Goal: Task Accomplishment & Management: Use online tool/utility

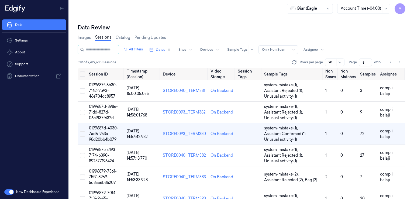
click at [105, 39] on link "Sessions" at bounding box center [103, 37] width 16 height 6
type input "1"
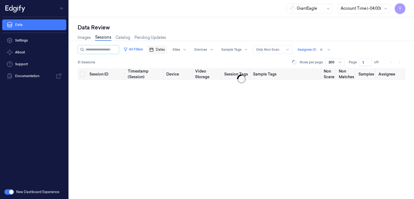
click at [165, 50] on span "Dates" at bounding box center [160, 49] width 9 height 5
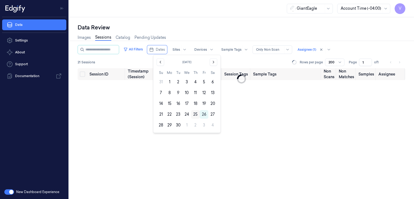
click at [192, 117] on button "25" at bounding box center [195, 114] width 9 height 9
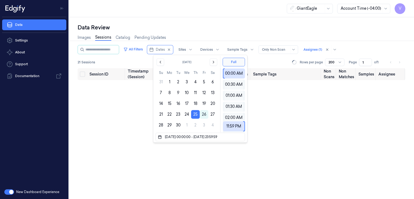
click at [194, 30] on div "Data Review" at bounding box center [242, 28] width 328 height 8
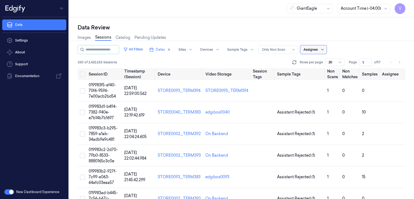
click at [325, 50] on div at bounding box center [322, 49] width 7 height 9
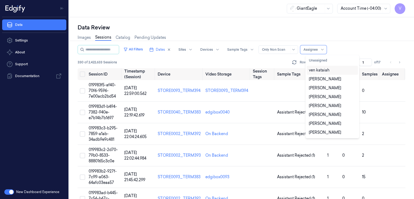
click at [319, 73] on div "ven kataiah" at bounding box center [332, 70] width 51 height 9
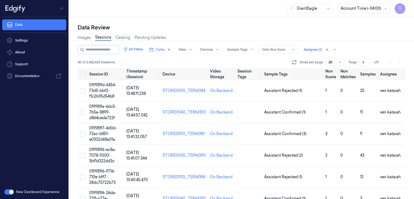
click at [358, 41] on div "Images Sessions Catalog Pending Updates" at bounding box center [242, 38] width 328 height 14
click at [159, 49] on button "Dates" at bounding box center [160, 49] width 26 height 9
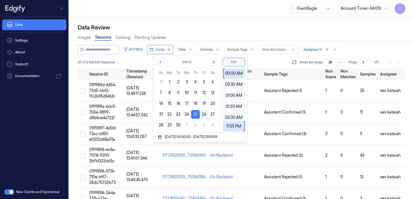
click at [183, 18] on div "Data Review Images Sessions Catalog Pending Updates All Filters Dates Sites Dev…" at bounding box center [241, 108] width 345 height 182
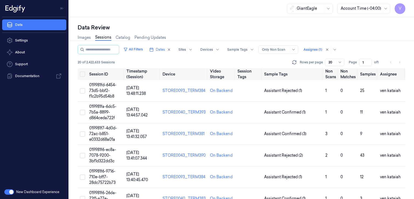
drag, startPoint x: 363, startPoint y: 61, endPoint x: 359, endPoint y: 63, distance: 4.6
click at [359, 63] on input "1" at bounding box center [365, 62] width 13 height 8
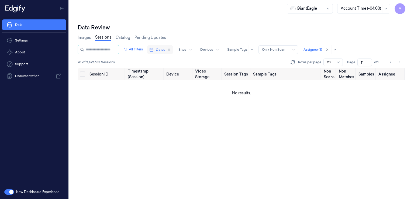
click at [165, 50] on span "Dates" at bounding box center [160, 49] width 9 height 5
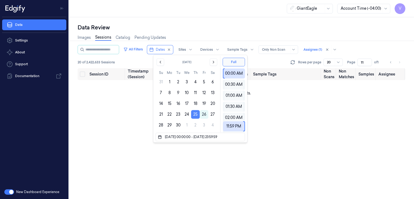
click at [196, 114] on button "25" at bounding box center [195, 114] width 9 height 9
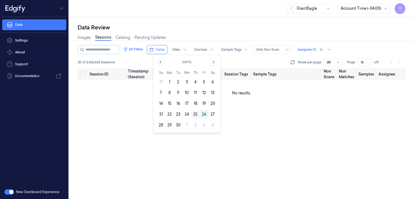
click at [197, 113] on button "25" at bounding box center [195, 114] width 9 height 9
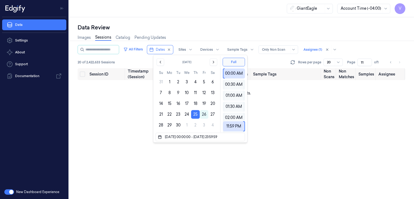
click at [196, 33] on div "Images Sessions Catalog Pending Updates" at bounding box center [242, 38] width 328 height 14
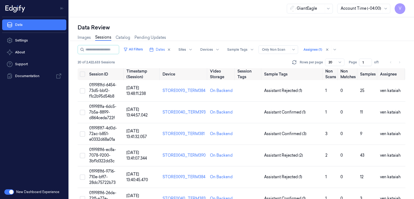
drag, startPoint x: 366, startPoint y: 63, endPoint x: 351, endPoint y: 66, distance: 14.9
click at [351, 66] on div "All Filters Dates Sites Devices Sample Tags Alert Type Only Non Scan Assignee (…" at bounding box center [242, 56] width 328 height 23
click at [163, 46] on button "Dates" at bounding box center [160, 49] width 26 height 9
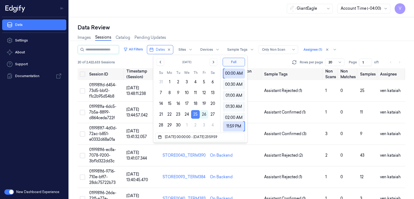
click at [193, 116] on button "25" at bounding box center [195, 114] width 9 height 9
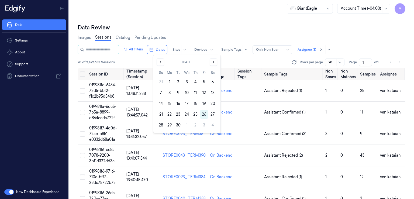
click at [193, 116] on button "25" at bounding box center [195, 114] width 9 height 9
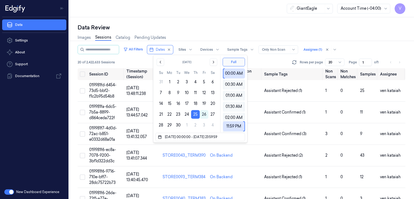
click at [186, 21] on div "Data Review Images Sessions Catalog Pending Updates All Filters Dates Sites Dev…" at bounding box center [241, 108] width 345 height 182
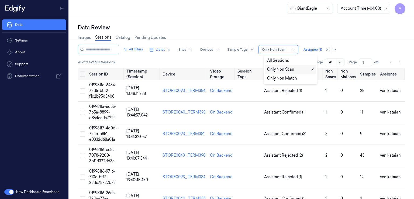
click at [297, 51] on div at bounding box center [293, 49] width 5 height 4
click at [280, 69] on div "Only Non Scan" at bounding box center [280, 70] width 27 height 6
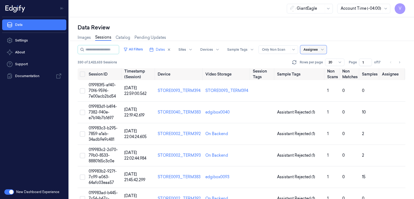
click at [319, 49] on span at bounding box center [319, 49] width 0 height 9
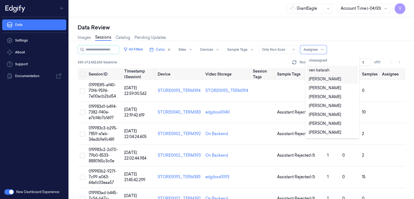
click at [326, 73] on div "ven kataiah" at bounding box center [332, 70] width 51 height 9
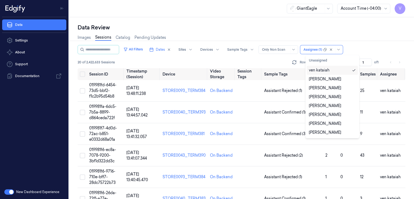
click at [349, 46] on div "All Filters Dates Sites Devices Sample Tags Alert Type Only Non Scan option ven…" at bounding box center [242, 49] width 328 height 9
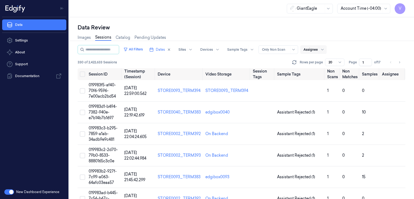
click at [369, 41] on div "Images Sessions Catalog Pending Updates" at bounding box center [242, 38] width 328 height 14
click at [365, 64] on input "1" at bounding box center [365, 62] width 13 height 8
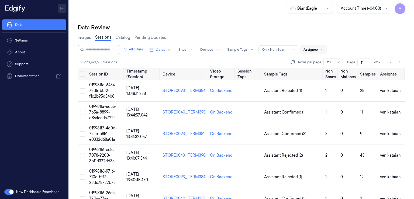
type input "11"
click at [62, 9] on icon "Toggle Navigation" at bounding box center [62, 8] width 4 height 4
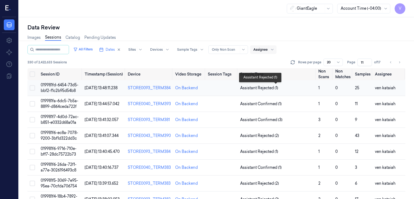
click at [262, 89] on span "Assistant Rejected (1)" at bounding box center [259, 88] width 38 height 6
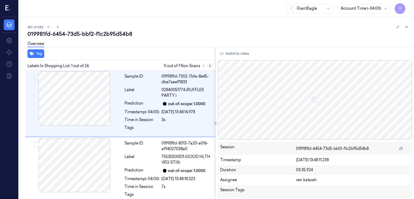
click at [207, 66] on button at bounding box center [210, 66] width 6 height 6
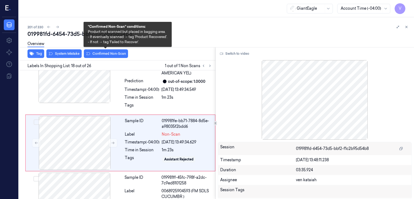
scroll to position [1098, 0]
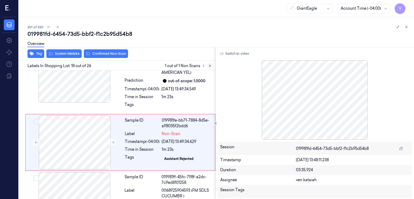
click at [212, 66] on button at bounding box center [210, 66] width 6 height 6
click at [115, 138] on button at bounding box center [113, 142] width 9 height 9
click at [119, 91] on div at bounding box center [74, 75] width 96 height 54
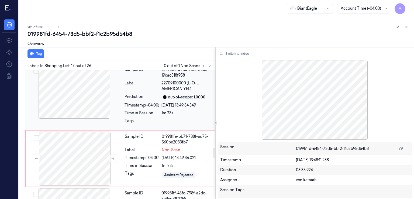
scroll to position [1090, 0]
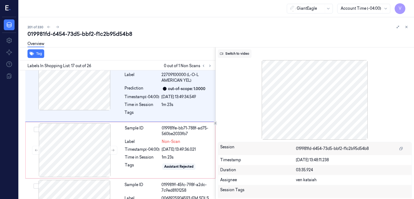
click at [234, 54] on button "Switch to video" at bounding box center [235, 53] width 34 height 9
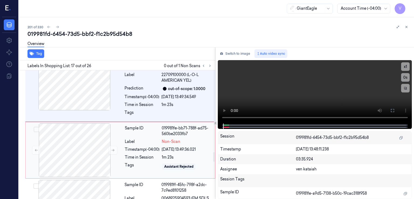
click at [176, 147] on div "[DATE] 13:49:36.021" at bounding box center [187, 150] width 50 height 6
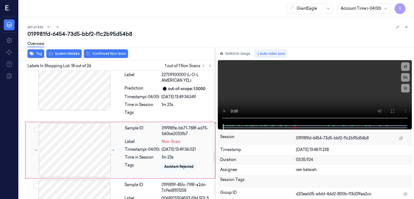
scroll to position [1098, 0]
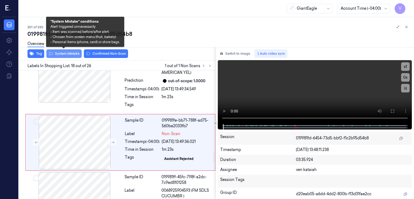
click at [65, 54] on button "System Mistake" at bounding box center [63, 53] width 35 height 9
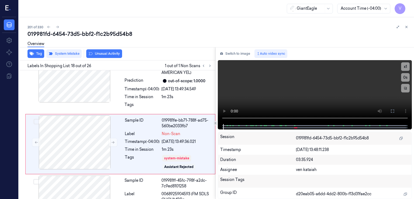
scroll to position [1099, 0]
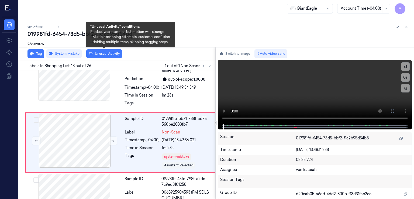
click at [96, 53] on button "Unusual Activity" at bounding box center [104, 53] width 36 height 9
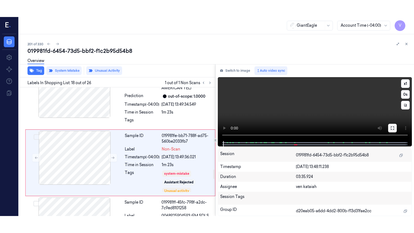
scroll to position [1102, 0]
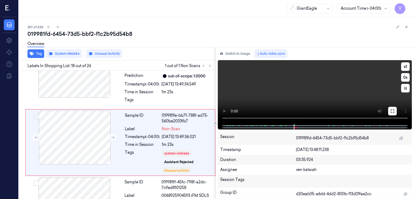
click at [394, 110] on button at bounding box center [392, 111] width 9 height 9
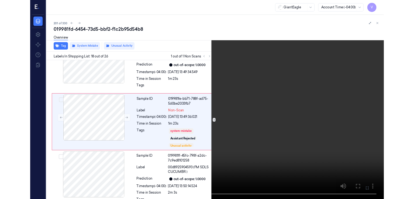
scroll to position [1085, 0]
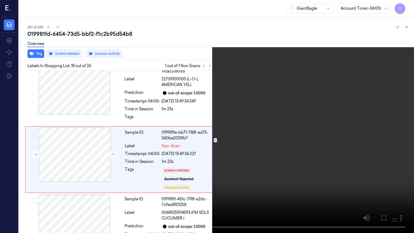
click at [0, 0] on icon at bounding box center [0, 0] width 0 height 0
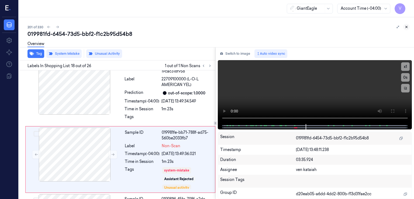
click at [405, 26] on icon at bounding box center [406, 27] width 4 height 4
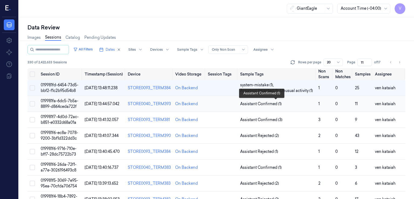
click at [254, 102] on span "Assistant Confirmed (1)" at bounding box center [260, 104] width 41 height 6
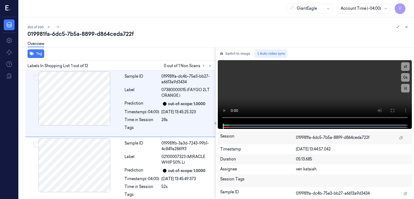
click at [242, 58] on div "Switch to image Auto video sync x 1 0 s Session 019981fa-6dc5-7b5a-8899-d864ced…" at bounding box center [315, 123] width 199 height 152
click at [239, 56] on button "Switch to image" at bounding box center [235, 53] width 34 height 9
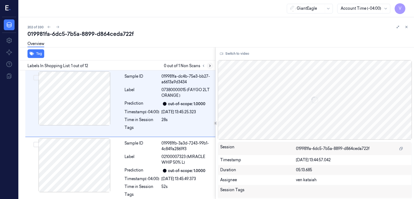
click at [212, 66] on button at bounding box center [210, 66] width 6 height 6
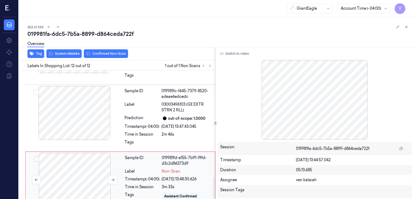
scroll to position [652, 0]
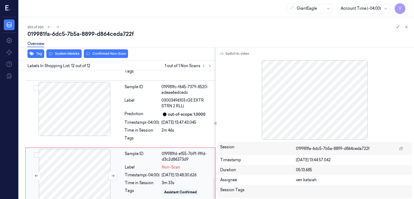
click at [114, 149] on div at bounding box center [75, 176] width 96 height 54
click at [112, 122] on div at bounding box center [74, 109] width 96 height 54
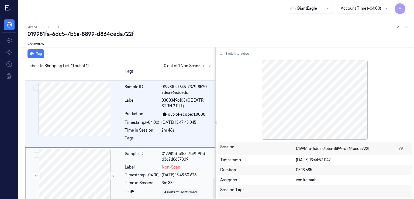
click at [153, 171] on div "Sample ID 019981fd-e155-7b91-9ffd-d3c2d86373d9 Label Non-Scan Timestamp (-04:00…" at bounding box center [168, 176] width 91 height 54
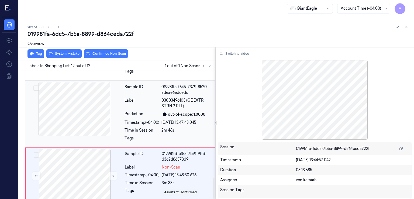
click at [151, 111] on div "Prediction" at bounding box center [141, 114] width 35 height 6
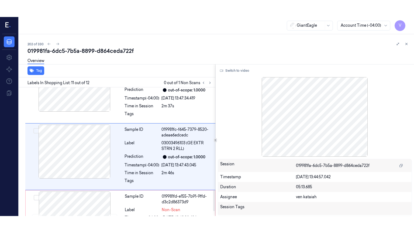
scroll to position [624, 0]
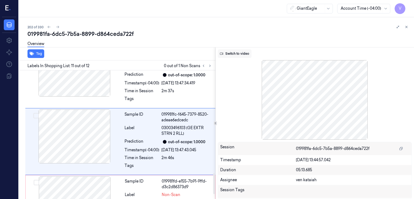
click at [235, 53] on button "Switch to video" at bounding box center [235, 53] width 34 height 9
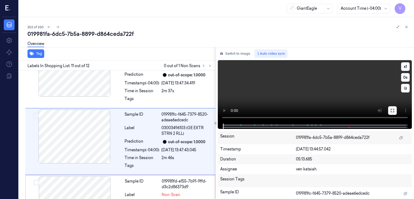
click at [393, 108] on button at bounding box center [392, 110] width 9 height 9
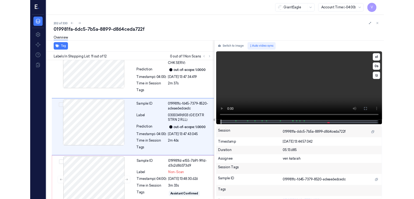
scroll to position [608, 0]
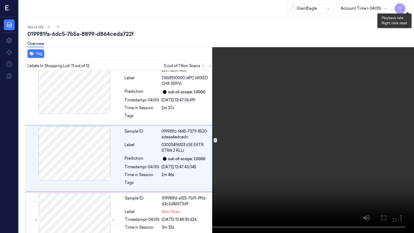
click at [406, 7] on button "x 1" at bounding box center [407, 6] width 9 height 9
click at [0, 0] on icon at bounding box center [0, 0] width 0 height 0
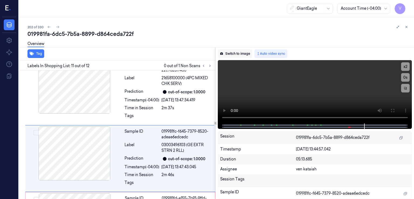
click at [228, 51] on button "Switch to image" at bounding box center [235, 53] width 34 height 9
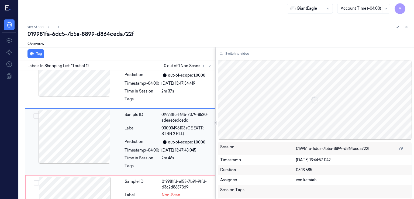
scroll to position [624, 0]
click at [127, 125] on div "Label" at bounding box center [141, 130] width 35 height 11
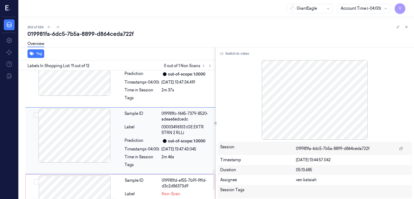
scroll to position [652, 0]
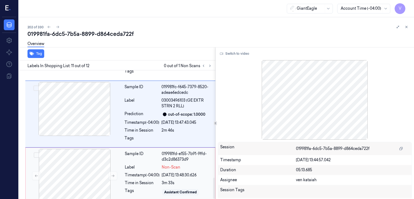
click at [141, 172] on div "Sample ID 019981fd-e155-7b91-9ffd-d3c2d86373d9 Label Non-Scan Timestamp (-04:00…" at bounding box center [168, 176] width 91 height 54
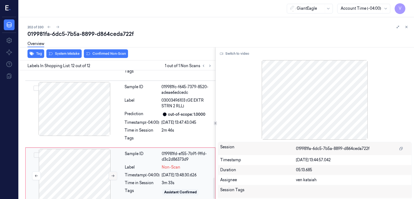
click at [112, 174] on icon at bounding box center [113, 176] width 4 height 4
click at [64, 58] on div "Tag System Mistake Confirmed Non-Scan" at bounding box center [116, 53] width 199 height 13
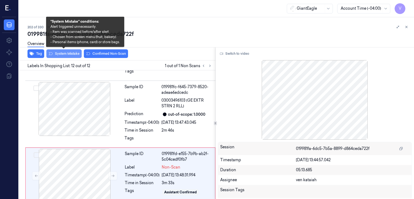
click at [64, 57] on button "System Mistake" at bounding box center [63, 53] width 35 height 9
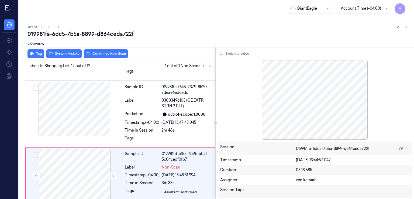
scroll to position [655, 0]
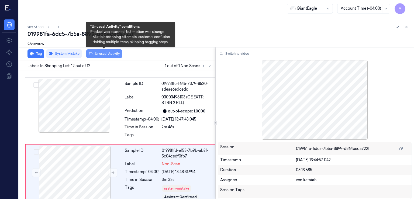
click at [103, 56] on button "Unusual Activity" at bounding box center [104, 53] width 36 height 9
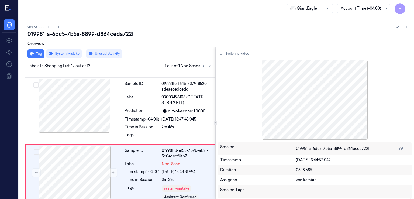
scroll to position [662, 0]
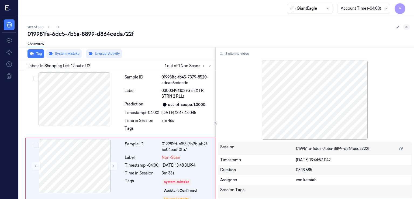
click at [407, 26] on icon at bounding box center [406, 27] width 4 height 4
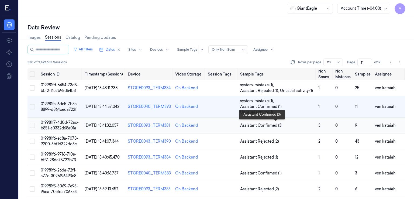
click at [267, 126] on span "Assistant Confirmed (3)" at bounding box center [261, 126] width 42 height 6
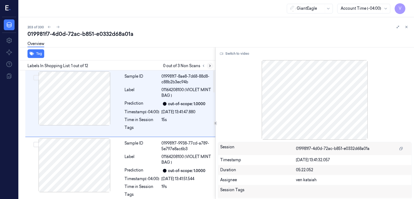
click at [209, 63] on button at bounding box center [210, 66] width 6 height 6
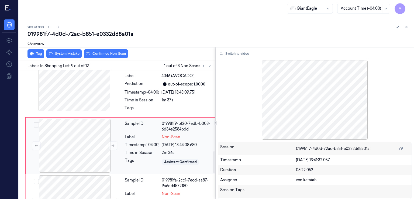
scroll to position [480, 0]
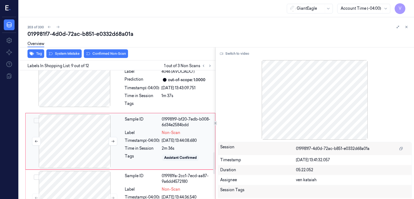
click at [96, 130] on div at bounding box center [75, 141] width 96 height 54
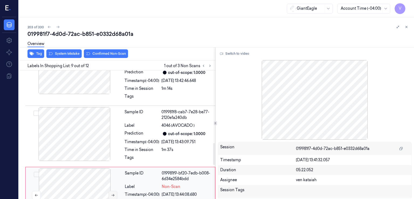
click at [114, 191] on button at bounding box center [113, 195] width 9 height 9
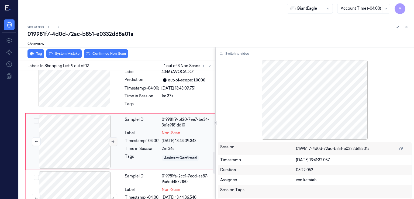
scroll to position [480, 0]
click at [123, 124] on div "Sample ID 019981f9-bf20-7ee7-be34-3e1e9181dd10 Label Non-Scan Timestamp (-04:00…" at bounding box center [168, 141] width 91 height 54
click at [131, 104] on div "Sample ID 019981f8-cab7-7e28-be77-2120e1a240db Label 4046 (AVOCADO ) Prediction…" at bounding box center [168, 82] width 92 height 58
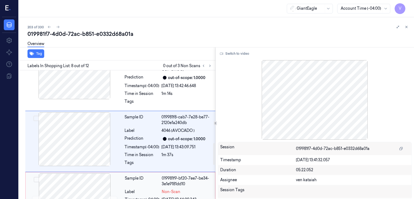
scroll to position [475, 0]
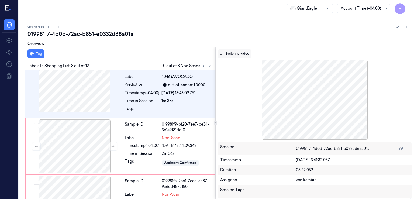
click at [243, 54] on button "Switch to video" at bounding box center [235, 53] width 34 height 9
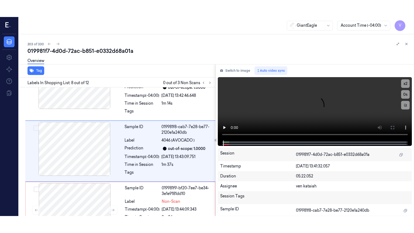
scroll to position [421, 0]
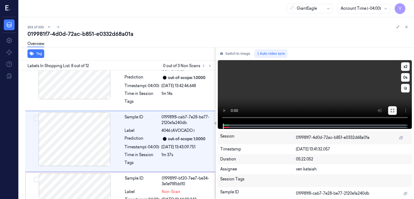
click at [393, 108] on icon at bounding box center [392, 110] width 4 height 4
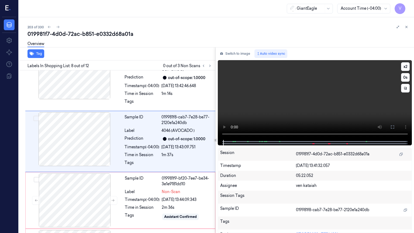
scroll to position [404, 0]
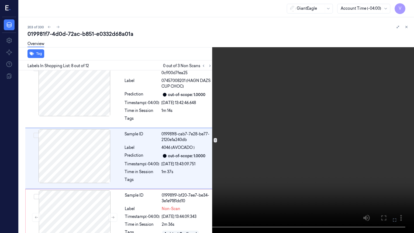
click at [183, 110] on video at bounding box center [207, 116] width 414 height 233
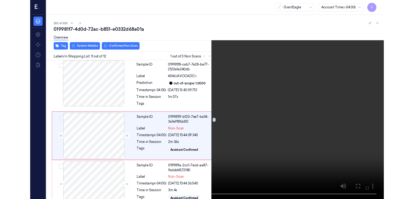
scroll to position [463, 0]
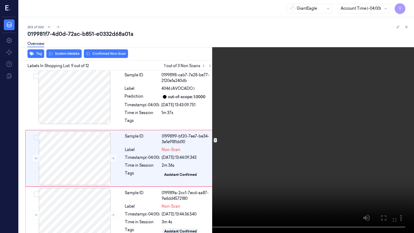
click at [0, 0] on icon at bounding box center [0, 0] width 0 height 0
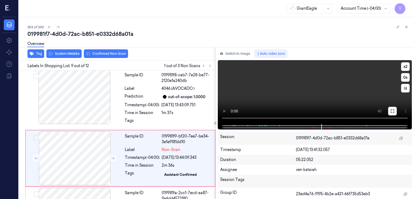
click at [391, 111] on icon at bounding box center [392, 111] width 4 height 4
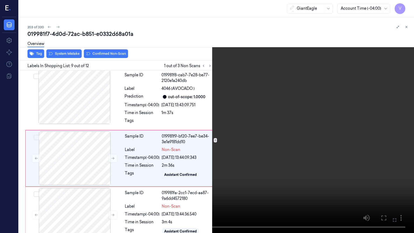
click at [274, 101] on video at bounding box center [207, 116] width 414 height 233
click at [0, 0] on icon at bounding box center [0, 0] width 0 height 0
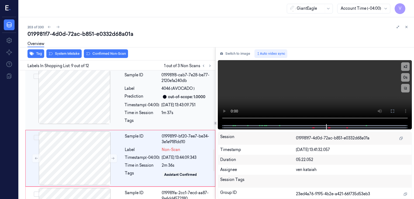
click at [138, 95] on div "Sample ID 019981f8-cab7-7e28-be77-2120e1a240db Label 4046 (AVOCADO ) Prediction…" at bounding box center [168, 99] width 92 height 58
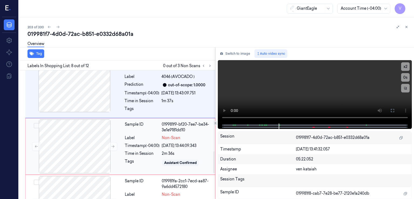
click at [130, 143] on div "Timestamp (-04:00)" at bounding box center [142, 146] width 35 height 6
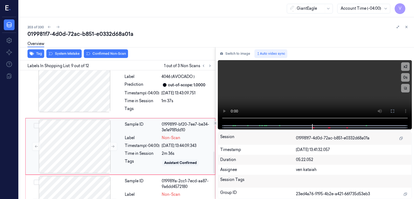
scroll to position [480, 0]
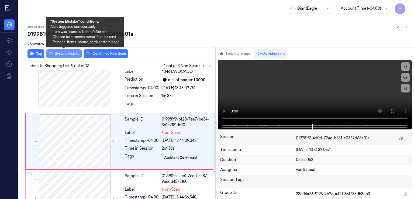
click at [65, 56] on button "System Mistake" at bounding box center [63, 53] width 35 height 9
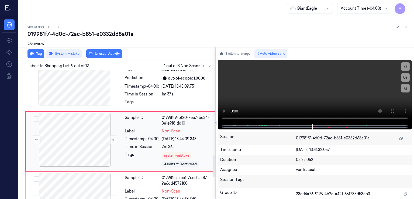
scroll to position [536, 0]
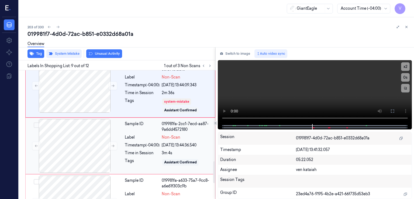
click at [124, 141] on div "Sample ID 019981fa-2cc1-7ecd-aa87-9a6dd4572180 Label Non-Scan Timestamp (-04:00…" at bounding box center [168, 146] width 91 height 54
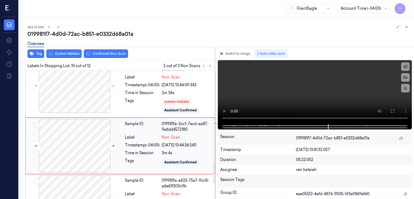
scroll to position [540, 0]
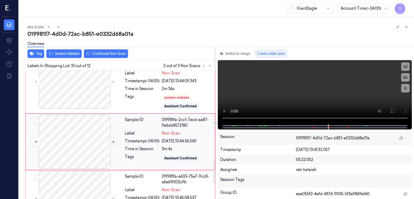
click at [111, 140] on icon at bounding box center [113, 142] width 4 height 4
click at [234, 51] on button "Switch to image" at bounding box center [235, 53] width 34 height 9
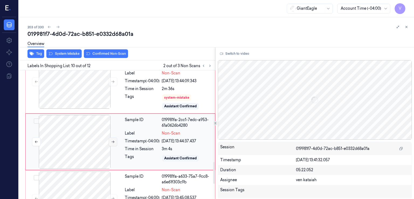
click at [112, 140] on icon at bounding box center [113, 142] width 4 height 4
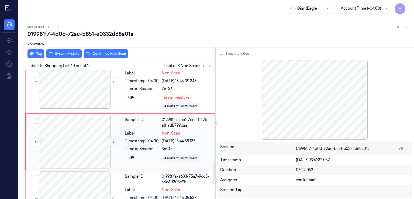
click at [112, 140] on icon at bounding box center [113, 142] width 4 height 4
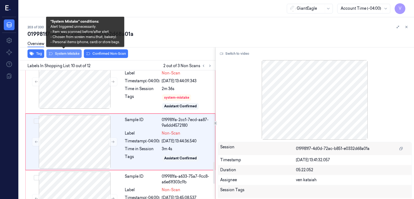
click at [68, 54] on button "System Mistake" at bounding box center [63, 53] width 35 height 9
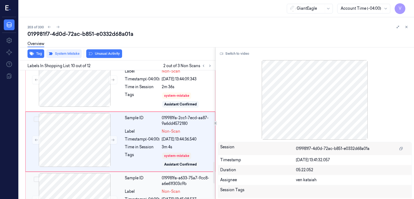
click at [127, 176] on div "Sample ID" at bounding box center [142, 180] width 35 height 11
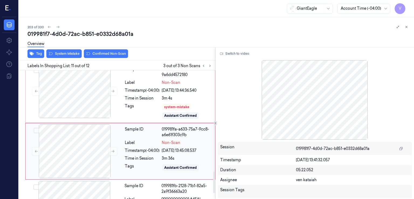
scroll to position [600, 0]
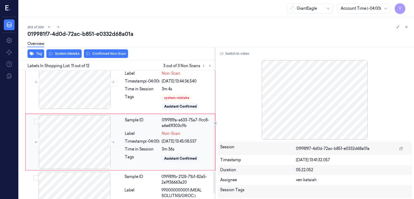
click at [148, 117] on div "Sample ID" at bounding box center [142, 122] width 35 height 11
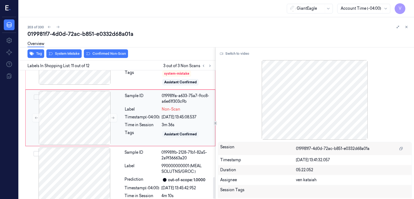
scroll to position [632, 0]
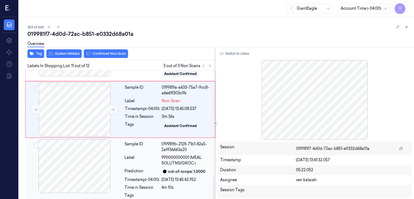
click at [138, 145] on div "Sample ID 019981fb-2128-71b1-82a5-2a9f36663a20 Label 990000000001 (MEAL SOLUTNS…" at bounding box center [168, 171] width 92 height 64
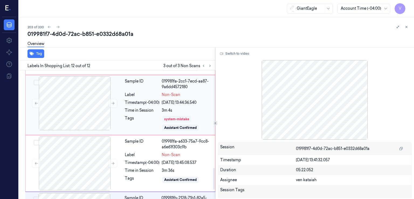
click at [163, 116] on div "system-mistake" at bounding box center [176, 119] width 29 height 6
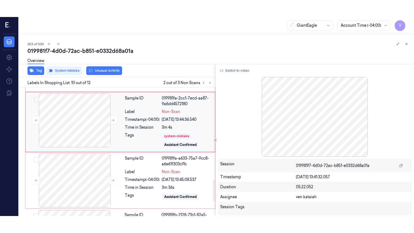
scroll to position [542, 0]
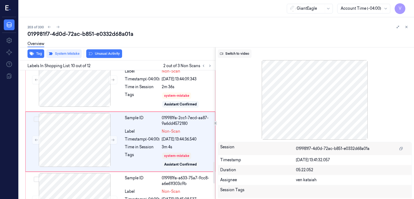
click at [234, 53] on button "Switch to video" at bounding box center [235, 53] width 34 height 9
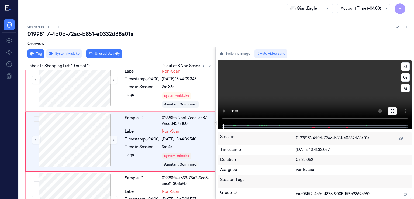
click at [394, 112] on icon at bounding box center [392, 111] width 4 height 4
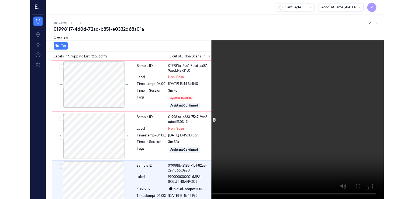
scroll to position [598, 0]
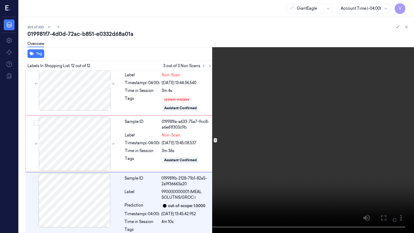
click at [0, 0] on button at bounding box center [0, 0] width 0 height 0
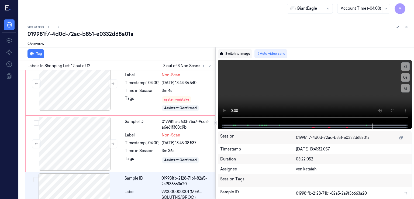
click at [239, 52] on button "Switch to image" at bounding box center [235, 53] width 34 height 9
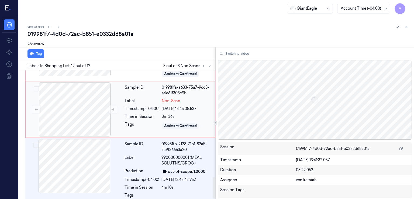
click at [151, 96] on div "Sample ID 019981fa-a633-75a7-9cc8-a6e61f303c9b Label Non-Scan Timestamp (-04:00…" at bounding box center [168, 109] width 91 height 54
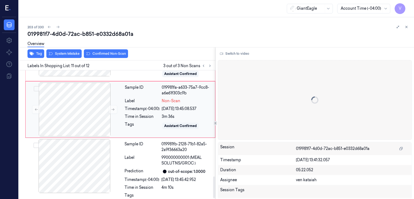
scroll to position [600, 0]
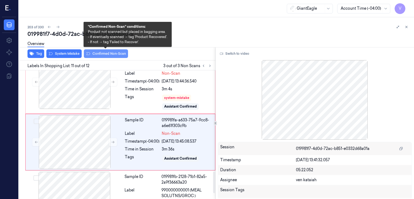
click at [92, 56] on button "Confirmed Non-Scan" at bounding box center [106, 53] width 44 height 9
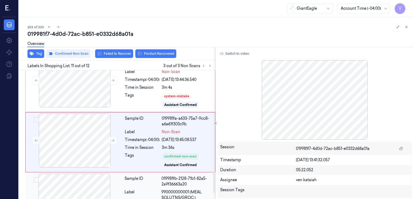
click at [129, 178] on div "Sample ID" at bounding box center [141, 181] width 35 height 11
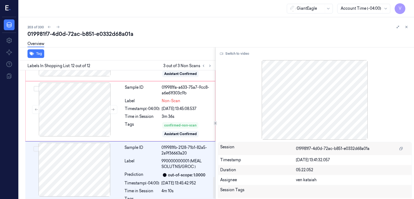
scroll to position [636, 0]
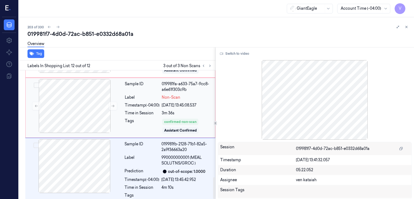
click at [159, 102] on div "Timestamp (-04:00)" at bounding box center [142, 105] width 35 height 6
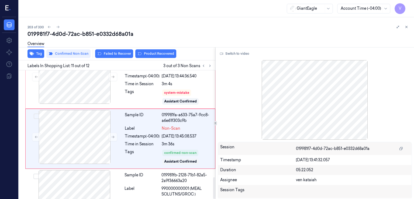
scroll to position [601, 0]
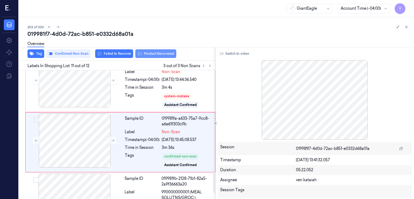
click at [155, 53] on button "Product Recovered" at bounding box center [155, 53] width 41 height 9
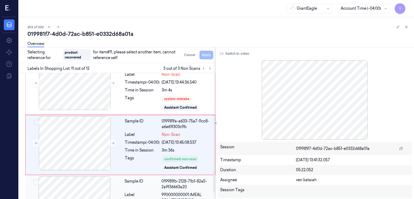
click at [155, 178] on div "Sample ID" at bounding box center [141, 183] width 35 height 11
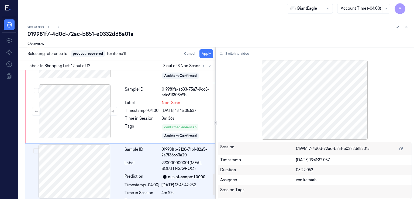
scroll to position [636, 0]
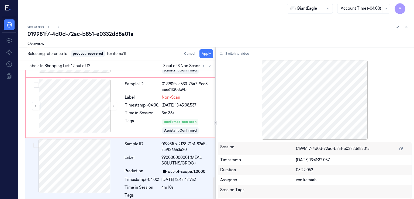
click at [205, 50] on div "Overview" at bounding box center [218, 45] width 382 height 14
click at [205, 52] on button "Apply" at bounding box center [206, 53] width 14 height 9
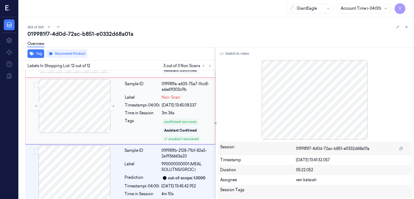
scroll to position [642, 0]
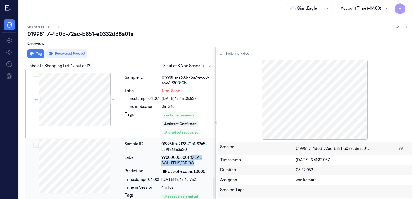
drag, startPoint x: 191, startPoint y: 151, endPoint x: 193, endPoint y: 155, distance: 5.3
click at [194, 157] on span "990000000001 (MEAL SOLUTNS/GROC )" at bounding box center [186, 160] width 51 height 11
copy span "MEAL SOLUTNS/GROC"
click at [175, 113] on div "confirmed-non-scan" at bounding box center [180, 115] width 32 height 5
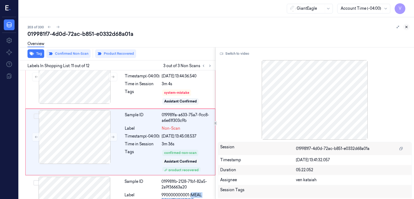
click at [407, 26] on icon at bounding box center [406, 27] width 2 height 2
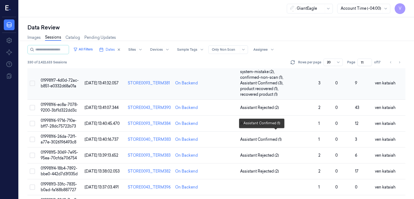
scroll to position [60, 0]
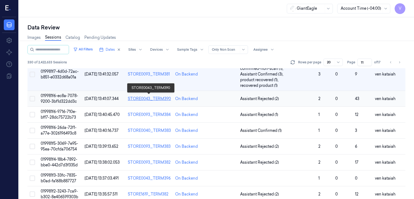
click at [151, 99] on div "STORE0043_TERM390" at bounding box center [149, 99] width 43 height 6
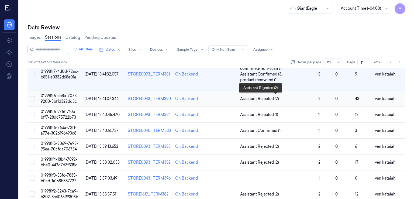
click at [266, 99] on span "Assistant Rejected (2)" at bounding box center [259, 99] width 39 height 6
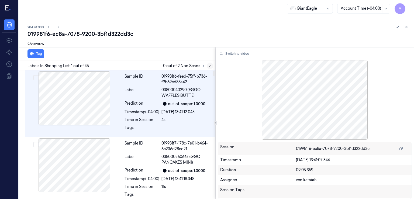
click at [211, 67] on icon at bounding box center [210, 66] width 4 height 4
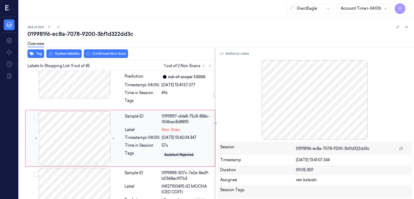
scroll to position [497, 0]
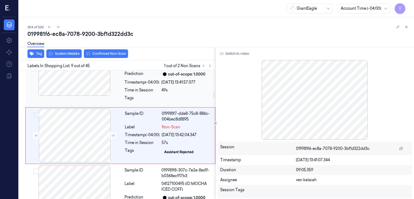
click at [121, 85] on div at bounding box center [74, 69] width 96 height 54
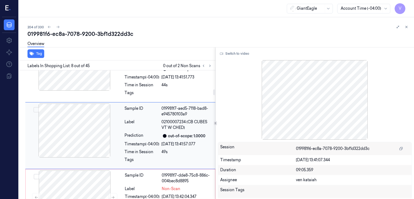
scroll to position [490, 0]
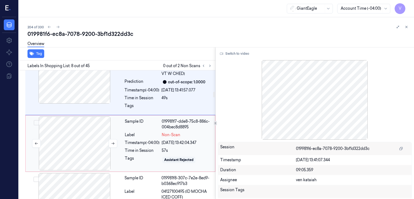
click at [119, 142] on div at bounding box center [75, 143] width 96 height 54
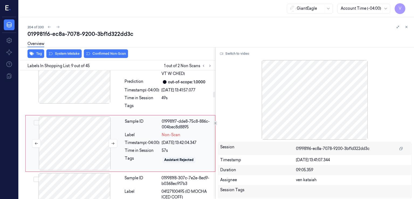
scroll to position [497, 0]
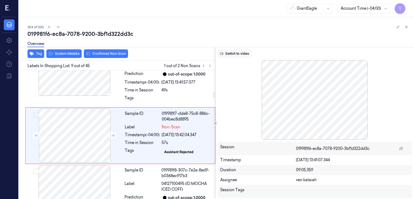
click at [243, 51] on button "Switch to video" at bounding box center [235, 53] width 34 height 9
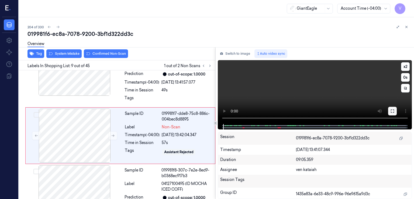
click at [391, 113] on icon at bounding box center [392, 111] width 4 height 4
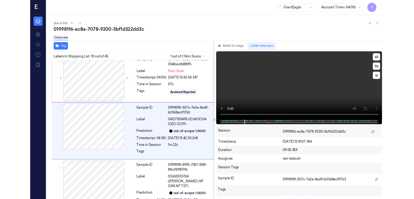
scroll to position [542, 0]
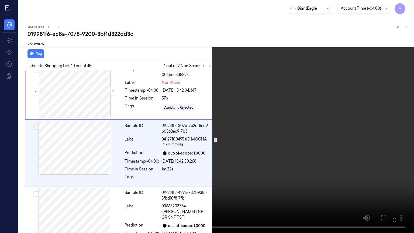
click at [0, 0] on button at bounding box center [0, 0] width 0 height 0
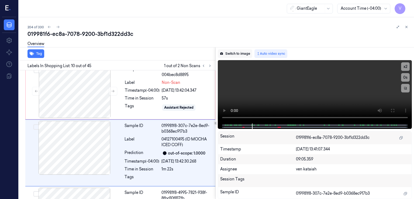
click at [242, 56] on button "Switch to image" at bounding box center [235, 53] width 34 height 9
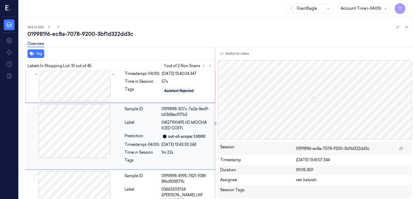
scroll to position [559, 0]
click at [123, 131] on div "Sample ID 019981f8-307c-7e2e-8ed9-b0368ec917b3 Label 04127100495 (ID MOCHA ICED…" at bounding box center [168, 136] width 92 height 64
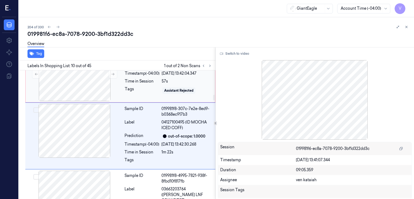
click at [125, 90] on div "Tags" at bounding box center [142, 90] width 35 height 9
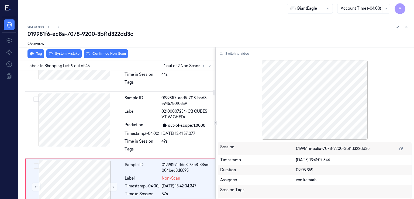
scroll to position [443, 0]
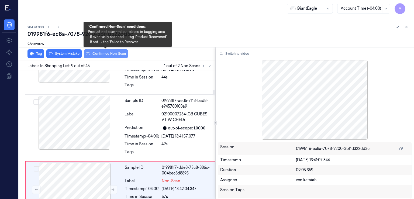
click at [103, 54] on button "Confirmed Non-Scan" at bounding box center [106, 53] width 44 height 9
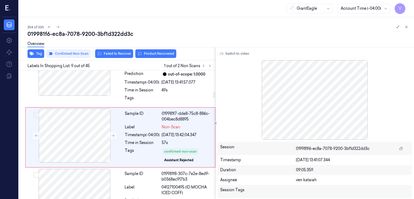
scroll to position [499, 0]
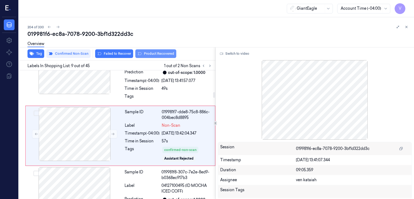
click at [148, 54] on button "Product Recovered" at bounding box center [155, 53] width 41 height 9
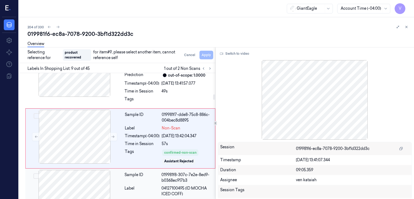
click at [134, 178] on div "Sample ID" at bounding box center [141, 177] width 35 height 11
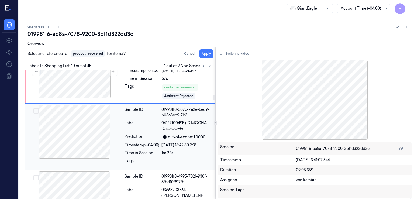
scroll to position [562, 0]
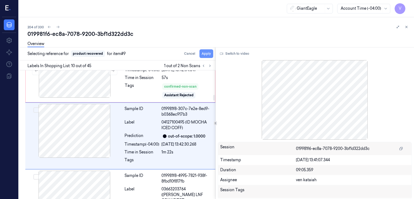
click at [205, 56] on button "Apply" at bounding box center [206, 53] width 14 height 9
click at [210, 65] on icon at bounding box center [209, 66] width 1 height 2
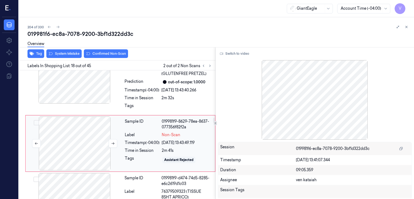
scroll to position [1097, 0]
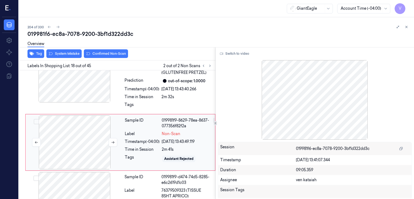
click at [115, 143] on div at bounding box center [75, 142] width 96 height 54
click at [132, 102] on div "Tags" at bounding box center [141, 106] width 35 height 9
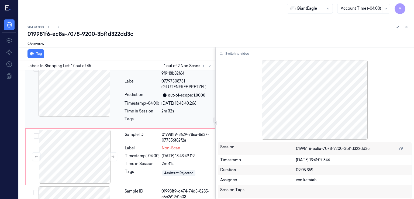
scroll to position [1089, 0]
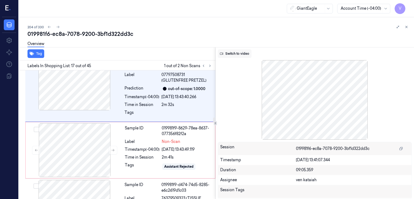
drag, startPoint x: 245, startPoint y: 49, endPoint x: 243, endPoint y: 52, distance: 3.5
click at [245, 50] on div "Switch to video Session 019981f6-ec8a-7078-9200-3bf1d322dd3c Timestamp [DATE] 1…" at bounding box center [315, 123] width 199 height 152
click at [243, 52] on button "Switch to video" at bounding box center [235, 53] width 34 height 9
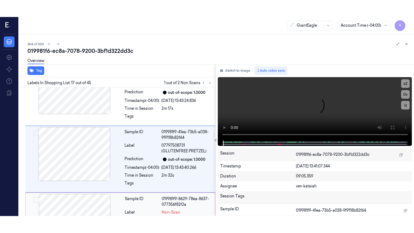
scroll to position [1036, 0]
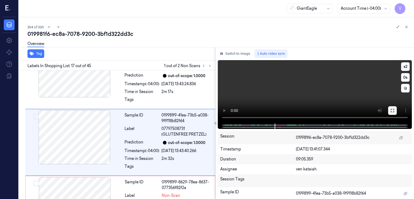
click at [390, 108] on icon at bounding box center [392, 110] width 4 height 4
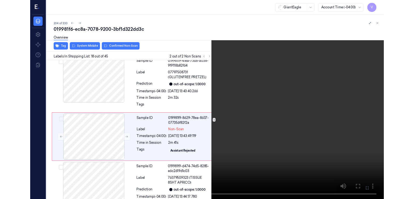
scroll to position [1080, 0]
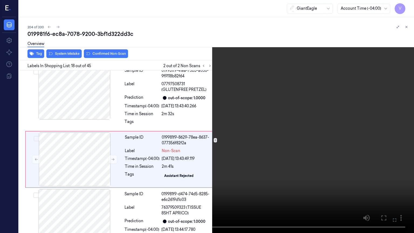
click at [0, 0] on icon at bounding box center [0, 0] width 0 height 0
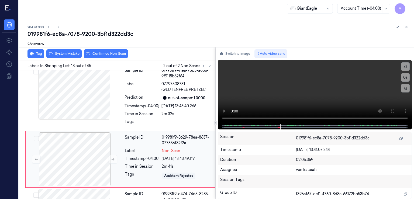
drag, startPoint x: 242, startPoint y: 57, endPoint x: 160, endPoint y: 147, distance: 122.0
click at [241, 55] on button "Switch to image" at bounding box center [235, 53] width 34 height 9
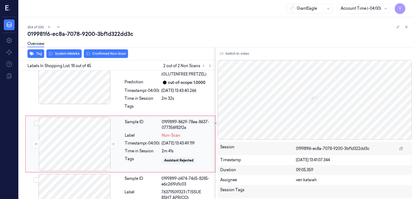
scroll to position [1097, 0]
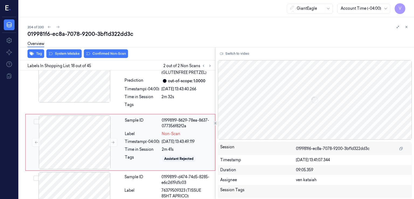
click at [152, 154] on div "Tags" at bounding box center [142, 158] width 35 height 9
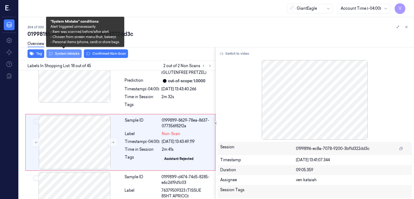
click at [67, 57] on button "System Mistake" at bounding box center [63, 53] width 35 height 9
click at [67, 55] on button "System Mistake" at bounding box center [63, 53] width 35 height 9
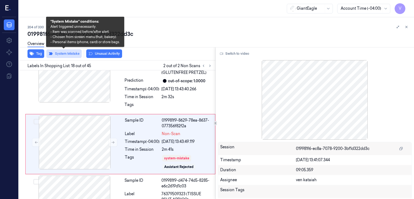
scroll to position [1099, 0]
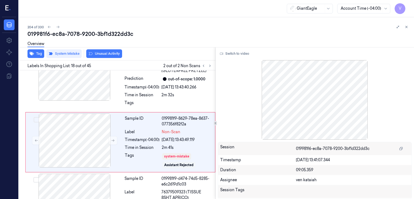
click at [97, 51] on div "Overview" at bounding box center [218, 45] width 382 height 14
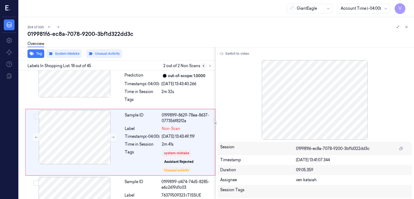
click at [203, 65] on icon at bounding box center [204, 66] width 4 height 4
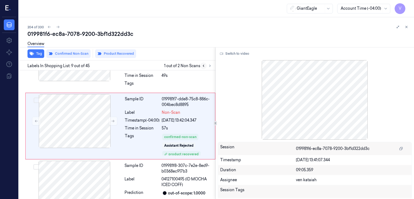
scroll to position [502, 0]
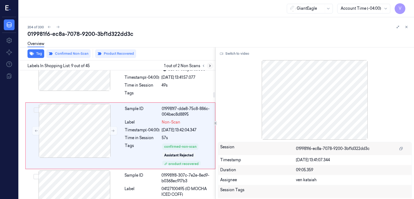
click at [211, 65] on button at bounding box center [210, 66] width 6 height 6
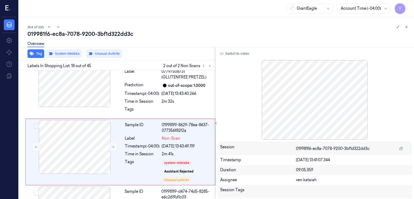
scroll to position [1102, 0]
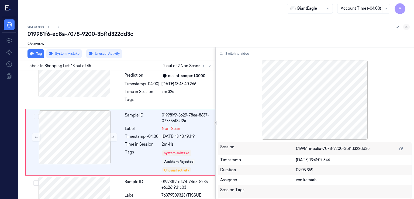
click at [408, 29] on button at bounding box center [406, 27] width 6 height 6
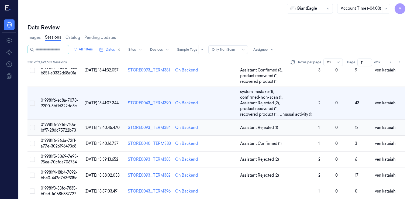
scroll to position [89, 0]
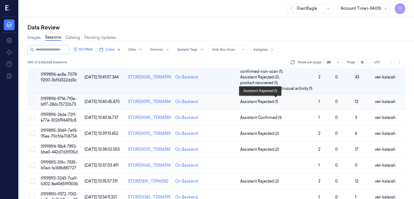
click at [261, 102] on span "Assistant Rejected (1)" at bounding box center [259, 102] width 38 height 6
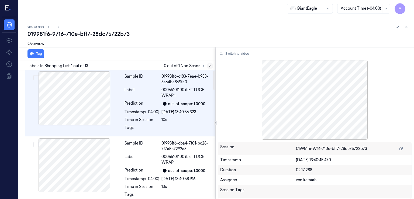
click at [207, 66] on button at bounding box center [210, 66] width 6 height 6
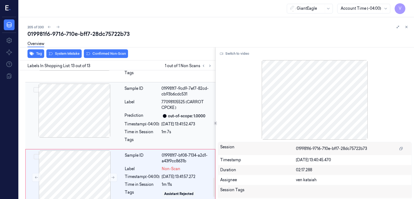
scroll to position [730, 0]
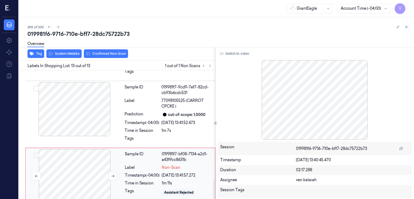
click at [118, 165] on div at bounding box center [75, 176] width 96 height 54
click at [136, 120] on div "Timestamp (-04:00)" at bounding box center [141, 123] width 35 height 6
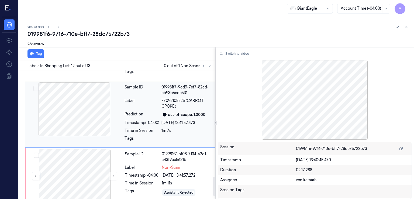
scroll to position [703, 0]
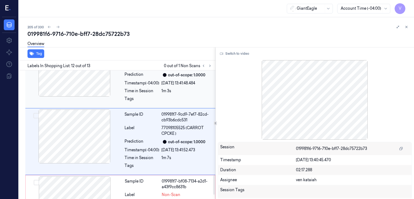
click at [150, 96] on div "Tags" at bounding box center [141, 100] width 35 height 9
click at [155, 88] on div "Time in Session" at bounding box center [141, 91] width 35 height 6
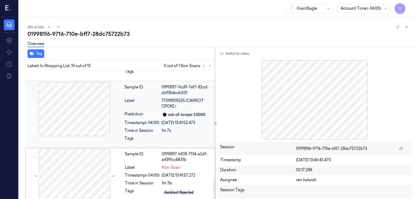
click at [164, 120] on div "[DATE] 13:41:52.473" at bounding box center [186, 123] width 51 height 6
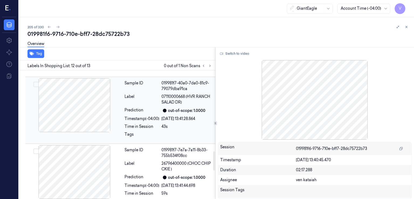
scroll to position [541, 0]
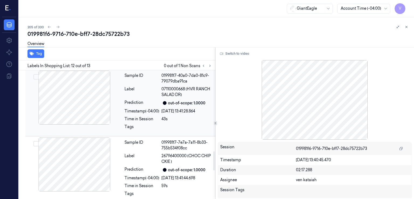
click at [145, 108] on div "Timestamp (-04:00)" at bounding box center [141, 111] width 35 height 6
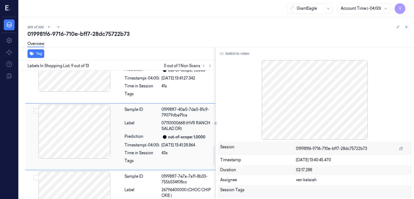
scroll to position [502, 0]
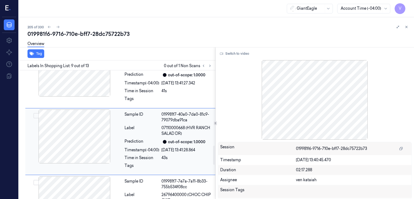
click at [146, 163] on div "Tags" at bounding box center [141, 167] width 35 height 9
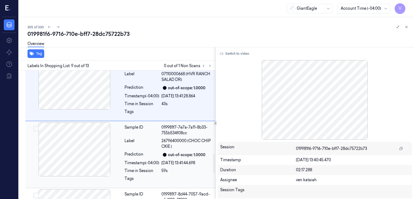
click at [146, 160] on div "Timestamp (-04:00)" at bounding box center [141, 163] width 35 height 6
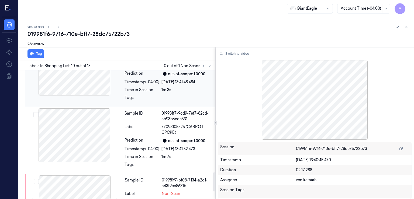
scroll to position [730, 0]
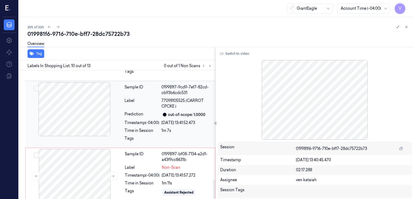
click at [143, 111] on div "Sample ID 019981f7-9cd9-7ef7-82cd-cb93b6cdc531 Label 77098105525 (CARROT CPCKE …" at bounding box center [168, 114] width 92 height 64
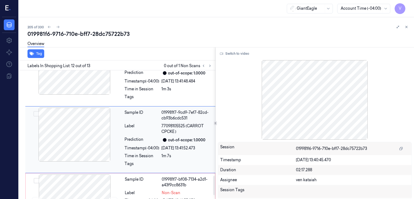
scroll to position [703, 0]
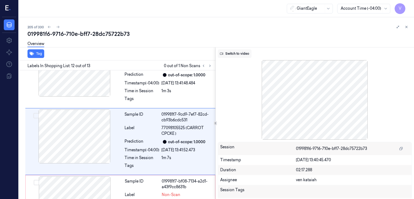
click at [239, 56] on button "Switch to video" at bounding box center [235, 53] width 34 height 9
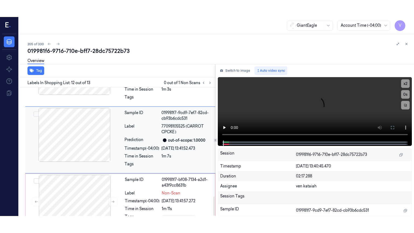
scroll to position [730, 0]
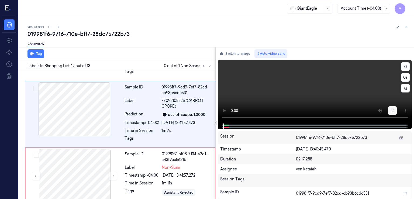
click at [390, 109] on button at bounding box center [392, 110] width 9 height 9
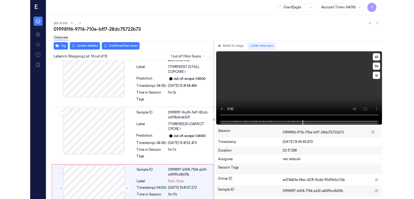
scroll to position [696, 0]
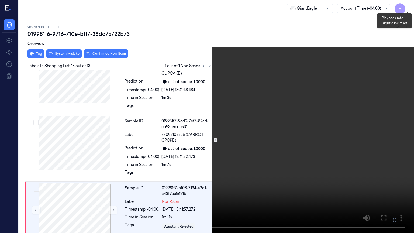
click at [409, 6] on button "x 2" at bounding box center [407, 6] width 9 height 9
click at [409, 6] on button "x 4" at bounding box center [407, 6] width 9 height 9
click at [409, 6] on button "x 1" at bounding box center [407, 6] width 9 height 9
click at [0, 0] on icon at bounding box center [0, 0] width 0 height 0
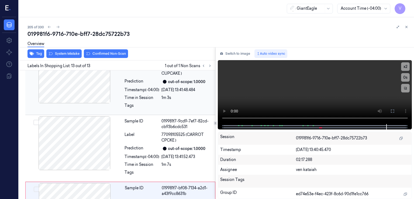
drag, startPoint x: 235, startPoint y: 55, endPoint x: 203, endPoint y: 106, distance: 59.9
click at [235, 55] on button "Switch to image" at bounding box center [235, 53] width 34 height 9
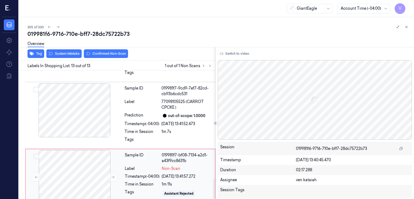
scroll to position [730, 0]
click at [155, 153] on div "Sample ID" at bounding box center [142, 156] width 35 height 11
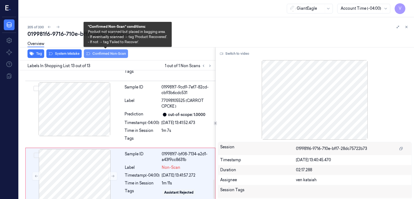
click at [104, 55] on button "Confirmed Non-Scan" at bounding box center [106, 53] width 44 height 9
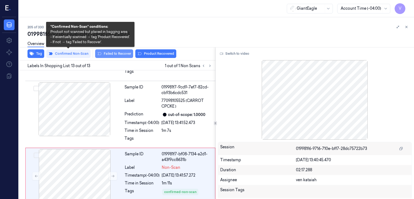
scroll to position [733, 0]
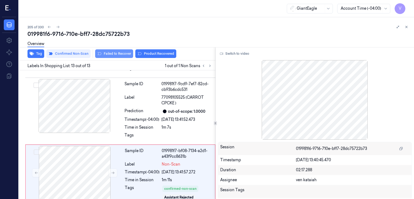
click at [124, 53] on button "Failed to Recover" at bounding box center [114, 53] width 38 height 9
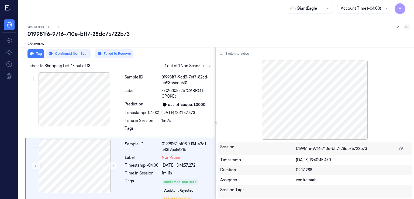
click at [408, 28] on button at bounding box center [406, 27] width 6 height 6
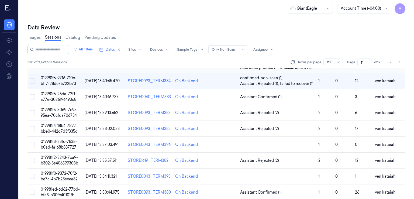
scroll to position [119, 0]
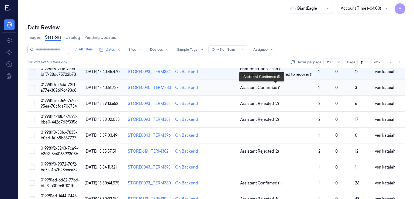
click at [258, 88] on span "Assistant Confirmed (1)" at bounding box center [260, 88] width 41 height 6
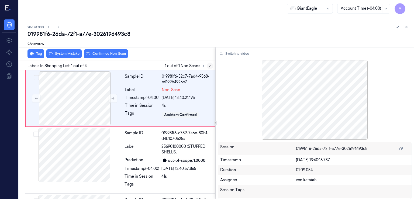
click at [210, 67] on icon at bounding box center [210, 66] width 4 height 4
click at [209, 68] on button at bounding box center [210, 66] width 6 height 6
click at [145, 102] on div "Sample ID 019981f6-52c7-7ad4-9568-e6199b4926c7 Label Non-Scan Timestamp (-04:00…" at bounding box center [168, 98] width 91 height 54
click at [111, 98] on icon at bounding box center [113, 98] width 4 height 4
click at [106, 148] on div at bounding box center [74, 155] width 96 height 54
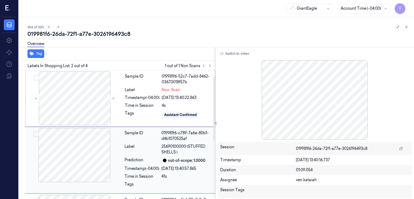
scroll to position [25, 0]
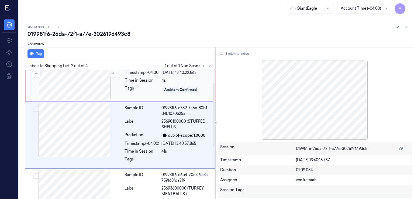
click at [129, 82] on div "Time in Session" at bounding box center [142, 81] width 35 height 6
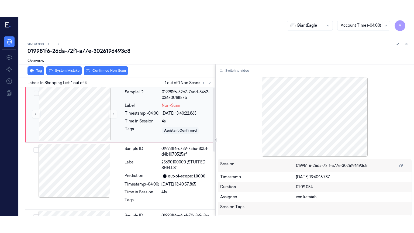
scroll to position [0, 0]
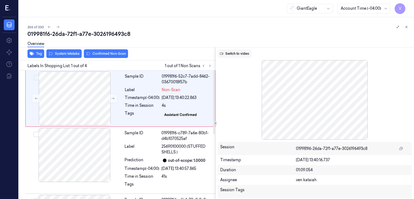
click at [244, 55] on button "Switch to video" at bounding box center [235, 53] width 34 height 9
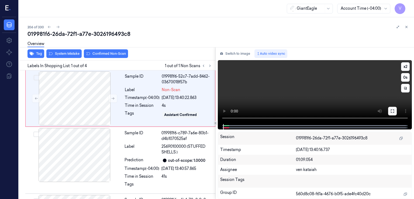
click at [391, 111] on icon at bounding box center [392, 111] width 4 height 4
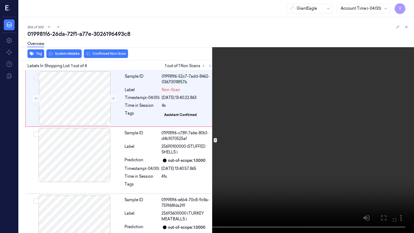
click at [142, 199] on video at bounding box center [207, 116] width 414 height 233
click at [180, 199] on video at bounding box center [207, 116] width 414 height 233
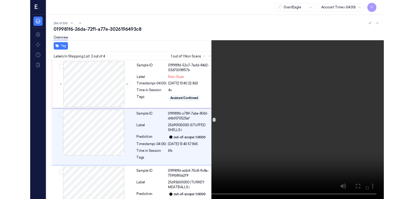
scroll to position [8, 0]
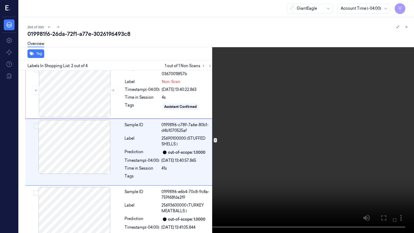
click at [0, 0] on icon at bounding box center [0, 0] width 0 height 0
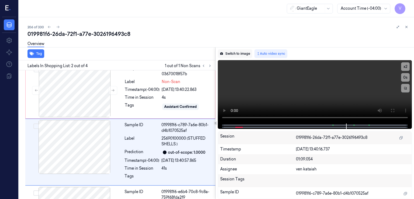
click at [234, 55] on button "Switch to image" at bounding box center [235, 53] width 34 height 9
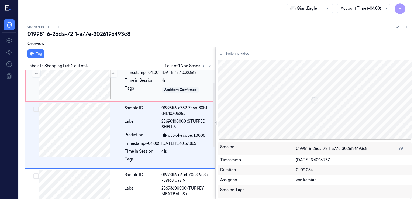
click at [164, 86] on div "Assistant Confirmed" at bounding box center [187, 89] width 50 height 9
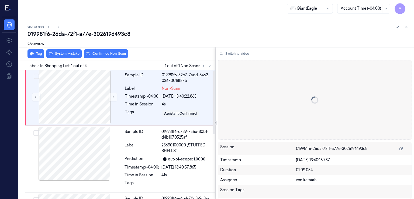
scroll to position [0, 0]
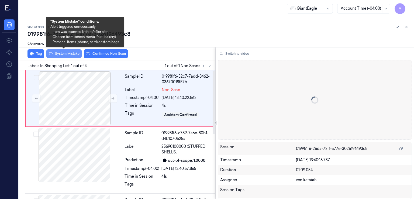
click at [75, 52] on button "System Mistake" at bounding box center [63, 53] width 35 height 9
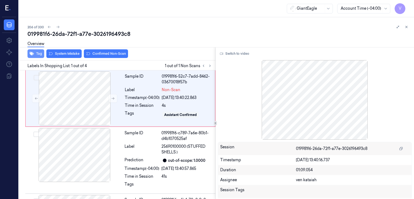
click at [34, 52] on button "Tag" at bounding box center [35, 53] width 17 height 9
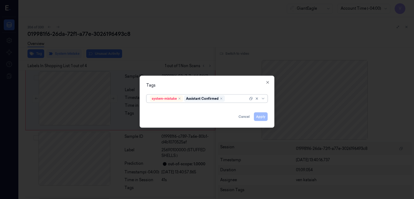
click at [245, 100] on div at bounding box center [237, 99] width 22 height 6
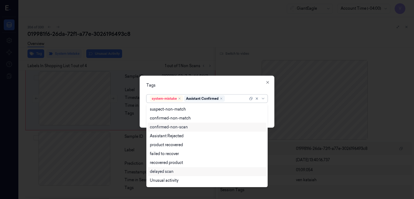
scroll to position [44, 0]
click at [159, 174] on div "Bag" at bounding box center [207, 172] width 114 height 6
click at [251, 85] on div "Tags" at bounding box center [206, 85] width 121 height 6
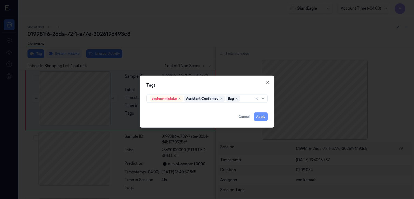
click at [263, 119] on button "Apply" at bounding box center [261, 116] width 14 height 9
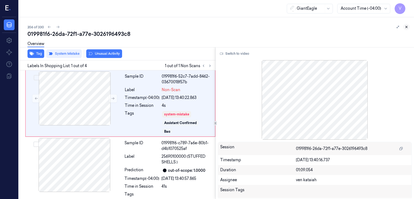
click at [409, 28] on button at bounding box center [406, 27] width 6 height 6
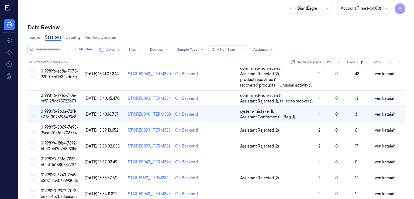
scroll to position [84, 0]
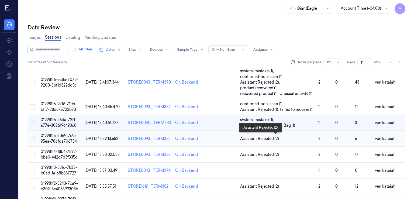
click at [277, 139] on span "Assistant Rejected (2)" at bounding box center [259, 139] width 39 height 6
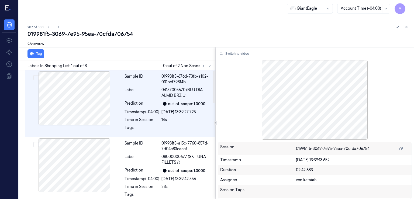
click at [206, 68] on div at bounding box center [206, 66] width 13 height 6
click at [209, 67] on icon at bounding box center [209, 66] width 1 height 2
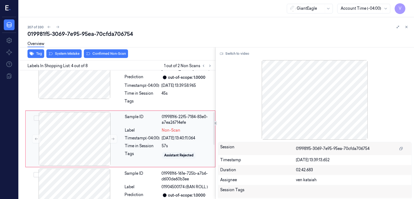
scroll to position [164, 0]
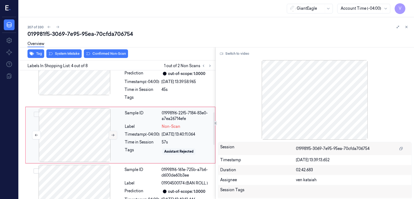
click at [113, 133] on icon at bounding box center [113, 135] width 4 height 4
click at [166, 95] on div at bounding box center [186, 99] width 51 height 9
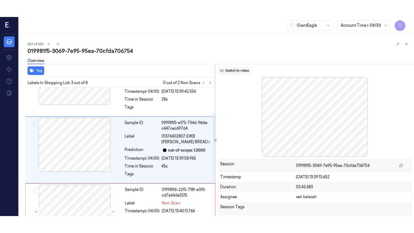
scroll to position [102, 0]
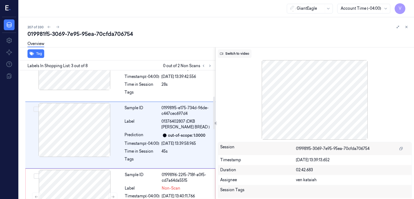
click at [233, 55] on button "Switch to video" at bounding box center [235, 53] width 34 height 9
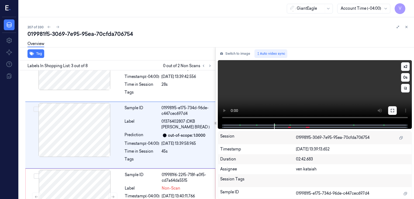
click at [392, 110] on icon at bounding box center [392, 110] width 4 height 4
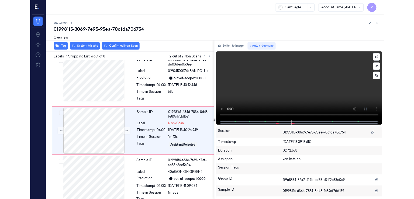
scroll to position [264, 0]
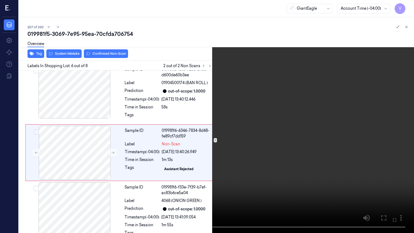
click at [0, 0] on icon at bounding box center [0, 0] width 0 height 0
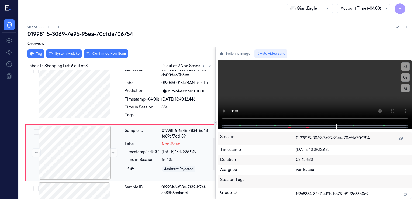
click at [167, 138] on div "019981f6-6346-7834-8d48-fe89cf7dd159" at bounding box center [187, 133] width 50 height 11
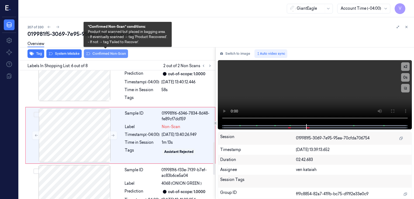
click at [115, 56] on button "Confirmed Non-Scan" at bounding box center [106, 53] width 44 height 9
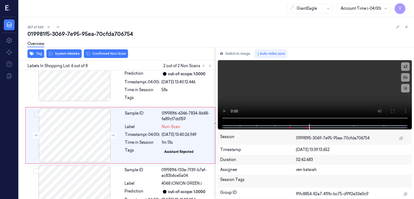
scroll to position [283, 0]
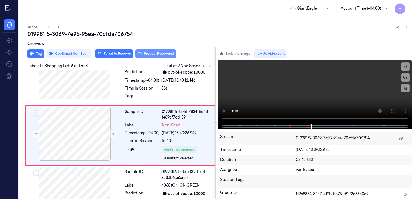
click at [143, 55] on button "Product Recovered" at bounding box center [155, 53] width 41 height 9
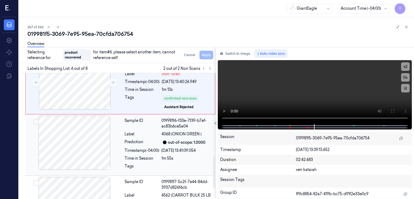
click at [154, 142] on div "Prediction" at bounding box center [141, 142] width 35 height 6
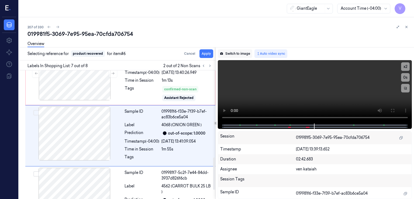
click at [241, 54] on button "Switch to image" at bounding box center [235, 53] width 34 height 9
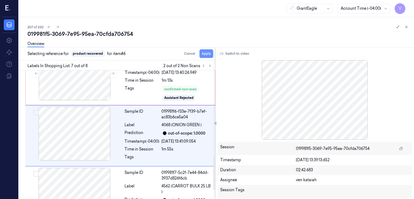
click at [208, 52] on button "Apply" at bounding box center [206, 53] width 14 height 9
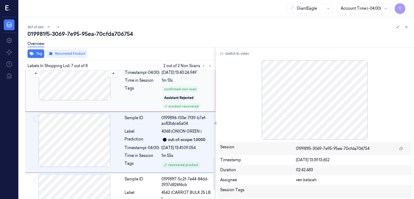
scroll to position [350, 0]
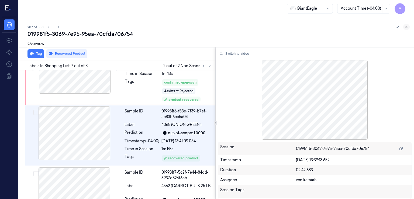
click at [407, 28] on icon at bounding box center [406, 27] width 4 height 4
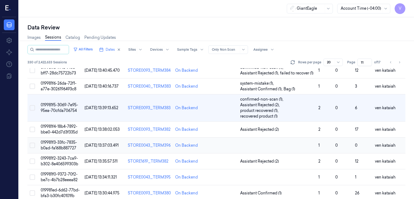
scroll to position [112, 0]
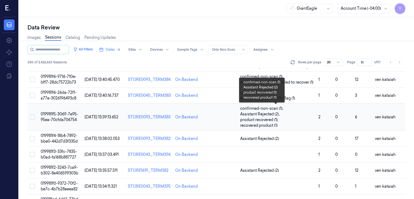
click at [269, 114] on span "Assistant Rejected (2) ," at bounding box center [260, 114] width 41 height 6
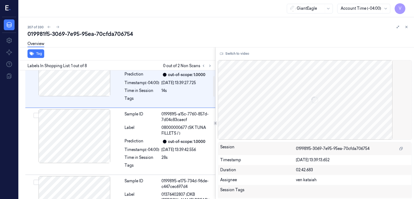
scroll to position [33, 0]
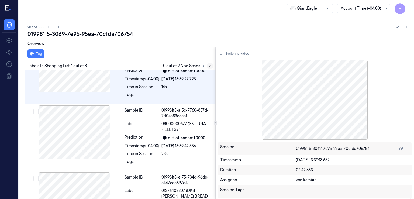
click at [210, 65] on icon at bounding box center [210, 66] width 4 height 4
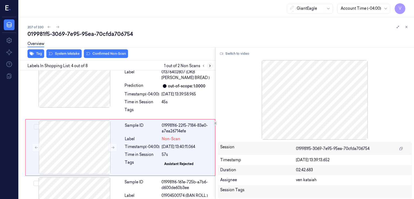
scroll to position [164, 0]
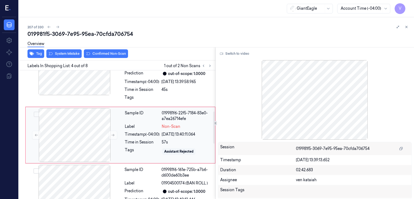
click at [147, 132] on div "Timestamp (-04:00)" at bounding box center [142, 134] width 35 height 6
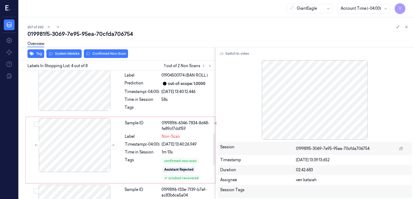
scroll to position [218, 0]
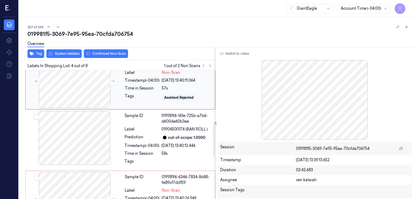
click at [147, 129] on div "Label" at bounding box center [141, 129] width 35 height 6
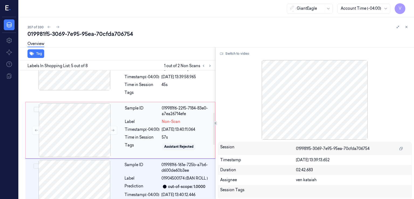
click at [146, 119] on div "Label" at bounding box center [142, 122] width 35 height 6
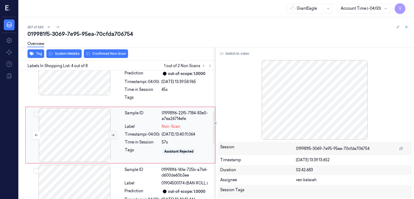
click at [114, 133] on icon at bounding box center [113, 135] width 4 height 4
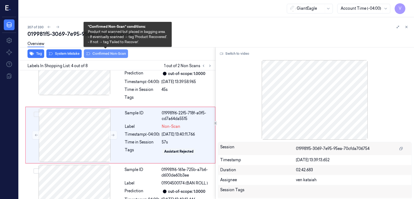
click at [120, 55] on button "Confirmed Non-Scan" at bounding box center [106, 53] width 44 height 9
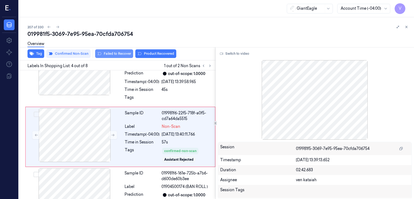
scroll to position [165, 0]
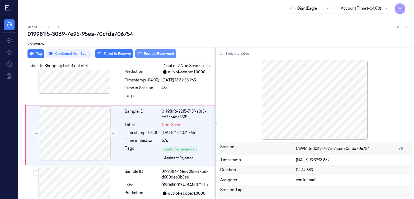
click at [151, 51] on button "Product Recovered" at bounding box center [155, 53] width 41 height 9
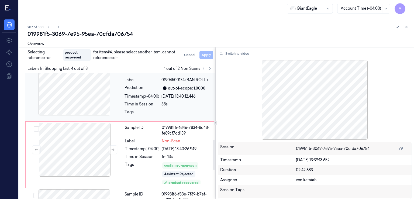
click at [149, 100] on div "Sample ID 019981f6-161e-725b-a7b6-d600de60b3ee Label 01904500174 (BAN ROLL ) Pr…" at bounding box center [168, 90] width 92 height 58
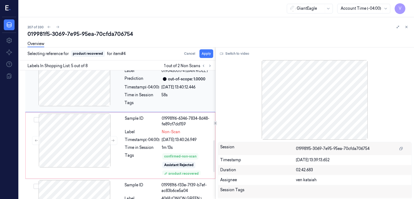
scroll to position [334, 0]
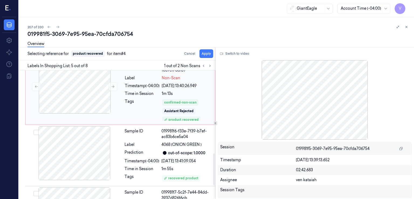
click at [145, 104] on div "Tags" at bounding box center [142, 110] width 35 height 23
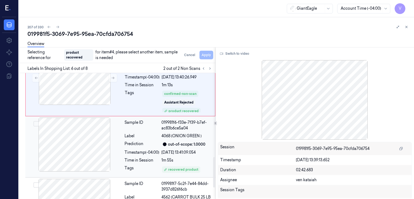
click at [136, 138] on div "Sample ID 019981f6-f33e-7f39-b7ef-ac83b6ce5a04 Label 4068 (ONION GREEN ) Predic…" at bounding box center [168, 146] width 92 height 58
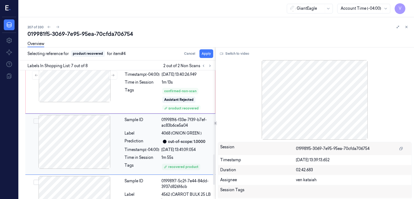
scroll to position [353, 0]
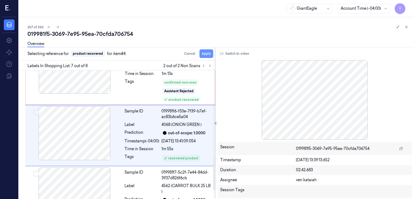
click at [208, 56] on button "Apply" at bounding box center [206, 53] width 14 height 9
click at [171, 89] on div "Assistant Rejected" at bounding box center [178, 91] width 29 height 5
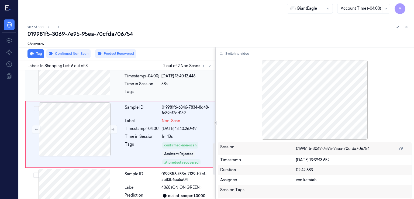
scroll to position [296, 0]
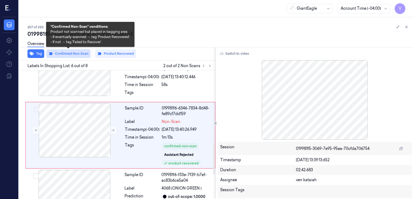
click at [78, 55] on button "Confirmed Non-Scan" at bounding box center [68, 53] width 44 height 9
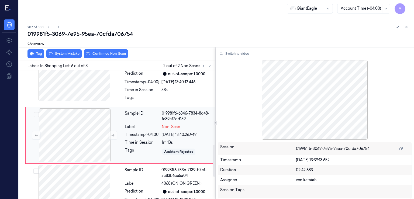
scroll to position [345, 0]
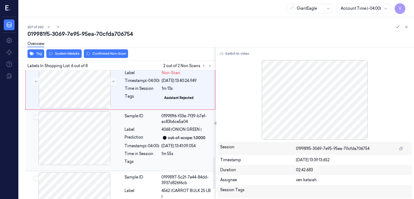
click at [121, 138] on div at bounding box center [74, 138] width 96 height 54
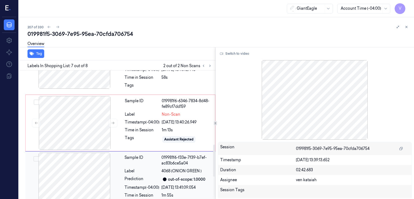
scroll to position [296, 0]
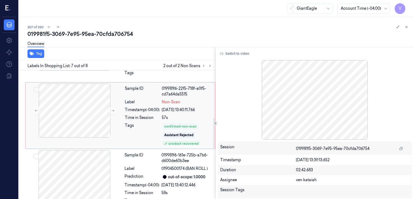
click at [166, 125] on div "confirmed-non-scan" at bounding box center [180, 126] width 32 height 5
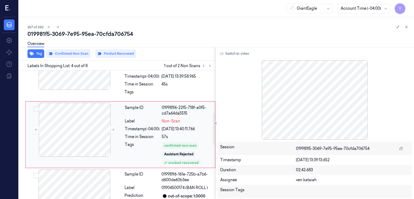
scroll to position [169, 0]
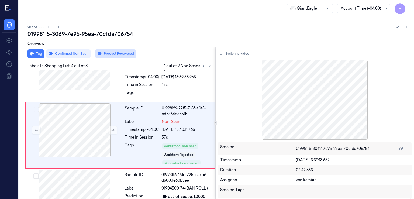
click at [115, 54] on button "Product Recovered" at bounding box center [115, 53] width 41 height 9
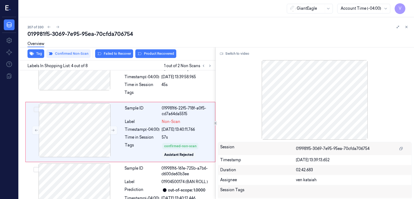
scroll to position [165, 0]
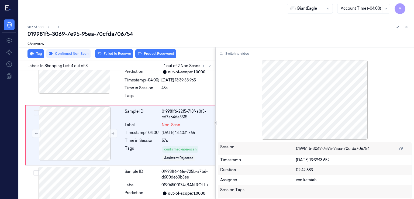
click at [169, 50] on div "Overview" at bounding box center [218, 45] width 382 height 14
click at [160, 53] on button "Product Recovered" at bounding box center [155, 53] width 41 height 9
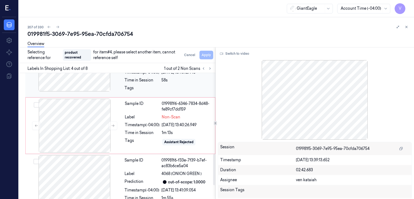
scroll to position [327, 0]
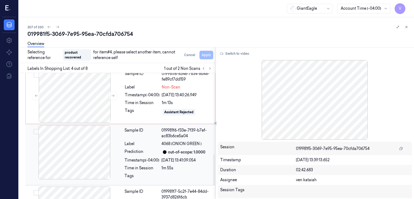
click at [143, 156] on div "Sample ID 019981f6-f33e-7f39-b7ef-ac83b6ce5a04 Label 4068 (ONION GREEN ) Predic…" at bounding box center [168, 154] width 92 height 58
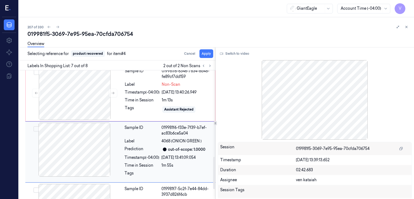
scroll to position [343, 0]
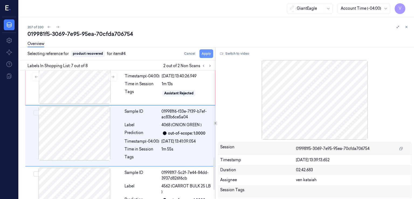
click at [204, 53] on button "Apply" at bounding box center [206, 53] width 14 height 9
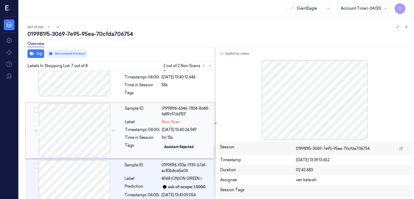
click at [144, 131] on div "Timestamp (-04:00)" at bounding box center [142, 130] width 35 height 6
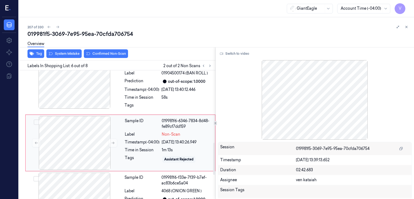
scroll to position [291, 0]
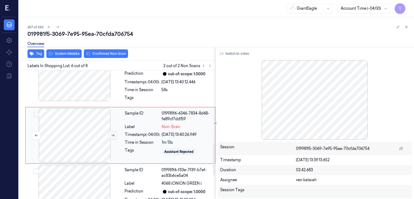
click at [114, 136] on icon at bounding box center [113, 135] width 4 height 4
click at [67, 50] on div "Overview" at bounding box center [218, 45] width 382 height 14
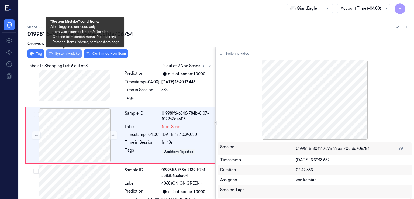
click at [67, 53] on button "System Mistake" at bounding box center [63, 53] width 35 height 9
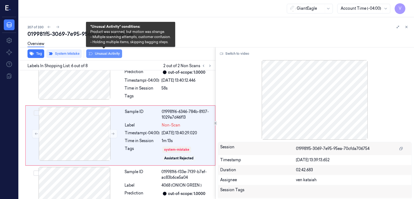
click at [109, 56] on button "Unusual Activity" at bounding box center [104, 53] width 36 height 9
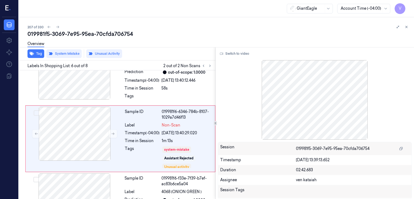
scroll to position [296, 0]
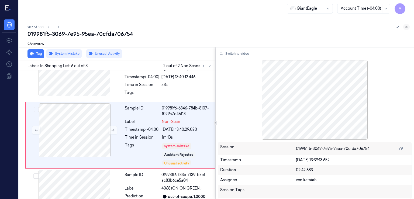
click at [406, 24] on button at bounding box center [406, 27] width 6 height 6
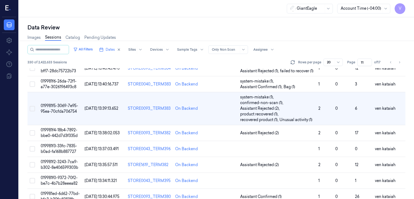
scroll to position [117, 0]
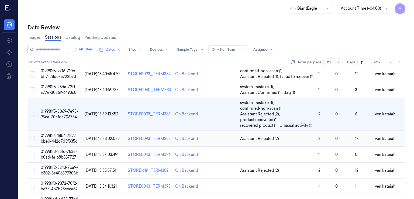
click at [259, 141] on td "Assistant Rejected (2)" at bounding box center [277, 139] width 78 height 16
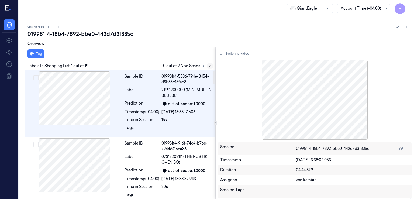
click at [208, 66] on icon at bounding box center [210, 66] width 4 height 4
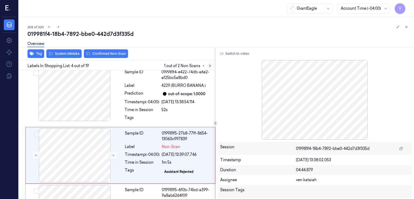
scroll to position [158, 0]
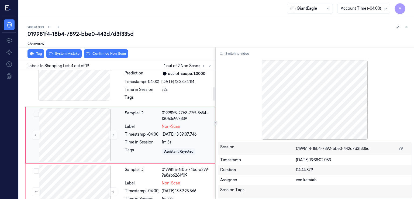
click at [133, 134] on div "Timestamp (-04:00)" at bounding box center [142, 134] width 35 height 6
click at [119, 96] on div at bounding box center [74, 74] width 96 height 54
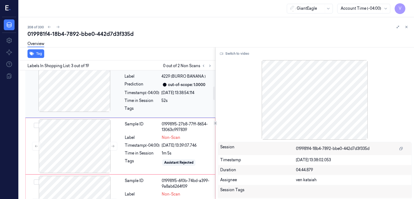
scroll to position [153, 0]
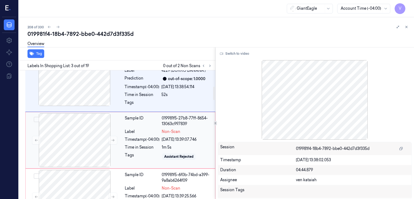
click at [154, 135] on div "Sample ID 019981f5-27b8-77ff-8654-13063c997839 Label Non-Scan Timestamp (-04:00…" at bounding box center [168, 140] width 91 height 54
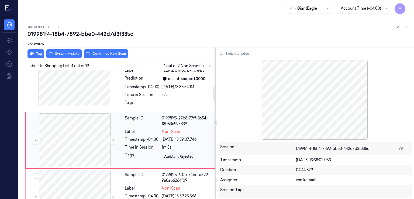
scroll to position [158, 0]
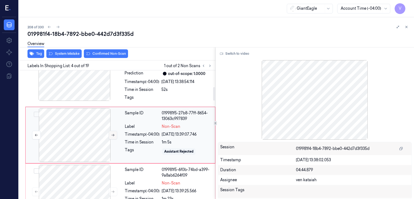
click at [112, 131] on button at bounding box center [113, 135] width 9 height 9
click at [127, 95] on div "Tags" at bounding box center [141, 99] width 35 height 9
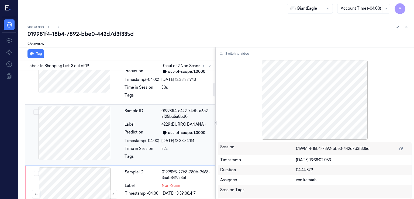
scroll to position [153, 0]
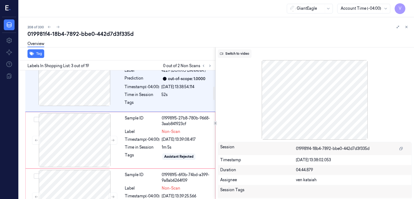
click at [229, 54] on button "Switch to video" at bounding box center [235, 53] width 34 height 9
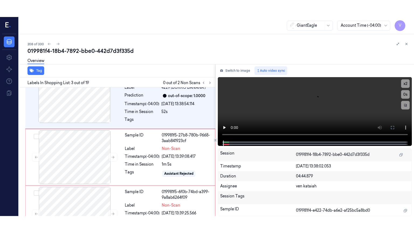
scroll to position [99, 0]
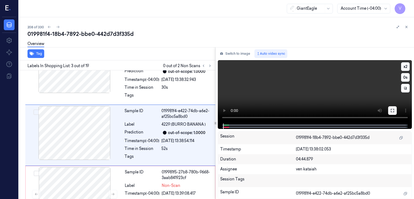
click at [390, 110] on icon at bounding box center [392, 110] width 4 height 4
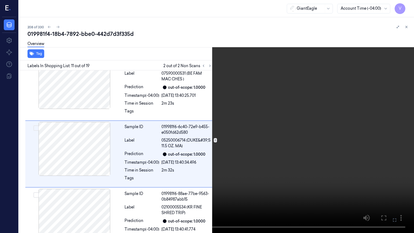
scroll to position [587, 0]
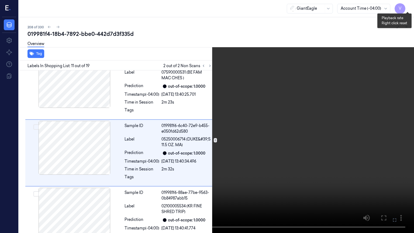
click at [409, 8] on button "x 2" at bounding box center [407, 6] width 9 height 9
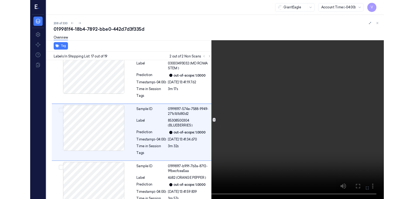
scroll to position [987, 0]
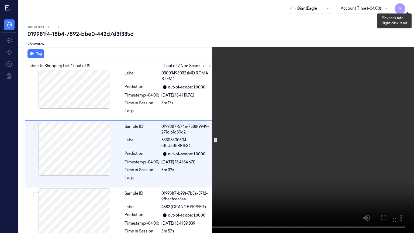
drag, startPoint x: 406, startPoint y: 5, endPoint x: 399, endPoint y: 29, distance: 25.0
click at [406, 5] on button "x 4" at bounding box center [407, 6] width 9 height 9
click at [0, 0] on icon at bounding box center [0, 0] width 0 height 0
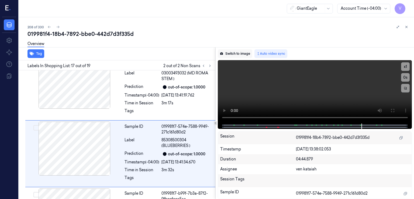
click at [237, 55] on button "Switch to image" at bounding box center [235, 53] width 34 height 9
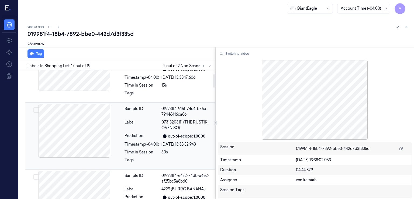
scroll to position [0, 0]
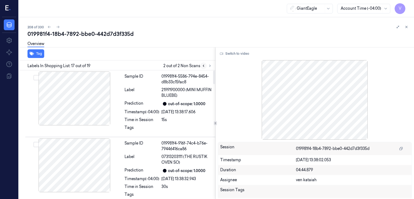
click at [203, 65] on icon at bounding box center [204, 66] width 4 height 4
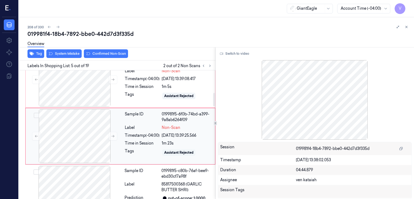
scroll to position [214, 0]
click at [148, 134] on div "Timestamp (-04:00)" at bounding box center [142, 135] width 35 height 6
click at [113, 136] on button at bounding box center [113, 135] width 9 height 9
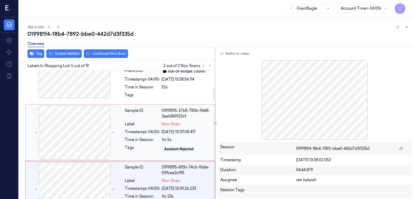
click at [142, 133] on div "Timestamp (-04:00)" at bounding box center [142, 132] width 35 height 6
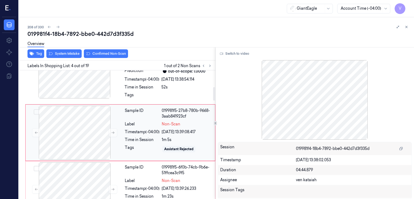
scroll to position [158, 0]
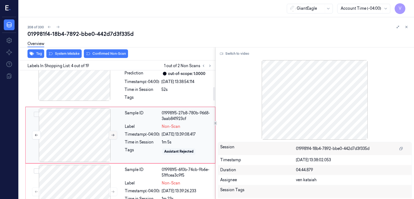
click at [111, 136] on icon at bounding box center [113, 135] width 4 height 4
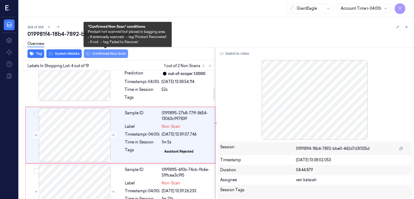
click at [106, 52] on button "Confirmed Non-Scan" at bounding box center [106, 53] width 44 height 9
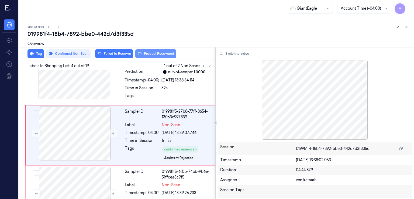
click at [158, 52] on button "Product Recovered" at bounding box center [155, 53] width 41 height 9
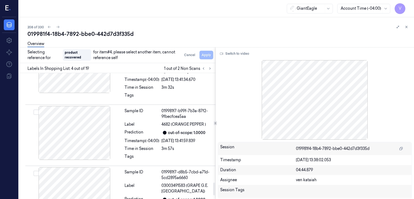
scroll to position [1109, 0]
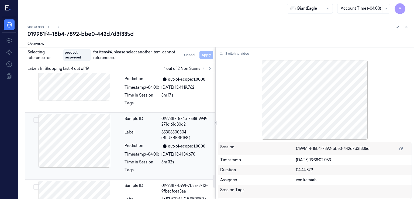
click at [129, 138] on div "Label" at bounding box center [141, 134] width 35 height 11
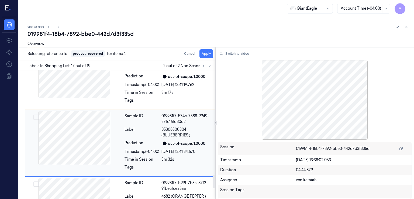
scroll to position [1008, 0]
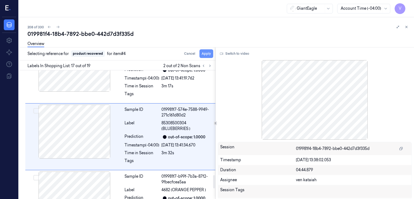
click at [203, 53] on button "Apply" at bounding box center [206, 53] width 14 height 9
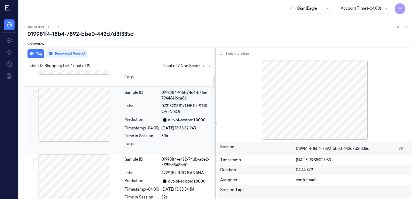
scroll to position [54, 0]
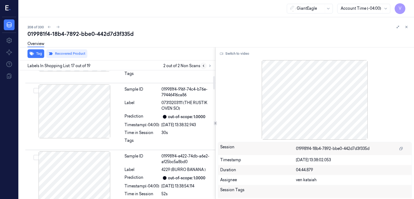
click at [201, 67] on button at bounding box center [203, 66] width 6 height 6
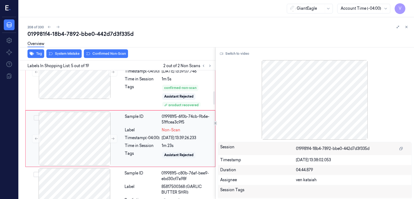
scroll to position [224, 0]
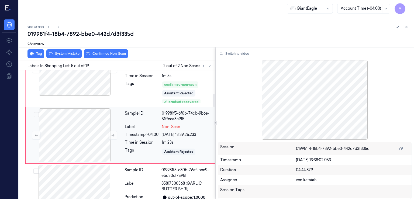
click at [124, 141] on div "Sample ID 019981f5-6f0b-74cb-9b6e-51ffcea3c9f5 Label Non-Scan Timestamp (-04:00…" at bounding box center [168, 135] width 91 height 54
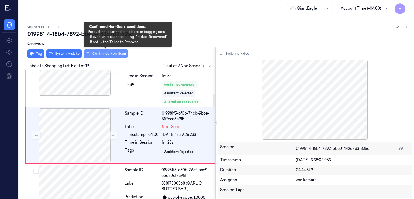
click at [110, 52] on button "Confirmed Non-Scan" at bounding box center [106, 53] width 44 height 9
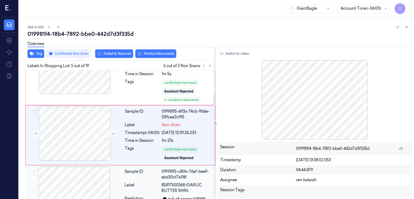
click at [121, 179] on div at bounding box center [74, 193] width 96 height 54
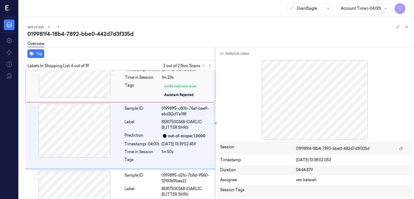
click at [168, 86] on div "confirmed-non-scan" at bounding box center [180, 86] width 32 height 5
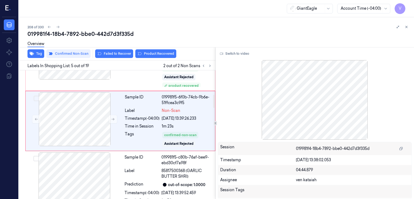
scroll to position [226, 0]
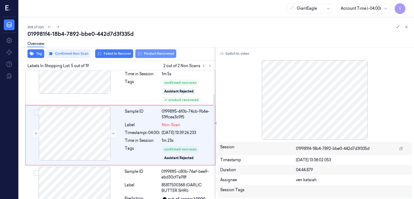
click at [155, 55] on button "Product Recovered" at bounding box center [155, 53] width 41 height 9
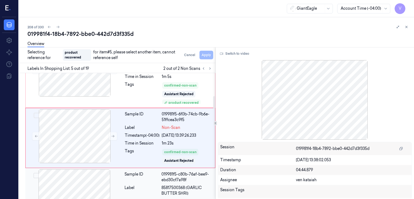
click at [127, 189] on div "Label" at bounding box center [141, 190] width 35 height 11
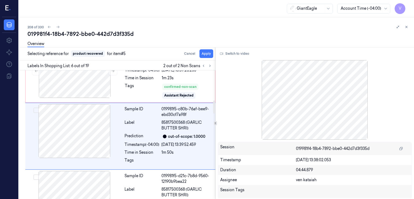
scroll to position [289, 0]
click at [205, 54] on button "Apply" at bounding box center [206, 53] width 14 height 9
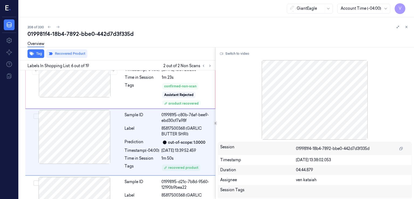
scroll to position [296, 0]
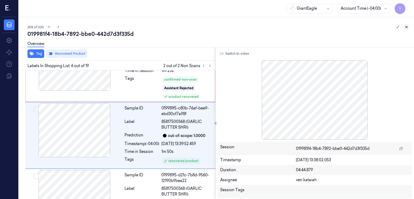
click at [407, 27] on icon at bounding box center [406, 27] width 4 height 4
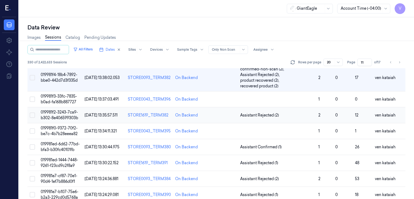
scroll to position [186, 0]
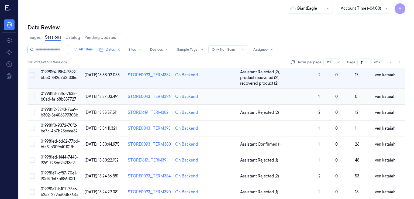
click at [265, 94] on td at bounding box center [277, 97] width 78 height 16
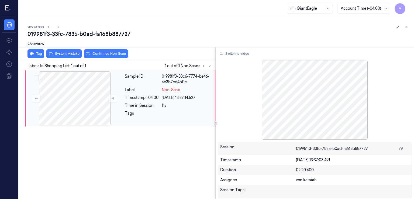
click at [168, 113] on div at bounding box center [187, 114] width 50 height 9
click at [231, 53] on button "Switch to video" at bounding box center [235, 53] width 34 height 9
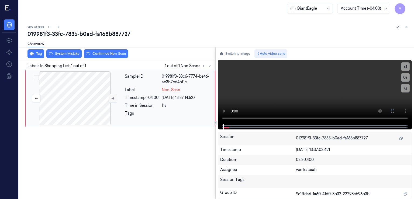
click at [112, 99] on icon at bounding box center [113, 98] width 4 height 4
click at [394, 109] on icon at bounding box center [392, 111] width 4 height 4
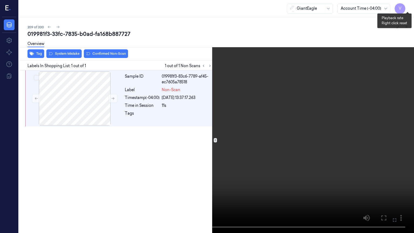
click at [408, 6] on button "x 1" at bounding box center [407, 6] width 9 height 9
click at [0, 0] on icon at bounding box center [0, 0] width 0 height 0
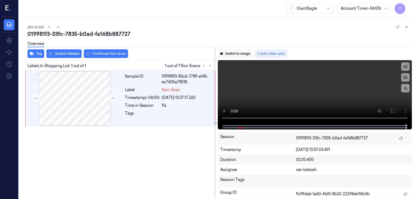
click at [236, 51] on button "Switch to image" at bounding box center [235, 53] width 34 height 9
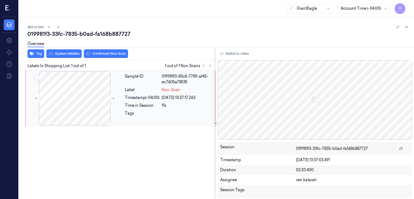
click at [151, 89] on div "Label" at bounding box center [142, 90] width 35 height 6
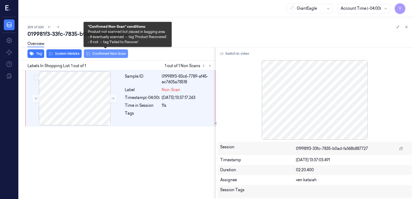
click at [108, 55] on button "Confirmed Non-Scan" at bounding box center [106, 53] width 44 height 9
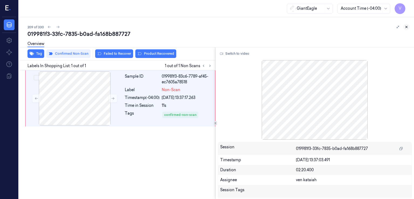
click at [405, 26] on icon at bounding box center [406, 27] width 4 height 4
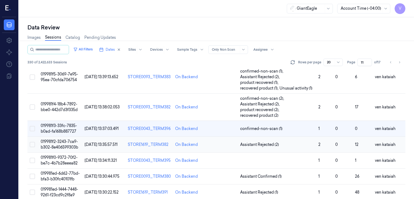
scroll to position [208, 0]
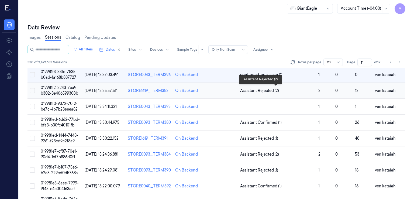
click at [265, 89] on span "Assistant Rejected (2)" at bounding box center [259, 91] width 39 height 6
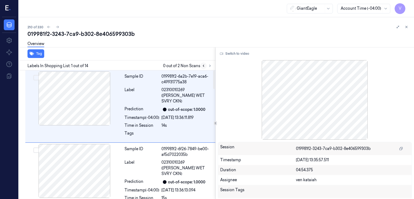
click at [206, 65] on button at bounding box center [203, 66] width 6 height 6
click at [208, 65] on icon at bounding box center [210, 66] width 4 height 4
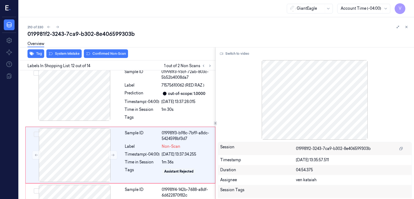
scroll to position [692, 0]
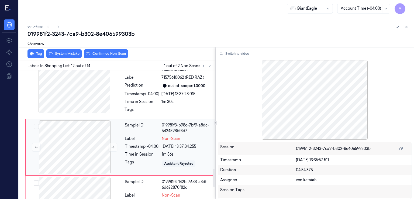
click at [147, 136] on div "Label" at bounding box center [142, 139] width 35 height 6
click at [114, 143] on button at bounding box center [113, 147] width 9 height 9
click at [102, 96] on div at bounding box center [74, 86] width 96 height 54
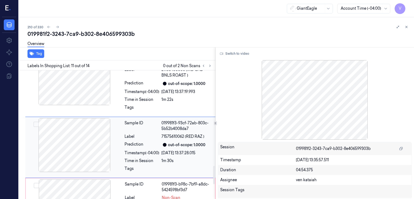
scroll to position [687, 0]
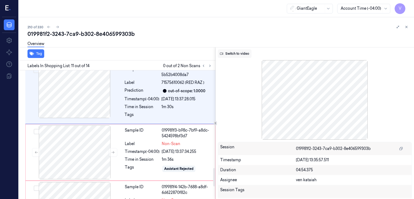
click at [242, 54] on button "Switch to video" at bounding box center [235, 53] width 34 height 9
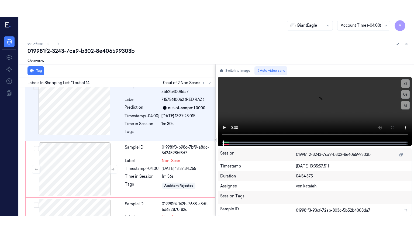
scroll to position [633, 0]
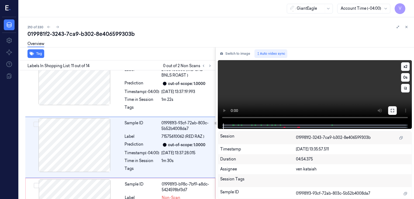
click at [392, 113] on button at bounding box center [392, 110] width 9 height 9
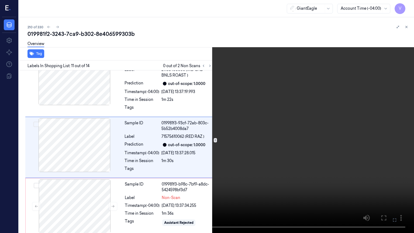
click at [251, 137] on video at bounding box center [207, 116] width 414 height 233
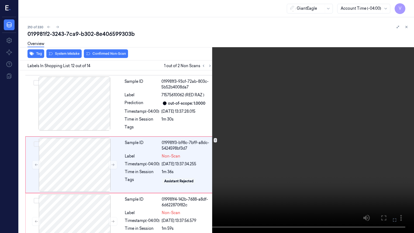
scroll to position [675, 0]
click at [408, 6] on button "x 2" at bounding box center [407, 6] width 9 height 9
click at [408, 5] on button "x 4" at bounding box center [407, 6] width 9 height 9
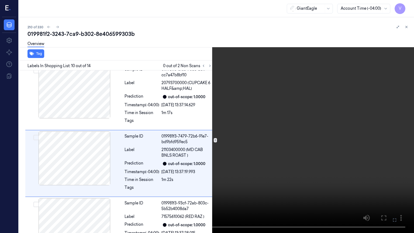
scroll to position [552, 0]
click at [410, 1] on video at bounding box center [207, 116] width 414 height 233
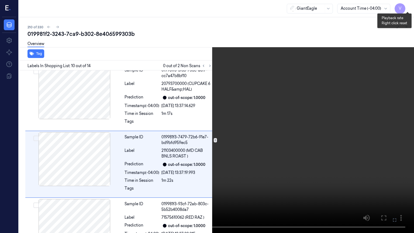
click at [410, 3] on button "x 1" at bounding box center [407, 6] width 9 height 9
click at [277, 88] on video at bounding box center [207, 116] width 414 height 233
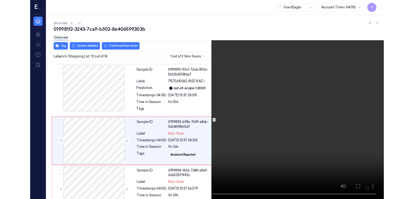
scroll to position [675, 0]
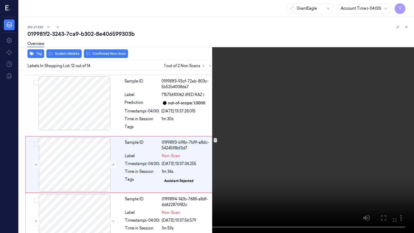
click at [0, 0] on button at bounding box center [0, 0] width 0 height 0
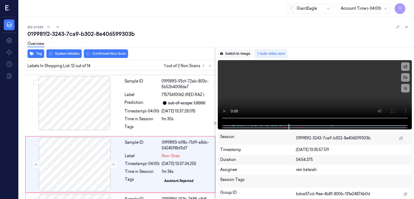
click at [245, 56] on button "Switch to image" at bounding box center [235, 53] width 34 height 9
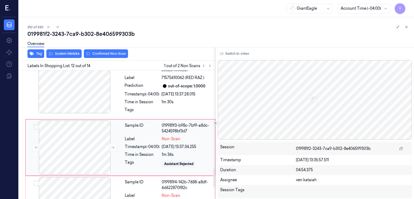
scroll to position [692, 0]
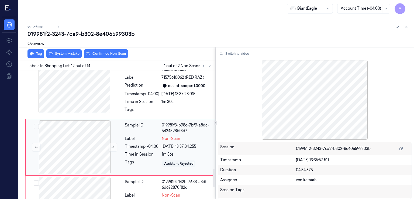
click at [165, 161] on div "Assistant Rejected" at bounding box center [178, 163] width 29 height 5
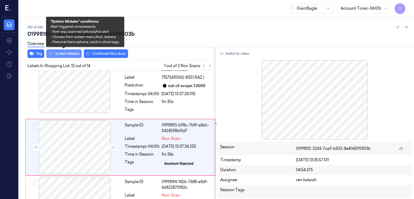
click at [72, 54] on button "System Mistake" at bounding box center [63, 53] width 35 height 9
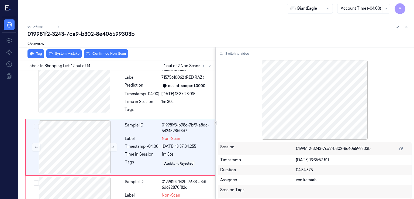
scroll to position [693, 0]
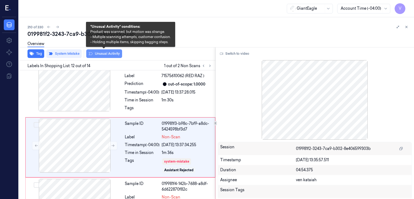
click at [119, 54] on button "Unusual Activity" at bounding box center [104, 53] width 36 height 9
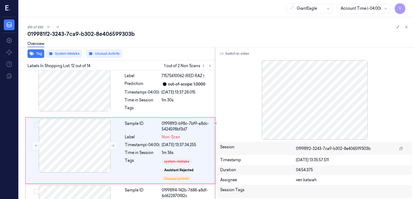
scroll to position [697, 0]
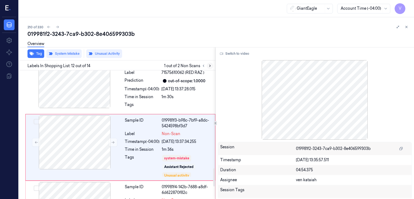
click at [211, 66] on icon at bounding box center [210, 66] width 4 height 4
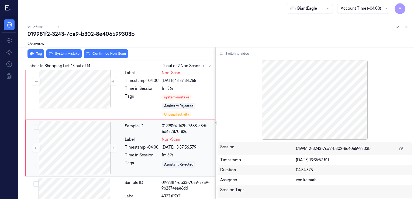
scroll to position [758, 0]
click at [148, 138] on div "Sample ID 019981f4-142b-7688-a8df-6d622870f82c Label Non-Scan Timestamp (-04:00…" at bounding box center [168, 147] width 91 height 54
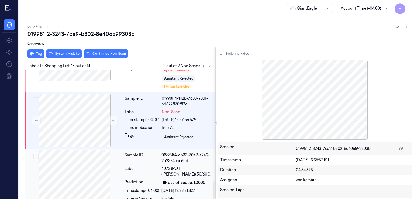
click at [150, 166] on div "Label" at bounding box center [141, 171] width 35 height 11
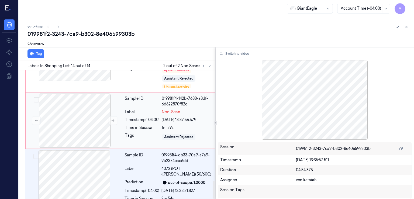
click at [162, 117] on div "Timestamp (-04:00) [DATE] 13:37:56.579" at bounding box center [168, 120] width 87 height 6
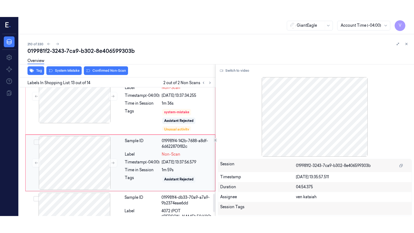
scroll to position [758, 0]
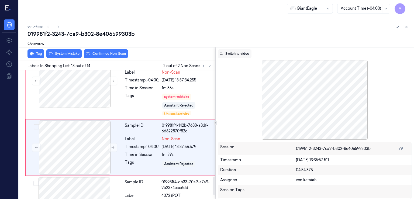
click at [230, 55] on button "Switch to video" at bounding box center [235, 53] width 34 height 9
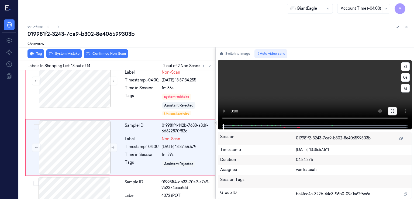
click at [392, 114] on button at bounding box center [392, 111] width 9 height 9
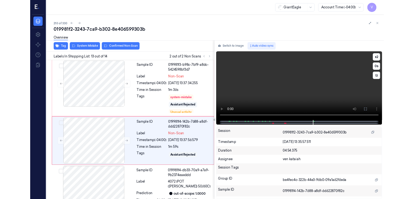
scroll to position [751, 0]
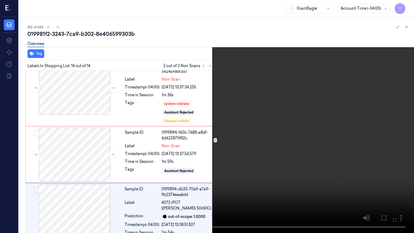
drag, startPoint x: 396, startPoint y: 220, endPoint x: 396, endPoint y: 197, distance: 23.4
click at [0, 0] on icon at bounding box center [0, 0] width 0 height 0
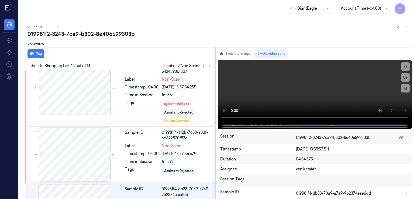
click at [239, 58] on div "Switch to image Auto video sync x 2 0 s Session 019981f2-3243-7ca9-b302-8e40659…" at bounding box center [315, 123] width 199 height 152
click at [227, 52] on button "Switch to image" at bounding box center [235, 53] width 34 height 9
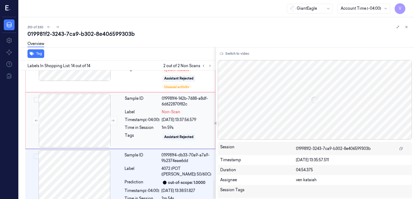
click at [169, 125] on div "1m 59s" at bounding box center [187, 128] width 50 height 6
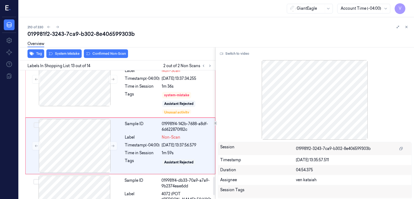
scroll to position [758, 0]
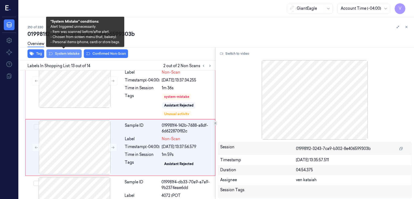
click at [64, 56] on button "System Mistake" at bounding box center [63, 53] width 35 height 9
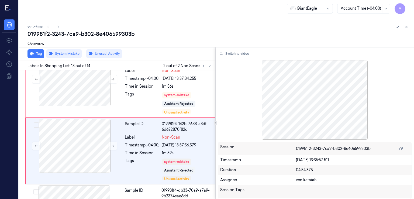
scroll to position [763, 0]
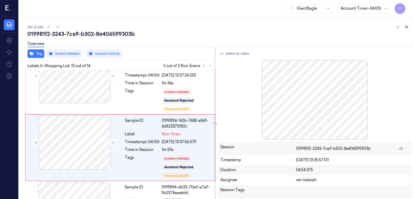
click at [406, 28] on icon at bounding box center [406, 27] width 4 height 4
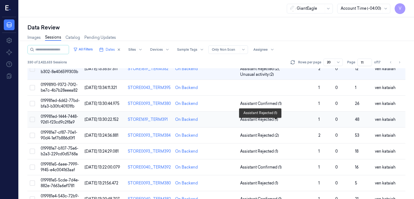
scroll to position [179, 0]
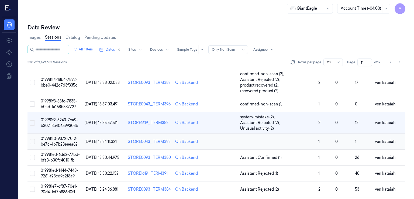
click at [268, 143] on td at bounding box center [277, 142] width 78 height 16
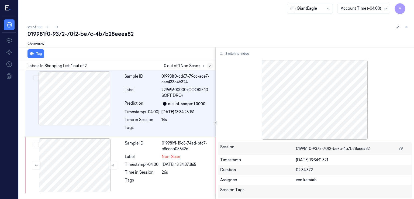
click at [207, 64] on button at bounding box center [210, 66] width 6 height 6
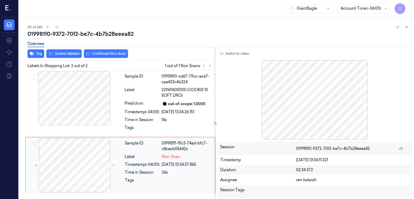
click at [141, 149] on div "Sample ID" at bounding box center [142, 145] width 35 height 11
click at [117, 165] on button at bounding box center [113, 165] width 9 height 9
click at [105, 104] on div at bounding box center [74, 98] width 96 height 54
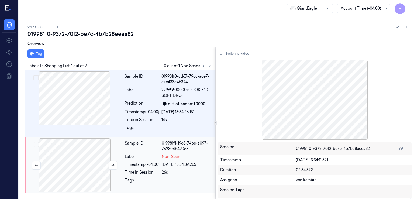
click at [120, 168] on div at bounding box center [75, 165] width 96 height 54
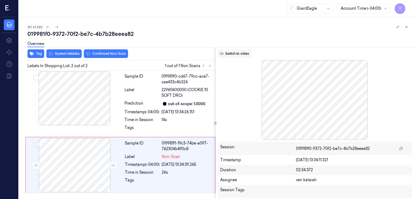
click at [242, 51] on button "Switch to video" at bounding box center [235, 53] width 34 height 9
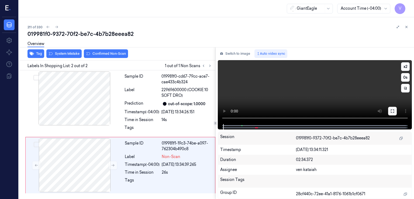
click at [390, 112] on icon at bounding box center [392, 111] width 4 height 4
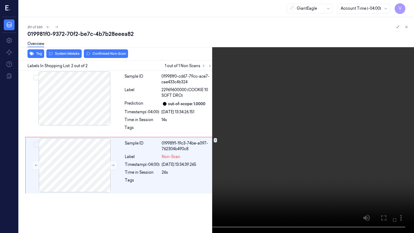
click at [261, 105] on video at bounding box center [207, 116] width 414 height 233
click at [0, 0] on button at bounding box center [0, 0] width 0 height 0
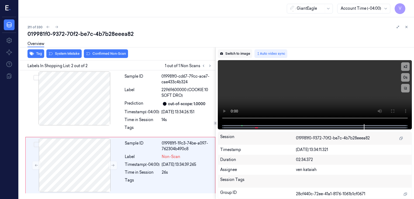
click at [248, 52] on button "Switch to image" at bounding box center [235, 53] width 34 height 9
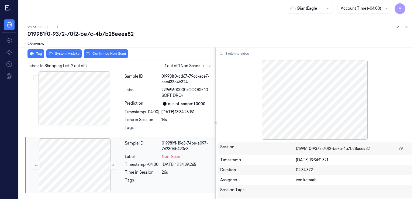
click at [151, 152] on div "Sample ID 019981f1-19c3-74be-a097-762304b490c8 Label Non-Scan Timestamp (-04:00…" at bounding box center [168, 165] width 91 height 54
click at [65, 50] on div "Overview" at bounding box center [218, 45] width 382 height 14
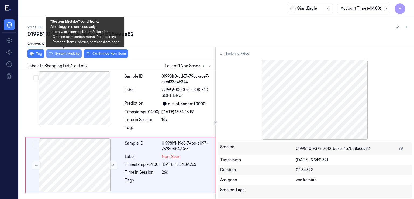
click at [64, 53] on button "System Mistake" at bounding box center [63, 53] width 35 height 9
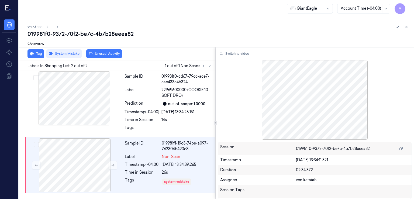
click at [103, 54] on button "Unusual Activity" at bounding box center [104, 53] width 36 height 9
click at [407, 26] on icon at bounding box center [406, 27] width 4 height 4
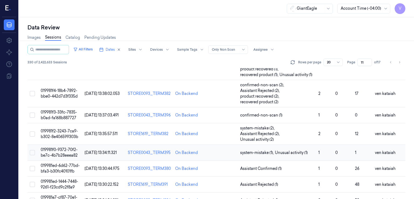
scroll to position [222, 0]
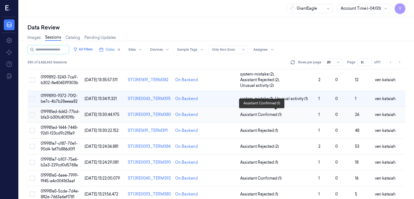
click at [266, 114] on span "Assistant Confirmed (1)" at bounding box center [260, 115] width 41 height 6
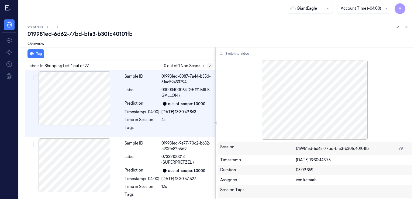
click at [213, 65] on button at bounding box center [210, 66] width 6 height 6
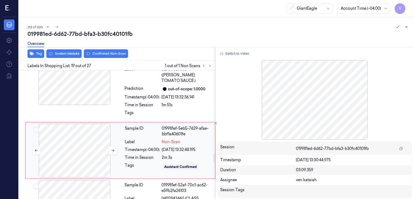
scroll to position [1164, 0]
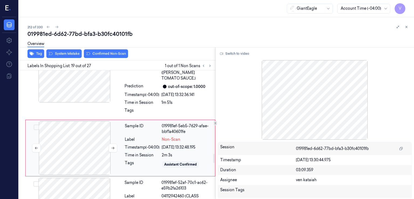
click at [101, 137] on div at bounding box center [75, 148] width 96 height 54
click at [149, 100] on div "Time in Session" at bounding box center [141, 103] width 35 height 6
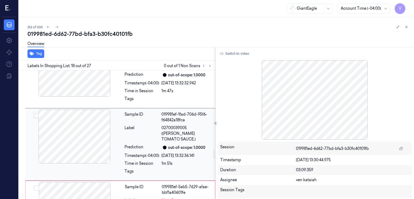
scroll to position [1103, 0]
click at [86, 163] on div "Sample ID 019981ef-1fad-706d-95f6-f64842a18fca Label 02700039005 ([PERSON_NAME]…" at bounding box center [120, 145] width 190 height 72
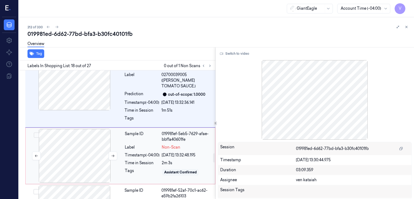
click at [93, 158] on div at bounding box center [75, 156] width 96 height 54
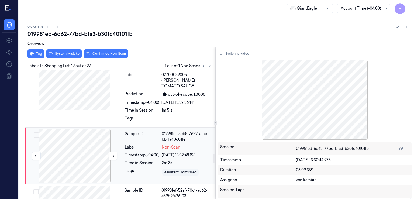
scroll to position [1164, 0]
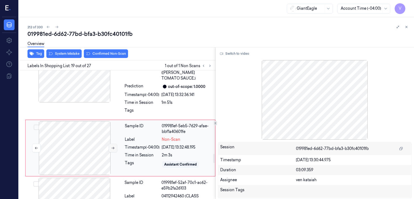
click at [115, 144] on button at bounding box center [113, 148] width 9 height 9
click at [107, 91] on div at bounding box center [74, 75] width 96 height 54
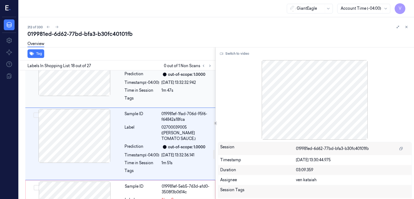
scroll to position [1103, 0]
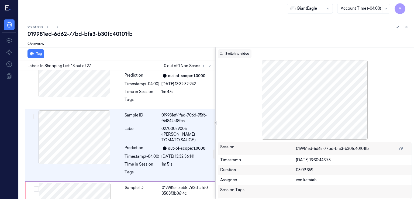
click at [233, 51] on button "Switch to video" at bounding box center [235, 53] width 34 height 9
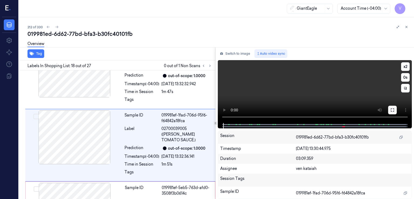
click at [396, 113] on button at bounding box center [392, 110] width 9 height 9
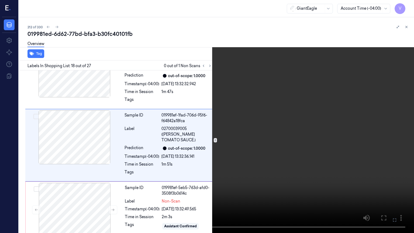
click at [219, 101] on video at bounding box center [207, 116] width 414 height 233
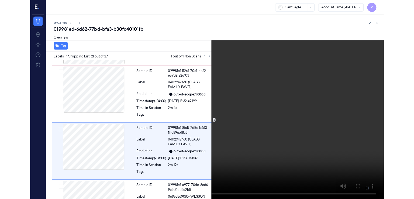
scroll to position [1276, 0]
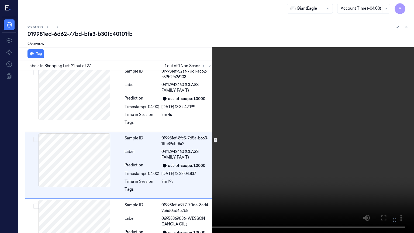
click at [0, 0] on button at bounding box center [0, 0] width 0 height 0
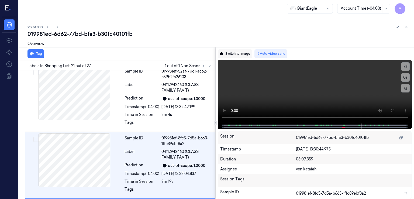
drag, startPoint x: 224, startPoint y: 48, endPoint x: 226, endPoint y: 51, distance: 3.3
click at [225, 48] on div "Switch to image Auto video sync x 2 0 s Session 019981ed-6d62-77bd-bfa3-b30fc40…" at bounding box center [315, 123] width 199 height 152
click at [229, 54] on button "Switch to image" at bounding box center [235, 53] width 34 height 9
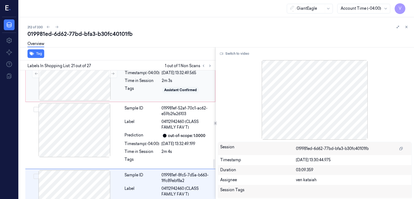
click at [168, 88] on div "Assistant Confirmed" at bounding box center [180, 90] width 33 height 5
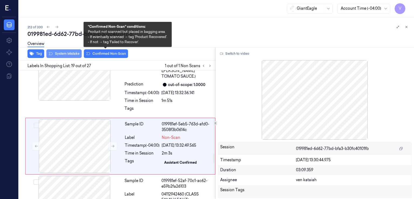
scroll to position [1164, 0]
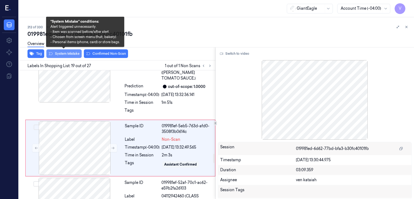
click at [64, 55] on button "System Mistake" at bounding box center [63, 53] width 35 height 9
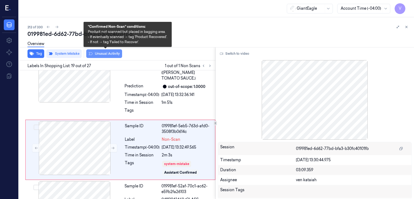
scroll to position [1166, 0]
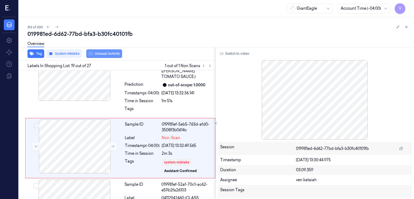
click at [109, 54] on button "Unusual Activity" at bounding box center [104, 53] width 36 height 9
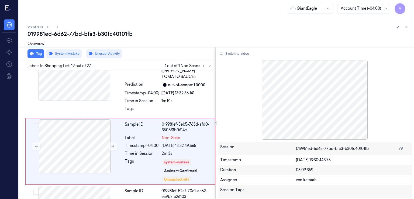
scroll to position [1169, 0]
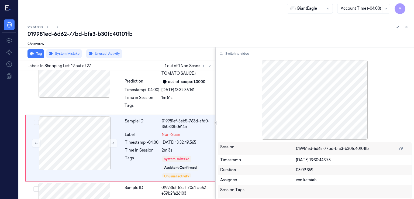
click at [404, 30] on div at bounding box center [401, 27] width 15 height 6
click at [405, 28] on icon at bounding box center [406, 27] width 4 height 4
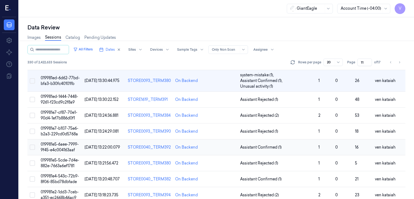
scroll to position [267, 0]
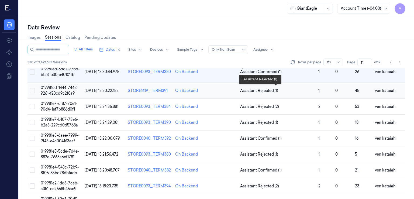
click at [267, 90] on span "Assistant Rejected (1)" at bounding box center [259, 91] width 38 height 6
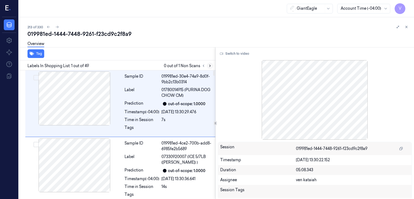
click at [212, 66] on button at bounding box center [210, 66] width 6 height 6
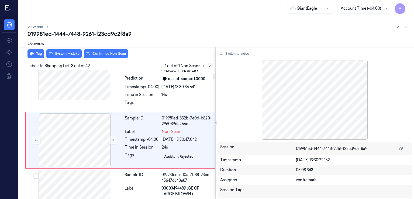
scroll to position [97, 0]
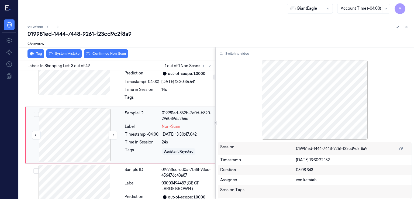
click at [121, 133] on div at bounding box center [75, 135] width 96 height 54
click at [115, 135] on button at bounding box center [113, 135] width 9 height 9
click at [130, 80] on div "Timestamp (-04:00)" at bounding box center [141, 82] width 35 height 6
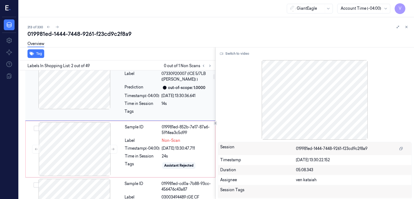
scroll to position [89, 0]
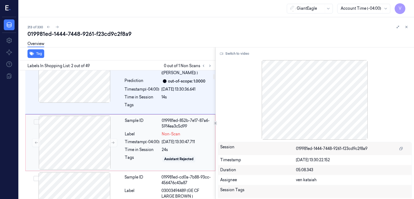
click at [233, 53] on button "Switch to video" at bounding box center [235, 53] width 34 height 9
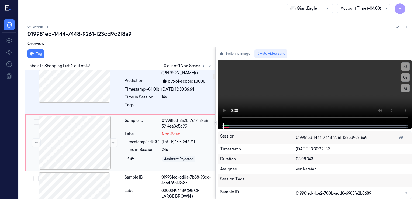
click at [139, 143] on div "Timestamp (-04:00)" at bounding box center [142, 142] width 35 height 6
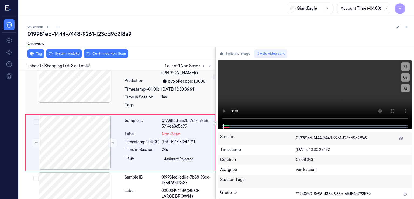
scroll to position [97, 0]
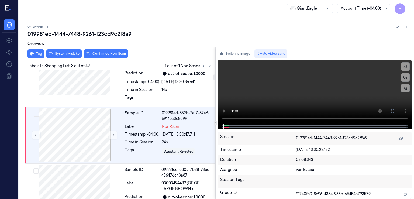
click at [67, 58] on div "Tag System Mistake Confirmed Non-Scan" at bounding box center [116, 53] width 199 height 13
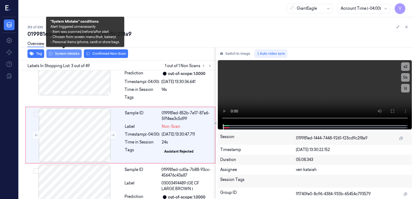
click at [72, 54] on button "System Mistake" at bounding box center [63, 53] width 35 height 9
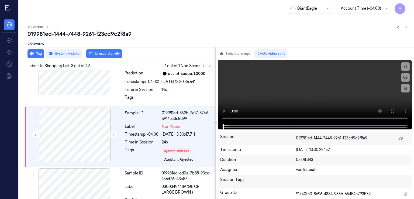
scroll to position [99, 0]
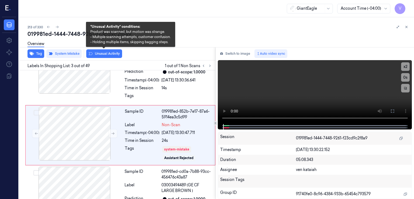
click at [102, 51] on button "Unusual Activity" at bounding box center [104, 53] width 36 height 9
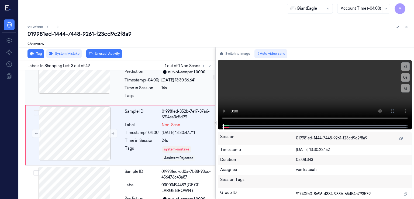
click at [153, 83] on div "Sample ID 019981ed-4ce2-700b-add8-6985fe2b5689 Label 07330920007 (ICE 5/7LB ([P…" at bounding box center [168, 72] width 92 height 64
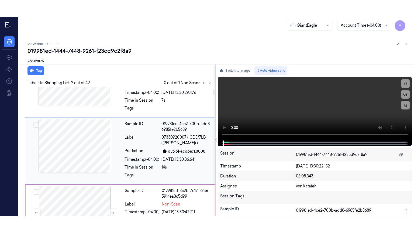
scroll to position [36, 0]
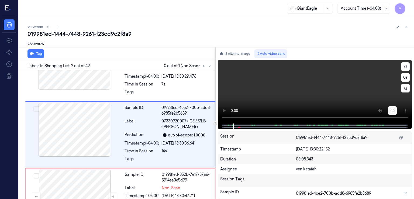
click at [391, 109] on icon at bounding box center [392, 110] width 3 height 3
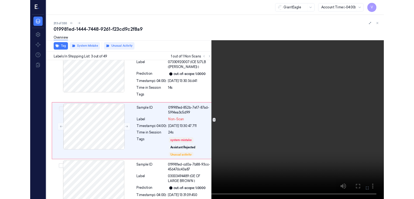
scroll to position [85, 0]
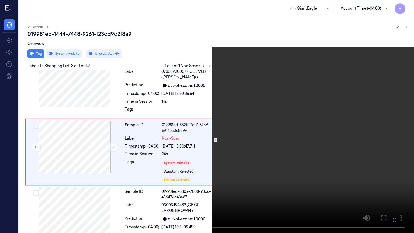
click at [0, 0] on icon at bounding box center [0, 0] width 0 height 0
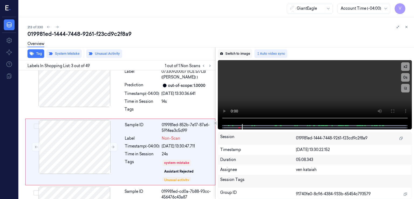
click at [239, 55] on button "Switch to image" at bounding box center [235, 53] width 34 height 9
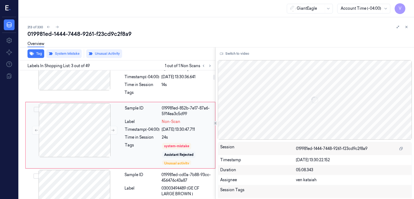
scroll to position [102, 0]
click at [141, 148] on div "Tags" at bounding box center [142, 153] width 35 height 23
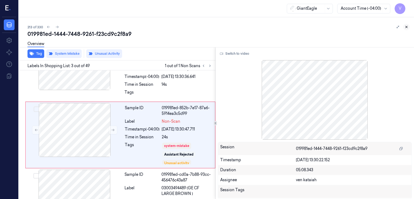
click at [405, 26] on icon at bounding box center [406, 27] width 4 height 4
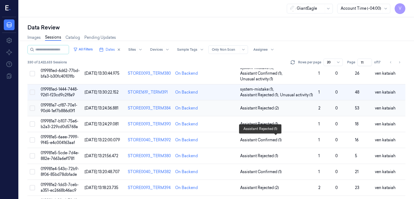
scroll to position [281, 0]
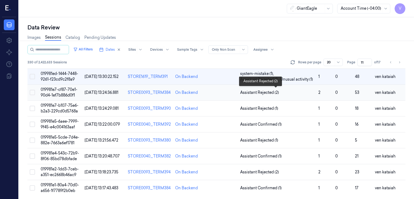
click at [272, 94] on span "Assistant Rejected (2)" at bounding box center [259, 93] width 39 height 6
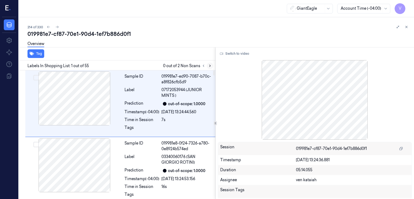
click at [210, 65] on icon at bounding box center [210, 66] width 4 height 4
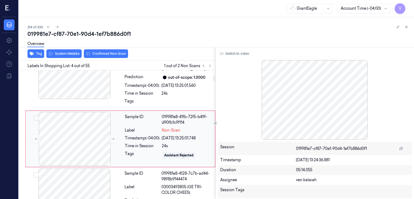
scroll to position [164, 0]
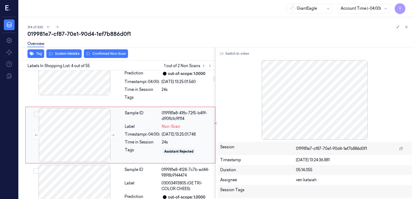
click at [137, 143] on div "Time in Session" at bounding box center [142, 142] width 35 height 6
click at [116, 96] on div "Sample ID 019981e8-2ff8-7764-b327-113fbaf4f0f2 Label 03340060173 (SAN GIORGIO P…" at bounding box center [120, 73] width 190 height 67
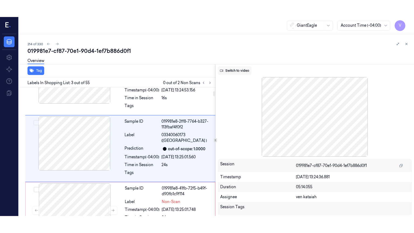
scroll to position [102, 0]
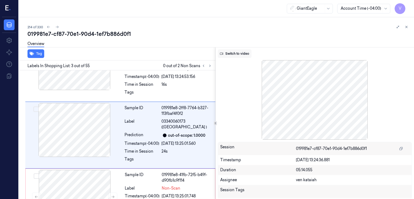
click at [233, 53] on button "Switch to video" at bounding box center [235, 53] width 34 height 9
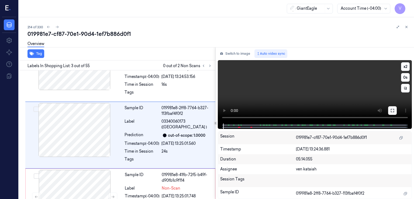
click at [395, 110] on button at bounding box center [392, 110] width 9 height 9
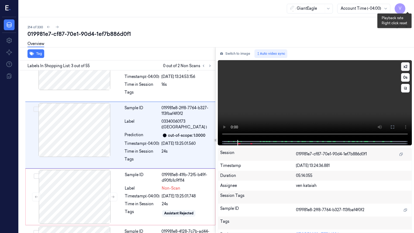
scroll to position [85, 0]
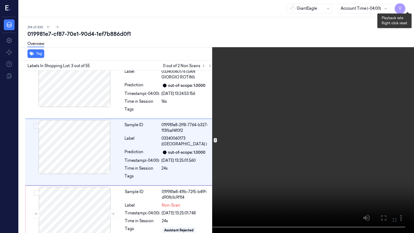
click at [407, 6] on button "x 2" at bounding box center [407, 6] width 9 height 9
click at [407, 6] on button "x 4" at bounding box center [407, 6] width 9 height 9
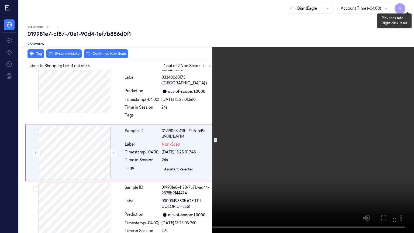
scroll to position [147, 0]
click at [171, 133] on video at bounding box center [207, 116] width 414 height 233
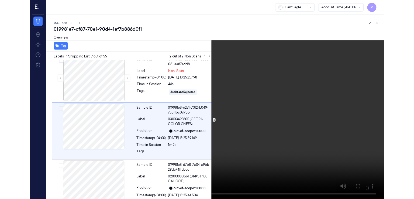
scroll to position [331, 0]
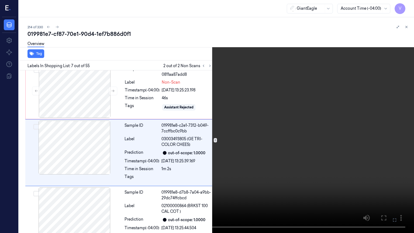
click at [0, 0] on icon at bounding box center [0, 0] width 0 height 0
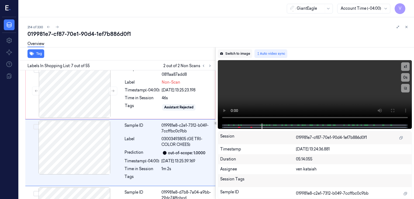
click at [231, 52] on button "Switch to image" at bounding box center [235, 53] width 34 height 9
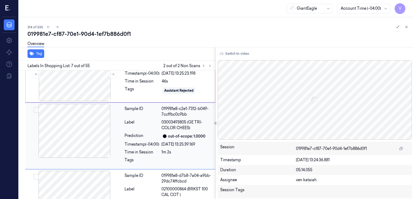
scroll to position [348, 0]
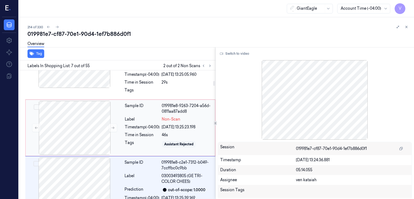
click at [125, 120] on div "Label" at bounding box center [142, 119] width 35 height 6
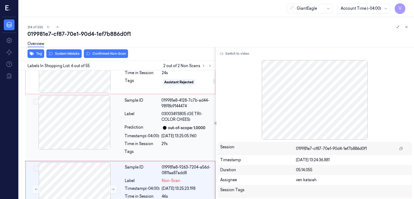
click at [131, 126] on div "Prediction" at bounding box center [141, 127] width 35 height 6
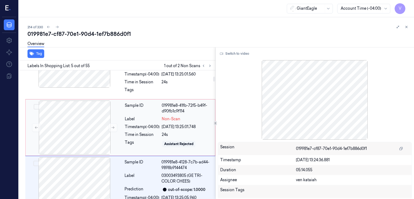
click at [134, 124] on div "Timestamp (-04:00)" at bounding box center [142, 127] width 35 height 6
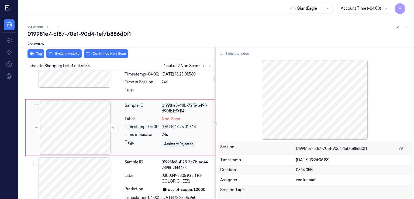
scroll to position [164, 0]
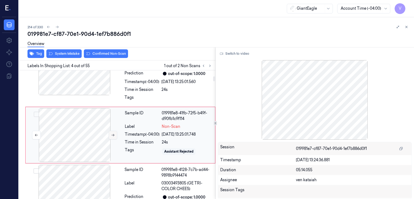
click at [115, 134] on button at bounding box center [113, 135] width 9 height 9
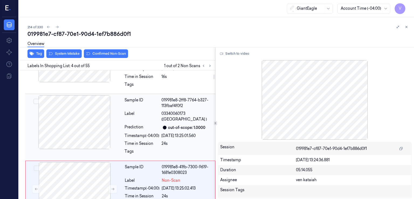
click at [120, 101] on div at bounding box center [74, 122] width 96 height 54
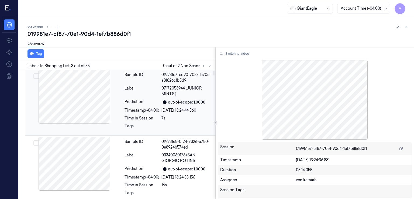
scroll to position [0, 0]
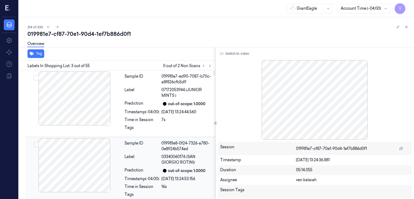
click at [137, 162] on div "Label" at bounding box center [141, 159] width 35 height 11
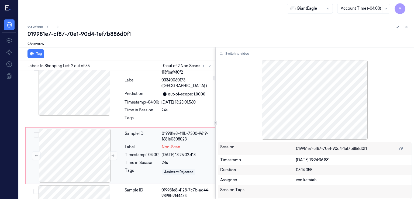
click at [148, 154] on div "Timestamp (-04:00)" at bounding box center [142, 155] width 35 height 6
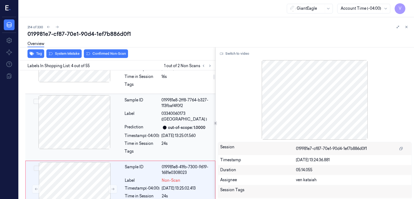
click at [126, 119] on div "Label" at bounding box center [141, 116] width 35 height 11
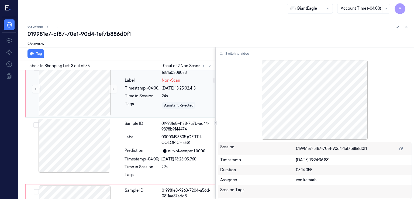
click at [137, 91] on div "Sample ID 019981e8-41fb-7300-9619-1681e0308023 Label Non-Scan Timestamp (-04:00…" at bounding box center [168, 89] width 91 height 54
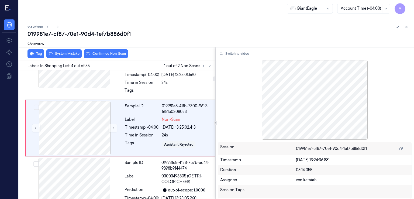
scroll to position [164, 0]
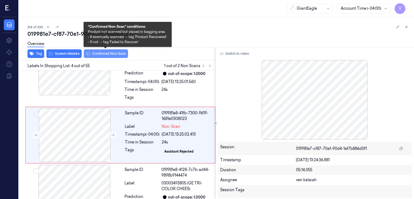
click at [87, 52] on icon at bounding box center [88, 53] width 4 height 3
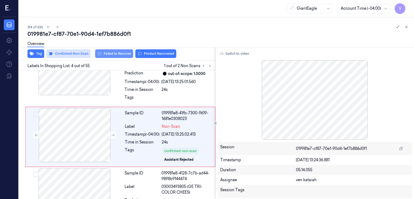
scroll to position [165, 0]
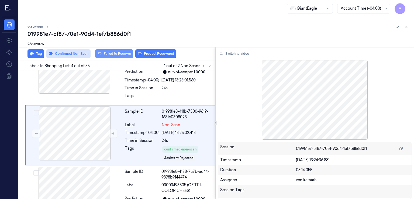
click at [103, 53] on button "Failed to Recover" at bounding box center [114, 53] width 38 height 9
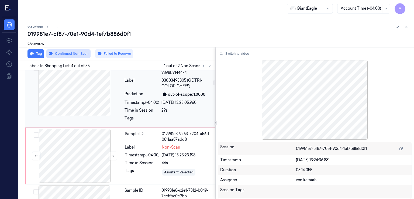
click at [126, 94] on div "Prediction" at bounding box center [141, 94] width 35 height 6
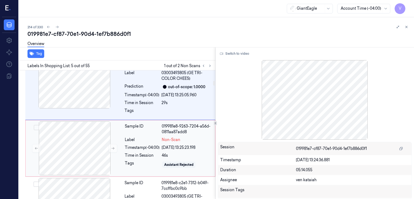
scroll to position [289, 0]
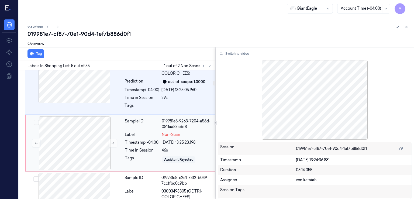
click at [138, 151] on div "Time in Session" at bounding box center [142, 150] width 35 height 6
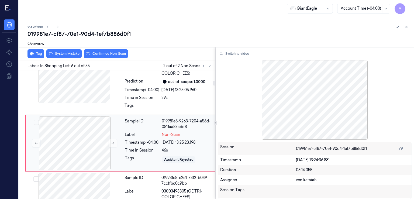
scroll to position [297, 0]
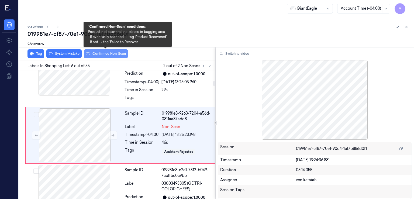
click at [102, 56] on button "Confirmed Non-Scan" at bounding box center [106, 53] width 44 height 9
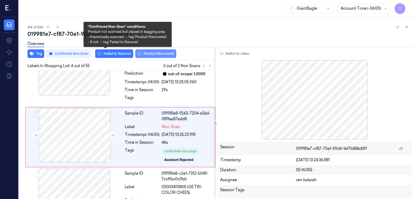
scroll to position [299, 0]
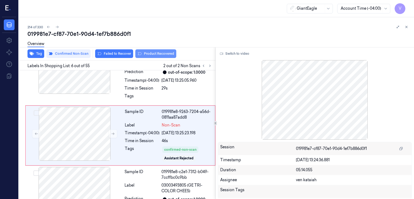
click at [160, 54] on button "Product Recovered" at bounding box center [155, 53] width 41 height 9
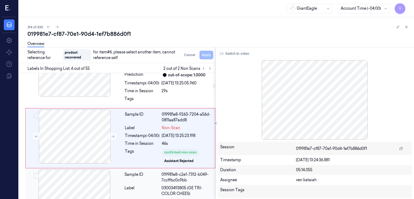
click at [130, 172] on div "Sample ID" at bounding box center [141, 177] width 35 height 11
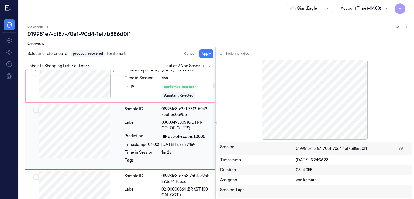
scroll to position [362, 0]
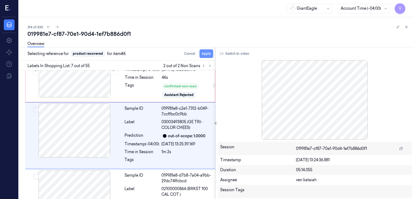
click at [208, 54] on button "Apply" at bounding box center [206, 53] width 14 height 9
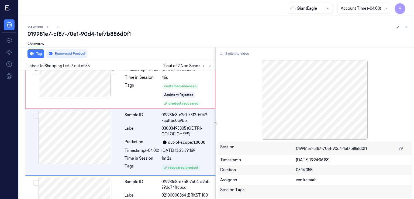
scroll to position [369, 0]
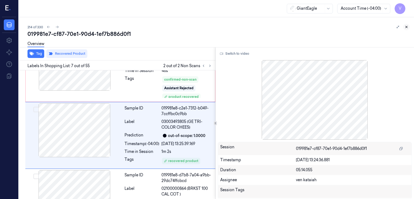
click at [408, 24] on button at bounding box center [406, 27] width 6 height 6
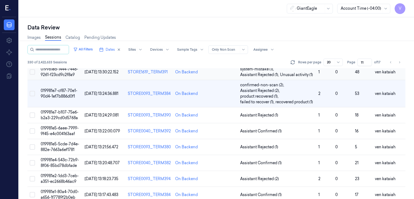
scroll to position [292, 0]
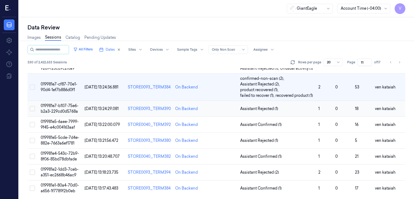
click at [248, 110] on td "Assistant Rejected (1)" at bounding box center [277, 109] width 78 height 16
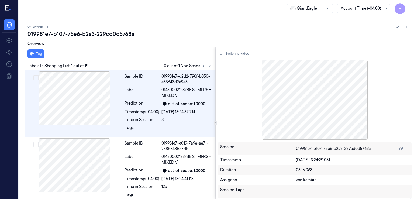
drag, startPoint x: 202, startPoint y: 70, endPoint x: 207, endPoint y: 68, distance: 5.2
click at [203, 70] on div "Sample ID 019981e7-d2d2-798f-b850-e35643d2e9e3 Label 01450002128 (BE STMFRSH MI…" at bounding box center [120, 103] width 190 height 67
click at [207, 67] on button at bounding box center [210, 66] width 6 height 6
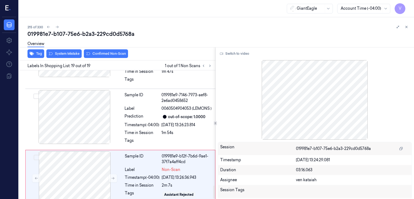
scroll to position [1130, 0]
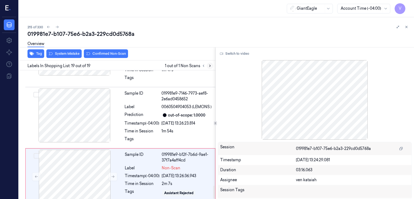
click at [209, 68] on button at bounding box center [210, 66] width 6 height 6
click at [163, 173] on div "[DATE] 13:26:36.943" at bounding box center [187, 176] width 50 height 6
click at [114, 175] on icon at bounding box center [113, 177] width 4 height 4
click at [162, 103] on div "Sample ID 019981e9-7146-7973-aef8-2e6ad0458652 Label 0060504904053 (LEMONS ) Pr…" at bounding box center [168, 117] width 92 height 58
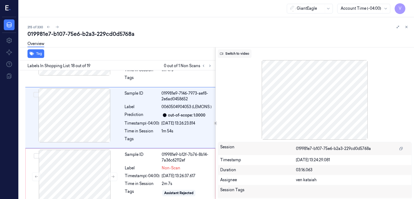
click at [237, 57] on button "Switch to video" at bounding box center [235, 53] width 34 height 9
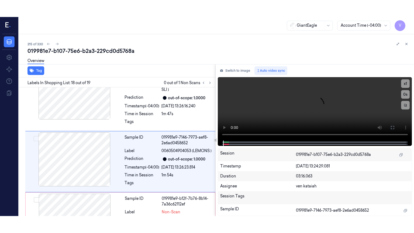
scroll to position [1103, 0]
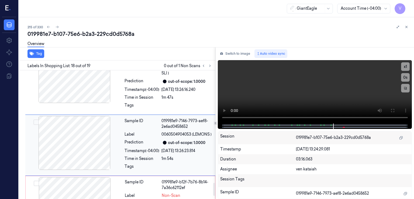
click at [157, 139] on div "Prediction" at bounding box center [141, 142] width 35 height 6
click at [396, 108] on button at bounding box center [392, 110] width 9 height 9
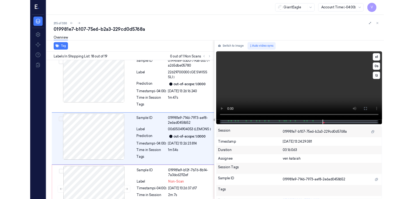
scroll to position [1096, 0]
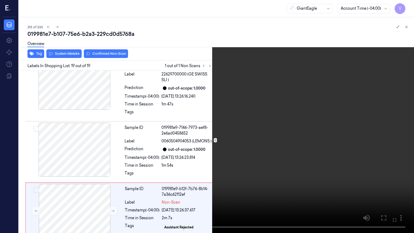
drag, startPoint x: 392, startPoint y: 219, endPoint x: 394, endPoint y: 187, distance: 31.9
click at [0, 0] on icon at bounding box center [0, 0] width 0 height 0
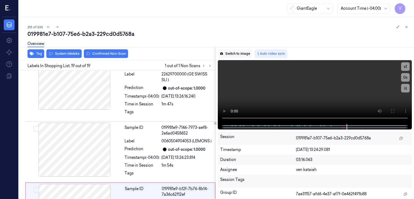
click at [241, 54] on button "Switch to image" at bounding box center [235, 53] width 34 height 9
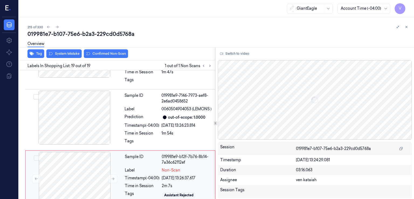
scroll to position [1130, 0]
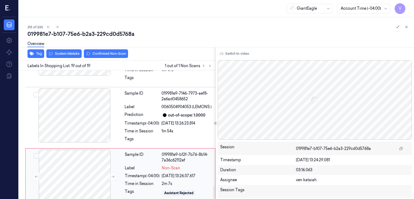
click at [151, 155] on div "Sample ID 019981e9-b12f-7b76-8b14-7a36c62112ef Label Non-Scan Timestamp (-04:00…" at bounding box center [168, 177] width 91 height 54
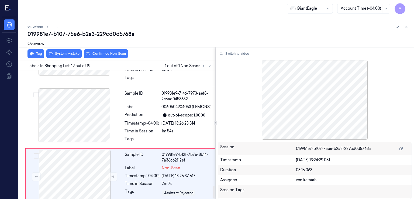
click at [70, 50] on div "Overview" at bounding box center [218, 45] width 382 height 14
click at [70, 51] on div "Overview" at bounding box center [218, 45] width 382 height 14
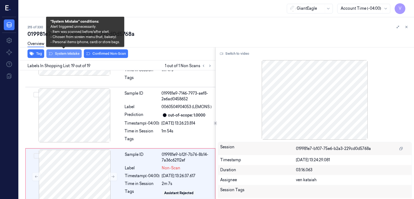
click at [70, 55] on button "System Mistake" at bounding box center [63, 53] width 35 height 9
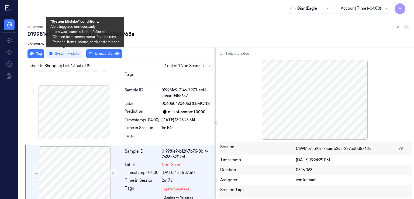
click at [407, 25] on button at bounding box center [406, 27] width 6 height 6
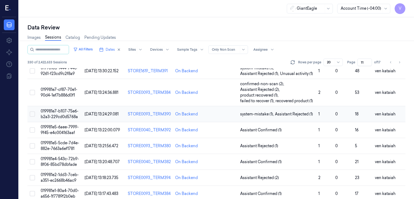
scroll to position [292, 0]
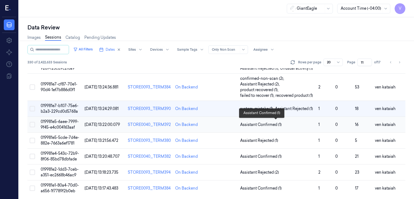
click at [270, 122] on span "Assistant Confirmed (1)" at bounding box center [260, 125] width 41 height 6
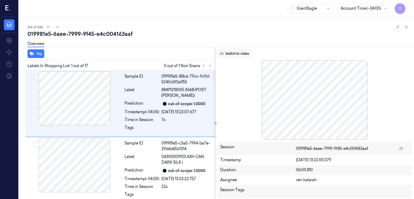
click at [235, 52] on button "Switch to video" at bounding box center [235, 53] width 34 height 9
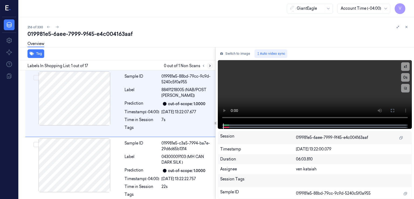
click at [210, 66] on icon at bounding box center [209, 66] width 1 height 2
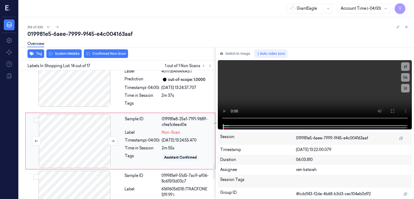
scroll to position [820, 0]
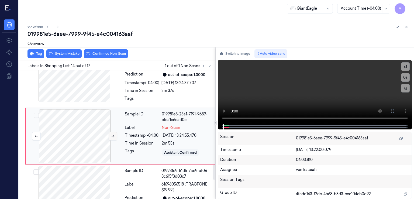
click at [112, 134] on icon at bounding box center [113, 136] width 4 height 4
click at [130, 90] on div "Time in Session" at bounding box center [141, 91] width 35 height 6
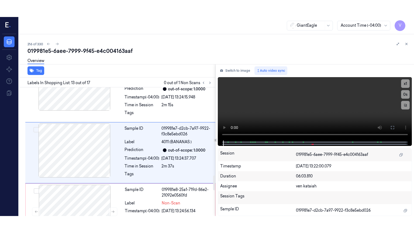
scroll to position [761, 0]
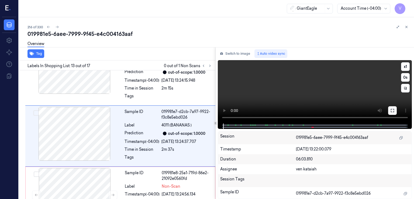
click at [391, 111] on icon at bounding box center [392, 110] width 4 height 4
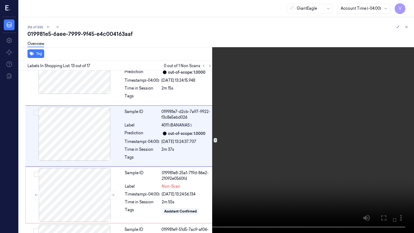
click at [266, 94] on video at bounding box center [207, 116] width 414 height 233
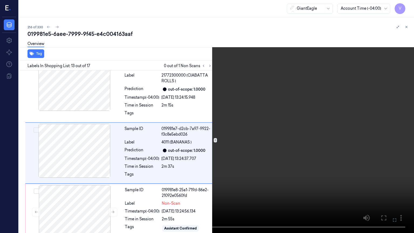
scroll to position [744, 0]
click at [266, 94] on video at bounding box center [207, 116] width 414 height 233
click at [216, 89] on video at bounding box center [207, 116] width 414 height 233
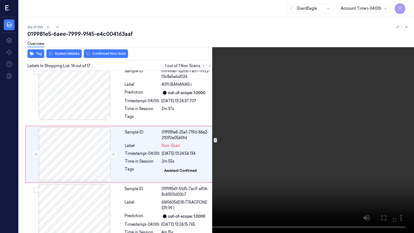
scroll to position [803, 0]
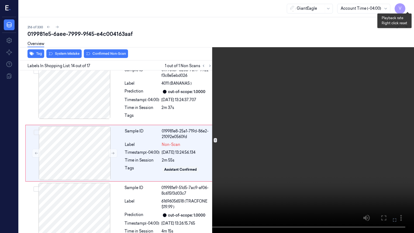
click at [408, 5] on button "x 1" at bounding box center [407, 6] width 9 height 9
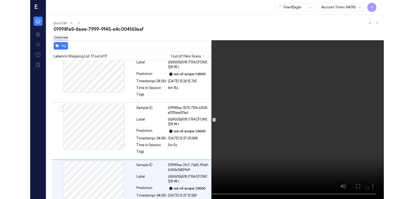
scroll to position [952, 0]
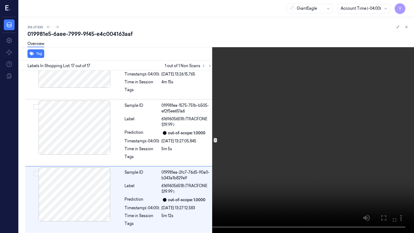
click at [0, 0] on icon at bounding box center [0, 0] width 0 height 0
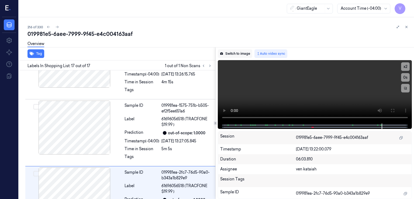
click at [238, 54] on button "Switch to image" at bounding box center [235, 53] width 34 height 9
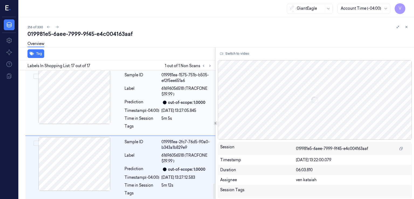
scroll to position [986, 0]
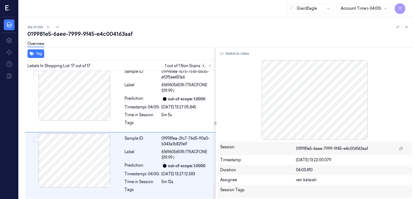
click at [204, 68] on button at bounding box center [203, 66] width 6 height 6
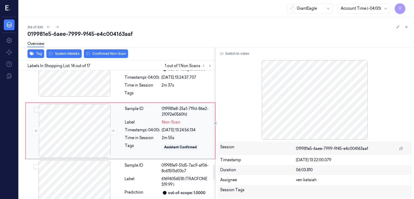
scroll to position [820, 0]
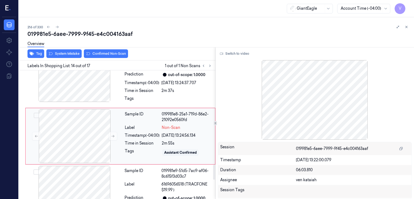
click at [143, 136] on div "Timestamp (-04:00)" at bounding box center [142, 136] width 35 height 6
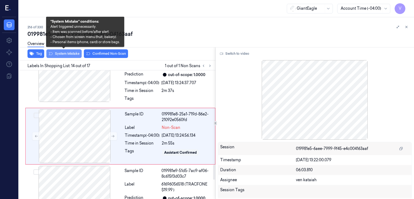
click at [72, 57] on button "System Mistake" at bounding box center [63, 53] width 35 height 9
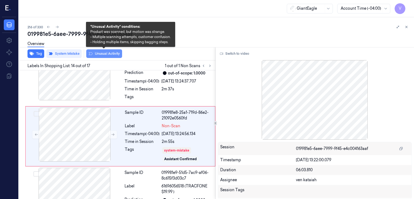
click at [98, 53] on button "Unusual Activity" at bounding box center [104, 53] width 36 height 9
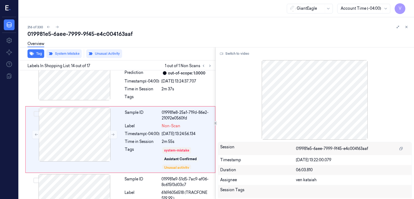
scroll to position [824, 0]
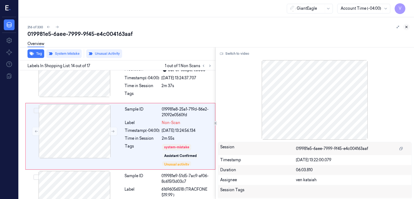
click at [405, 26] on icon at bounding box center [406, 27] width 4 height 4
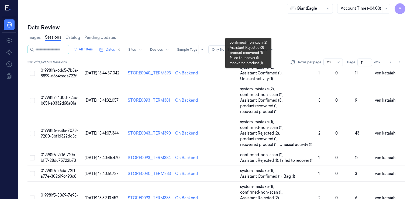
scroll to position [298, 0]
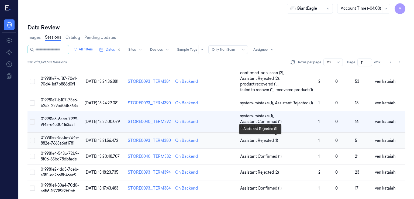
click at [266, 139] on span "Assistant Rejected (1)" at bounding box center [259, 141] width 38 height 6
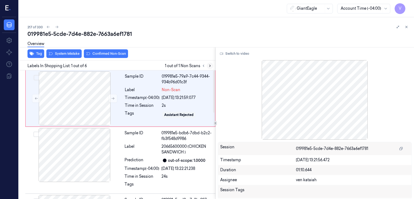
click at [212, 67] on button at bounding box center [210, 66] width 6 height 6
click at [239, 53] on button "Switch to video" at bounding box center [235, 53] width 34 height 9
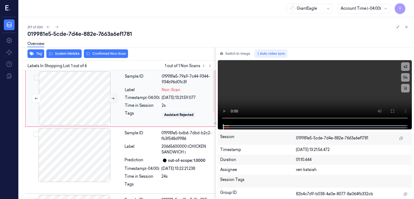
click at [113, 95] on button at bounding box center [113, 98] width 9 height 9
click at [392, 110] on icon at bounding box center [392, 111] width 4 height 4
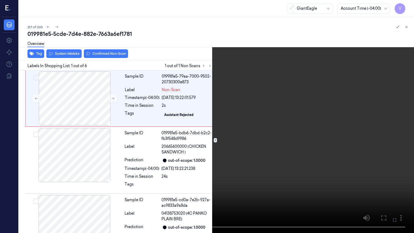
click at [318, 113] on video at bounding box center [207, 116] width 414 height 233
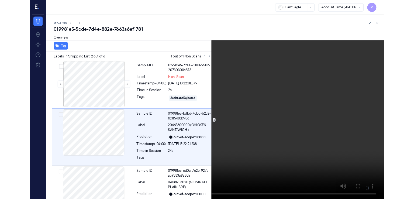
scroll to position [8, 0]
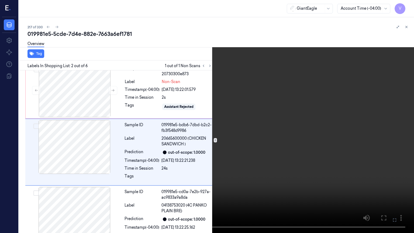
click at [0, 0] on button at bounding box center [0, 0] width 0 height 0
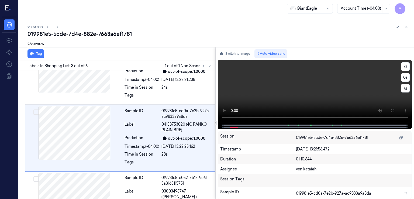
scroll to position [92, 0]
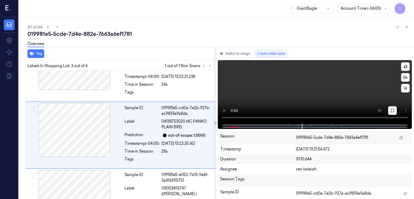
click at [395, 110] on button at bounding box center [392, 110] width 9 height 9
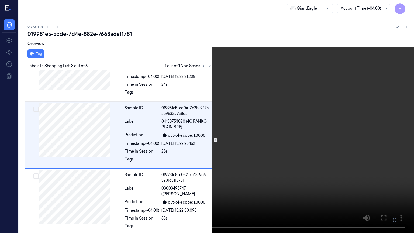
drag, startPoint x: 392, startPoint y: 216, endPoint x: 394, endPoint y: 186, distance: 29.9
click at [0, 0] on button at bounding box center [0, 0] width 0 height 0
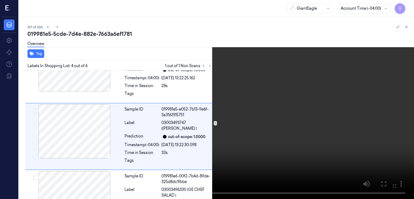
scroll to position [158, 0]
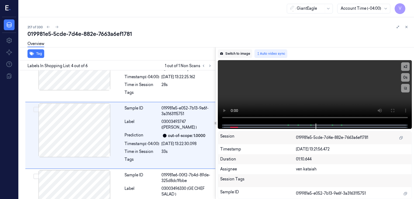
click at [241, 52] on button "Switch to image" at bounding box center [235, 53] width 34 height 9
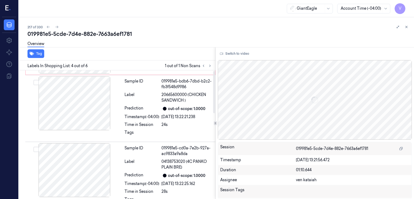
scroll to position [0, 0]
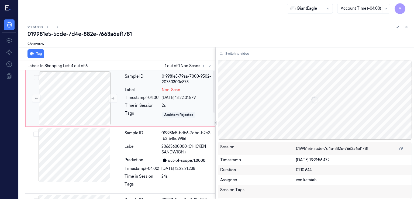
click at [147, 101] on div "Sample ID 019981e5-79aa-7000-9502-20730300e873 Label Non-Scan Timestamp (-04:00…" at bounding box center [168, 98] width 91 height 54
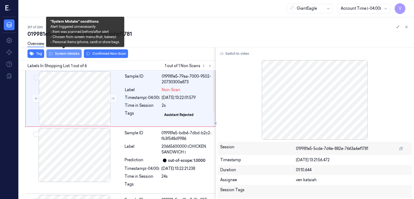
click at [72, 57] on button "System Mistake" at bounding box center [63, 53] width 35 height 9
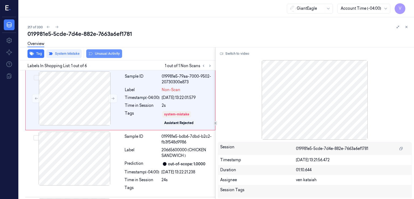
click at [86, 53] on button "Unusual Activity" at bounding box center [104, 53] width 36 height 9
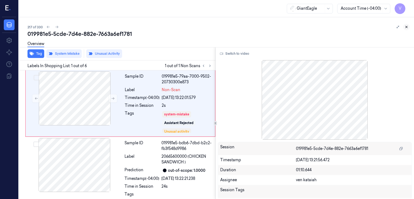
click at [405, 24] on button at bounding box center [406, 27] width 6 height 6
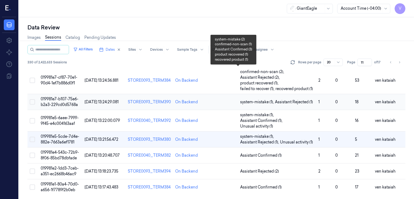
scroll to position [298, 0]
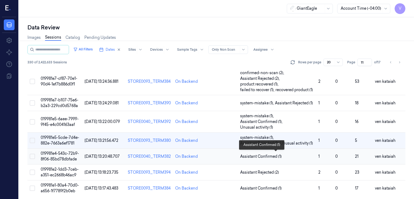
click at [248, 154] on span "Assistant Confirmed (1)" at bounding box center [260, 157] width 41 height 6
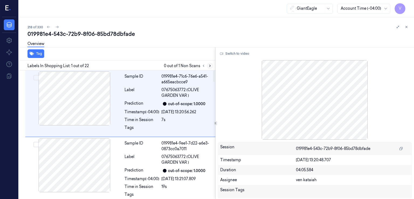
click at [208, 66] on icon at bounding box center [210, 66] width 4 height 4
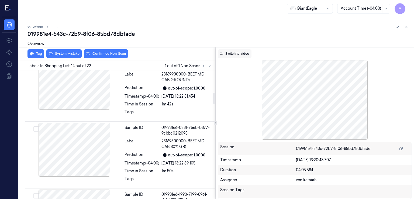
click at [241, 55] on button "Switch to video" at bounding box center [235, 53] width 34 height 9
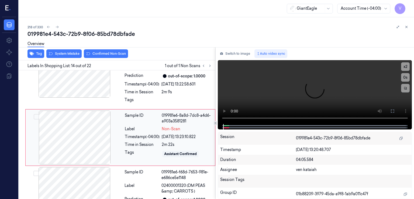
scroll to position [831, 0]
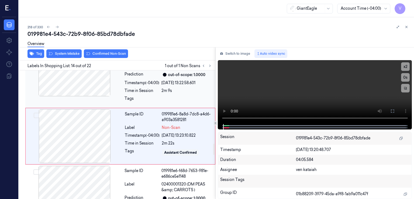
click at [161, 96] on div "Tags" at bounding box center [168, 100] width 88 height 9
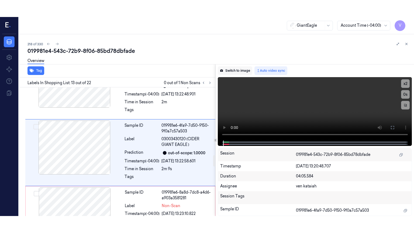
scroll to position [769, 0]
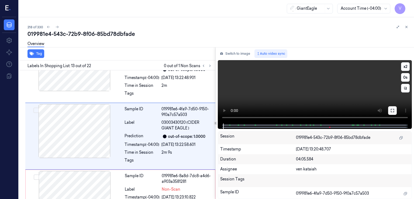
click at [393, 112] on button at bounding box center [392, 110] width 9 height 9
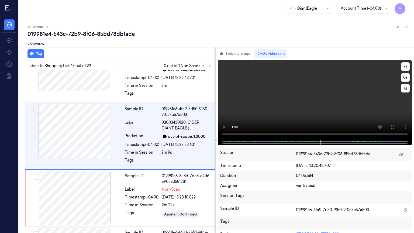
scroll to position [752, 0]
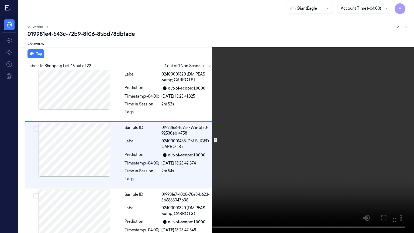
click at [0, 0] on icon at bounding box center [0, 0] width 0 height 0
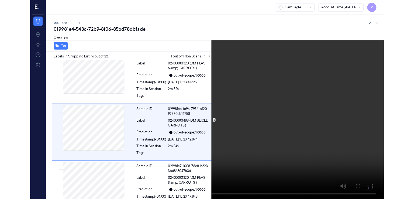
scroll to position [942, 0]
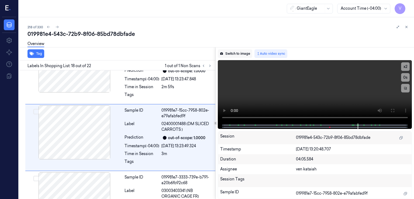
click at [241, 53] on button "Switch to image" at bounding box center [235, 53] width 34 height 9
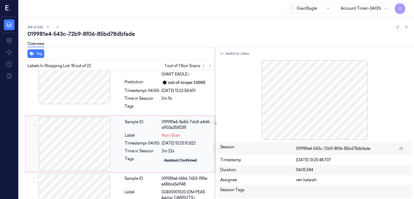
click at [158, 138] on div "Sample ID 019981e6-8a8d-7dc8-a4d6-a903a3581281 Label Non-Scan Timestamp (-04:00…" at bounding box center [168, 144] width 91 height 54
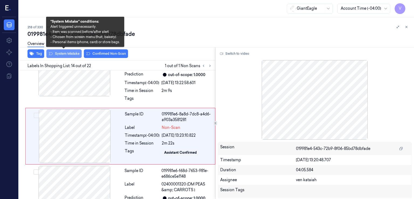
click at [64, 54] on button "System Mistake" at bounding box center [63, 53] width 35 height 9
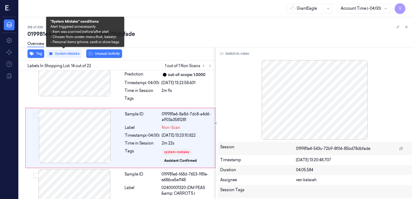
scroll to position [832, 0]
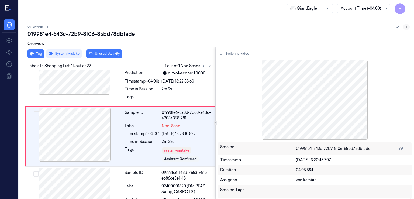
click at [407, 27] on icon at bounding box center [406, 27] width 4 height 4
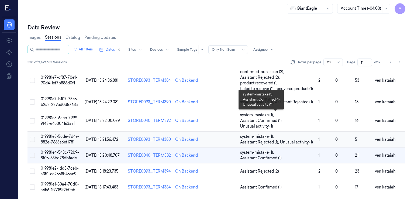
scroll to position [298, 0]
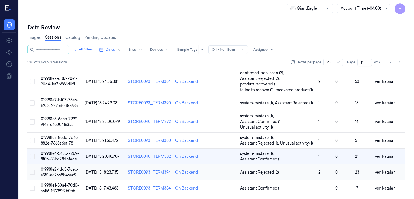
click at [269, 174] on td "Assistant Rejected (2)" at bounding box center [277, 172] width 78 height 16
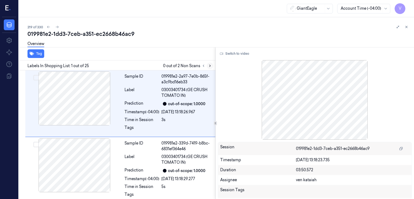
click at [208, 63] on button at bounding box center [210, 66] width 6 height 6
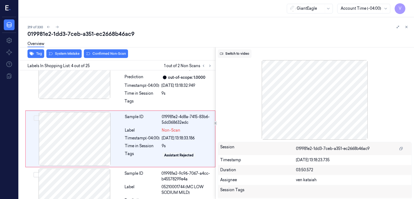
click at [243, 51] on button "Switch to video" at bounding box center [235, 53] width 34 height 9
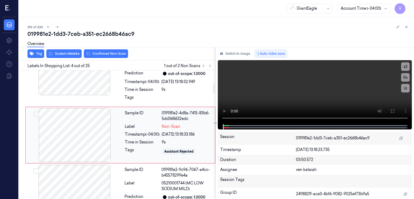
click at [107, 136] on div at bounding box center [75, 135] width 96 height 54
click at [95, 90] on div at bounding box center [74, 68] width 96 height 54
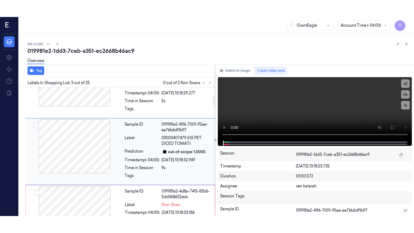
scroll to position [102, 0]
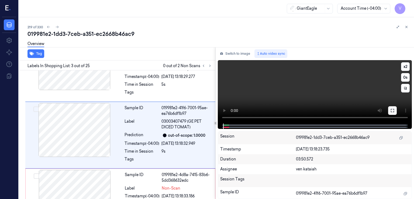
click at [394, 113] on button at bounding box center [392, 110] width 9 height 9
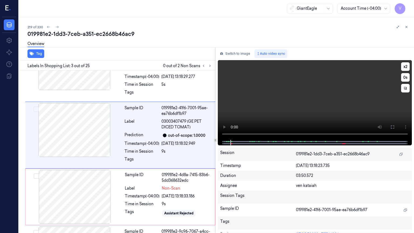
scroll to position [85, 0]
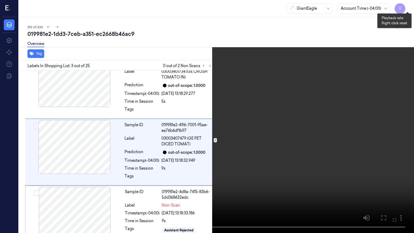
click at [405, 6] on button "x 2" at bounding box center [407, 6] width 9 height 9
click at [405, 6] on button "x 4" at bounding box center [407, 6] width 9 height 9
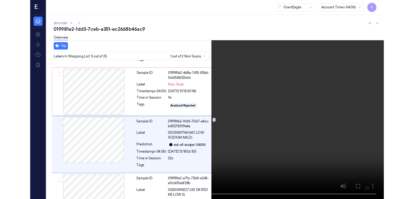
scroll to position [208, 0]
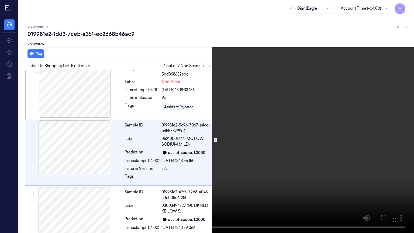
click at [0, 0] on icon at bounding box center [0, 0] width 0 height 0
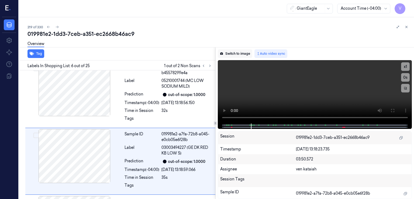
click at [225, 50] on button "Switch to image" at bounding box center [235, 53] width 34 height 9
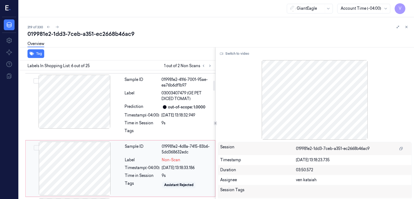
click at [153, 161] on div "Label" at bounding box center [142, 160] width 35 height 6
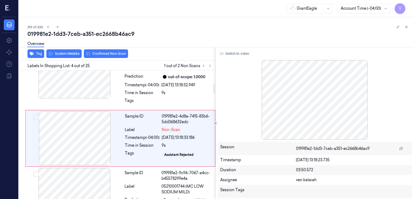
scroll to position [164, 0]
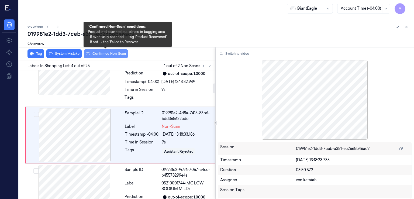
click at [116, 55] on button "Confirmed Non-Scan" at bounding box center [106, 53] width 44 height 9
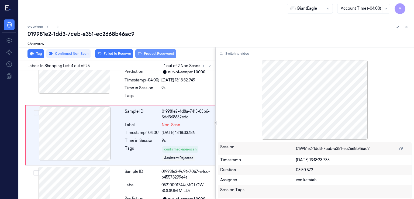
click at [164, 53] on button "Product Recovered" at bounding box center [155, 53] width 41 height 9
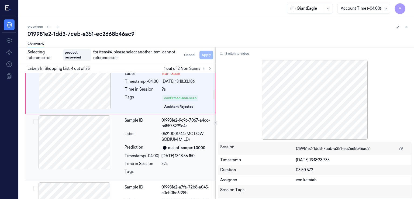
click at [159, 145] on div "Prediction" at bounding box center [141, 147] width 35 height 6
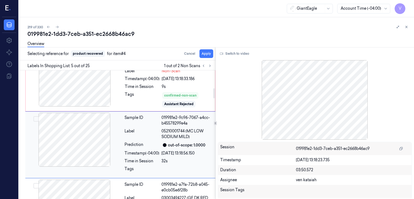
scroll to position [228, 0]
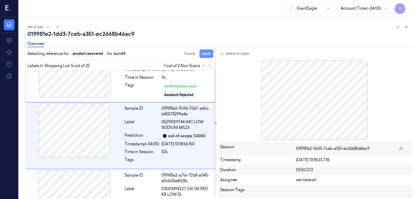
click at [209, 54] on button "Apply" at bounding box center [206, 53] width 14 height 9
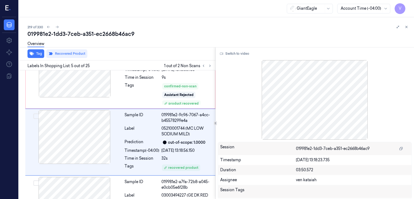
scroll to position [235, 0]
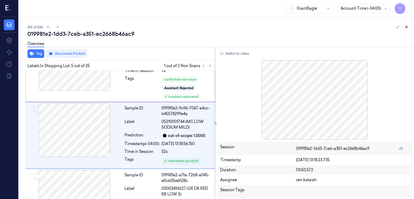
click at [405, 27] on icon at bounding box center [406, 27] width 4 height 4
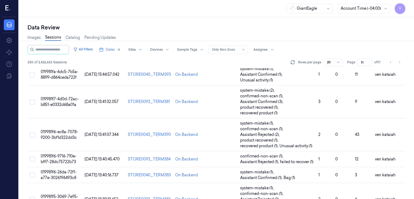
scroll to position [309, 0]
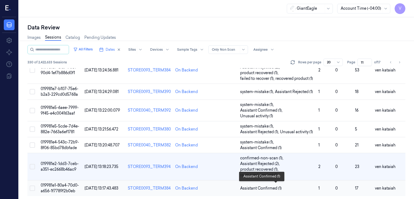
click at [253, 189] on span "Assistant Confirmed (1)" at bounding box center [260, 188] width 41 height 6
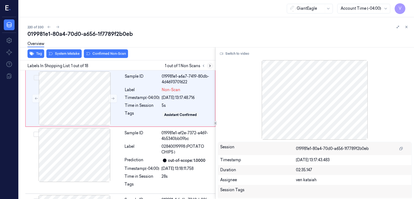
drag, startPoint x: 235, startPoint y: 54, endPoint x: 207, endPoint y: 67, distance: 30.9
click at [232, 54] on button "Switch to video" at bounding box center [235, 53] width 34 height 9
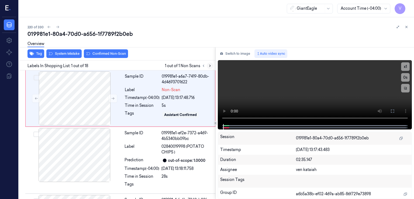
click at [207, 67] on button at bounding box center [210, 66] width 6 height 6
drag, startPoint x: 393, startPoint y: 110, endPoint x: 280, endPoint y: 134, distance: 116.0
click at [393, 110] on icon at bounding box center [392, 111] width 4 height 4
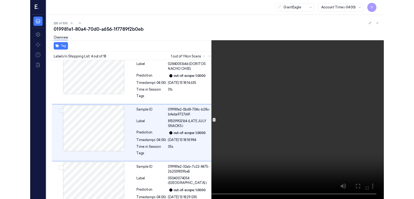
scroll to position [141, 0]
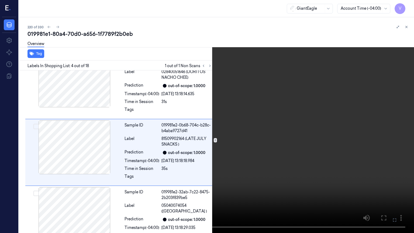
click at [0, 0] on button at bounding box center [0, 0] width 0 height 0
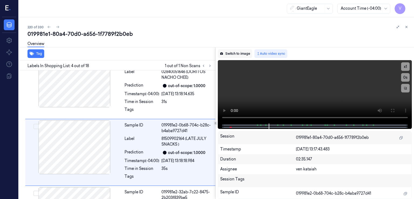
click at [237, 54] on button "Switch to image" at bounding box center [235, 53] width 34 height 9
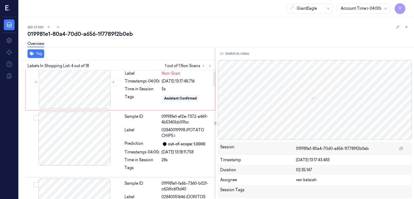
scroll to position [0, 0]
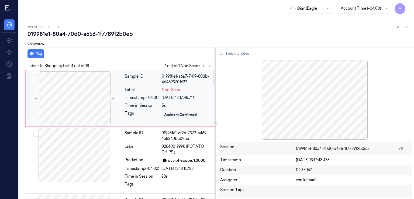
click at [153, 112] on div "Tags" at bounding box center [142, 114] width 35 height 9
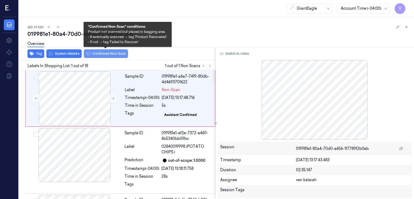
click at [113, 54] on button "Confirmed Non-Scan" at bounding box center [106, 53] width 44 height 9
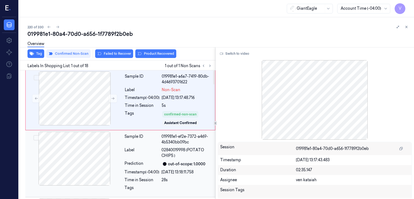
click at [120, 155] on div at bounding box center [74, 158] width 96 height 54
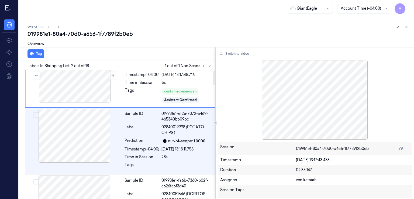
scroll to position [29, 0]
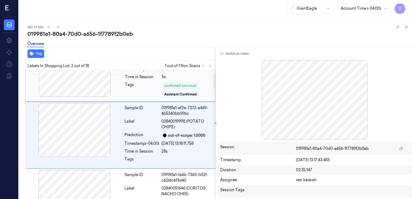
click at [181, 90] on div "confirmed-non-scan Assistant Confirmed" at bounding box center [187, 90] width 50 height 16
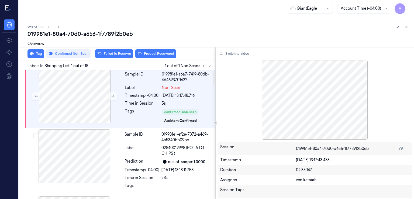
scroll to position [0, 0]
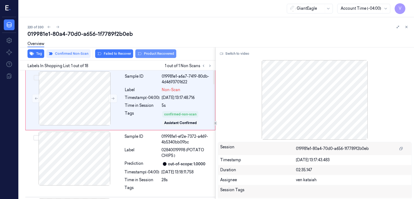
click at [166, 56] on button "Product Recovered" at bounding box center [155, 53] width 41 height 9
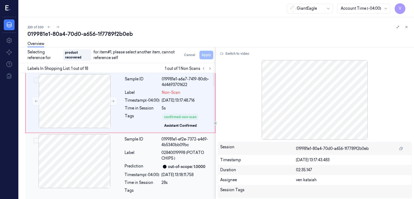
click at [138, 166] on div "Prediction" at bounding box center [141, 166] width 35 height 6
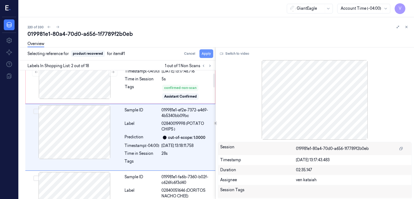
scroll to position [29, 0]
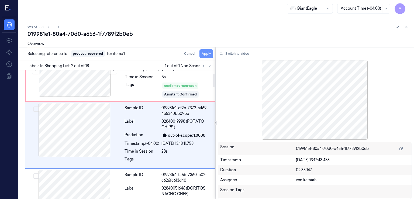
click at [210, 54] on button "Apply" at bounding box center [206, 53] width 14 height 9
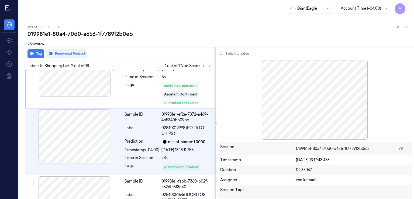
scroll to position [35, 0]
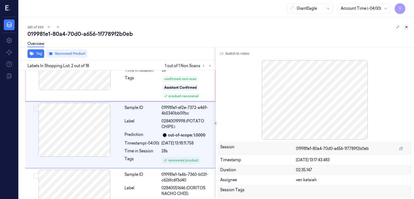
click at [408, 27] on icon at bounding box center [406, 27] width 4 height 4
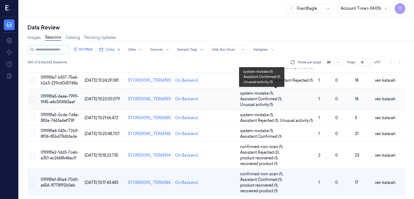
scroll to position [321, 0]
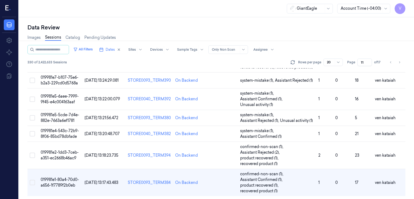
drag, startPoint x: 365, startPoint y: 63, endPoint x: 352, endPoint y: 65, distance: 12.3
click at [352, 65] on div "Page 11 of 17" at bounding box center [365, 62] width 36 height 8
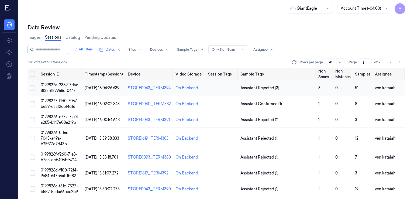
type input "8"
click at [265, 87] on span "Assistant Rejected (3)" at bounding box center [259, 88] width 39 height 6
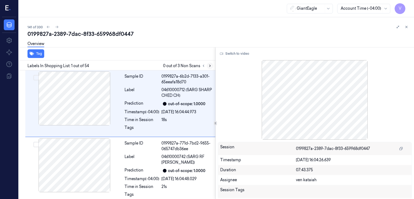
click at [210, 66] on icon at bounding box center [210, 66] width 4 height 4
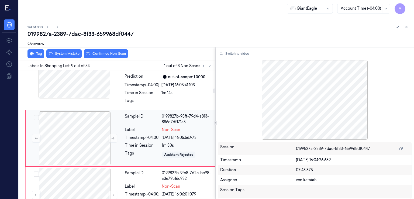
scroll to position [497, 0]
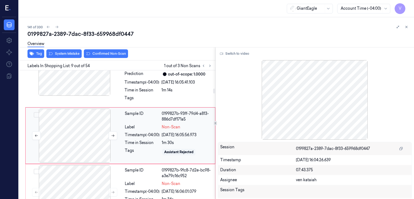
click at [109, 144] on div at bounding box center [75, 136] width 96 height 54
click at [110, 92] on div at bounding box center [74, 69] width 96 height 54
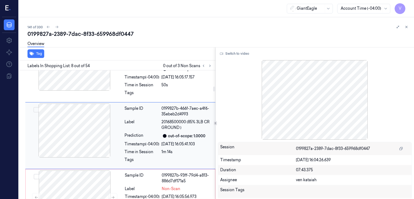
scroll to position [490, 0]
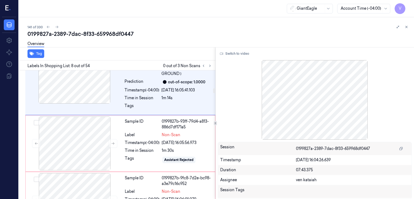
click at [246, 49] on div "Switch to video Session 0199827a-2389-7dac-8f33-659968df0447 Timestamp [DATE] 1…" at bounding box center [315, 123] width 199 height 152
click at [243, 52] on button "Switch to video" at bounding box center [235, 53] width 34 height 9
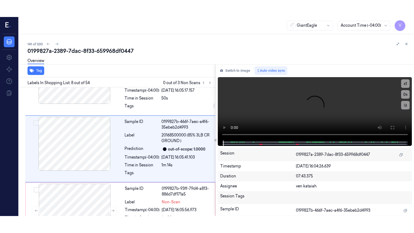
scroll to position [436, 0]
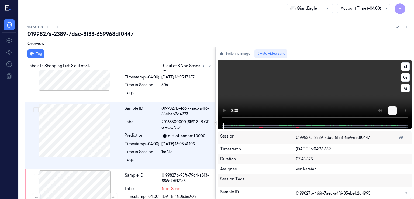
click at [390, 112] on icon at bounding box center [392, 110] width 4 height 4
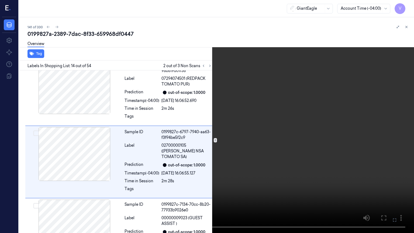
scroll to position [799, 0]
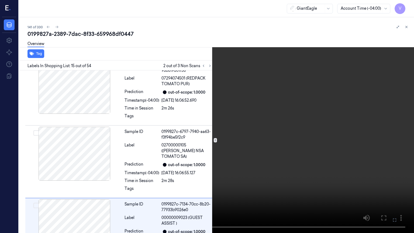
click at [391, 196] on video at bounding box center [207, 116] width 414 height 233
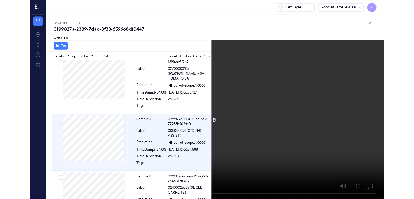
scroll to position [865, 0]
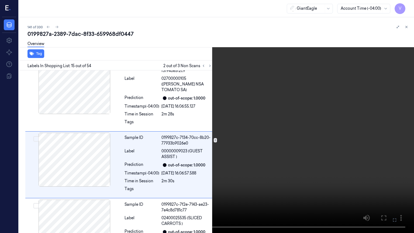
click at [384, 189] on video at bounding box center [207, 116] width 414 height 233
click at [0, 0] on icon at bounding box center [0, 0] width 0 height 0
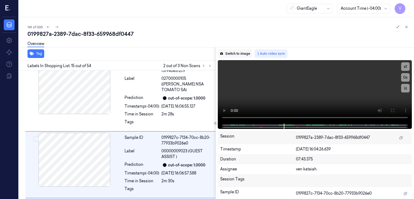
click at [232, 56] on button "Switch to image" at bounding box center [235, 53] width 34 height 9
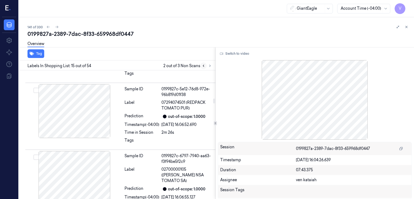
click at [203, 63] on button at bounding box center [203, 66] width 6 height 6
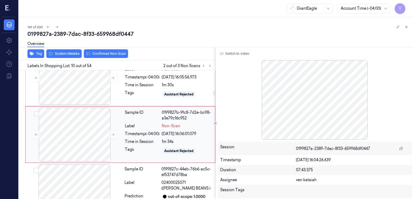
scroll to position [554, 0]
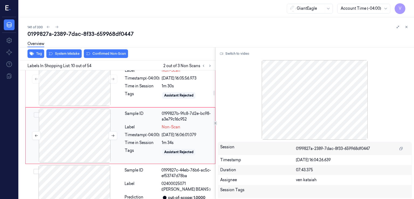
click at [98, 126] on div at bounding box center [75, 136] width 96 height 54
click at [151, 83] on div "Time in Session" at bounding box center [142, 86] width 35 height 6
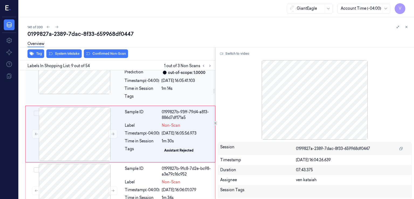
scroll to position [497, 0]
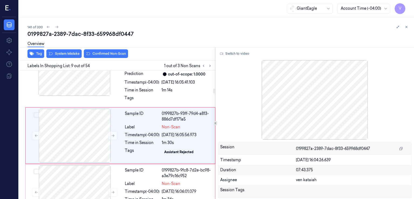
click at [105, 48] on div "Overview" at bounding box center [218, 45] width 382 height 14
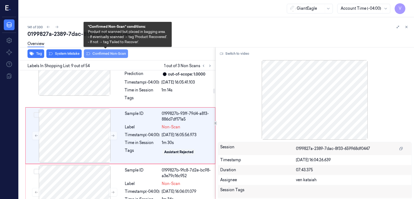
click at [105, 52] on button "Confirmed Non-Scan" at bounding box center [106, 53] width 44 height 9
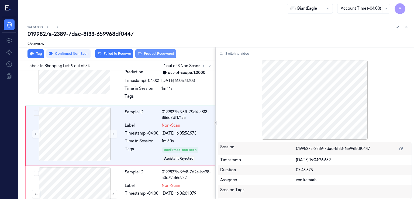
click at [159, 55] on button "Product Recovered" at bounding box center [155, 53] width 41 height 9
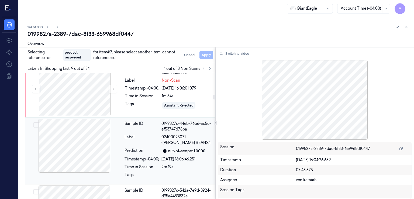
click at [139, 148] on div "Prediction" at bounding box center [141, 151] width 35 height 6
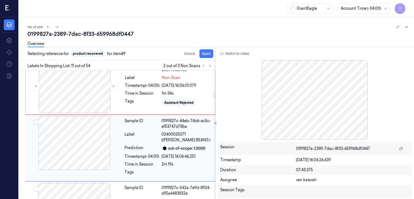
scroll to position [619, 0]
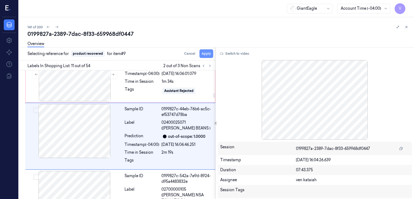
click at [205, 51] on button "Apply" at bounding box center [206, 53] width 14 height 9
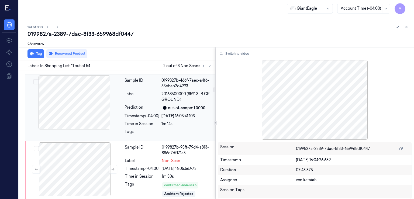
click at [138, 110] on div "Sample ID 0199827b-466f-7aec-a4f6-35ebeb2d4993 Label 20168500000 (85% 3LB CR GR…" at bounding box center [168, 107] width 92 height 64
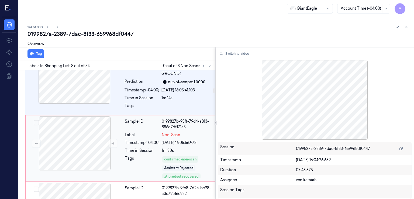
click at [132, 140] on div "Timestamp (-04:00)" at bounding box center [142, 143] width 35 height 6
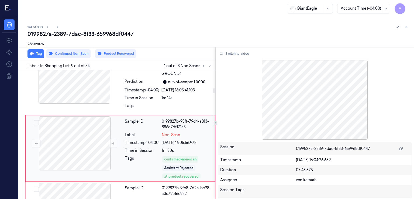
scroll to position [502, 0]
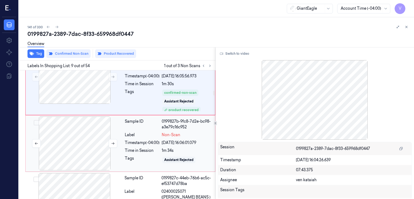
click at [122, 141] on div at bounding box center [75, 143] width 96 height 54
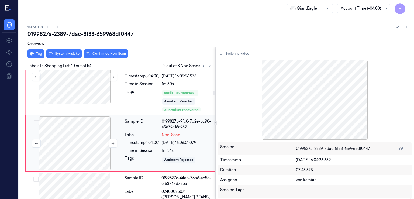
scroll to position [564, 0]
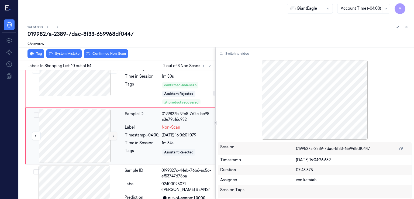
click at [112, 134] on icon at bounding box center [113, 136] width 4 height 4
click at [160, 86] on div "Tags confirmed-non-scan Assistant Rejected product recovered" at bounding box center [168, 92] width 87 height 23
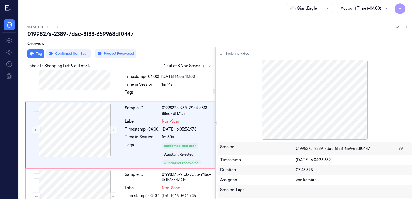
scroll to position [502, 0]
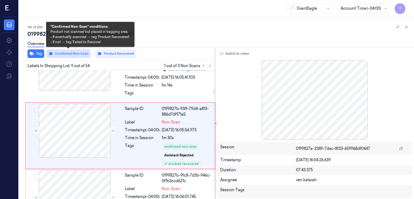
click at [74, 52] on button "Confirmed Non-Scan" at bounding box center [68, 53] width 44 height 9
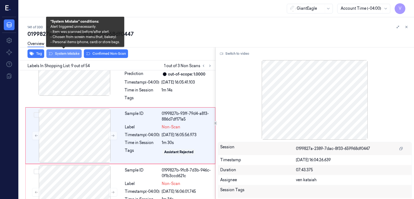
click at [73, 54] on button "System Mistake" at bounding box center [63, 53] width 35 height 9
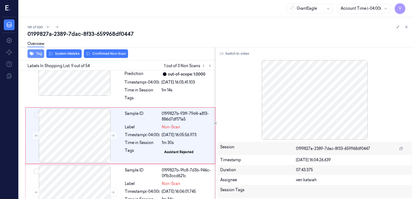
click at [31, 55] on icon "button" at bounding box center [32, 54] width 4 height 4
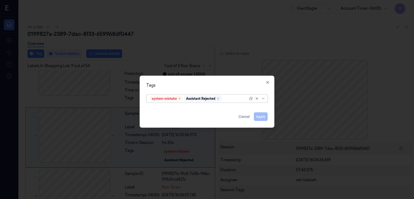
scroll to position [499, 0]
click at [226, 98] on div at bounding box center [235, 99] width 25 height 6
type input "bag"
click at [158, 110] on div "Bag" at bounding box center [207, 109] width 114 height 6
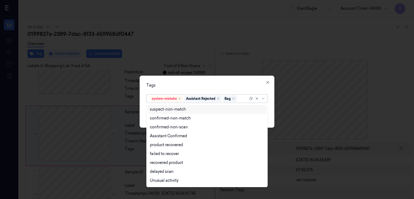
click at [243, 80] on div "Tags option Bag, selected. 13 results available. Use Up and Down to choose opti…" at bounding box center [207, 102] width 135 height 52
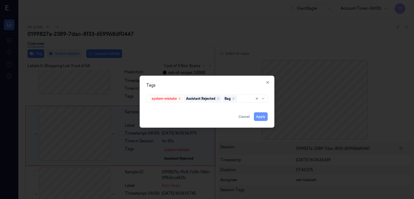
click at [260, 116] on button "Apply" at bounding box center [261, 116] width 14 height 9
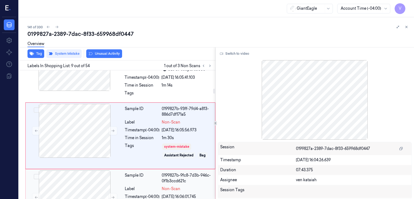
click at [130, 172] on div "Sample ID" at bounding box center [142, 177] width 35 height 11
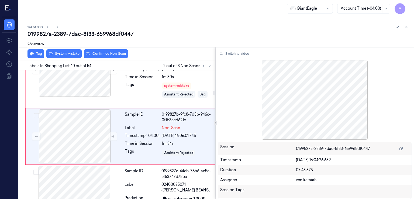
scroll to position [564, 0]
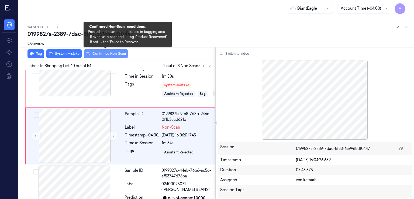
click at [96, 54] on button "Confirmed Non-Scan" at bounding box center [106, 53] width 44 height 9
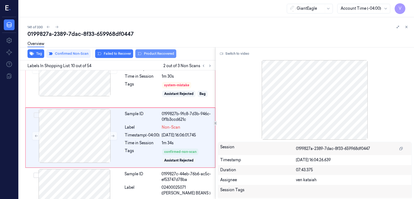
scroll to position [565, 0]
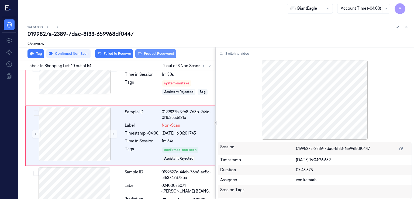
click at [141, 53] on button "Product Recovered" at bounding box center [155, 53] width 41 height 9
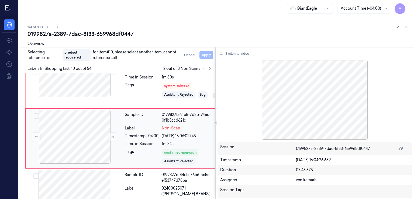
scroll to position [619, 0]
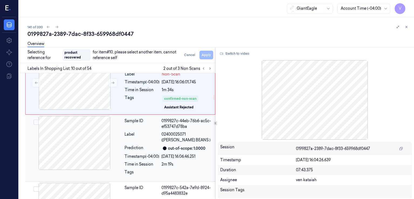
click at [137, 124] on div "Sample ID" at bounding box center [141, 123] width 35 height 11
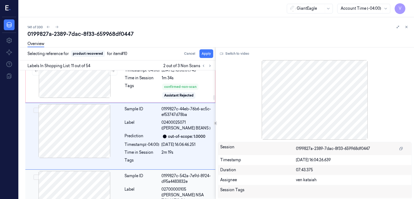
scroll to position [682, 0]
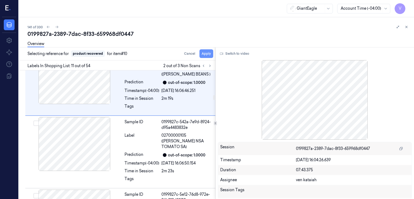
click at [205, 55] on button "Apply" at bounding box center [206, 53] width 14 height 9
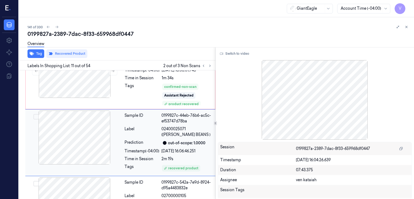
scroll to position [635, 0]
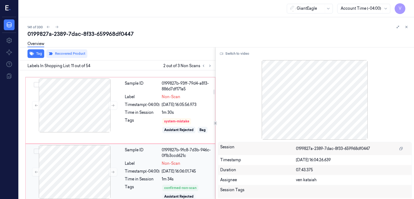
click at [138, 165] on div "Label" at bounding box center [142, 164] width 35 height 6
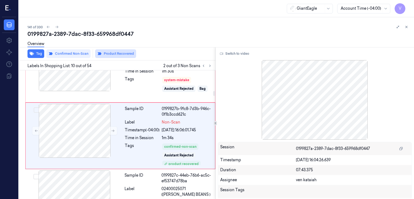
click at [113, 52] on button "Product Recovered" at bounding box center [115, 53] width 41 height 9
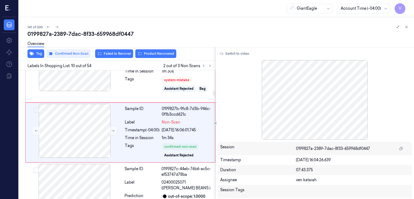
scroll to position [565, 0]
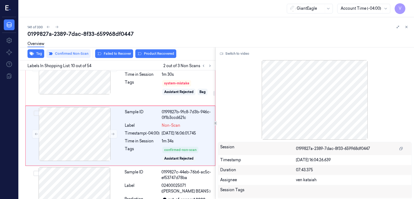
click at [154, 48] on div "Overview" at bounding box center [218, 45] width 382 height 14
click at [154, 51] on button "Product Recovered" at bounding box center [155, 53] width 41 height 9
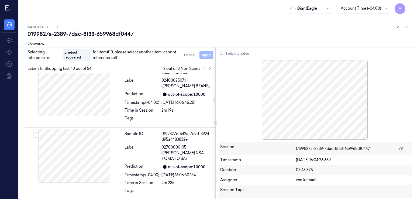
scroll to position [727, 0]
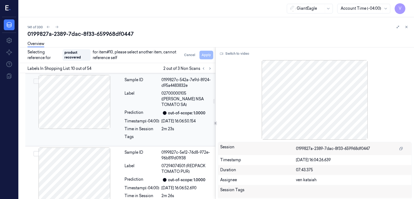
click at [126, 118] on div "Timestamp (-04:00)" at bounding box center [141, 121] width 35 height 6
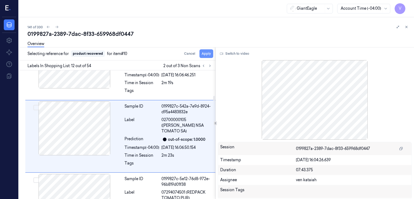
scroll to position [695, 0]
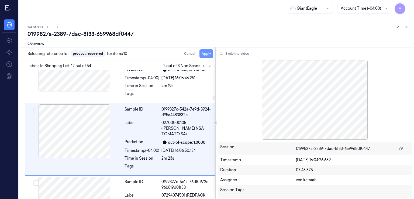
click at [206, 55] on button "Apply" at bounding box center [206, 53] width 14 height 9
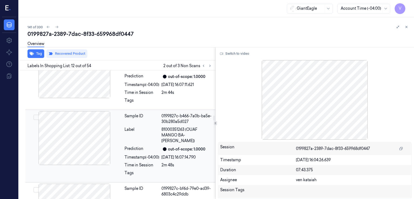
scroll to position [1295, 0]
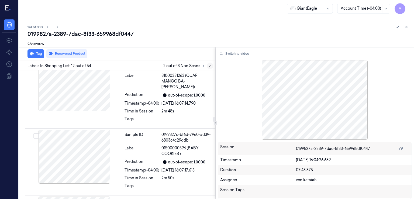
click at [207, 65] on button at bounding box center [210, 66] width 6 height 6
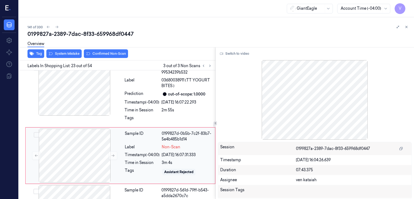
scroll to position [1431, 0]
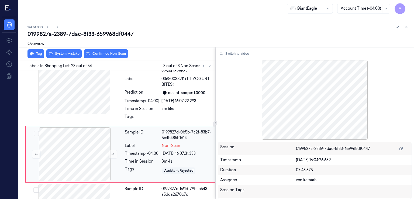
click at [152, 158] on div "Time in Session" at bounding box center [142, 161] width 35 height 6
click at [162, 93] on div "Sample ID 0199827c-d1b5-7b33-b8ef-99534239b532 Label 03680038911 (TT YOGURT BIT…" at bounding box center [168, 92] width 92 height 64
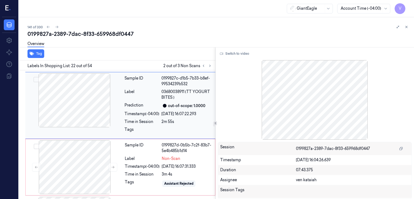
scroll to position [1423, 0]
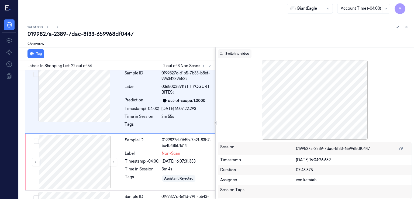
click at [234, 55] on button "Switch to video" at bounding box center [235, 53] width 34 height 9
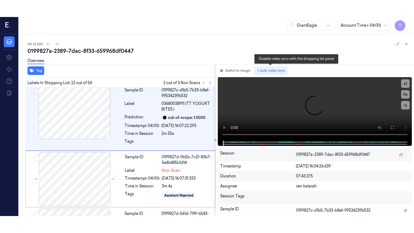
scroll to position [1369, 0]
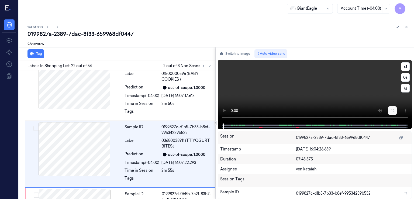
click at [394, 111] on button at bounding box center [392, 110] width 9 height 9
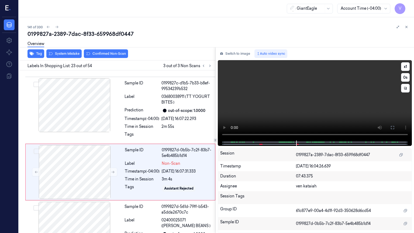
scroll to position [1414, 0]
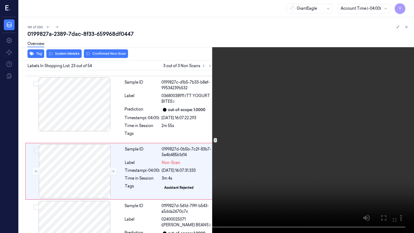
click at [213, 159] on video at bounding box center [207, 116] width 414 height 233
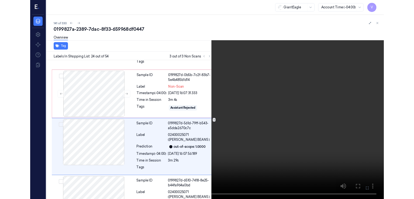
scroll to position [1475, 0]
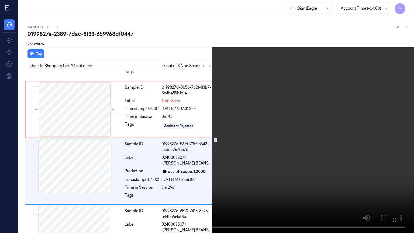
click at [0, 0] on button at bounding box center [0, 0] width 0 height 0
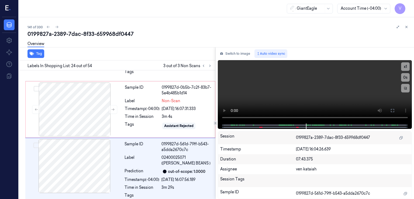
click at [241, 46] on div "Overview" at bounding box center [218, 45] width 382 height 14
click at [240, 53] on button "Switch to image" at bounding box center [235, 53] width 34 height 9
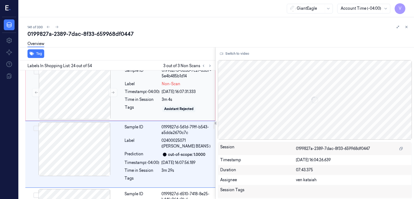
click at [167, 106] on div "Assistant Rejected" at bounding box center [178, 108] width 29 height 5
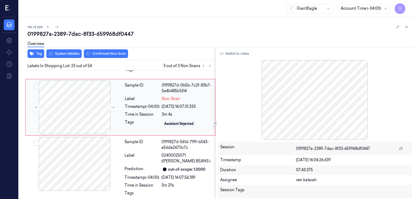
scroll to position [1484, 0]
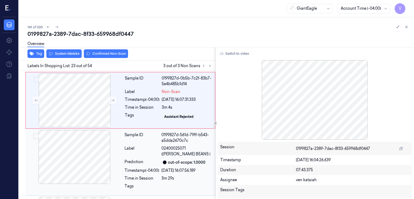
click at [144, 145] on div "Label" at bounding box center [141, 150] width 35 height 11
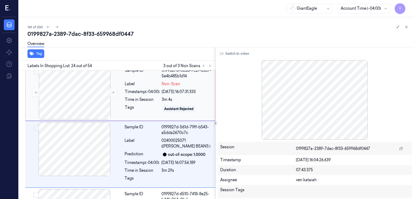
click at [144, 105] on div "Tags" at bounding box center [142, 109] width 35 height 9
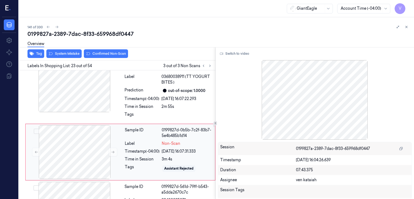
scroll to position [1431, 0]
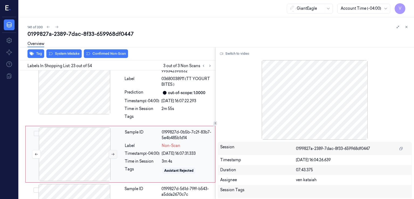
click at [113, 150] on button at bounding box center [113, 154] width 9 height 9
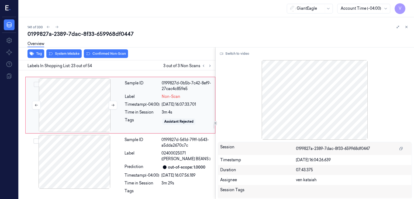
scroll to position [1484, 0]
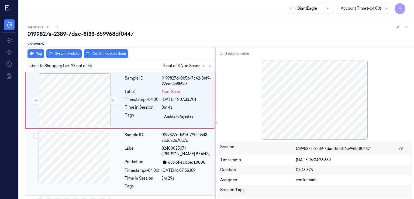
click at [132, 159] on div "Prediction" at bounding box center [141, 162] width 35 height 6
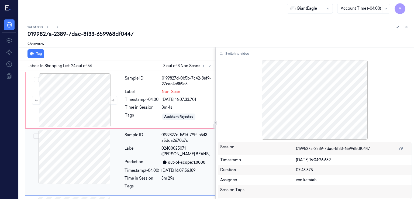
scroll to position [1492, 0]
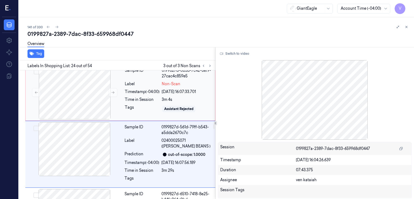
click at [160, 105] on div "Tags Assistant Rejected" at bounding box center [168, 109] width 87 height 9
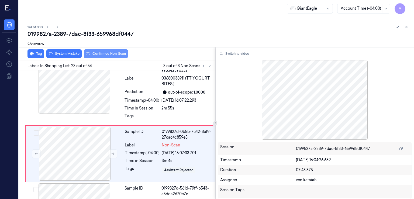
scroll to position [1431, 0]
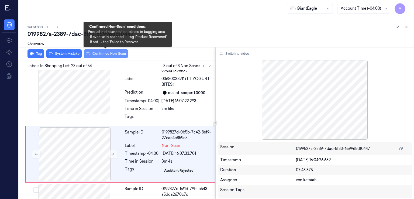
click at [110, 53] on button "Confirmed Non-Scan" at bounding box center [106, 53] width 44 height 9
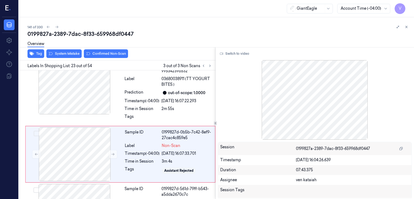
scroll to position [1432, 0]
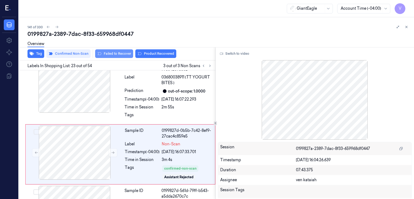
click at [116, 54] on button "Failed to Recover" at bounding box center [114, 53] width 38 height 9
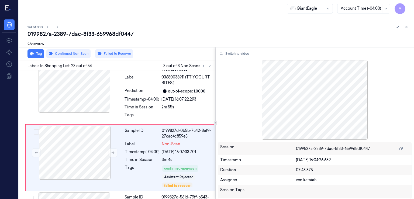
scroll to position [1435, 0]
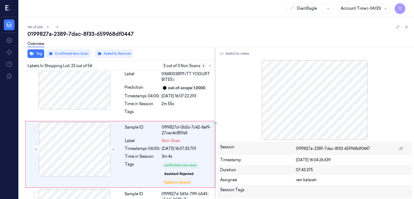
click at [203, 63] on button at bounding box center [203, 66] width 6 height 6
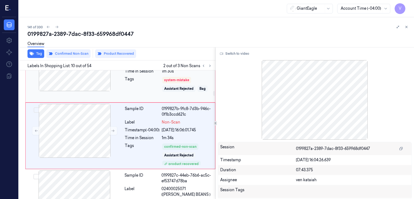
click at [148, 83] on div "Tags" at bounding box center [142, 87] width 35 height 23
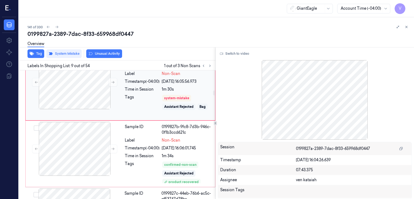
scroll to position [556, 0]
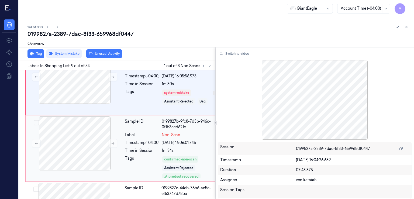
click at [146, 148] on div "Time in Session" at bounding box center [142, 151] width 35 height 6
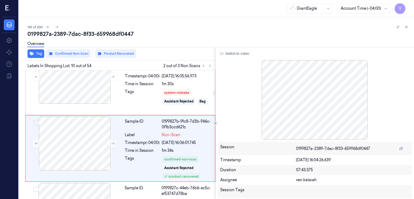
scroll to position [569, 0]
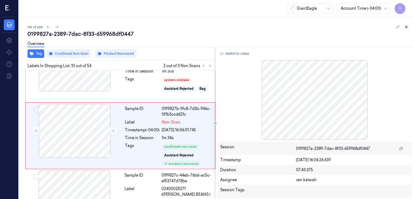
click at [408, 26] on button at bounding box center [406, 27] width 6 height 6
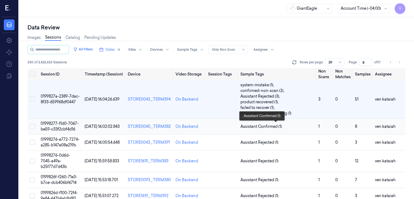
click at [253, 124] on span "Assistant Confirmed (1)" at bounding box center [260, 127] width 41 height 6
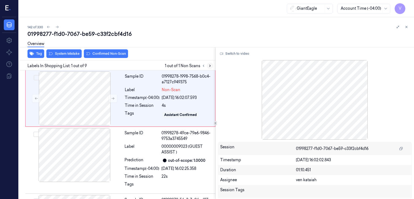
click at [211, 66] on button at bounding box center [210, 66] width 6 height 6
click at [107, 103] on div at bounding box center [75, 98] width 96 height 54
click at [114, 98] on icon at bounding box center [113, 98] width 4 height 4
click at [240, 56] on button "Switch to video" at bounding box center [235, 53] width 34 height 9
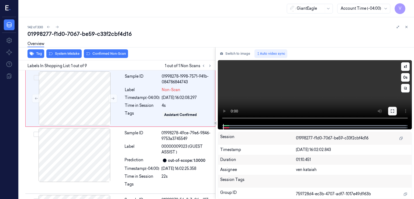
click at [393, 108] on button at bounding box center [392, 111] width 9 height 9
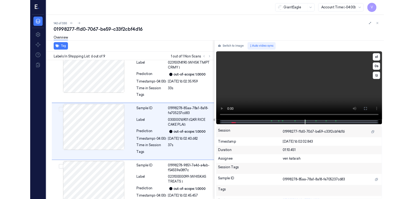
scroll to position [275, 0]
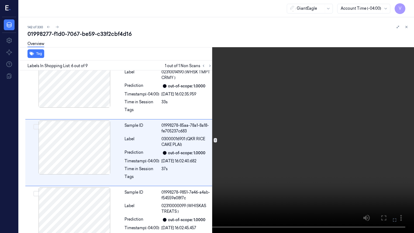
drag, startPoint x: 390, startPoint y: 218, endPoint x: 391, endPoint y: 195, distance: 23.5
click at [0, 0] on button at bounding box center [0, 0] width 0 height 0
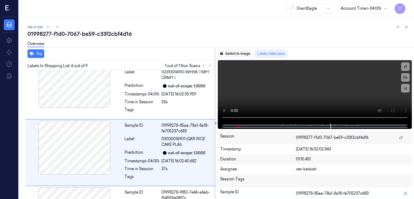
click at [241, 53] on button "Switch to image" at bounding box center [235, 53] width 34 height 9
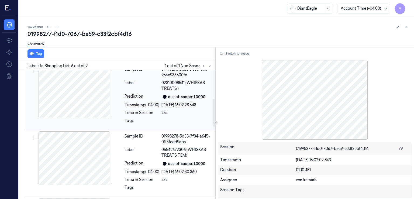
scroll to position [0, 0]
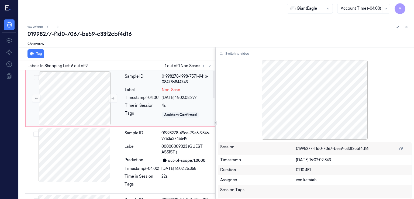
click at [162, 96] on div "[DATE] 16:02:08.297" at bounding box center [187, 98] width 50 height 6
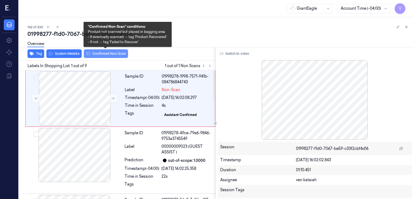
click at [104, 54] on button "Confirmed Non-Scan" at bounding box center [106, 53] width 44 height 9
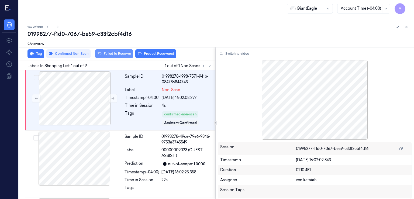
click at [124, 54] on button "Failed to Recover" at bounding box center [114, 53] width 38 height 9
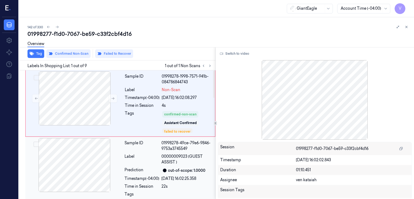
click at [131, 155] on div "Label" at bounding box center [141, 159] width 35 height 11
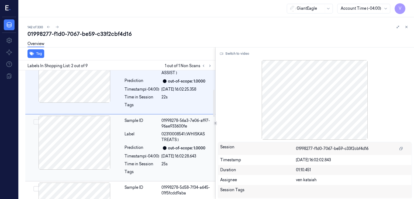
click at [136, 153] on div "Timestamp (-04:00)" at bounding box center [141, 156] width 35 height 6
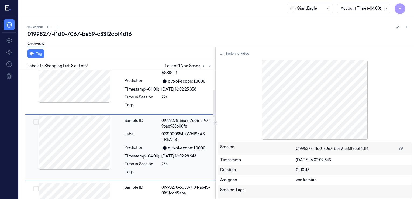
scroll to position [102, 0]
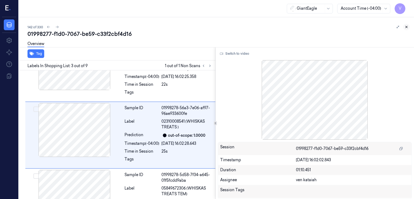
click at [406, 28] on icon at bounding box center [406, 27] width 4 height 4
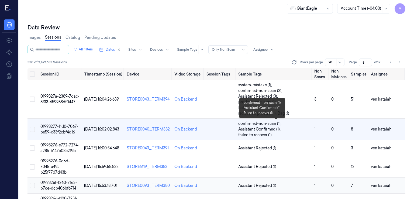
scroll to position [54, 0]
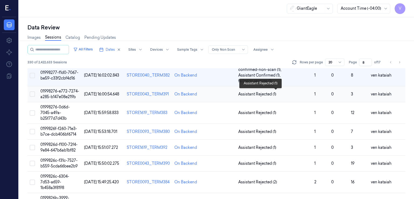
click at [266, 93] on span "Assistant Rejected (1)" at bounding box center [257, 94] width 38 height 6
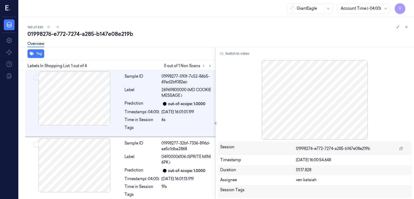
click at [212, 68] on div at bounding box center [206, 66] width 13 height 6
click at [210, 67] on icon at bounding box center [210, 66] width 4 height 4
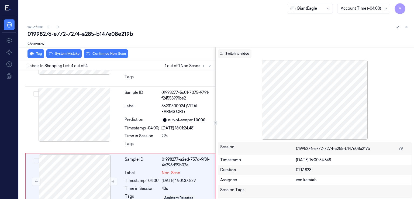
scroll to position [130, 0]
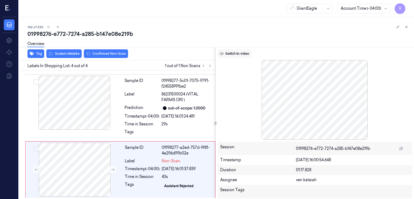
click at [241, 54] on button "Switch to video" at bounding box center [235, 53] width 34 height 9
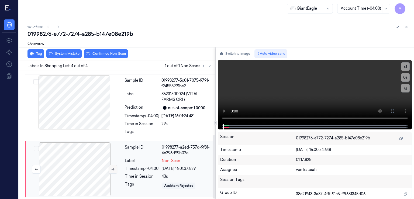
click at [111, 168] on icon at bounding box center [113, 169] width 4 height 4
click at [133, 116] on div "Timestamp (-04:00)" at bounding box center [141, 116] width 35 height 6
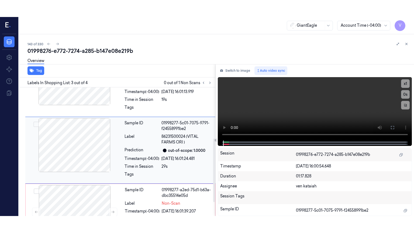
scroll to position [102, 0]
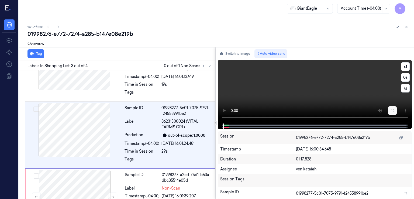
click at [390, 111] on button at bounding box center [392, 110] width 9 height 9
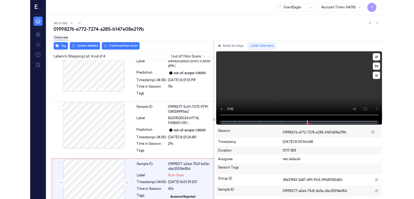
scroll to position [96, 0]
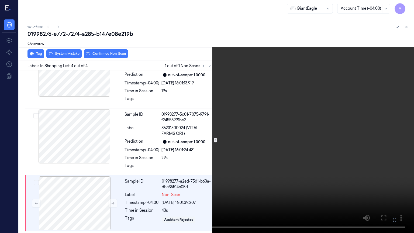
click at [270, 145] on video at bounding box center [207, 116] width 414 height 233
click at [223, 195] on video at bounding box center [207, 116] width 414 height 233
click at [0, 0] on icon at bounding box center [0, 0] width 0 height 0
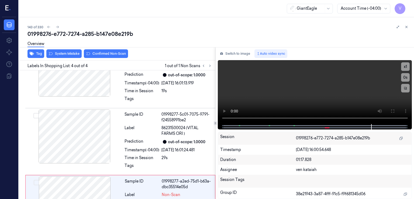
click at [236, 47] on div "Overview" at bounding box center [218, 45] width 382 height 14
click at [234, 51] on button "Switch to image" at bounding box center [235, 53] width 34 height 9
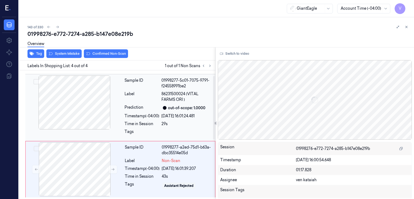
scroll to position [0, 0]
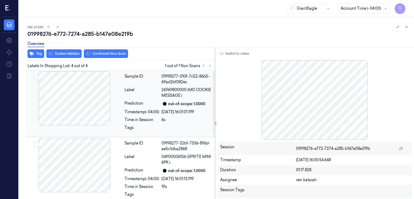
click at [107, 103] on div at bounding box center [74, 98] width 96 height 54
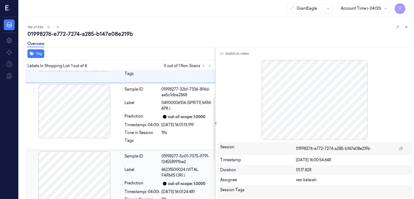
click at [125, 167] on div "Label" at bounding box center [141, 172] width 35 height 11
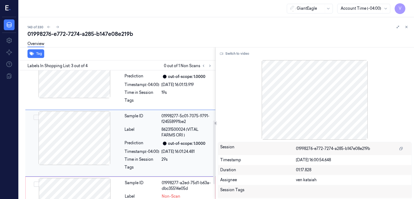
scroll to position [102, 0]
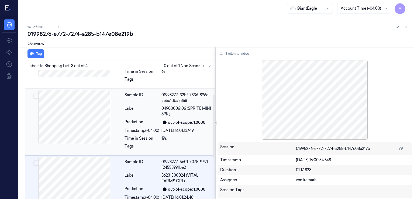
click at [157, 120] on div "Prediction" at bounding box center [141, 122] width 35 height 6
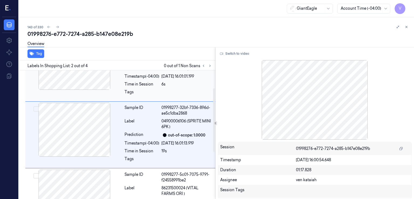
click at [156, 83] on div "Time in Session" at bounding box center [141, 84] width 35 height 6
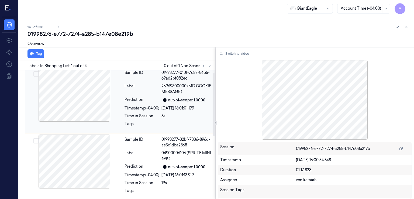
scroll to position [0, 0]
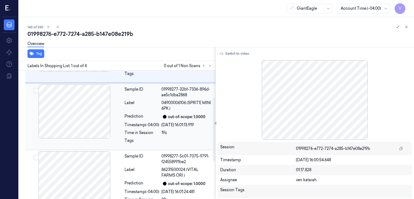
click at [139, 137] on div "Sample ID 01998277-32bf-7336-896d-ae5c1dba2868 Label 04900006106 (SPRITE MINI 6…" at bounding box center [168, 116] width 92 height 64
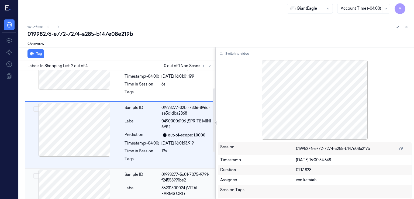
click at [135, 180] on div "Sample ID" at bounding box center [141, 177] width 35 height 11
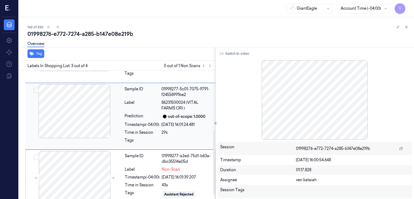
scroll to position [130, 0]
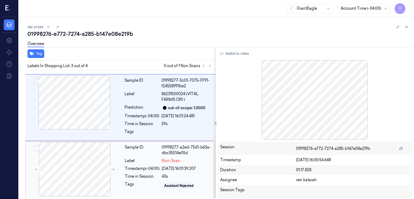
click at [141, 158] on div "Label" at bounding box center [142, 161] width 35 height 6
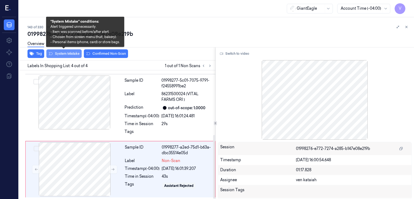
click at [61, 56] on button "System Mistake" at bounding box center [63, 53] width 35 height 9
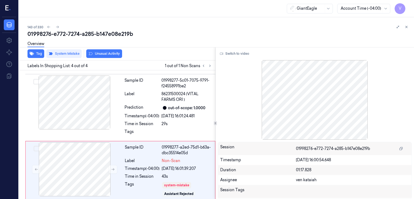
scroll to position [133, 0]
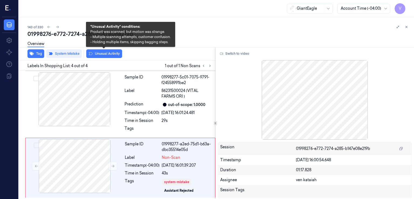
click at [114, 53] on button "Unusual Activity" at bounding box center [104, 53] width 36 height 9
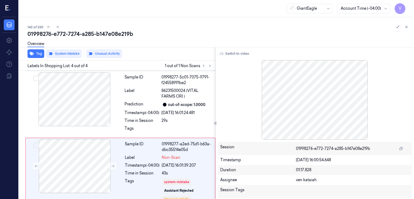
scroll to position [140, 0]
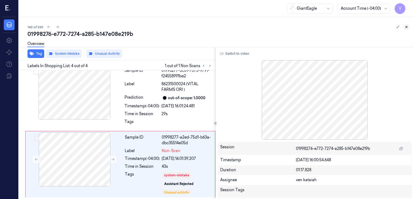
click at [407, 27] on icon at bounding box center [406, 27] width 4 height 4
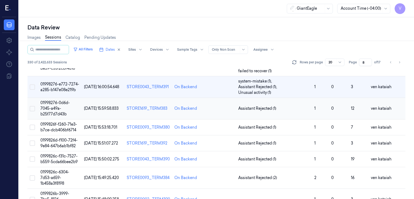
scroll to position [71, 0]
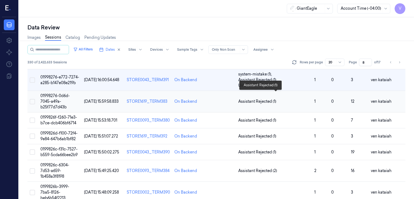
click at [253, 99] on span "Assistant Rejected (1)" at bounding box center [257, 102] width 38 height 6
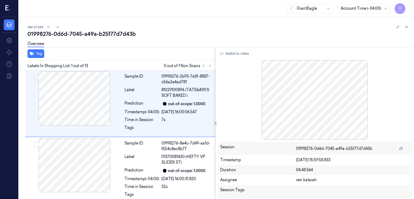
click at [192, 27] on div "144 of 330" at bounding box center [218, 27] width 382 height 6
click at [208, 68] on div at bounding box center [206, 66] width 13 height 6
click at [209, 67] on button at bounding box center [210, 66] width 6 height 6
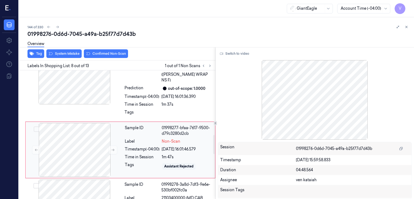
scroll to position [436, 0]
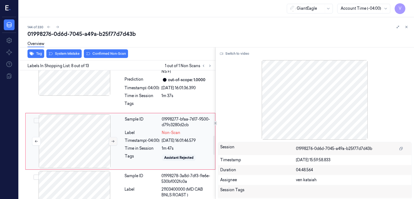
click at [115, 137] on button at bounding box center [113, 141] width 9 height 9
click at [140, 93] on div "Time in Session" at bounding box center [141, 96] width 35 height 6
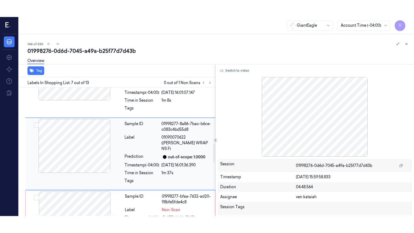
scroll to position [375, 0]
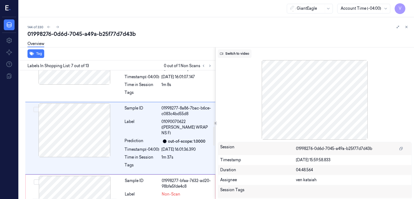
click at [225, 54] on button "Switch to video" at bounding box center [235, 53] width 34 height 9
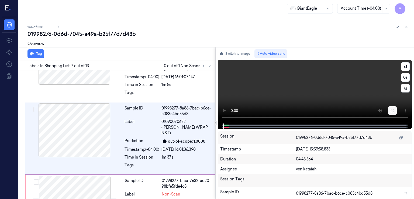
click at [396, 110] on button at bounding box center [392, 110] width 9 height 9
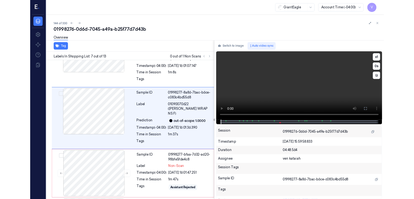
scroll to position [358, 0]
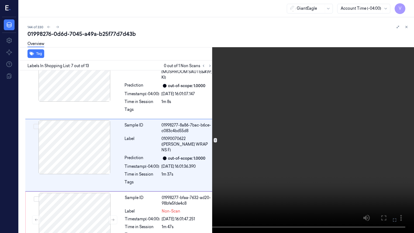
click at [0, 0] on icon at bounding box center [0, 0] width 0 height 0
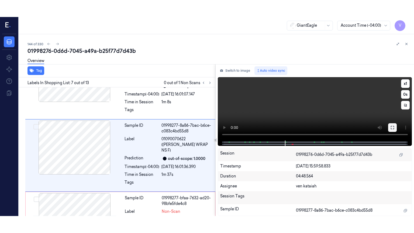
scroll to position [375, 0]
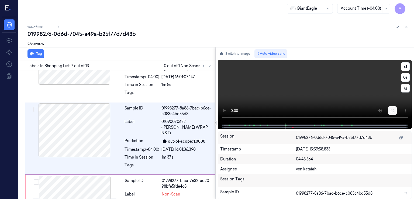
click at [391, 110] on icon at bounding box center [392, 110] width 4 height 4
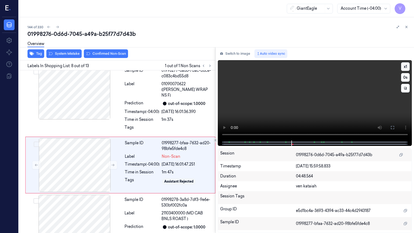
scroll to position [419, 0]
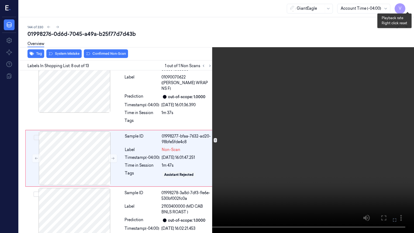
click at [408, 5] on button "x 1" at bounding box center [407, 6] width 9 height 9
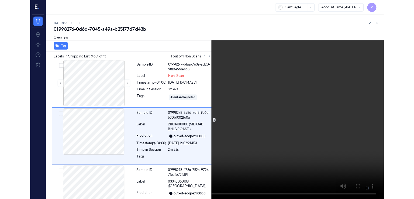
scroll to position [481, 0]
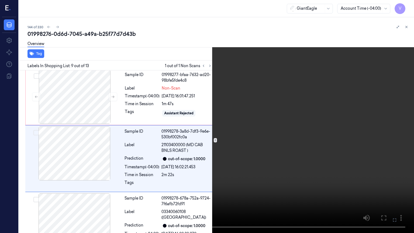
click at [0, 0] on icon at bounding box center [0, 0] width 0 height 0
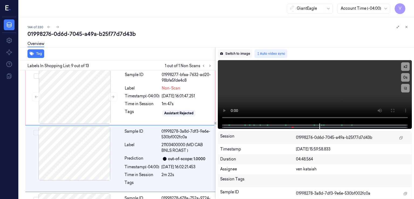
click at [246, 54] on button "Switch to image" at bounding box center [235, 53] width 34 height 9
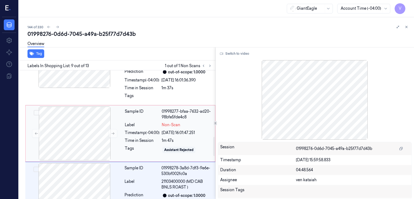
click at [143, 130] on div "Timestamp (-04:00)" at bounding box center [142, 133] width 35 height 6
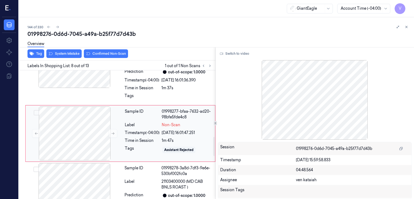
scroll to position [436, 0]
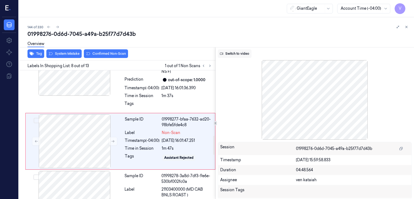
click at [233, 54] on button "Switch to video" at bounding box center [235, 53] width 34 height 9
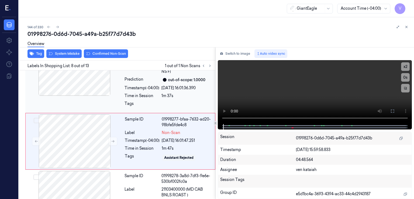
click at [177, 77] on div "out-of-scope: 1.0000" at bounding box center [186, 80] width 37 height 6
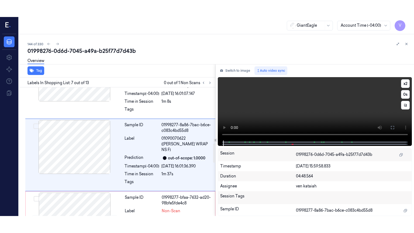
scroll to position [375, 0]
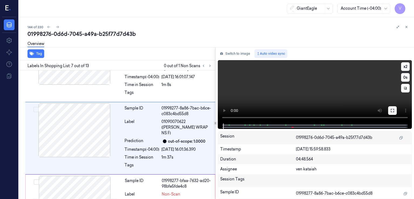
click at [393, 113] on button at bounding box center [392, 110] width 9 height 9
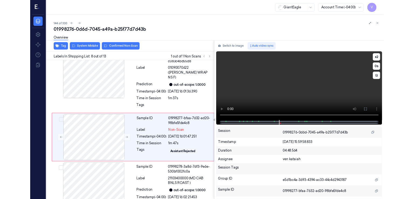
scroll to position [419, 0]
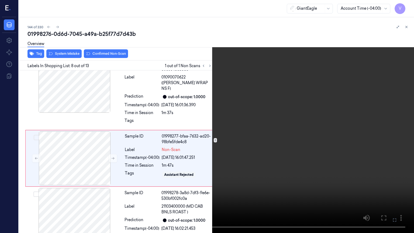
drag, startPoint x: 394, startPoint y: 220, endPoint x: 394, endPoint y: 197, distance: 23.4
click at [0, 0] on icon at bounding box center [0, 0] width 0 height 0
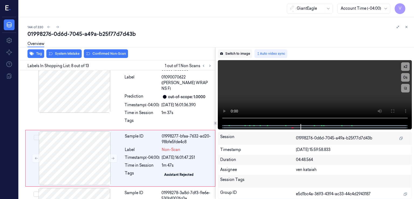
click at [232, 52] on button "Switch to image" at bounding box center [235, 53] width 34 height 9
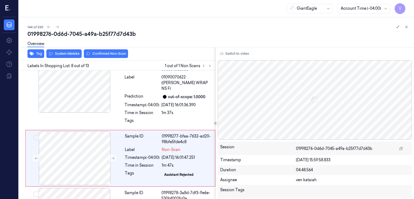
scroll to position [436, 0]
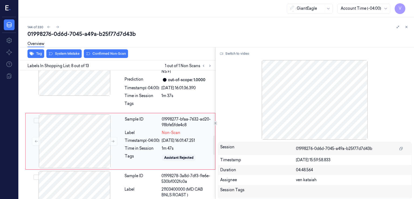
click at [127, 138] on div "Timestamp (-04:00)" at bounding box center [142, 141] width 35 height 6
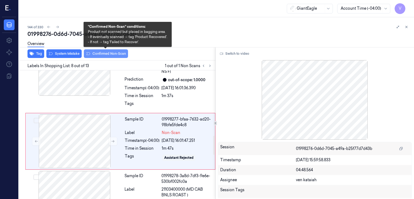
click at [110, 56] on button "Confirmed Non-Scan" at bounding box center [106, 53] width 44 height 9
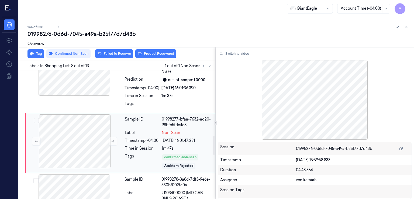
scroll to position [438, 0]
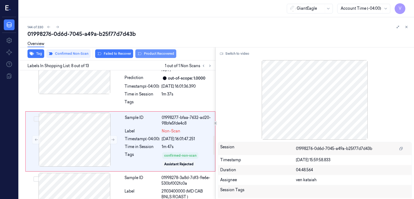
click at [148, 52] on button "Product Recovered" at bounding box center [155, 53] width 41 height 9
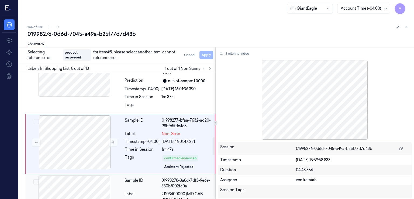
click at [138, 178] on div "Sample ID" at bounding box center [141, 183] width 35 height 11
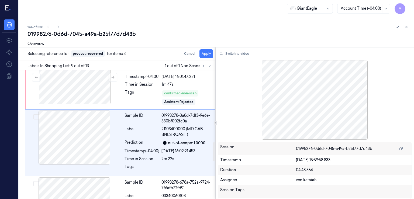
scroll to position [501, 0]
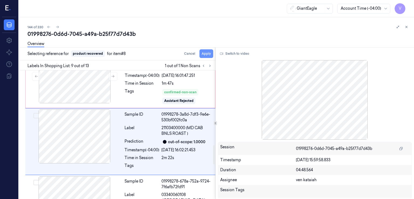
click at [205, 55] on button "Apply" at bounding box center [206, 53] width 14 height 9
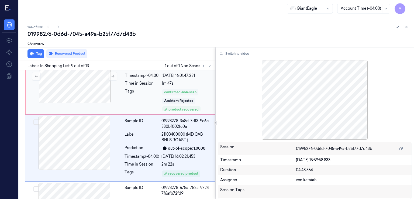
scroll to position [508, 0]
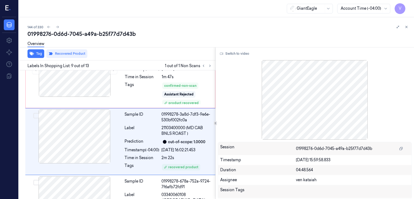
click at [410, 26] on div "144 of 330 01998276-0d6d-7045-a49a-b25f77d7d43b Overview Tag Recovered Product …" at bounding box center [216, 108] width 395 height 182
click at [404, 27] on icon at bounding box center [406, 27] width 4 height 4
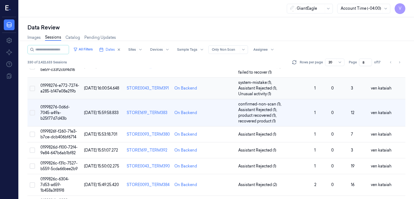
scroll to position [41, 0]
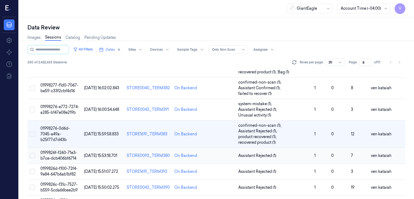
click at [259, 153] on span "Assistant Rejected (1)" at bounding box center [257, 156] width 38 height 6
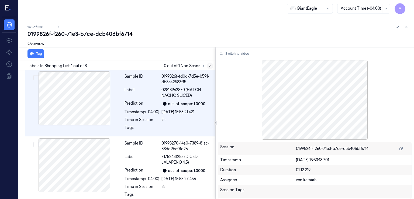
click at [208, 67] on icon at bounding box center [210, 66] width 4 height 4
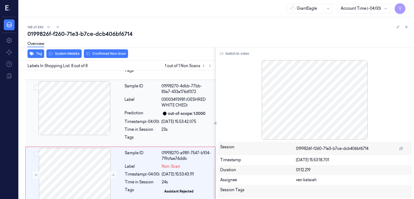
scroll to position [397, 0]
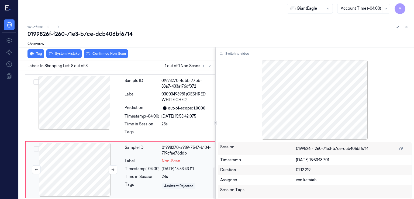
click at [53, 152] on div at bounding box center [75, 170] width 96 height 54
click at [116, 168] on button at bounding box center [113, 169] width 9 height 9
click at [130, 128] on div "Sample ID 01998270-4dbb-77bb-83a7-433a176df372 Label 03003493981 (GESHRED WHITE…" at bounding box center [168, 108] width 92 height 64
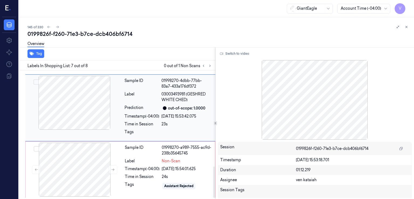
scroll to position [369, 0]
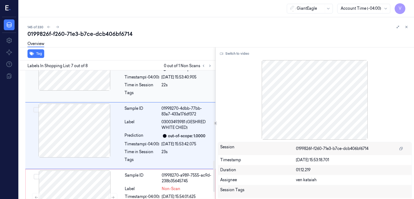
click at [139, 89] on div "Sample ID 01998270-4929-7e7e-bedb-8aea72cc82df Label 03003409297 (GE SHRED FNCY…" at bounding box center [168, 69] width 92 height 64
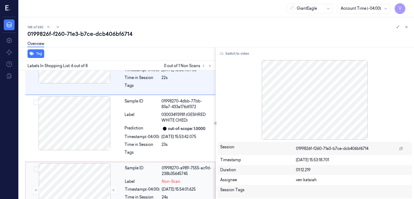
scroll to position [397, 0]
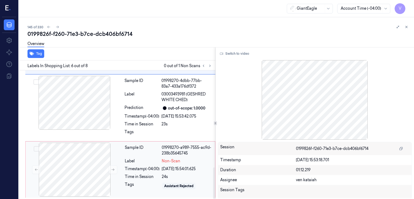
click at [140, 167] on div "Timestamp (-04:00)" at bounding box center [142, 169] width 35 height 6
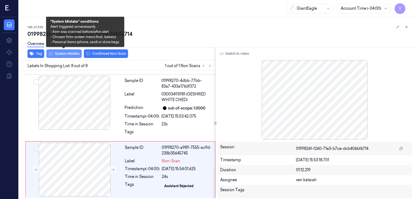
click at [75, 54] on button "System Mistake" at bounding box center [63, 53] width 35 height 9
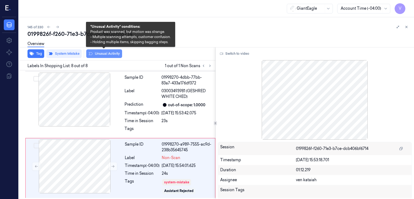
click at [114, 52] on button "Unusual Activity" at bounding box center [104, 53] width 36 height 9
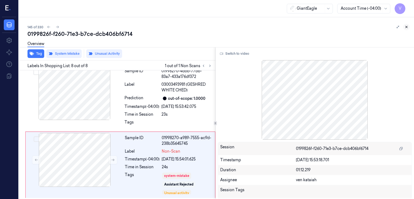
scroll to position [406, 0]
click at [404, 26] on icon at bounding box center [406, 27] width 4 height 4
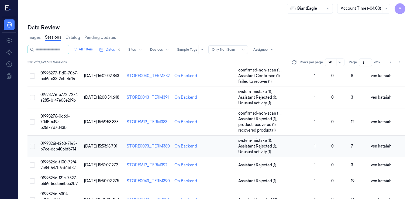
scroll to position [66, 0]
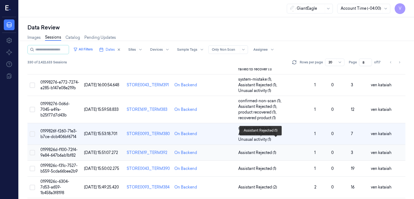
click at [264, 150] on span "Assistant Rejected (1)" at bounding box center [257, 153] width 38 height 6
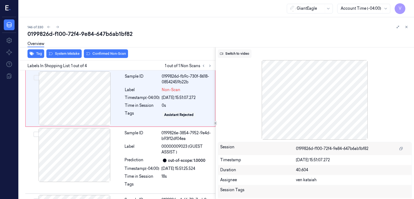
click at [232, 50] on button "Switch to video" at bounding box center [235, 53] width 34 height 9
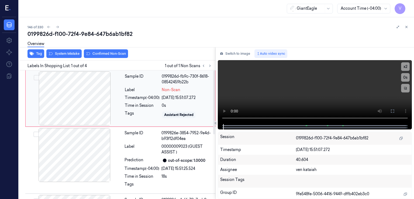
click at [91, 102] on div at bounding box center [75, 98] width 96 height 54
click at [393, 114] on button at bounding box center [392, 111] width 9 height 9
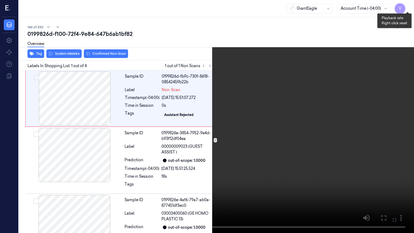
click at [408, 5] on button "x 2" at bounding box center [407, 6] width 9 height 9
click at [408, 5] on button "x 4" at bounding box center [407, 6] width 9 height 9
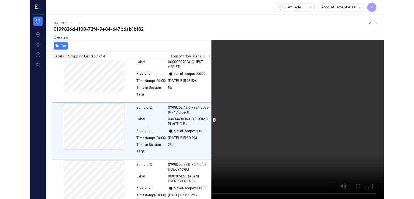
scroll to position [75, 0]
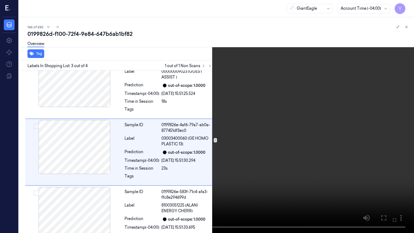
click at [0, 0] on icon at bounding box center [0, 0] width 0 height 0
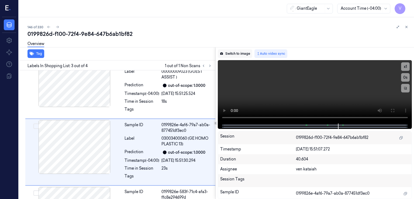
drag, startPoint x: 229, startPoint y: 52, endPoint x: 204, endPoint y: 94, distance: 49.2
click at [229, 52] on button "Switch to image" at bounding box center [235, 53] width 34 height 9
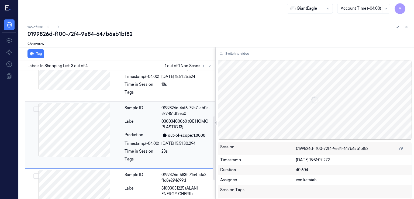
scroll to position [0, 0]
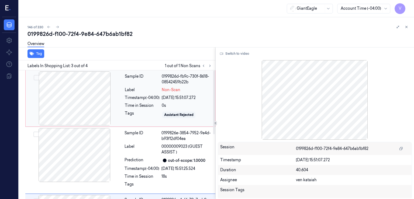
click at [140, 95] on div "Timestamp (-04:00)" at bounding box center [142, 98] width 35 height 6
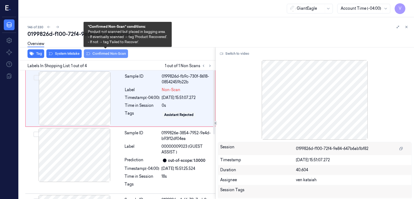
click at [116, 54] on button "Confirmed Non-Scan" at bounding box center [106, 53] width 44 height 9
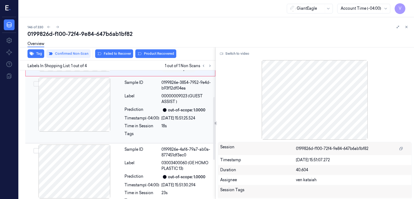
click at [124, 119] on div "Timestamp (-04:00)" at bounding box center [141, 118] width 35 height 6
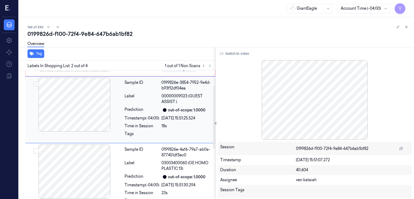
scroll to position [29, 0]
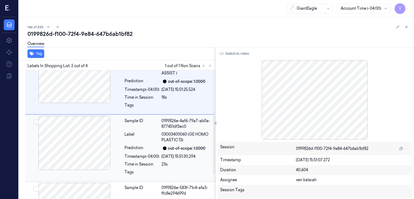
click at [138, 154] on div "Timestamp (-04:00)" at bounding box center [141, 157] width 35 height 6
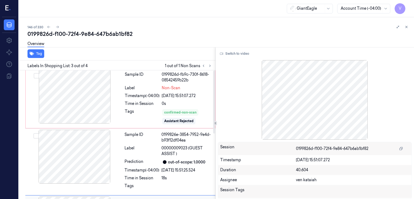
scroll to position [0, 0]
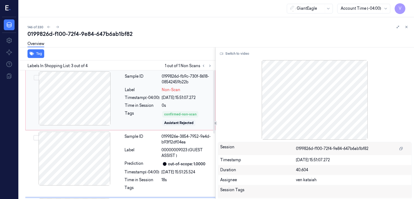
click at [159, 94] on div "Sample ID 0199826d-fb9c-730f-8618-08542459b22b Label Non-Scan Timestamp (-04:00…" at bounding box center [168, 99] width 91 height 57
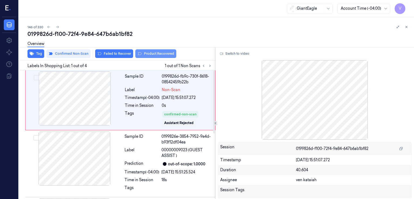
click at [166, 52] on button "Product Recovered" at bounding box center [155, 53] width 41 height 9
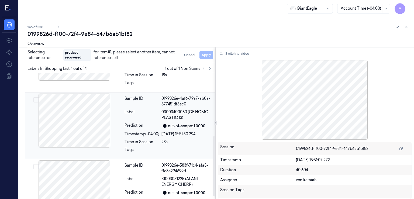
scroll to position [136, 0]
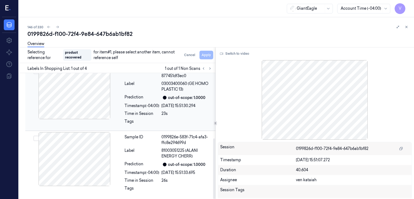
click at [149, 116] on div "Time in Session" at bounding box center [141, 114] width 35 height 6
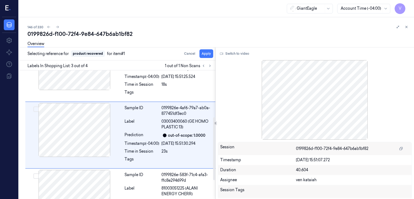
scroll to position [95, 0]
click at [209, 56] on button "Apply" at bounding box center [206, 53] width 14 height 9
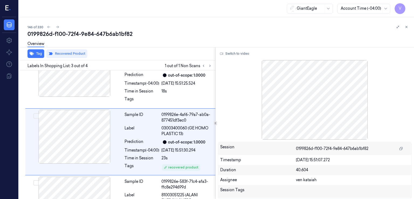
scroll to position [102, 0]
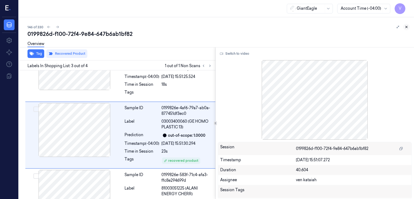
click at [405, 25] on icon at bounding box center [406, 27] width 4 height 4
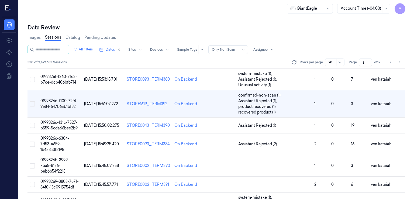
scroll to position [81, 0]
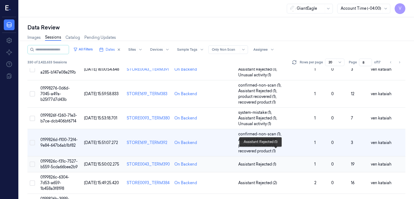
click at [247, 161] on span "Assistant Rejected (1)" at bounding box center [257, 164] width 38 height 6
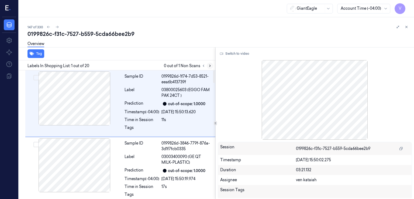
click at [209, 65] on icon at bounding box center [210, 66] width 4 height 4
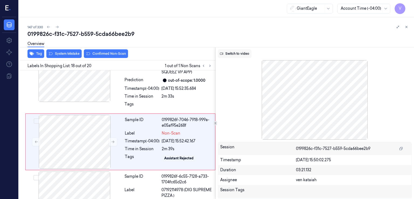
scroll to position [1092, 0]
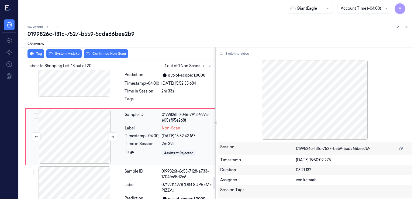
click at [106, 132] on div at bounding box center [75, 137] width 96 height 54
click at [123, 97] on div "Sample ID 0199826f-4a64-747c-b033-8948cbc6cc36 Label 84886004313 (GOGO SQUEEZ V…" at bounding box center [168, 75] width 92 height 64
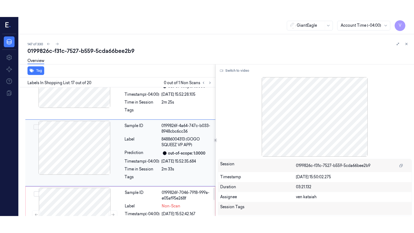
scroll to position [1030, 0]
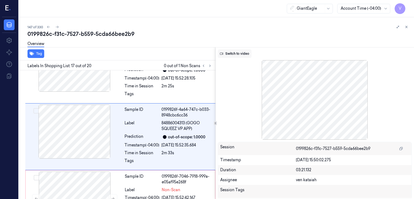
click at [240, 55] on button "Switch to video" at bounding box center [235, 53] width 34 height 9
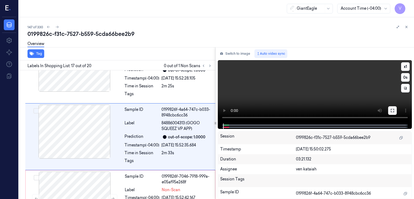
click at [394, 110] on button at bounding box center [392, 110] width 9 height 9
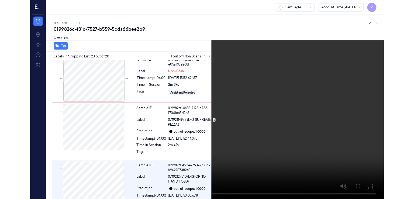
scroll to position [1157, 0]
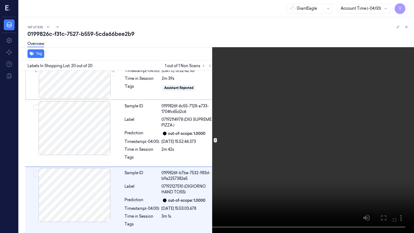
drag, startPoint x: 394, startPoint y: 218, endPoint x: 366, endPoint y: 180, distance: 47.5
click at [0, 0] on icon at bounding box center [0, 0] width 0 height 0
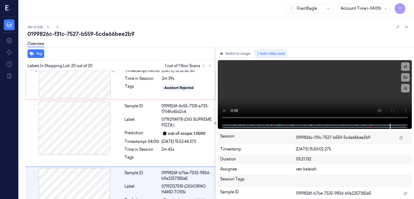
drag, startPoint x: 239, startPoint y: 54, endPoint x: 201, endPoint y: 34, distance: 43.1
click at [239, 54] on button "Switch to image" at bounding box center [235, 53] width 34 height 9
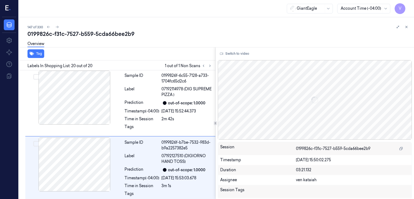
scroll to position [1191, 0]
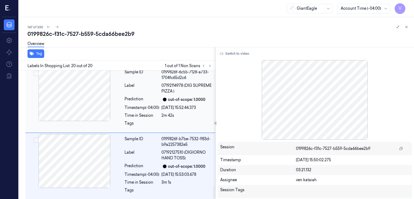
click at [143, 97] on div "Prediction" at bounding box center [141, 99] width 35 height 6
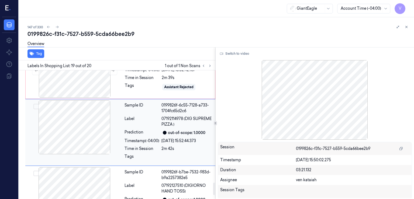
scroll to position [1154, 0]
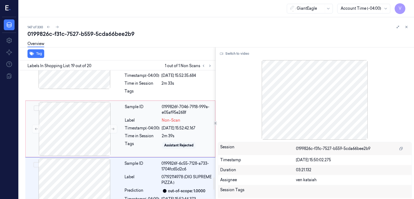
click at [134, 121] on div "Label" at bounding box center [142, 120] width 35 height 6
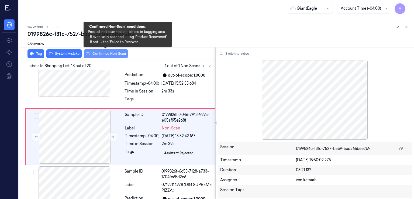
click at [113, 54] on button "Confirmed Non-Scan" at bounding box center [106, 53] width 44 height 9
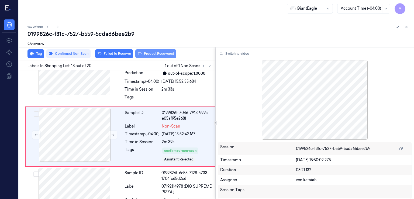
click at [154, 55] on button "Product Recovered" at bounding box center [155, 53] width 41 height 9
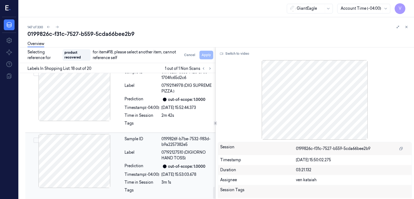
click at [133, 150] on div "Label" at bounding box center [141, 155] width 35 height 11
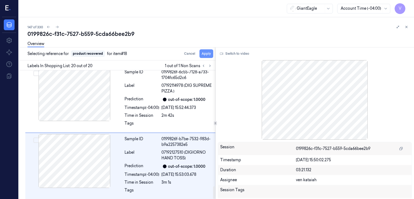
click at [202, 51] on button "Apply" at bounding box center [206, 53] width 14 height 9
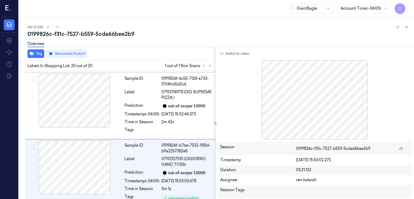
scroll to position [1201, 0]
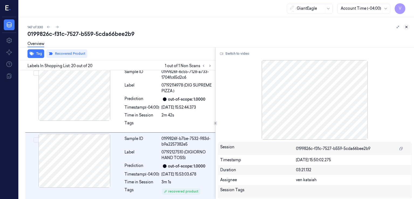
click at [409, 27] on div "147 of 330 0199826c-f31c-7527-b559-5cda66bee2b9 Overview Tag Recovered Product …" at bounding box center [216, 108] width 395 height 182
click at [408, 27] on button at bounding box center [406, 27] width 6 height 6
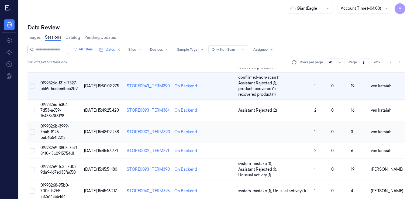
scroll to position [219, 0]
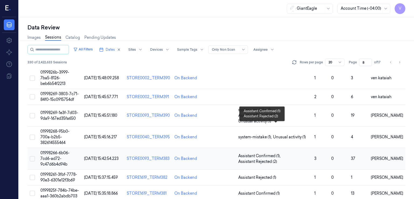
click at [268, 153] on span "Assistant Confirmed (1) ," at bounding box center [259, 156] width 43 height 6
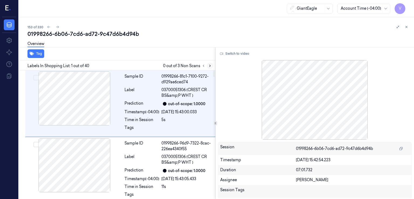
click at [209, 65] on icon at bounding box center [210, 66] width 4 height 4
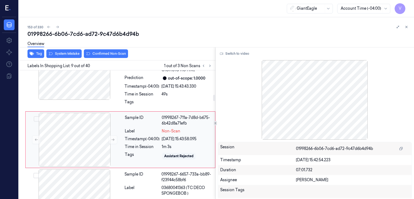
scroll to position [497, 0]
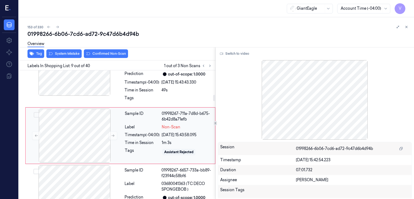
click at [137, 138] on div "Sample ID 01998267-711a-7d8d-b675-6b42d8a71efb Label Non-Scan Timestamp (-04:00…" at bounding box center [168, 136] width 91 height 54
click at [142, 87] on div "Time in Session" at bounding box center [141, 90] width 35 height 6
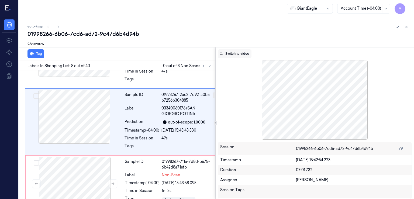
scroll to position [436, 0]
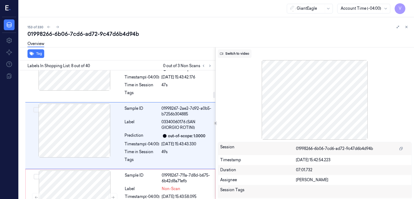
click at [225, 54] on button "Switch to video" at bounding box center [235, 53] width 34 height 9
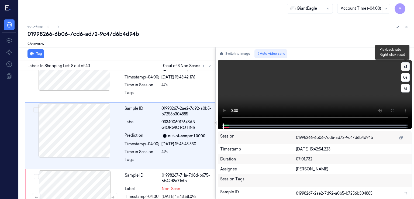
click at [405, 64] on button "x 1" at bounding box center [405, 66] width 9 height 9
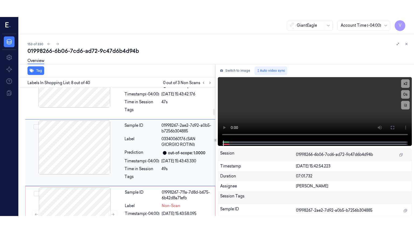
scroll to position [490, 0]
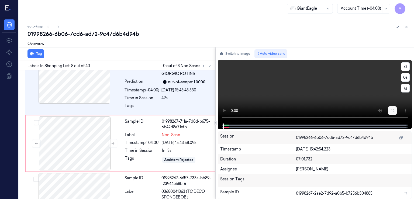
click at [392, 111] on icon at bounding box center [392, 110] width 4 height 4
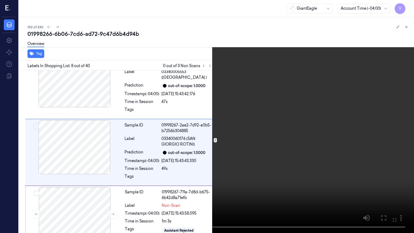
scroll to position [419, 0]
click at [244, 116] on video at bounding box center [207, 116] width 414 height 233
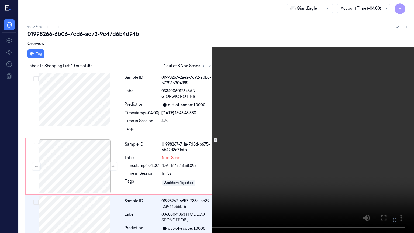
scroll to position [480, 0]
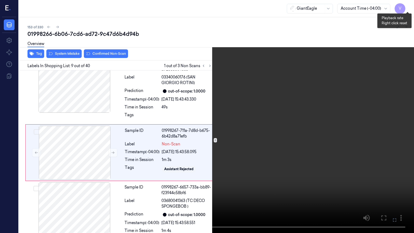
click at [404, 7] on button "x 2" at bounding box center [407, 6] width 9 height 9
click at [404, 7] on button "x 4" at bounding box center [407, 6] width 9 height 9
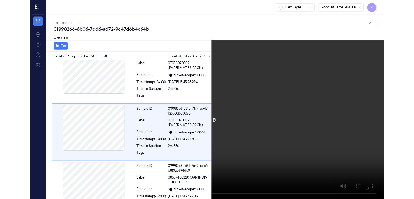
scroll to position [788, 0]
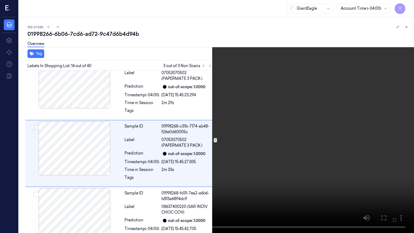
click at [0, 0] on icon at bounding box center [0, 0] width 0 height 0
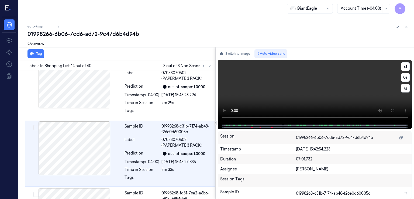
scroll to position [805, 0]
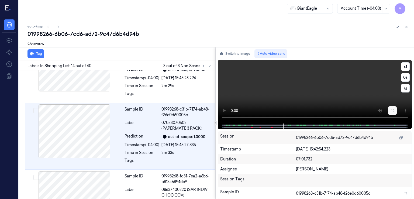
click at [391, 109] on icon at bounding box center [392, 110] width 3 height 3
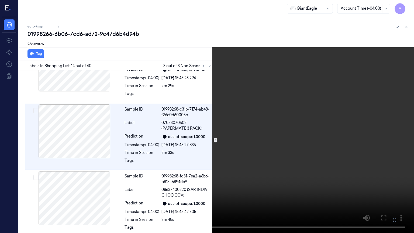
click at [0, 0] on button at bounding box center [0, 0] width 0 height 0
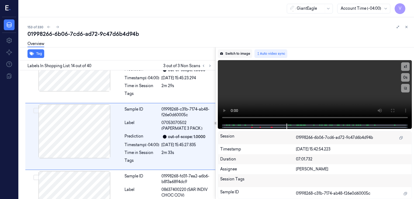
click at [239, 54] on button "Switch to image" at bounding box center [235, 53] width 34 height 9
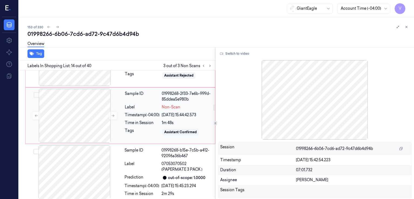
click at [140, 116] on div "Sample ID 01998268-2f33-7e6b-999d-85ddea5e980b Label Non-Scan Timestamp (-04:00…" at bounding box center [168, 116] width 91 height 54
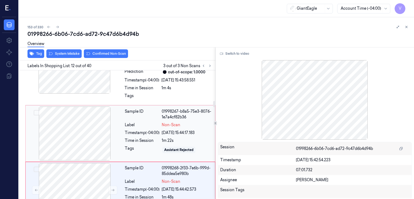
click at [136, 113] on div "Sample ID" at bounding box center [142, 114] width 35 height 11
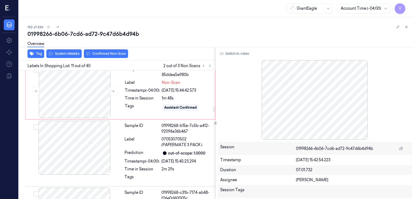
scroll to position [728, 0]
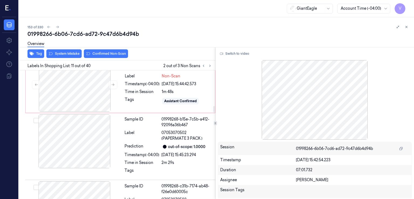
click at [158, 136] on div "Label" at bounding box center [141, 135] width 35 height 11
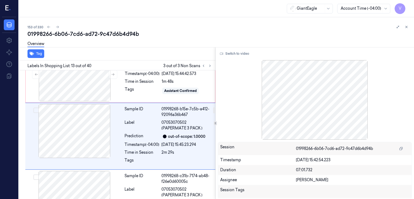
scroll to position [792, 0]
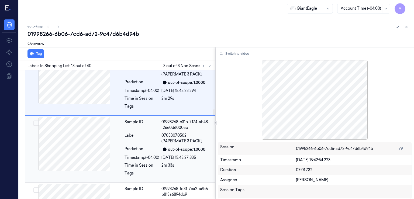
click at [145, 157] on div "Timestamp (-04:00)" at bounding box center [141, 158] width 35 height 6
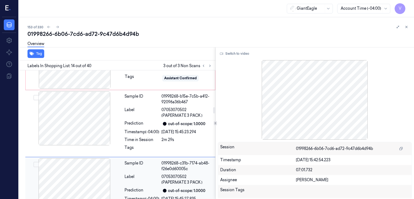
click at [152, 124] on div "Prediction" at bounding box center [141, 123] width 35 height 6
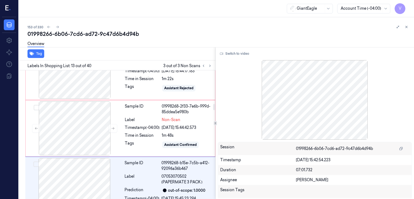
click at [152, 125] on div "Timestamp (-04:00)" at bounding box center [142, 128] width 35 height 6
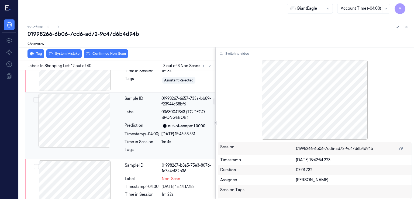
click at [154, 112] on div "Label" at bounding box center [141, 114] width 35 height 11
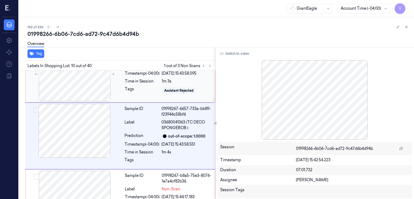
click at [123, 85] on div "Sample ID 01998267-711a-7d8d-b675-6b42d8a71efb Label Non-Scan Timestamp (-04:00…" at bounding box center [168, 74] width 91 height 54
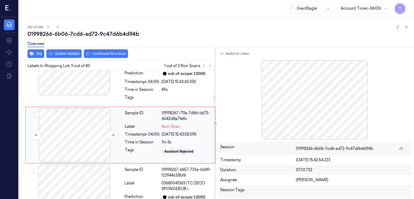
scroll to position [497, 0]
click at [109, 131] on button at bounding box center [113, 135] width 9 height 9
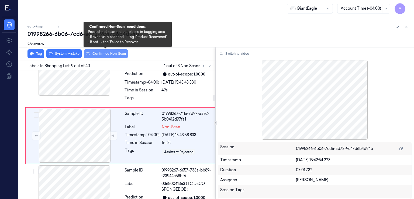
click at [101, 57] on button "Confirmed Non-Scan" at bounding box center [106, 53] width 44 height 9
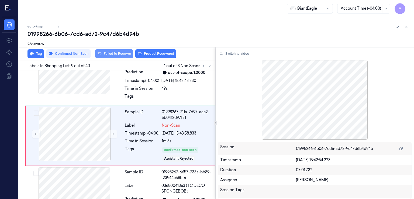
click at [121, 53] on button "Failed to Recover" at bounding box center [114, 53] width 38 height 9
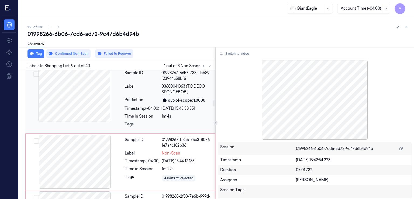
scroll to position [610, 0]
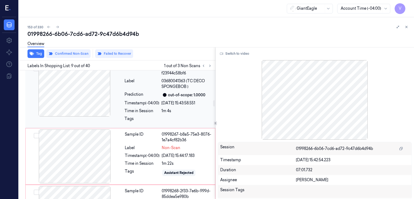
click at [129, 101] on div "Timestamp (-04:00)" at bounding box center [141, 103] width 35 height 6
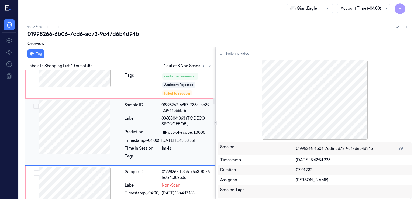
scroll to position [569, 0]
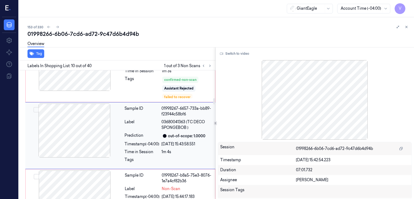
click at [123, 134] on div "Sample ID 01998267-6657-733a-bb89-f23944c58bf6 Label 03680041363 (TC DECO SPONG…" at bounding box center [168, 135] width 92 height 64
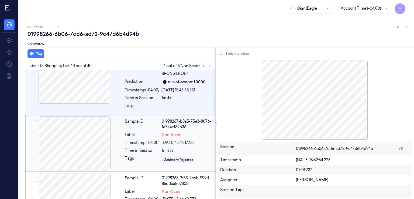
click at [122, 140] on div at bounding box center [75, 143] width 96 height 54
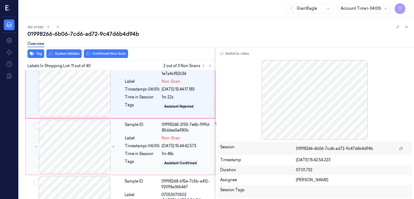
scroll to position [684, 0]
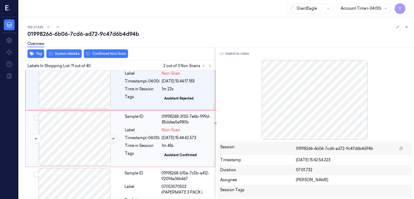
click at [110, 137] on button at bounding box center [113, 138] width 9 height 9
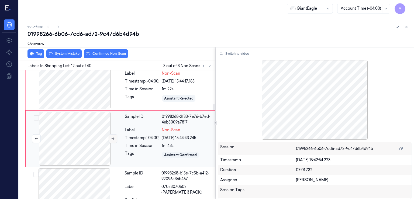
scroll to position [687, 0]
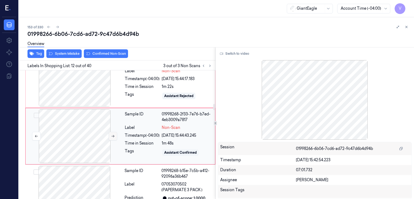
click at [110, 137] on button at bounding box center [113, 136] width 9 height 9
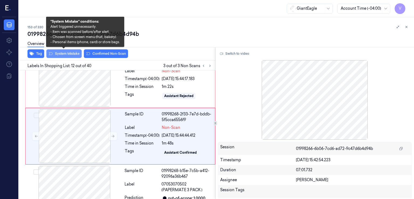
click at [71, 55] on button "System Mistake" at bounding box center [63, 53] width 35 height 9
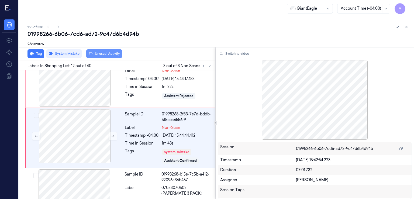
scroll to position [689, 0]
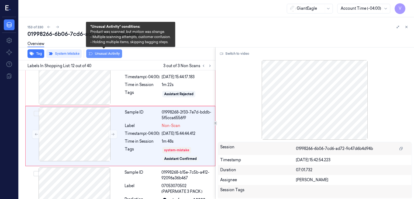
click at [109, 52] on button "Unusual Activity" at bounding box center [104, 53] width 36 height 9
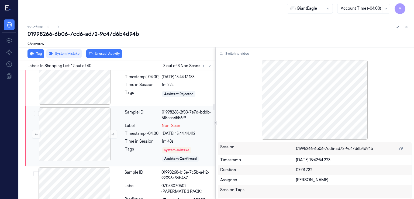
scroll to position [692, 0]
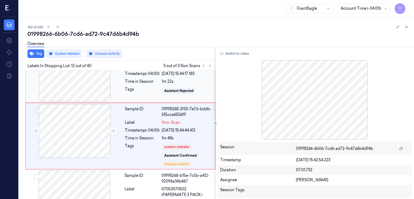
click at [140, 93] on div "Tags" at bounding box center [142, 90] width 35 height 9
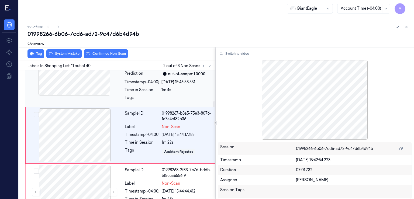
scroll to position [630, 0]
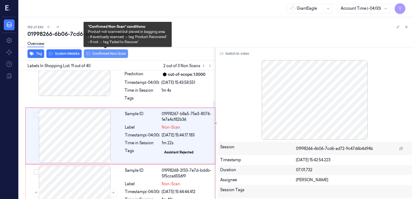
click at [100, 51] on button "Confirmed Non-Scan" at bounding box center [106, 53] width 44 height 9
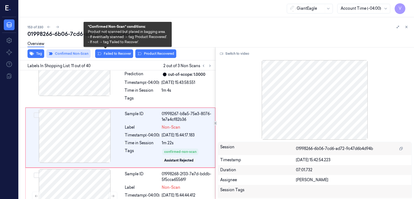
scroll to position [632, 0]
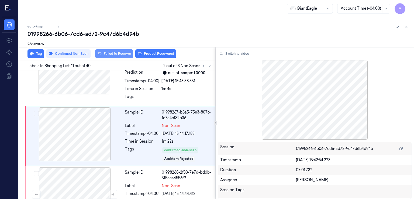
click at [109, 54] on button "Failed to Recover" at bounding box center [114, 53] width 38 height 9
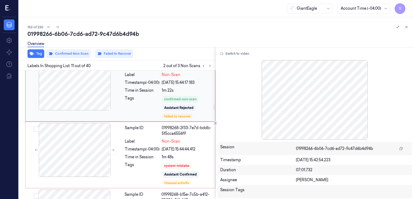
scroll to position [689, 0]
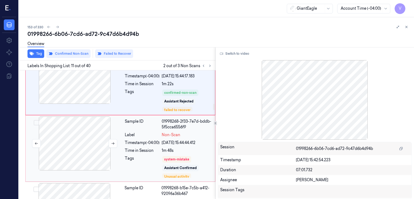
click at [120, 136] on div at bounding box center [75, 143] width 96 height 54
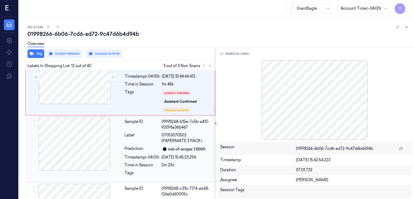
click at [130, 146] on div "Prediction" at bounding box center [141, 149] width 35 height 6
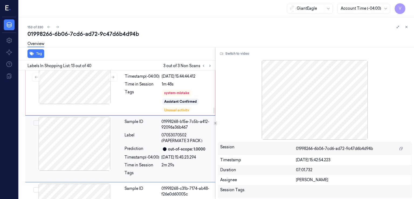
scroll to position [768, 0]
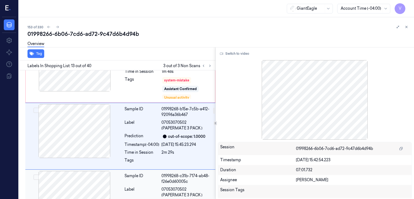
click at [132, 174] on div "Sample ID" at bounding box center [141, 178] width 35 height 11
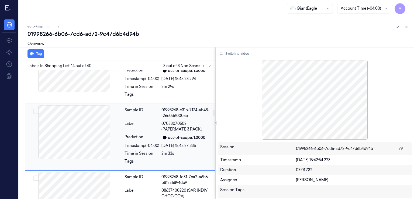
scroll to position [835, 0]
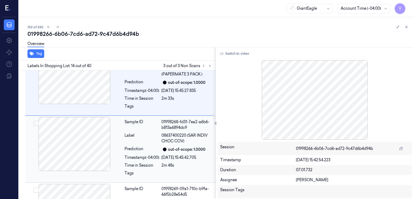
click at [132, 152] on div "Sample ID 01998268-fd31-7ea2-a6b6-b813a6894dc9 Label 08637400220 (SAR INDIV CHO…" at bounding box center [168, 149] width 92 height 64
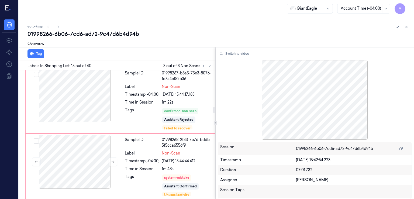
scroll to position [633, 0]
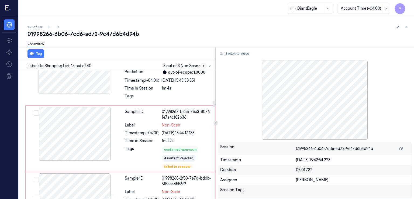
click at [202, 66] on icon at bounding box center [204, 66] width 4 height 4
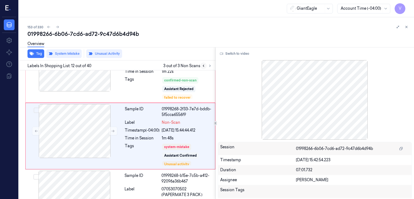
click at [202, 66] on icon at bounding box center [204, 66] width 4 height 4
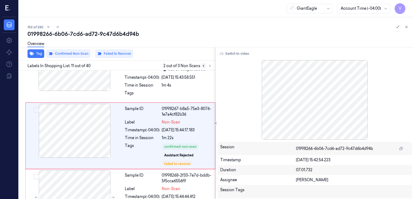
click at [202, 66] on icon at bounding box center [204, 66] width 4 height 4
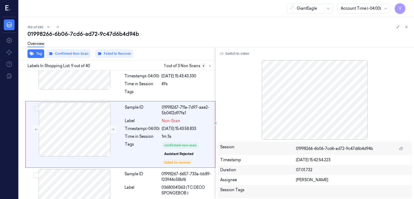
scroll to position [502, 0]
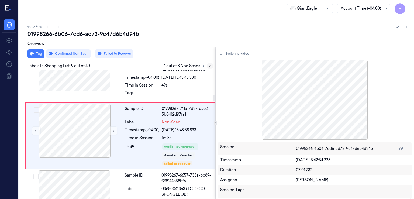
click at [212, 66] on button at bounding box center [210, 66] width 6 height 6
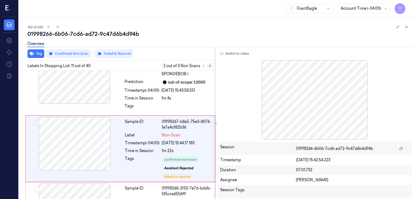
scroll to position [636, 0]
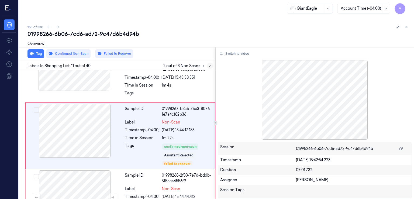
click at [212, 66] on button at bounding box center [210, 66] width 6 height 6
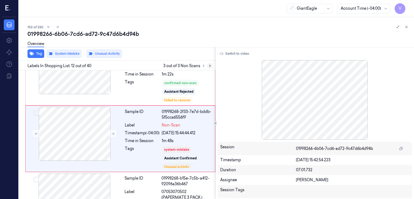
scroll to position [702, 0]
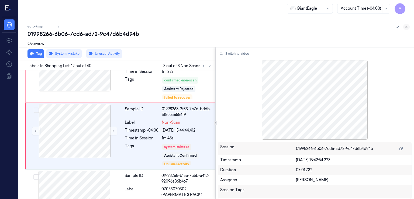
click at [405, 25] on icon at bounding box center [406, 27] width 4 height 4
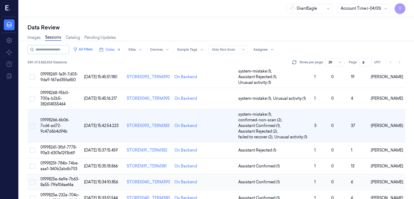
scroll to position [235, 0]
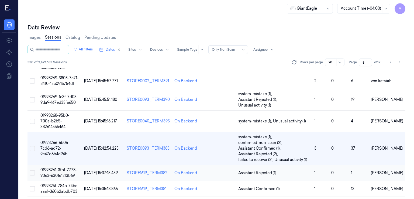
click at [278, 165] on td "Assistant Rejected (1)" at bounding box center [274, 173] width 76 height 16
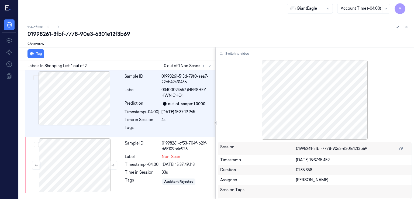
click at [209, 61] on div "Labels In Shopping List: 1 out of 2 0 out of 1 Non Scans" at bounding box center [116, 65] width 199 height 10
click at [209, 63] on button at bounding box center [210, 66] width 6 height 6
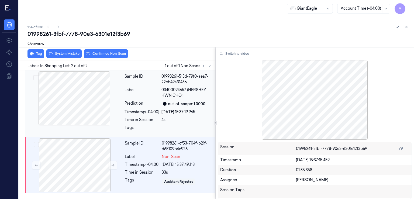
click at [98, 103] on div at bounding box center [74, 98] width 96 height 54
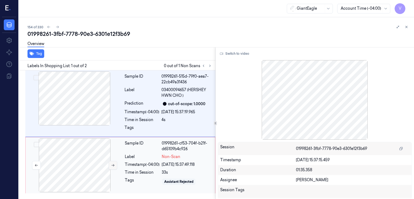
click at [113, 164] on icon at bounding box center [113, 165] width 4 height 4
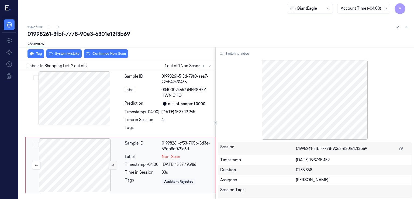
click at [113, 164] on icon at bounding box center [113, 165] width 4 height 4
click at [98, 112] on div at bounding box center [74, 98] width 96 height 54
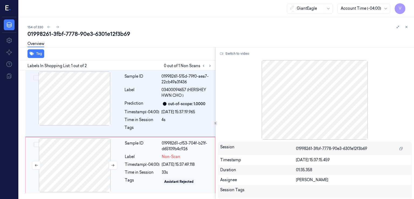
click at [95, 170] on div at bounding box center [75, 165] width 96 height 54
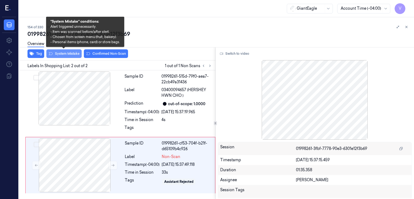
click at [77, 57] on button "System Mistake" at bounding box center [63, 53] width 35 height 9
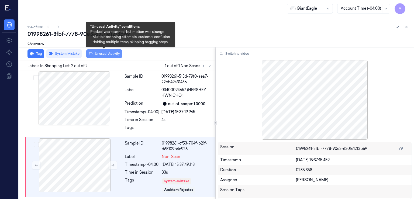
click at [110, 55] on button "Unusual Activity" at bounding box center [104, 53] width 36 height 9
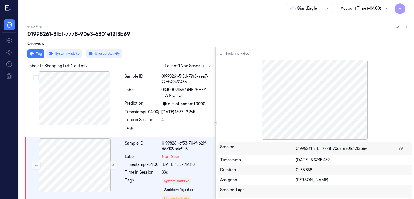
scroll to position [6, 0]
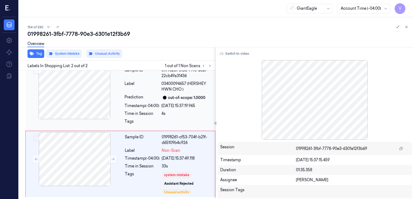
click at [151, 85] on div "Label" at bounding box center [141, 86] width 35 height 11
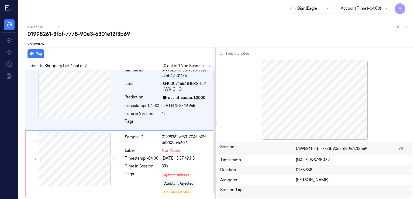
scroll to position [0, 0]
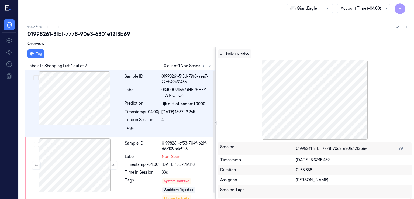
click at [224, 53] on button "Switch to video" at bounding box center [235, 53] width 34 height 9
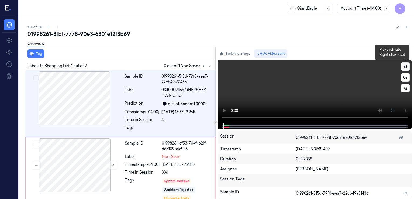
click at [404, 66] on button "x 1" at bounding box center [405, 66] width 9 height 9
click at [396, 109] on button at bounding box center [392, 110] width 9 height 9
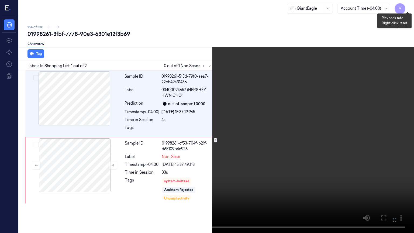
click at [406, 8] on button "x 2" at bounding box center [407, 6] width 9 height 9
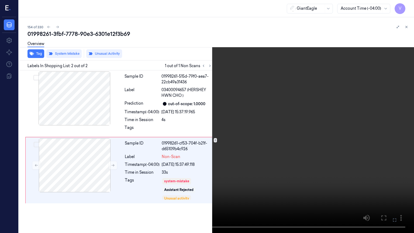
drag, startPoint x: 392, startPoint y: 218, endPoint x: 390, endPoint y: 176, distance: 41.3
click at [0, 0] on icon at bounding box center [0, 0] width 0 height 0
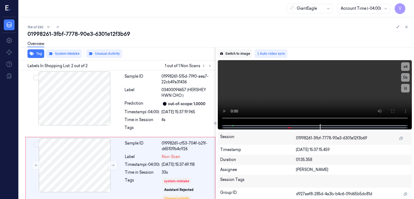
click at [239, 53] on button "Switch to image" at bounding box center [235, 53] width 34 height 9
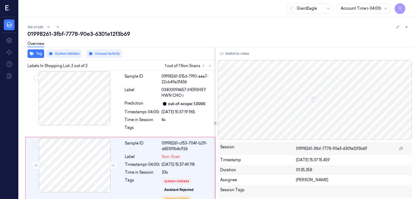
scroll to position [6, 0]
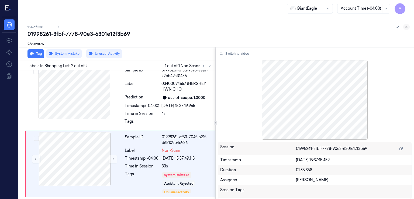
click at [408, 26] on icon at bounding box center [406, 27] width 4 height 4
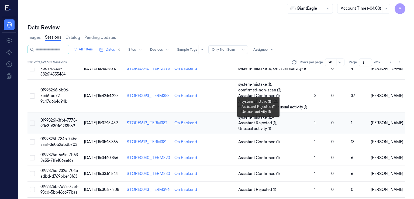
scroll to position [253, 0]
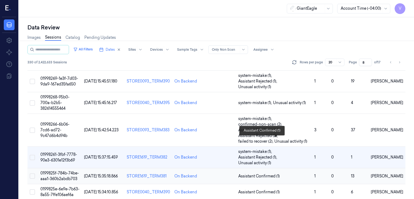
click at [251, 173] on span "Assistant Confirmed (1)" at bounding box center [258, 176] width 41 height 6
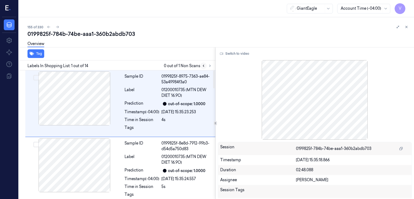
drag, startPoint x: 200, startPoint y: 64, endPoint x: 208, endPoint y: 66, distance: 8.0
click at [200, 64] on button at bounding box center [203, 66] width 6 height 6
click at [208, 66] on icon at bounding box center [210, 66] width 4 height 4
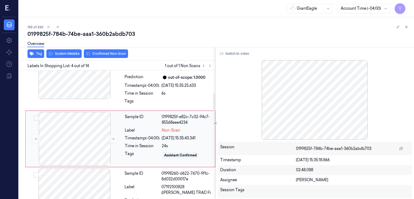
scroll to position [164, 0]
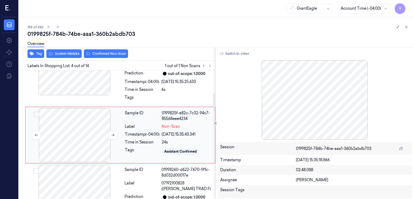
click at [109, 138] on div at bounding box center [113, 135] width 9 height 9
click at [115, 133] on button at bounding box center [113, 135] width 9 height 9
click at [132, 95] on div "Tags" at bounding box center [141, 99] width 35 height 9
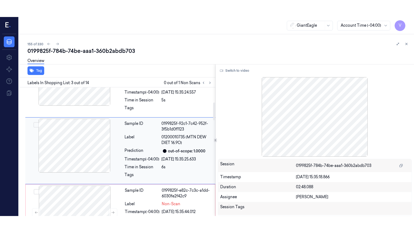
scroll to position [102, 0]
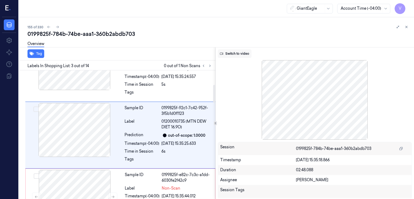
click at [231, 52] on button "Switch to video" at bounding box center [235, 53] width 34 height 9
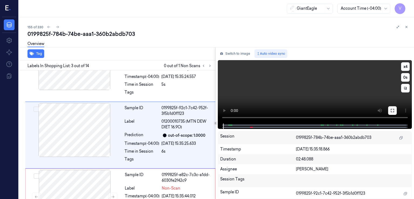
click at [393, 112] on button at bounding box center [392, 110] width 9 height 9
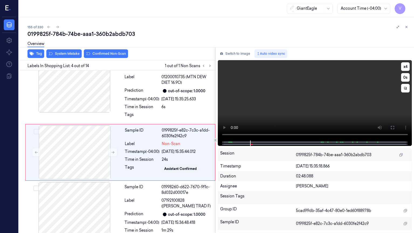
scroll to position [147, 0]
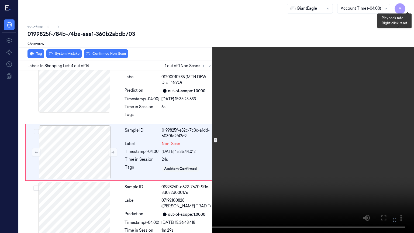
click at [409, 5] on button "x 4" at bounding box center [407, 6] width 9 height 9
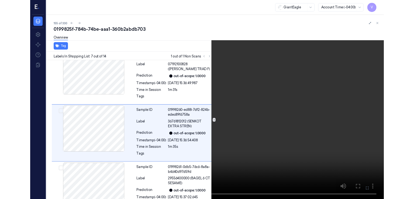
scroll to position [342, 0]
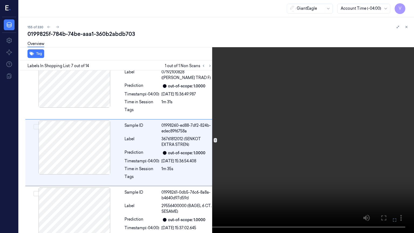
click at [0, 0] on icon at bounding box center [0, 0] width 0 height 0
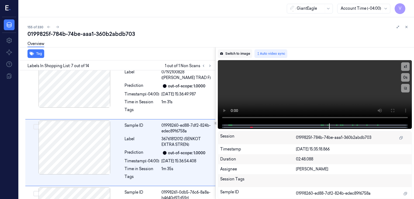
click at [251, 53] on button "Switch to image" at bounding box center [235, 53] width 34 height 9
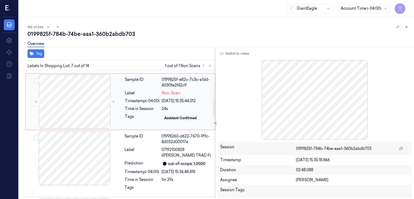
click at [143, 105] on div "Sample ID 0199825f-e82c-7c3c-a1dd-6030fe2f42c9 Label Non-Scan Timestamp (-04:00…" at bounding box center [168, 102] width 91 height 54
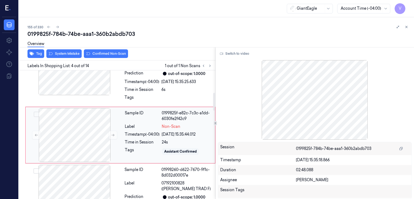
scroll to position [110, 0]
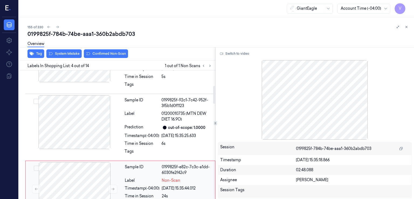
click at [123, 179] on div "Sample ID 0199825f-e82c-7c3c-a1dd-6030fe2f42c9 Label Non-Scan Timestamp (-04:00…" at bounding box center [168, 189] width 91 height 54
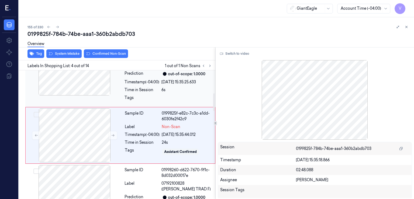
scroll to position [164, 0]
click at [110, 135] on button at bounding box center [113, 135] width 9 height 9
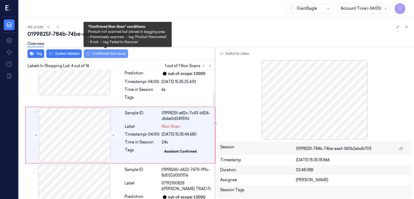
click at [108, 52] on button "Confirmed Non-Scan" at bounding box center [106, 53] width 44 height 9
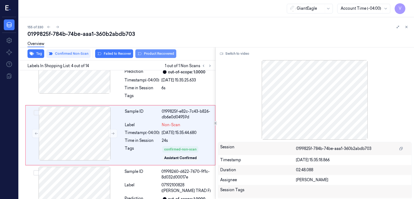
click at [141, 55] on button "Product Recovered" at bounding box center [155, 53] width 41 height 9
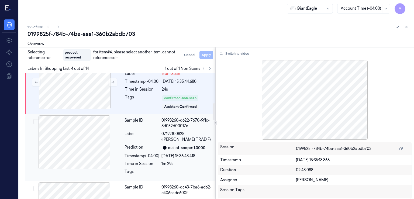
click at [142, 125] on div "Sample ID" at bounding box center [141, 122] width 35 height 11
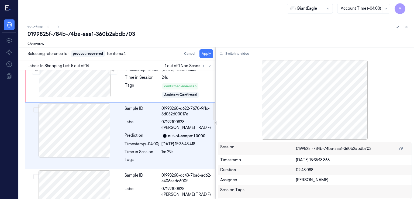
click at [199, 54] on div "Cancel Apply" at bounding box center [197, 53] width 31 height 9
click at [200, 54] on button "Apply" at bounding box center [206, 53] width 14 height 9
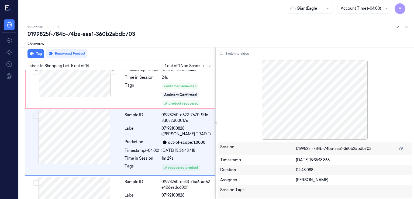
scroll to position [235, 0]
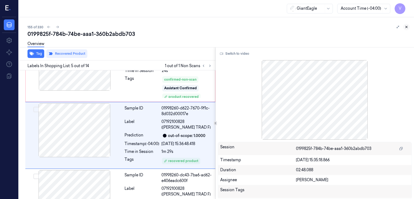
click at [407, 29] on button at bounding box center [406, 27] width 6 height 6
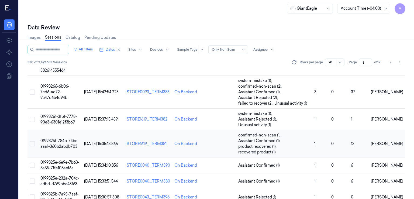
scroll to position [304, 0]
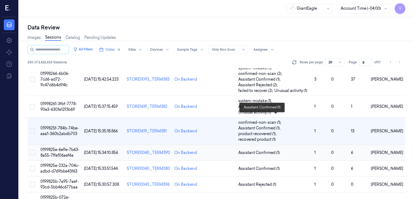
click at [255, 150] on span "Assistant Confirmed (1)" at bounding box center [258, 153] width 41 height 6
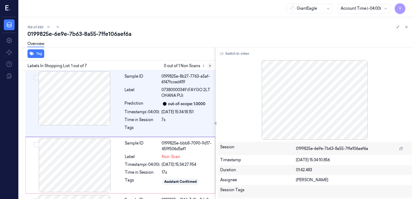
click at [209, 64] on icon at bounding box center [210, 66] width 4 height 4
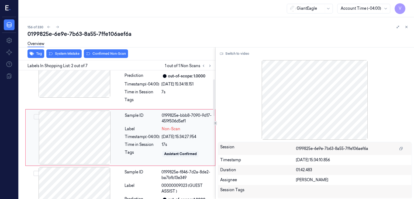
scroll to position [30, 0]
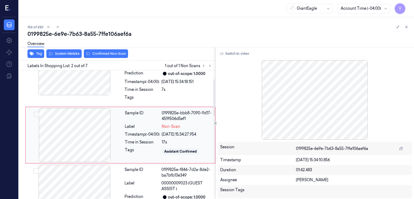
click at [96, 130] on div at bounding box center [75, 135] width 96 height 54
click at [98, 80] on div at bounding box center [74, 68] width 96 height 54
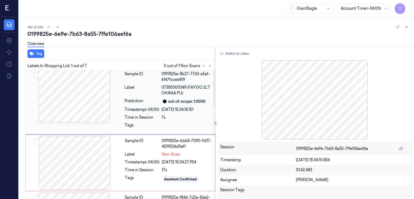
scroll to position [0, 0]
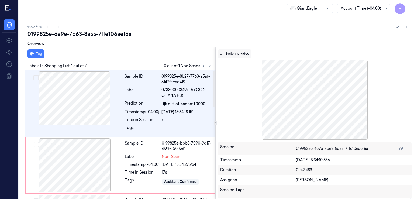
click at [248, 54] on button "Switch to video" at bounding box center [235, 53] width 34 height 9
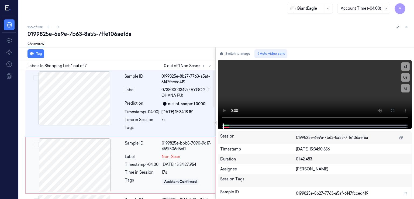
click at [87, 174] on div at bounding box center [75, 165] width 96 height 54
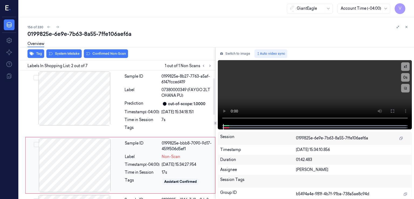
scroll to position [30, 0]
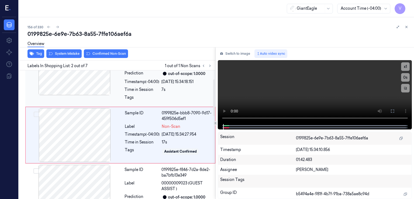
click at [97, 88] on div at bounding box center [74, 68] width 96 height 54
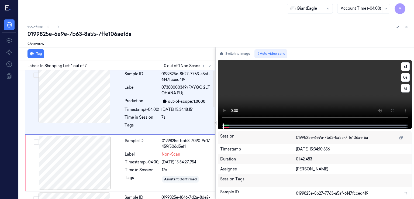
scroll to position [0, 0]
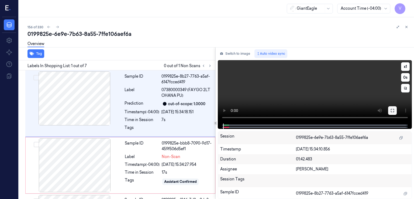
click at [388, 109] on button at bounding box center [392, 110] width 9 height 9
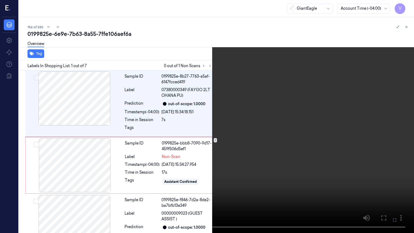
click at [302, 152] on video at bounding box center [207, 116] width 414 height 233
click at [0, 0] on button at bounding box center [0, 0] width 0 height 0
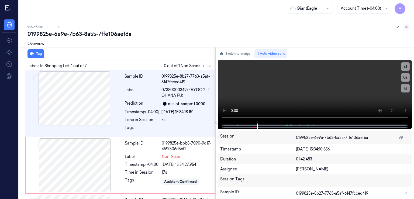
click at [407, 27] on icon at bounding box center [406, 27] width 4 height 4
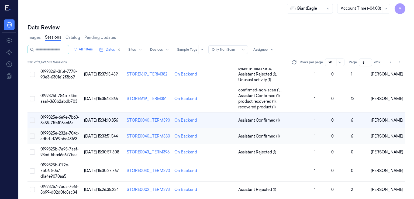
scroll to position [302, 0]
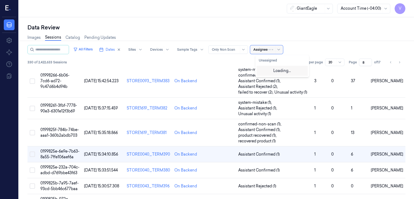
click at [275, 52] on div at bounding box center [275, 49] width 13 height 9
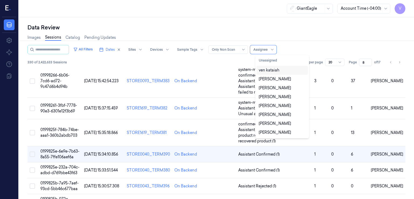
click at [276, 70] on div "ven kataiah" at bounding box center [269, 70] width 20 height 6
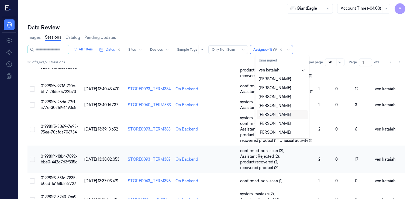
scroll to position [269, 0]
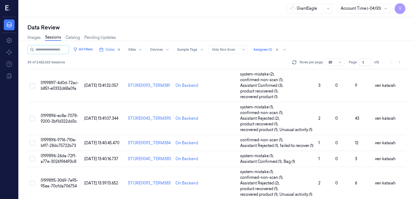
click at [206, 60] on div "30 of 2,422,633 Sessions Rows per page 20 Page 1 of 2" at bounding box center [216, 62] width 378 height 8
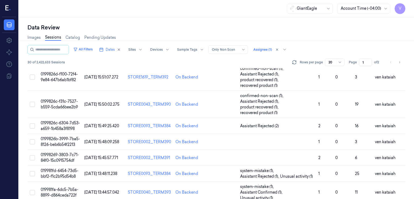
scroll to position [0, 0]
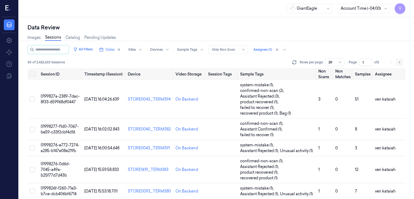
click at [397, 61] on button "Go to next page" at bounding box center [399, 62] width 8 height 8
type input "2"
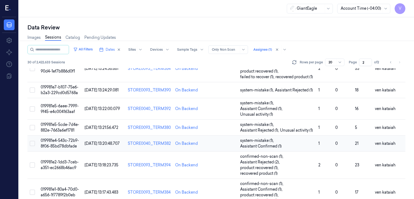
scroll to position [89, 0]
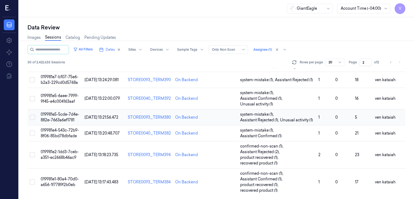
click at [261, 123] on td "system-mistake (1) , Assistant Rejected (1) , Unusual activity (1)" at bounding box center [277, 117] width 78 height 16
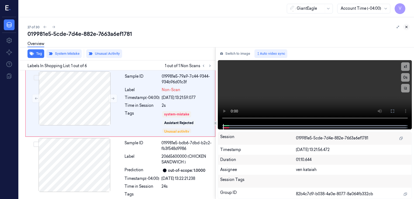
click at [405, 26] on icon at bounding box center [406, 27] width 4 height 4
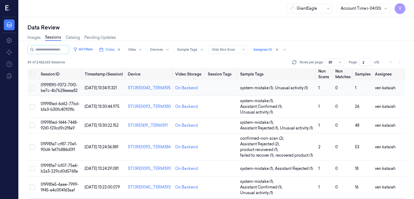
click at [318, 91] on td "1" at bounding box center [324, 88] width 17 height 16
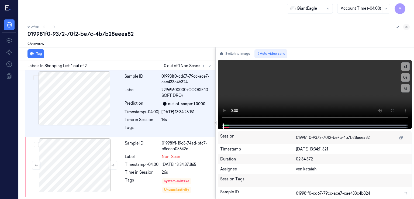
click at [405, 27] on icon at bounding box center [406, 27] width 4 height 4
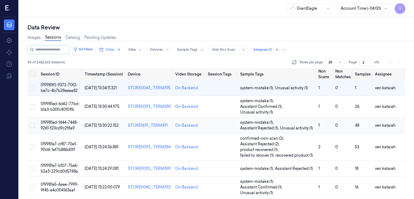
scroll to position [89, 0]
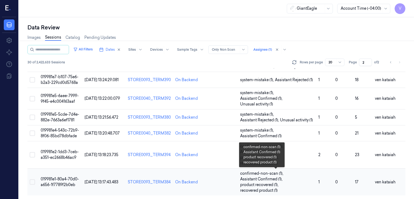
click at [252, 183] on span "product recovered (1) ," at bounding box center [259, 185] width 39 height 6
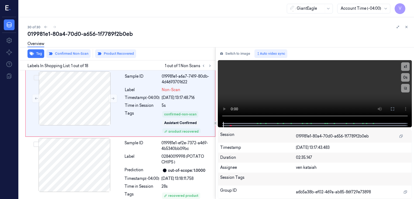
click at [86, 36] on div "019981e1-80a4-70d0-a656-1f7789f2b0eb" at bounding box center [218, 34] width 382 height 8
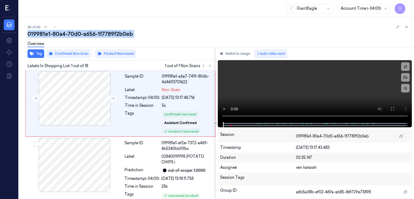
click at [86, 36] on div "019981e1-80a4-70d0-a656-1f7789f2b0eb" at bounding box center [218, 34] width 382 height 8
copy div "a656"
click at [405, 29] on icon at bounding box center [406, 27] width 4 height 4
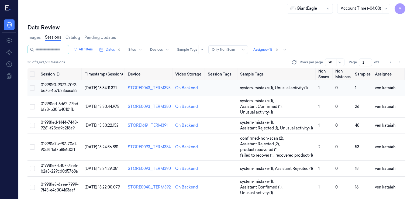
click at [69, 90] on span "019981f0-9372-70f2-be7c-4b7b28eeea82" at bounding box center [59, 87] width 37 height 11
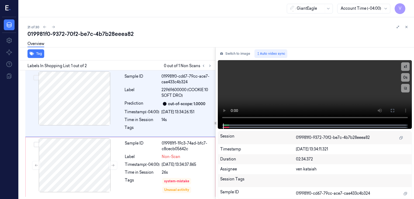
click at [81, 29] on div "21 of 30" at bounding box center [218, 27] width 382 height 6
click at [79, 37] on div "019981f0-9372-70f2-be7c-4b7b28eeea82" at bounding box center [218, 34] width 382 height 8
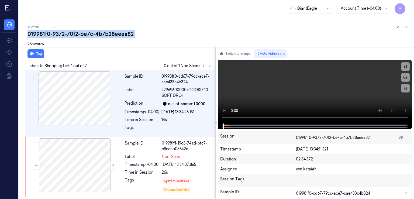
click at [79, 37] on div "019981f0-9372-70f2-be7c-4b7b28eeea82" at bounding box center [218, 34] width 382 height 8
copy div "be7c"
click at [407, 27] on icon at bounding box center [406, 27] width 4 height 4
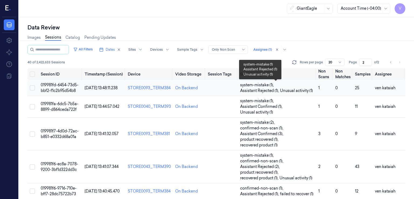
click at [251, 88] on span "Assistant Rejected (1) ," at bounding box center [260, 91] width 40 height 6
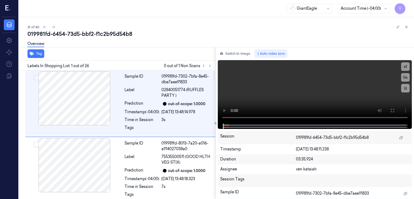
click at [113, 34] on div "019981fd-6454-73d5-bbf2-f1c2b95d54b8" at bounding box center [218, 34] width 382 height 8
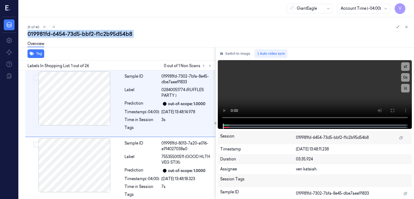
click at [113, 34] on div "019981fd-6454-73d5-bbf2-f1c2b95d54b8" at bounding box center [218, 34] width 382 height 8
copy div "f1c2b95d54b8"
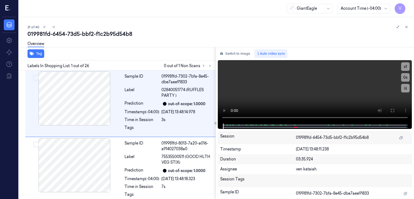
click at [410, 27] on div "21 of 40 019981fd-6454-73d5-bbf2-f1c2b95d54b8 Overview Tag Labels In Shopping L…" at bounding box center [216, 108] width 395 height 182
click at [405, 27] on icon at bounding box center [406, 27] width 2 height 2
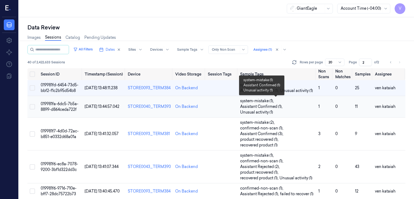
click at [252, 108] on span "Assistant Confirmed (1) ," at bounding box center [261, 107] width 43 height 6
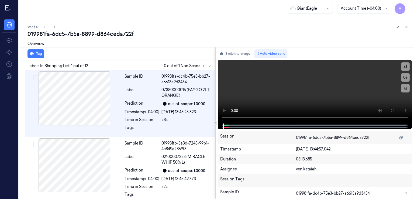
click at [99, 32] on div "019981fa-6dc5-7b5a-8899-d864ceda722f" at bounding box center [218, 34] width 382 height 8
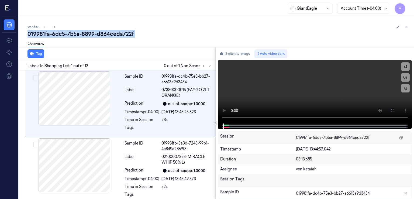
click at [99, 32] on div "019981fa-6dc5-7b5a-8899-d864ceda722f" at bounding box center [218, 34] width 382 height 8
copy div "d864ceda722f"
click at [408, 29] on button at bounding box center [406, 27] width 6 height 6
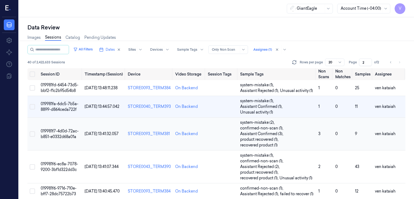
click at [320, 130] on td "3" at bounding box center [324, 133] width 17 height 33
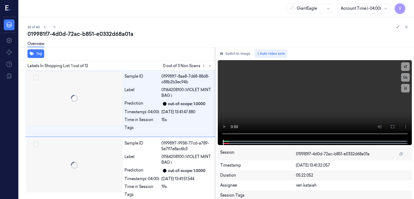
click at [322, 162] on div "23 of 40 019981f7-4d0d-72ac-b851-e0332d68a01a Overview Tag Labels In Shopping L…" at bounding box center [216, 108] width 395 height 182
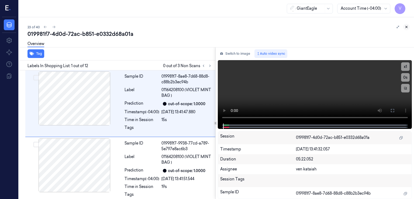
click at [404, 25] on icon at bounding box center [406, 27] width 4 height 4
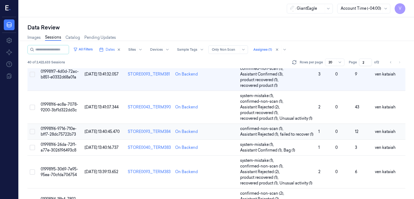
scroll to position [113, 0]
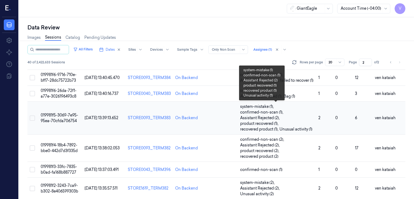
click at [277, 121] on span "product recovered (1) ," at bounding box center [259, 124] width 39 height 6
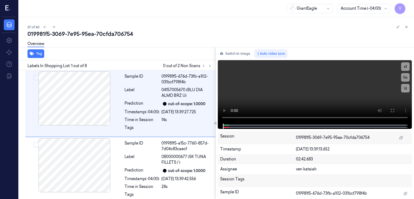
click at [113, 30] on div "019981f5-3069-7e95-95ea-70cfda706754" at bounding box center [218, 34] width 382 height 8
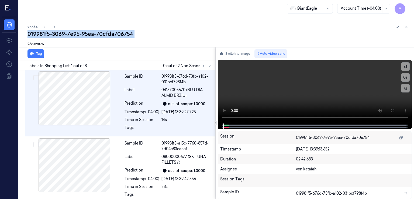
click at [113, 30] on div "019981f5-3069-7e95-95ea-70cfda706754" at bounding box center [218, 34] width 382 height 8
copy div "70cfda706754"
click at [404, 28] on icon at bounding box center [406, 27] width 4 height 4
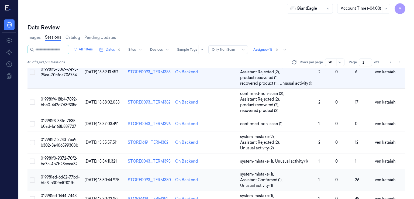
scroll to position [213, 0]
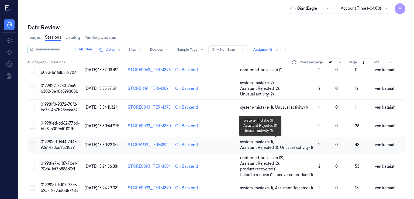
click at [277, 145] on span "Assistant Rejected (1) ," at bounding box center [260, 148] width 40 height 6
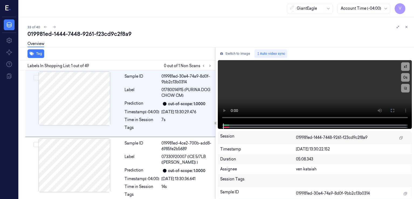
click at [107, 33] on div "019981ed-1444-7448-9261-f23cd9c2f8a9" at bounding box center [218, 34] width 382 height 8
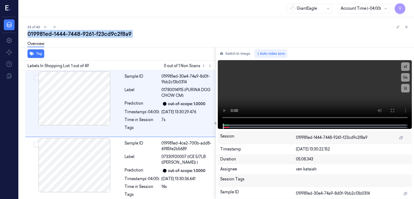
click at [107, 33] on div "019981ed-1444-7448-9261-f23cd9c2f8a9" at bounding box center [218, 34] width 382 height 8
copy div "f23cd9c2f8a9"
click at [406, 27] on icon at bounding box center [406, 27] width 2 height 2
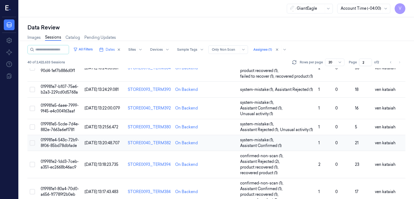
scroll to position [321, 0]
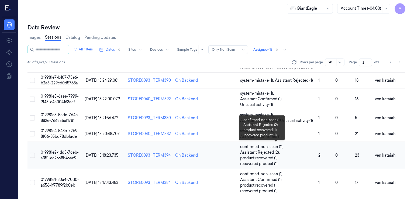
click at [269, 151] on span "Assistant Rejected (2) ," at bounding box center [260, 153] width 41 height 6
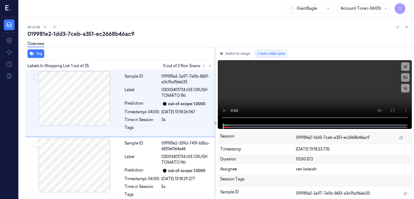
click at [112, 37] on div "019981e2-1dd3-7ceb-a351-ec2668b46ac9" at bounding box center [218, 34] width 382 height 8
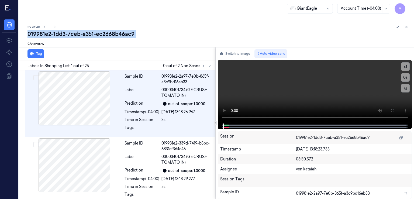
click at [112, 37] on div "019981e2-1dd3-7ceb-a351-ec2668b46ac9" at bounding box center [218, 34] width 382 height 8
copy div "ec2668b46ac9"
click at [407, 24] on button at bounding box center [406, 27] width 6 height 6
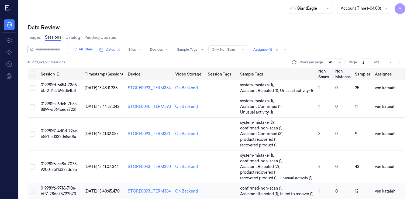
click at [384, 190] on span "ven kataiah" at bounding box center [385, 191] width 20 height 5
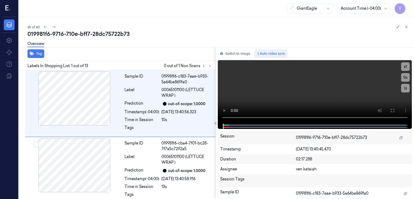
drag, startPoint x: 406, startPoint y: 27, endPoint x: 390, endPoint y: 121, distance: 96.0
click at [405, 27] on icon at bounding box center [406, 27] width 4 height 4
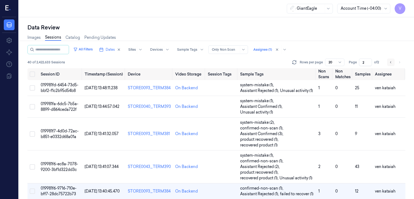
click at [391, 62] on icon "Go to previous page" at bounding box center [390, 62] width 3 height 4
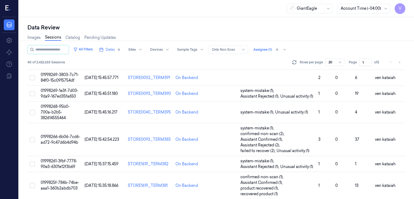
scroll to position [304, 0]
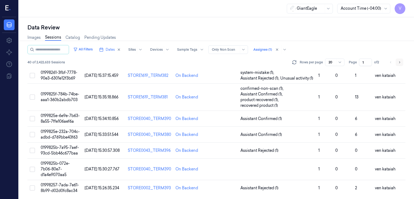
click at [398, 62] on icon "Go to next page" at bounding box center [399, 62] width 3 height 4
type input "2"
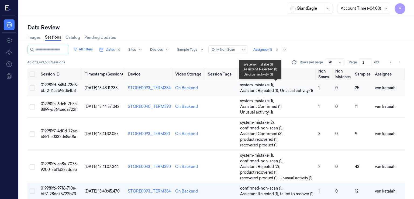
click at [271, 88] on span "Assistant Rejected (1) ," at bounding box center [260, 91] width 40 height 6
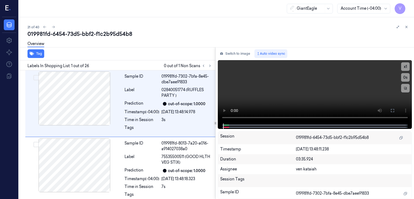
click at [109, 31] on div "019981fd-6454-73d5-bbf2-f1c2b95d54b8" at bounding box center [218, 34] width 382 height 8
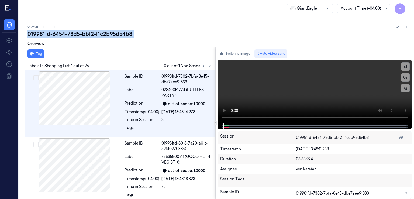
click at [109, 31] on div "019981fd-6454-73d5-bbf2-f1c2b95d54b8" at bounding box center [218, 34] width 382 height 8
copy div "f1c2b95d54b8"
click at [406, 26] on icon at bounding box center [406, 27] width 4 height 4
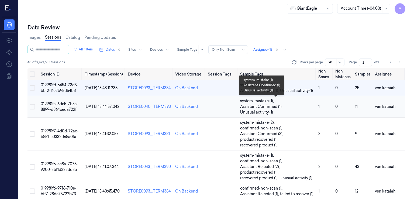
click at [261, 110] on span "Unusual activity (1)" at bounding box center [256, 112] width 33 height 6
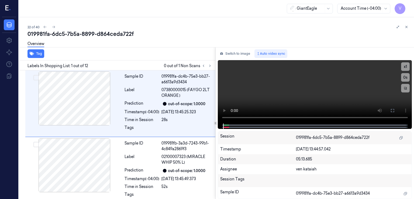
click at [122, 35] on div "019981fa-6dc5-7b5a-8899-d864ceda722f" at bounding box center [218, 34] width 382 height 8
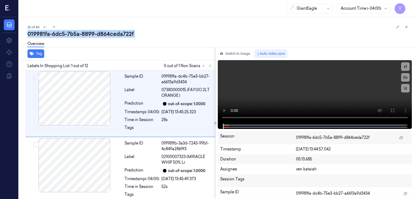
click at [122, 35] on div "019981fa-6dc5-7b5a-8899-d864ceda722f" at bounding box center [218, 34] width 382 height 8
copy div "d864ceda722f"
click at [407, 30] on div "019981fa-6dc5-7b5a-8899-d864ceda722f" at bounding box center [218, 34] width 382 height 8
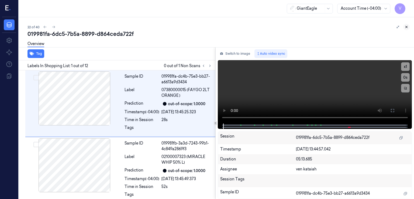
click at [404, 27] on button at bounding box center [406, 27] width 6 height 6
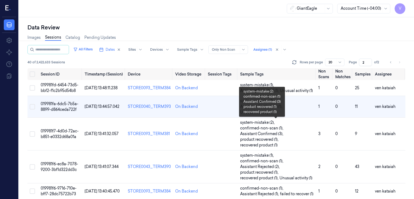
click at [268, 130] on span "confirmed-non-scan (1) ," at bounding box center [262, 128] width 44 height 6
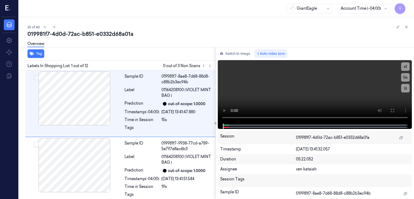
click at [103, 36] on div "019981f7-4d0d-72ac-b851-e0332d68a01a" at bounding box center [218, 34] width 382 height 8
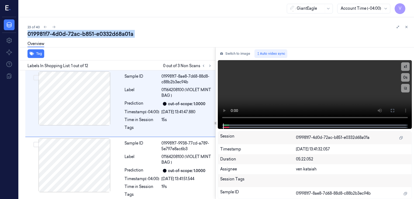
click at [103, 36] on div "019981f7-4d0d-72ac-b851-e0332d68a01a" at bounding box center [218, 34] width 382 height 8
click at [405, 28] on icon at bounding box center [406, 27] width 4 height 4
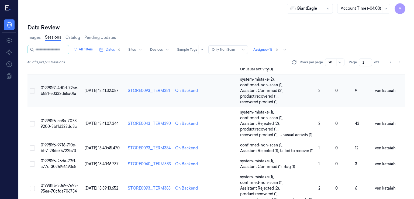
scroll to position [60, 0]
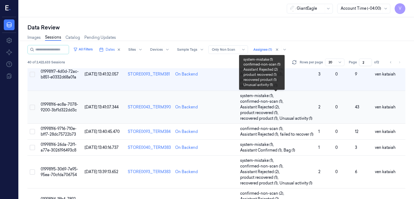
click at [265, 104] on span "Assistant Rejected (2) ," at bounding box center [260, 107] width 41 height 6
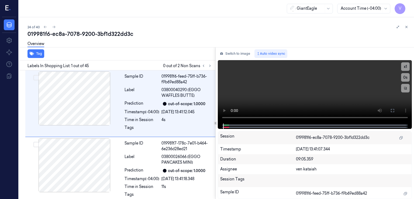
click at [75, 30] on div "019981f6-ec8a-7078-9200-3bf1d322dd3c" at bounding box center [218, 34] width 382 height 8
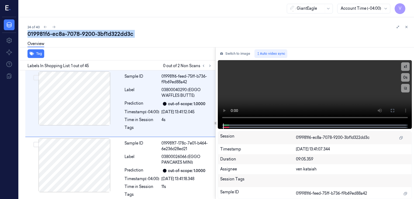
click at [75, 30] on div "019981f6-ec8a-7078-9200-3bf1d322dd3c" at bounding box center [218, 34] width 382 height 8
click at [406, 27] on icon at bounding box center [406, 27] width 2 height 2
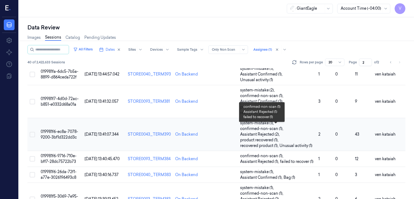
scroll to position [86, 0]
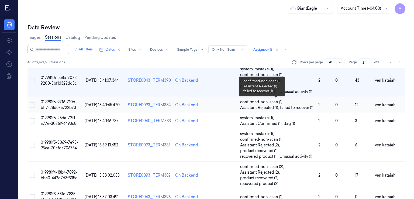
click at [297, 107] on span "failed to recover (1)" at bounding box center [296, 108] width 33 height 6
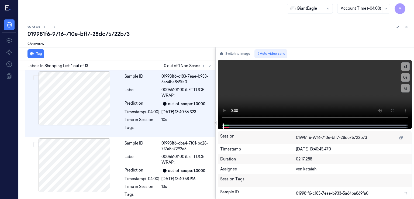
click at [93, 34] on div "019981f6-9716-710e-bff7-28dc75722b73" at bounding box center [218, 34] width 382 height 8
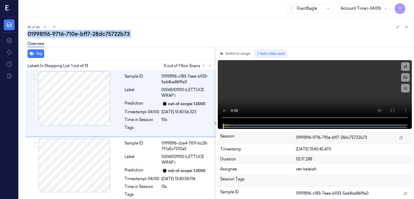
click at [93, 34] on div "019981f6-9716-710e-bff7-28dc75722b73" at bounding box center [218, 34] width 382 height 8
click at [407, 26] on icon at bounding box center [406, 27] width 4 height 4
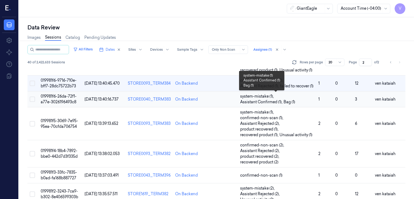
click at [259, 96] on span "system-mistake (1) ," at bounding box center [257, 96] width 35 height 6
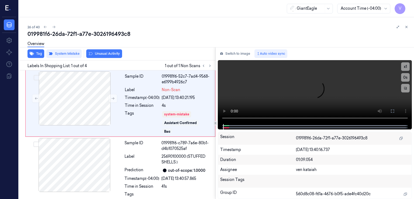
click at [121, 30] on div "019981f6-26da-72f1-a77e-3026196493c8" at bounding box center [218, 34] width 382 height 8
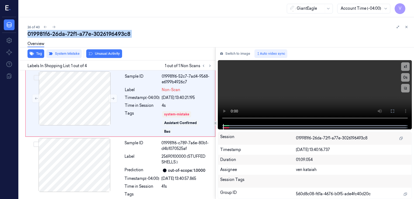
click at [121, 30] on div "019981f6-26da-72f1-a77e-3026196493c8" at bounding box center [218, 34] width 382 height 8
click at [407, 27] on icon at bounding box center [406, 27] width 4 height 4
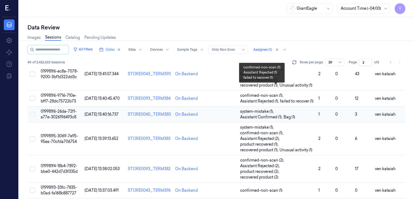
scroll to position [84, 0]
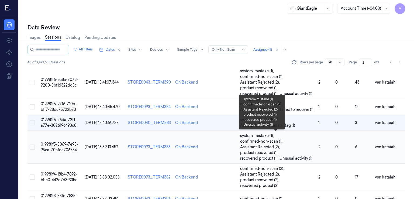
click at [262, 141] on span "confirmed-non-scan (1) ," at bounding box center [262, 141] width 44 height 6
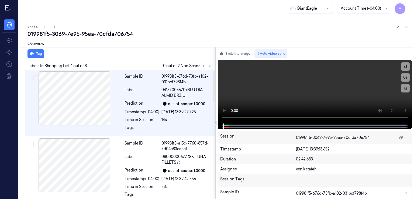
click at [111, 34] on div "019981f5-3069-7e95-95ea-70cfda706754" at bounding box center [218, 34] width 382 height 8
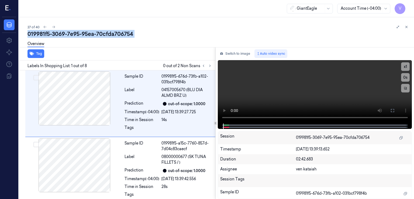
click at [111, 34] on div "019981f5-3069-7e95-95ea-70cfda706754" at bounding box center [218, 34] width 382 height 8
click at [405, 27] on icon at bounding box center [406, 27] width 4 height 4
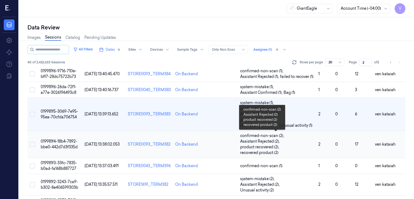
click at [256, 142] on span "Assistant Rejected (2) ," at bounding box center [260, 141] width 41 height 6
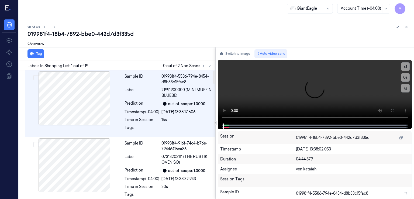
click at [121, 37] on div "019981f4-18b4-7892-bbe0-442d7d3f335d" at bounding box center [218, 34] width 382 height 8
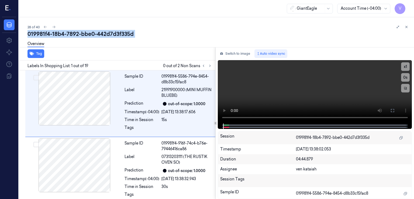
click at [121, 37] on div "019981f4-18b4-7892-bbe0-442d7d3f335d" at bounding box center [218, 34] width 382 height 8
drag, startPoint x: 406, startPoint y: 26, endPoint x: 367, endPoint y: 40, distance: 41.7
click at [406, 26] on icon at bounding box center [406, 27] width 4 height 4
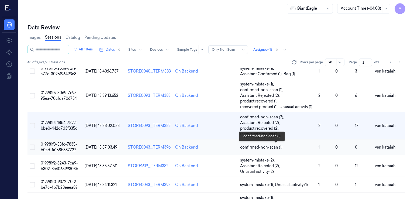
click at [257, 145] on span "confirmed-non-scan (1)" at bounding box center [261, 147] width 42 height 6
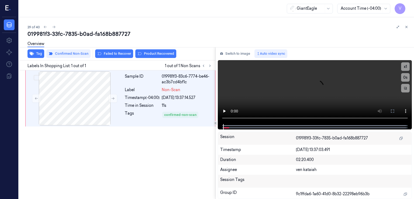
click at [119, 32] on div "019981f3-33fc-7835-b0ad-fa168b887727" at bounding box center [218, 34] width 382 height 8
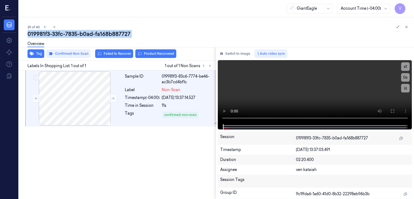
click at [119, 32] on div "019981f3-33fc-7835-b0ad-fa168b887727" at bounding box center [218, 34] width 382 height 8
click at [405, 27] on icon at bounding box center [406, 27] width 4 height 4
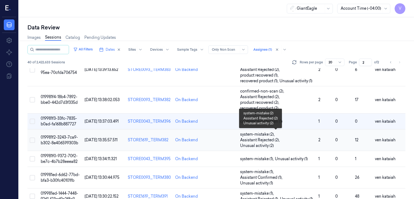
click at [265, 138] on span "Assistant Rejected (2) ," at bounding box center [260, 140] width 41 height 6
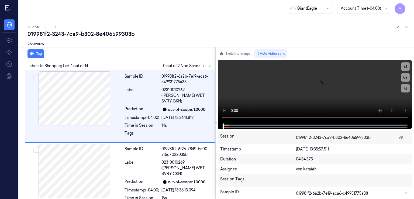
click at [130, 36] on div "019981f2-3243-7ca9-b302-8e406599303b" at bounding box center [218, 34] width 382 height 8
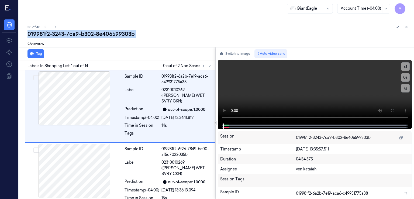
click at [130, 36] on div "019981f2-3243-7ca9-b302-8e406599303b" at bounding box center [218, 34] width 382 height 8
click at [404, 27] on icon at bounding box center [406, 27] width 4 height 4
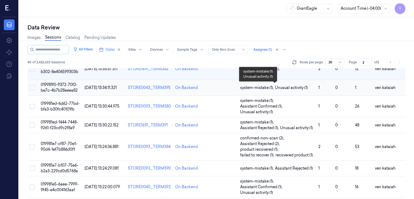
click at [262, 89] on span "system-mistake (1) ," at bounding box center [257, 88] width 35 height 6
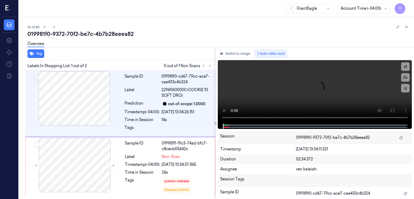
click at [123, 35] on div "019981f0-9372-70f2-be7c-4b7b28eeea82" at bounding box center [218, 34] width 382 height 8
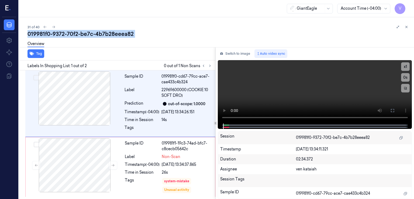
click at [123, 35] on div "019981f0-9372-70f2-be7c-4b7b28eeea82" at bounding box center [218, 34] width 382 height 8
click at [405, 28] on icon at bounding box center [406, 27] width 4 height 4
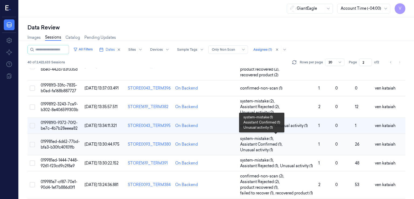
click at [251, 143] on span "Assistant Confirmed (1) ," at bounding box center [261, 144] width 43 height 6
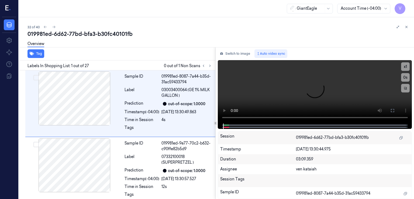
click at [105, 36] on div "019981ed-6d62-77bd-bfa3-b30fc40101fb" at bounding box center [218, 34] width 382 height 8
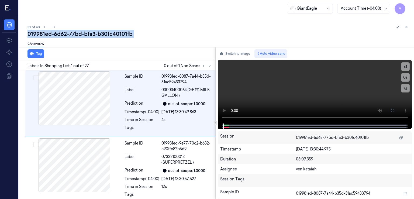
click at [105, 36] on div "019981ed-6d62-77bd-bfa3-b30fc40101fb" at bounding box center [218, 34] width 382 height 8
click at [408, 26] on button at bounding box center [406, 27] width 6 height 6
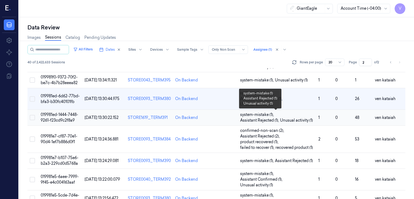
click at [243, 117] on span "Assistant Rejected (1) ," at bounding box center [260, 120] width 40 height 6
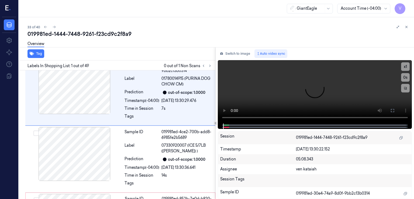
click at [113, 36] on div "019981ed-1444-7448-9261-f23cd9c2f8a9" at bounding box center [218, 34] width 382 height 8
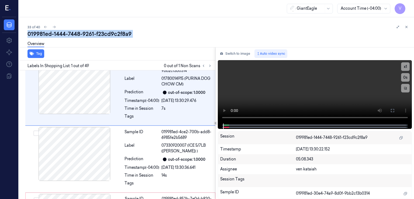
click at [113, 36] on div "019981ed-1444-7448-9261-f23cd9c2f8a9" at bounding box center [218, 34] width 382 height 8
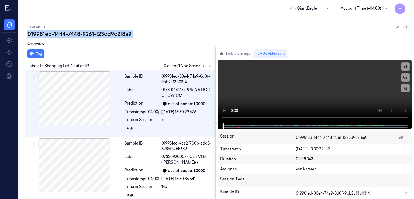
click at [405, 26] on icon at bounding box center [406, 27] width 4 height 4
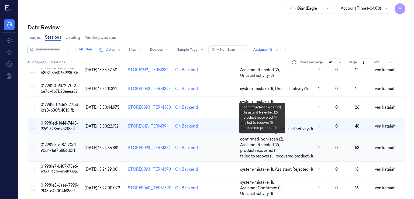
click at [247, 143] on span "Assistant Rejected (2) ," at bounding box center [260, 145] width 41 height 6
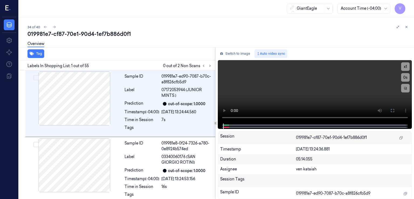
click at [121, 35] on div "019981e7-cf87-70e1-90d4-1ef7b886d0f1" at bounding box center [218, 34] width 382 height 8
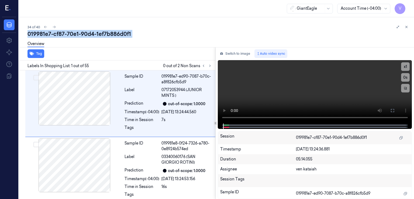
click at [121, 35] on div "019981e7-cf87-70e1-90d4-1ef7b886d0f1" at bounding box center [218, 34] width 382 height 8
click at [408, 27] on icon at bounding box center [406, 27] width 4 height 4
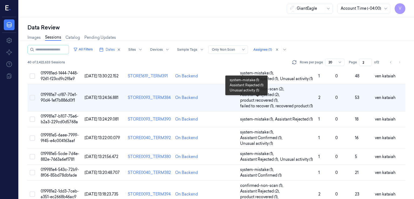
scroll to position [259, 0]
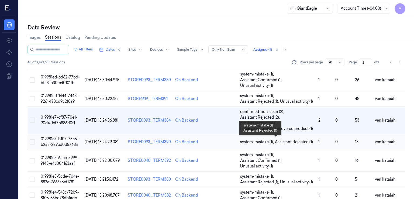
click at [261, 135] on td "system-mistake (1) , Assistant Rejected (1)" at bounding box center [277, 142] width 78 height 16
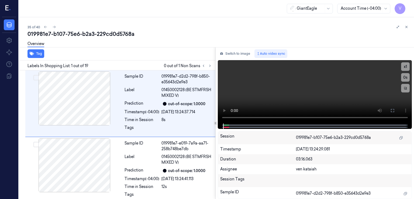
click at [121, 35] on div "019981e7-b107-75e6-b2a3-229cd0d5768a" at bounding box center [218, 34] width 382 height 8
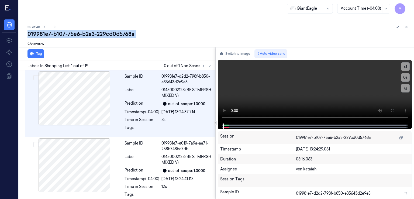
click at [121, 35] on div "019981e7-b107-75e6-b2a3-229cd0d5768a" at bounding box center [218, 34] width 382 height 8
click at [407, 25] on button at bounding box center [406, 27] width 6 height 6
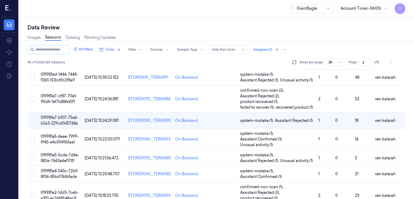
scroll to position [321, 0]
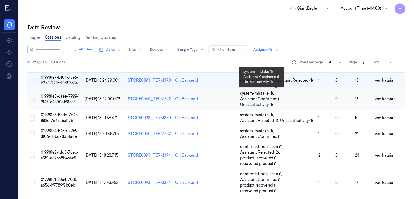
click at [261, 102] on span "Unusual activity (1)" at bounding box center [256, 105] width 33 height 6
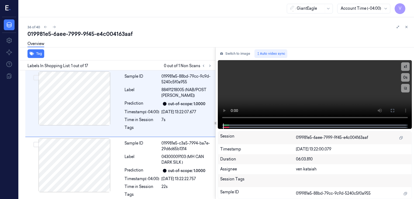
click at [89, 32] on div "019981e5-6aee-7999-9f45-e4c004163aaf" at bounding box center [218, 34] width 382 height 8
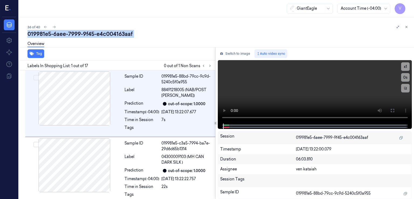
click at [89, 32] on div "019981e5-6aee-7999-9f45-e4c004163aaf" at bounding box center [218, 34] width 382 height 8
click at [405, 27] on icon at bounding box center [406, 27] width 4 height 4
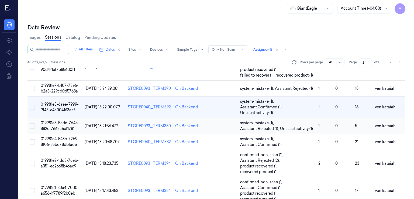
scroll to position [321, 0]
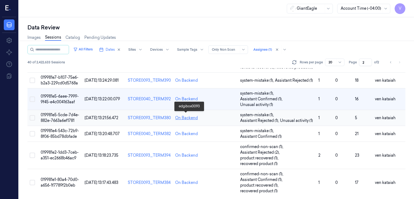
click at [187, 117] on div "On Backend" at bounding box center [186, 118] width 23 height 6
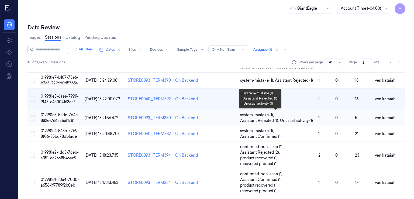
click at [265, 116] on span "system-mistake (1) ," at bounding box center [257, 115] width 35 height 6
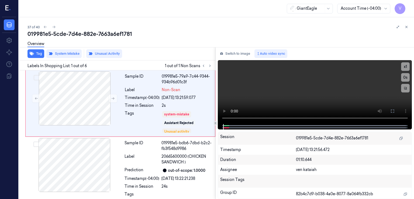
click at [102, 35] on div "019981e5-5cde-7d4e-882e-7663a6ef1781" at bounding box center [218, 34] width 382 height 8
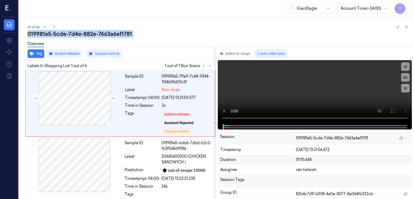
click at [102, 35] on div "019981e5-5cde-7d4e-882e-7663a6ef1781" at bounding box center [218, 34] width 382 height 8
click at [406, 26] on icon at bounding box center [406, 27] width 4 height 4
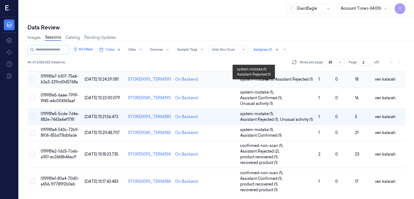
scroll to position [318, 0]
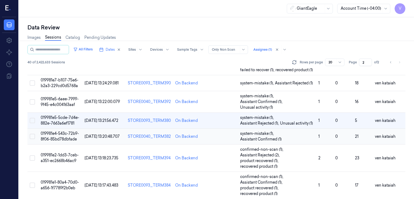
click at [171, 138] on td "STORE0040_TERM382" at bounding box center [149, 137] width 47 height 16
click at [253, 138] on span "Assistant Confirmed (1)" at bounding box center [260, 139] width 41 height 6
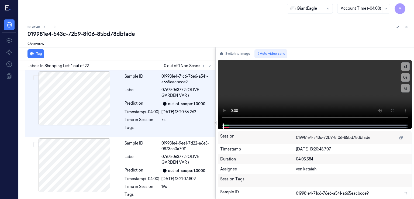
click at [116, 33] on div "019981e4-543c-72b9-8f06-85bd78dbfade" at bounding box center [218, 34] width 382 height 8
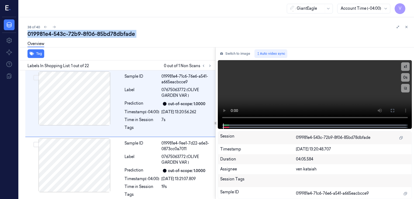
click at [116, 33] on div "019981e4-543c-72b9-8f06-85bd78dbfade" at bounding box center [218, 34] width 382 height 8
click at [404, 27] on icon at bounding box center [406, 27] width 4 height 4
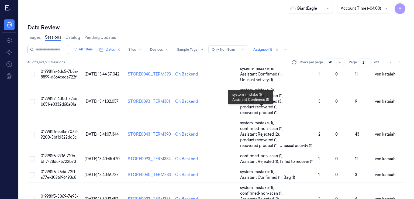
scroll to position [321, 0]
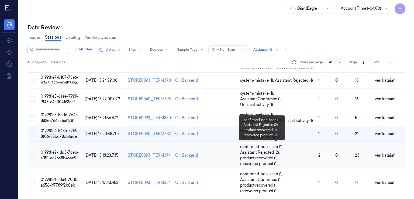
click at [252, 150] on span "Assistant Rejected (2) ," at bounding box center [260, 153] width 41 height 6
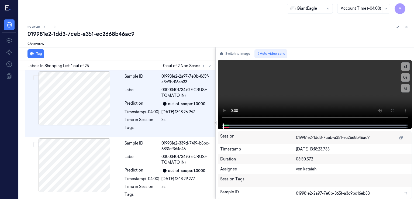
click at [111, 34] on div "019981e2-1dd3-7ceb-a351-ec2668b46ac9" at bounding box center [218, 34] width 382 height 8
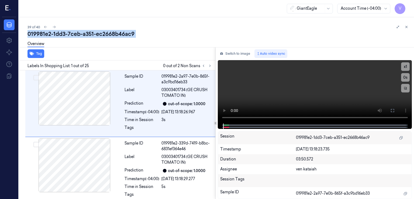
click at [111, 34] on div "019981e2-1dd3-7ceb-a351-ec2668b46ac9" at bounding box center [218, 34] width 382 height 8
click at [404, 29] on button at bounding box center [406, 27] width 6 height 6
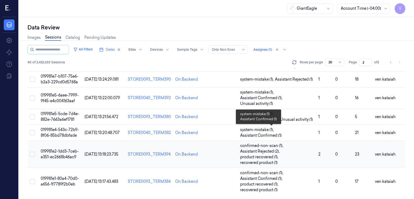
scroll to position [321, 0]
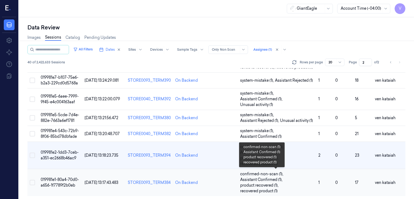
click at [267, 181] on span "Assistant Confirmed (1) ," at bounding box center [261, 180] width 43 height 6
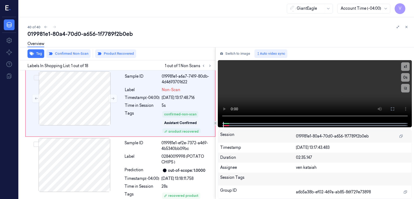
click at [111, 34] on div "019981e1-80a4-70d0-a656-1f7789f2b0eb" at bounding box center [218, 34] width 382 height 8
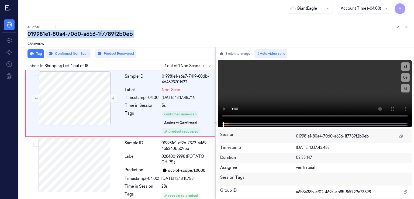
click at [111, 34] on div "019981e1-80a4-70d0-a656-1f7789f2b0eb" at bounding box center [218, 34] width 382 height 8
click at [405, 26] on icon at bounding box center [406, 27] width 4 height 4
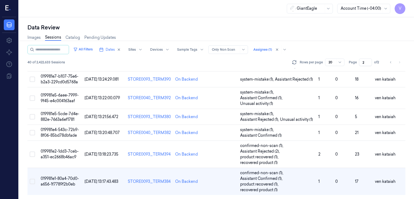
scroll to position [321, 0]
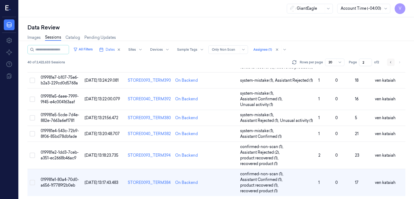
click at [391, 63] on icon "Go to previous page" at bounding box center [390, 62] width 3 height 4
type input "1"
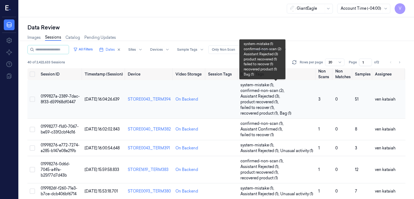
click at [276, 95] on span "Assistant Rejected (3) ," at bounding box center [260, 96] width 41 height 6
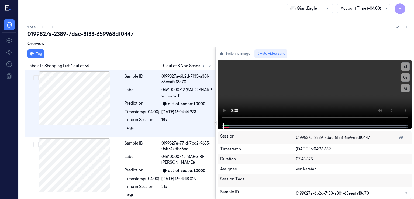
click at [117, 34] on div "0199827a-2389-7dac-8f33-659968df0447" at bounding box center [218, 34] width 382 height 8
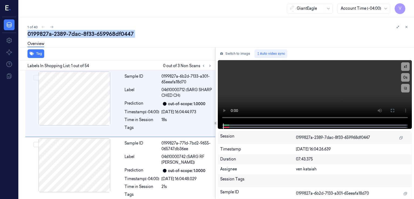
click at [117, 34] on div "0199827a-2389-7dac-8f33-659968df0447" at bounding box center [218, 34] width 382 height 8
click at [408, 27] on button at bounding box center [406, 27] width 6 height 6
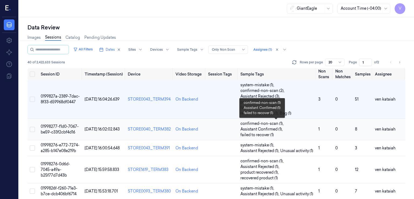
click at [265, 130] on span "Assistant Confirmed (1) ," at bounding box center [261, 129] width 43 height 6
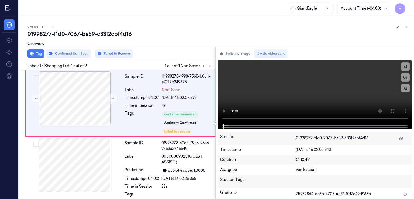
click at [120, 36] on div "01998277-f1d0-7067-be59-c33f2cbf4d16" at bounding box center [218, 34] width 382 height 8
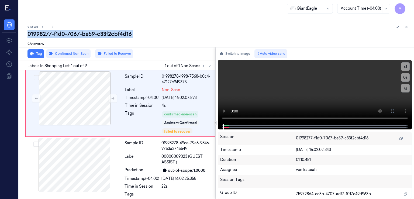
click at [120, 36] on div "01998277-f1d0-7067-be59-c33f2cbf4d16" at bounding box center [218, 34] width 382 height 8
click at [404, 28] on button at bounding box center [406, 27] width 6 height 6
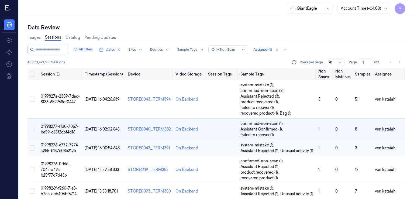
click at [262, 153] on td "system-mistake (1) , Assistant Rejected (1) , Unusual activity (1)" at bounding box center [277, 148] width 78 height 16
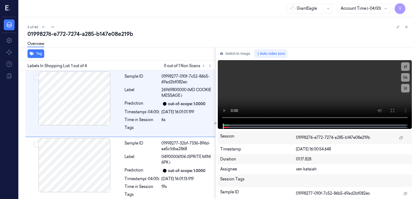
click at [107, 36] on div "01998276-e772-7274-a285-b147e08e219b" at bounding box center [218, 34] width 382 height 8
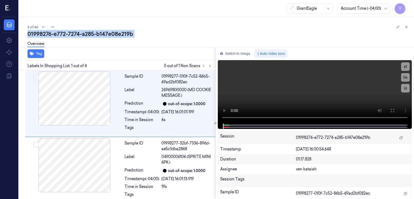
click at [107, 36] on div "01998276-e772-7274-a285-b147e08e219b" at bounding box center [218, 34] width 382 height 8
click at [408, 26] on icon at bounding box center [406, 27] width 4 height 4
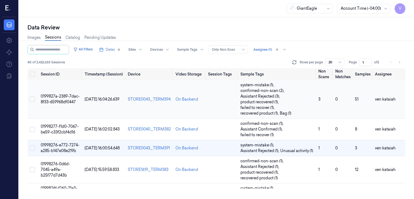
scroll to position [17, 0]
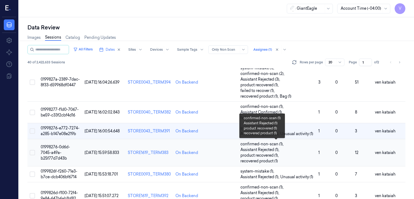
click at [260, 154] on span "product recovered (1) ," at bounding box center [259, 155] width 39 height 6
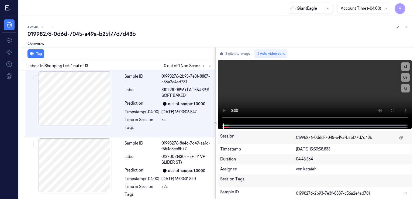
click at [112, 30] on div "01998276-0d6d-7045-a49a-b25f77d7d43b" at bounding box center [218, 34] width 382 height 8
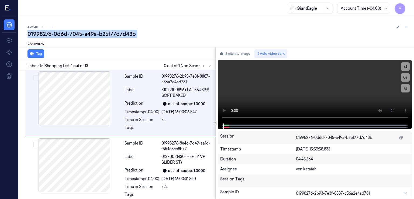
click at [112, 30] on div "01998276-0d6d-7045-a49a-b25f77d7d43b" at bounding box center [218, 34] width 382 height 8
click at [409, 26] on button at bounding box center [406, 27] width 6 height 6
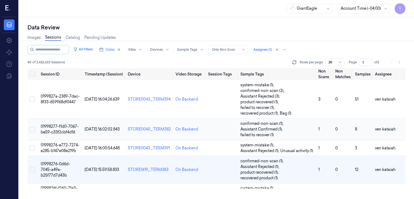
scroll to position [41, 0]
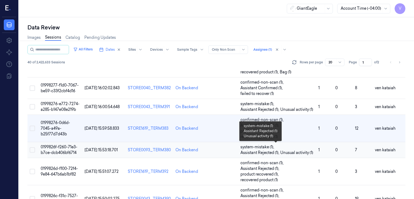
click at [244, 150] on span "Assistant Rejected (1) ," at bounding box center [260, 153] width 40 height 6
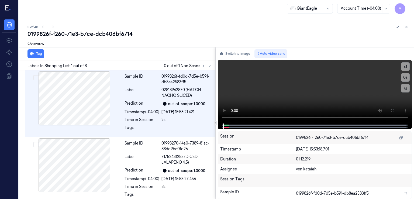
click at [119, 37] on div "0199826f-f260-71e3-b7ce-dcb406bf6714" at bounding box center [218, 34] width 382 height 8
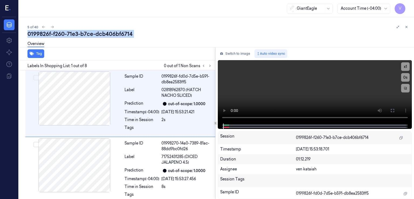
click at [119, 37] on div "0199826f-f260-71e3-b7ce-dcb406bf6714" at bounding box center [218, 34] width 382 height 8
click at [406, 28] on icon at bounding box center [406, 27] width 4 height 4
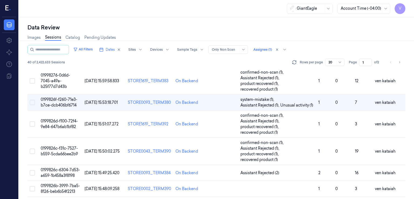
scroll to position [66, 0]
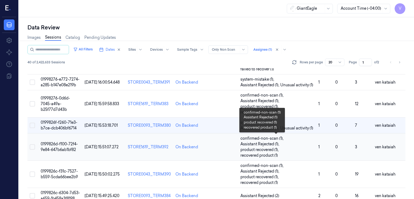
click at [243, 148] on span "product recovered (1) ," at bounding box center [259, 150] width 39 height 6
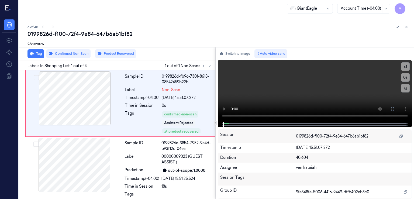
click at [123, 33] on div "0199826d-f100-72f4-9e84-647b6ab1bf82" at bounding box center [218, 34] width 382 height 8
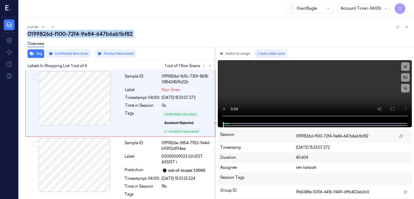
click at [123, 33] on div "0199826d-f100-72f4-9e84-647b6ab1bf82" at bounding box center [218, 34] width 382 height 8
click at [408, 26] on button at bounding box center [406, 27] width 6 height 6
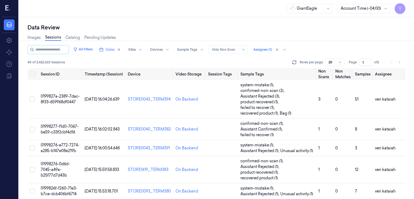
scroll to position [90, 0]
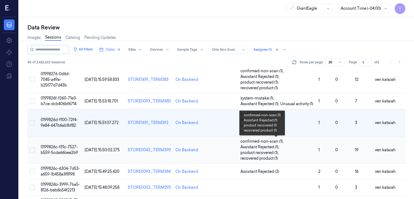
click at [255, 144] on span "Assistant Rejected (1) ," at bounding box center [260, 147] width 40 height 6
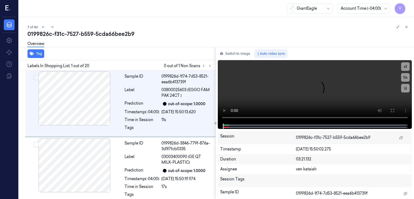
click at [119, 31] on div "0199826c-f31c-7527-b559-5cda66bee2b9" at bounding box center [218, 34] width 382 height 8
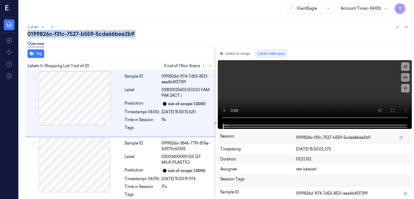
click at [119, 31] on div "0199826c-f31c-7527-b559-5cda66bee2b9" at bounding box center [218, 34] width 382 height 8
click at [408, 26] on button at bounding box center [406, 27] width 6 height 6
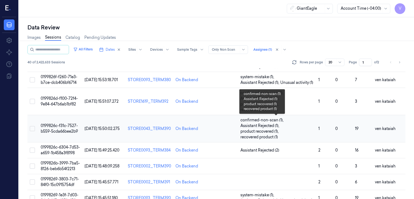
scroll to position [165, 0]
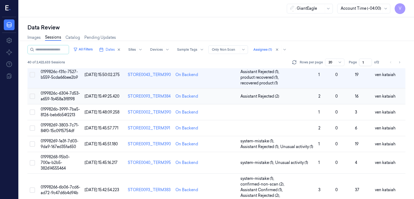
click at [266, 91] on td "Assistant Rejected (2)" at bounding box center [277, 96] width 78 height 16
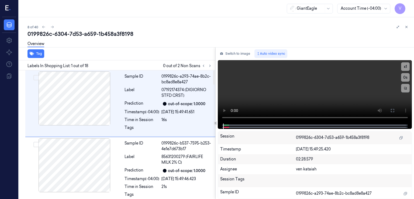
click at [133, 40] on div "Overview" at bounding box center [218, 45] width 382 height 14
click at [127, 34] on div "0199826c-6304-7d53-a659-1b458a3f8198" at bounding box center [218, 34] width 382 height 8
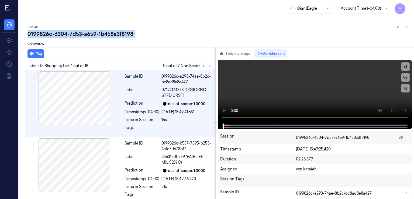
click at [127, 34] on div "0199826c-6304-7d53-a659-1b458a3f8198" at bounding box center [218, 34] width 382 height 8
click at [210, 64] on icon at bounding box center [210, 66] width 4 height 4
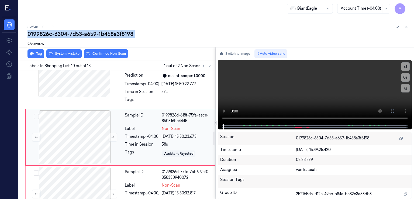
scroll to position [564, 0]
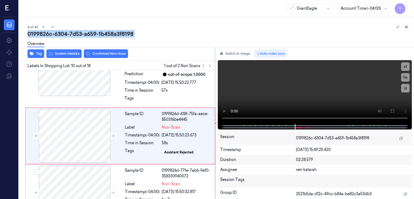
click at [405, 25] on button at bounding box center [406, 27] width 6 height 6
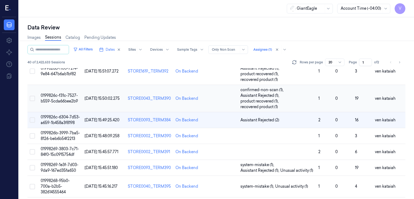
scroll to position [136, 0]
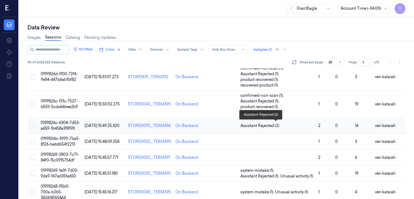
click at [256, 125] on span "Assistant Rejected (2)" at bounding box center [259, 126] width 39 height 6
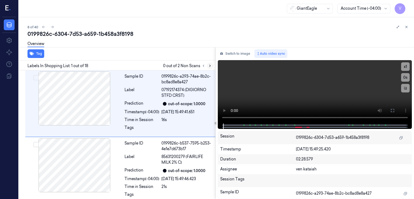
click at [210, 67] on button at bounding box center [210, 66] width 6 height 6
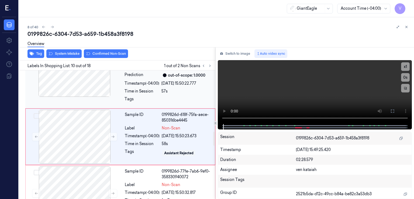
scroll to position [564, 0]
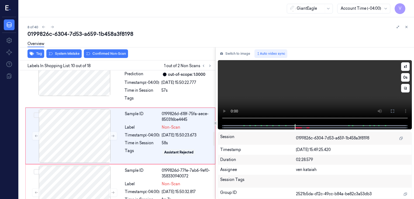
drag, startPoint x: 143, startPoint y: 90, endPoint x: 247, endPoint y: 90, distance: 104.3
click at [152, 96] on div "Sample ID 0199826d-4339-7aef-b2c0-d7ec20a1ba9e Label 01410004542 (PEPPERDR FARM…" at bounding box center [168, 74] width 92 height 64
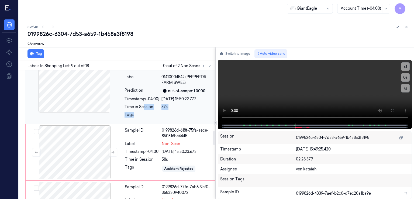
scroll to position [556, 0]
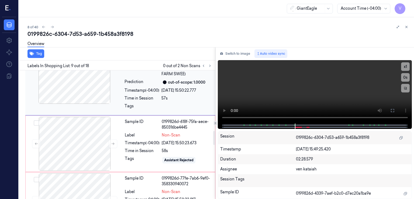
click at [127, 92] on div "Timestamp (-04:00)" at bounding box center [141, 91] width 35 height 6
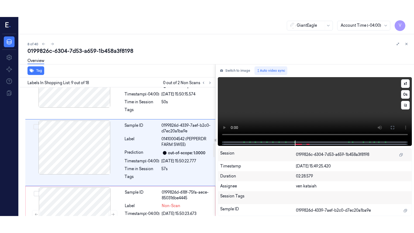
scroll to position [502, 0]
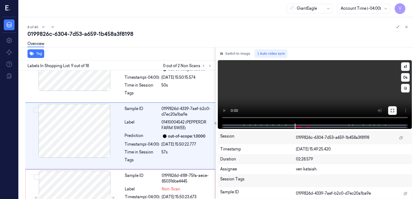
click at [391, 109] on icon at bounding box center [392, 110] width 3 height 3
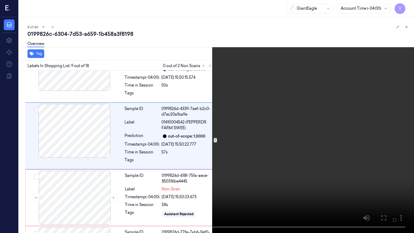
click at [264, 95] on video at bounding box center [207, 116] width 414 height 233
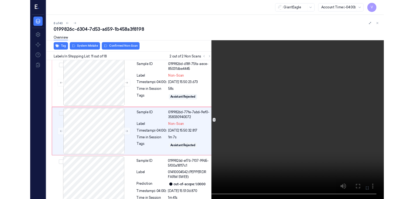
scroll to position [603, 0]
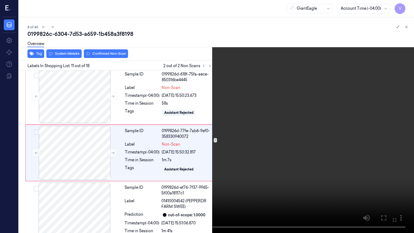
click at [0, 0] on icon at bounding box center [0, 0] width 0 height 0
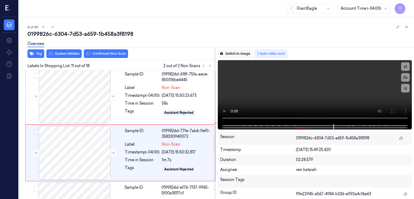
click at [243, 52] on button "Switch to image" at bounding box center [235, 53] width 34 height 9
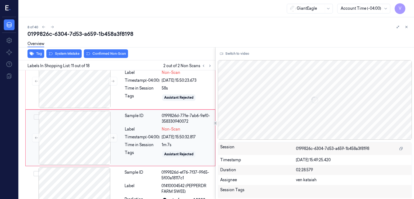
scroll to position [620, 0]
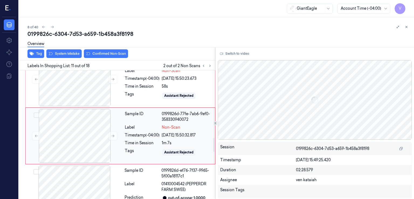
click at [146, 136] on div "Timestamp (-04:00)" at bounding box center [142, 135] width 35 height 6
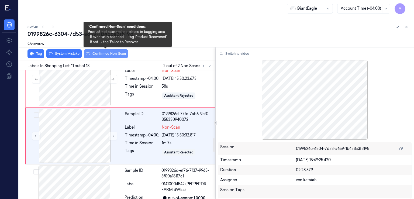
click at [94, 53] on button "Confirmed Non-Scan" at bounding box center [106, 53] width 44 height 9
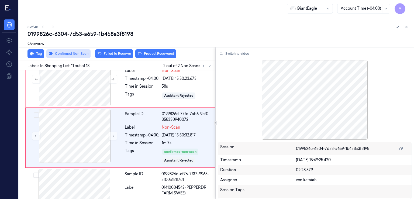
scroll to position [622, 0]
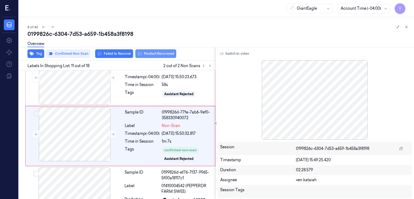
click at [156, 54] on button "Product Recovered" at bounding box center [155, 53] width 41 height 9
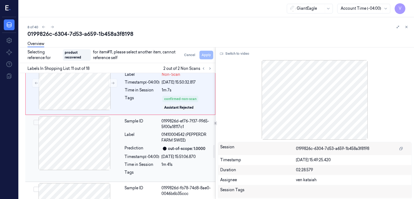
click at [123, 133] on div "Sample ID 0199826d-ef76-7f37-9965-5f00a18117c1 Label 01410004542 (PEPPERDR FARM…" at bounding box center [168, 148] width 92 height 64
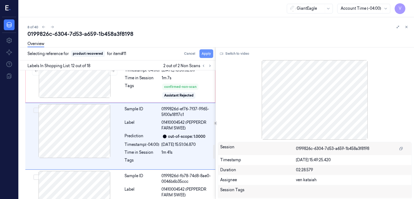
click at [210, 51] on button "Apply" at bounding box center [206, 53] width 14 height 9
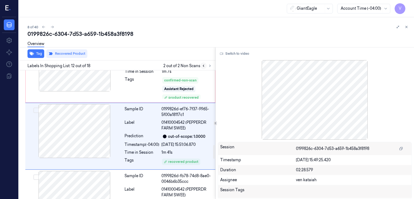
click at [202, 67] on icon at bounding box center [204, 66] width 4 height 4
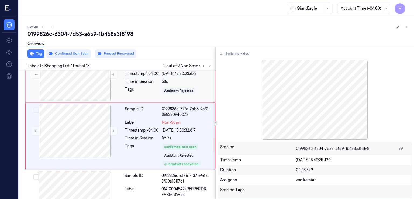
click at [148, 88] on div "Tags" at bounding box center [142, 90] width 35 height 9
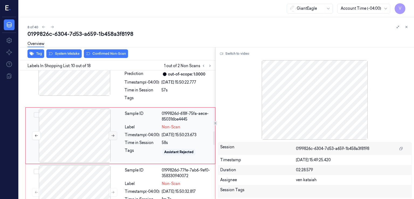
scroll to position [564, 0]
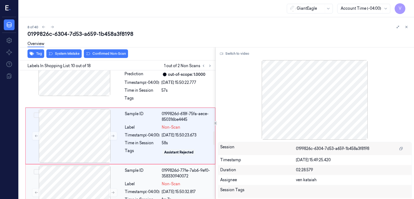
click at [167, 179] on div "Sample ID 0199826d-77fe-7ab6-9ef0-358330940072 Label Non-Scan Timestamp (-04:00…" at bounding box center [168, 197] width 91 height 64
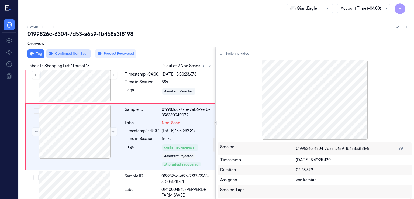
scroll to position [625, 0]
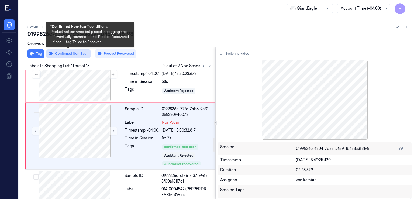
click at [78, 51] on button "Confirmed Non-Scan" at bounding box center [68, 53] width 44 height 9
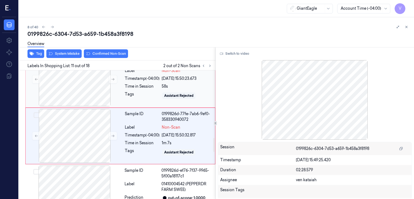
click at [138, 89] on div "Sample ID 0199826d-618f-75fa-aece-850316be4445 Label Non-Scan Timestamp (-04:00…" at bounding box center [168, 79] width 91 height 54
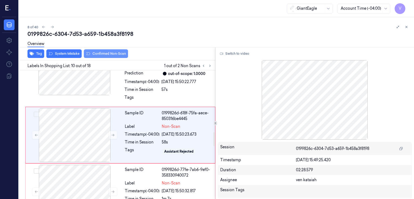
scroll to position [564, 0]
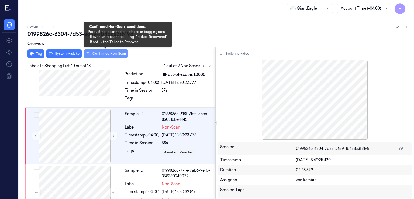
click at [106, 56] on button "Confirmed Non-Scan" at bounding box center [106, 53] width 44 height 9
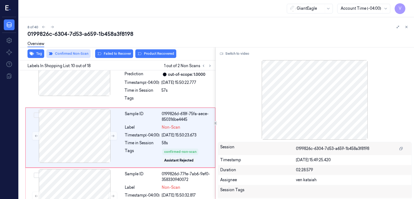
scroll to position [566, 0]
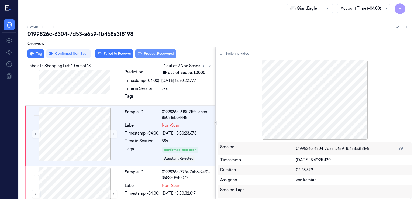
click at [154, 55] on button "Product Recovered" at bounding box center [155, 53] width 41 height 9
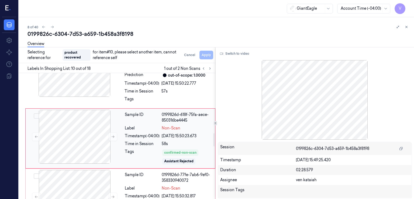
scroll to position [620, 0]
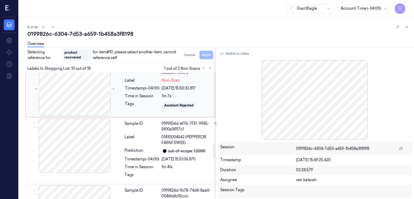
click at [155, 138] on div "Label" at bounding box center [141, 139] width 35 height 11
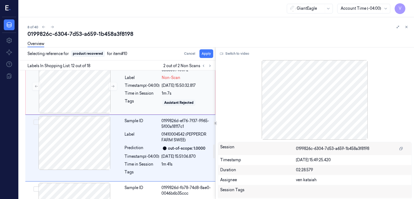
scroll to position [685, 0]
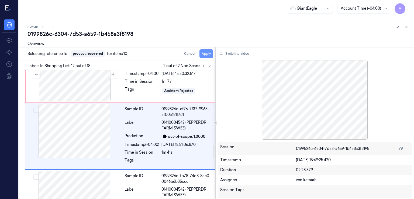
click at [207, 53] on button "Apply" at bounding box center [206, 53] width 14 height 9
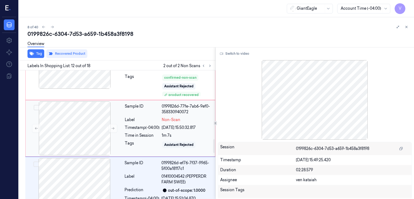
click at [131, 121] on div "Sample ID 0199826d-77fe-7ab6-9ef0-358330940072 Label Non-Scan Timestamp (-04:00…" at bounding box center [168, 128] width 91 height 54
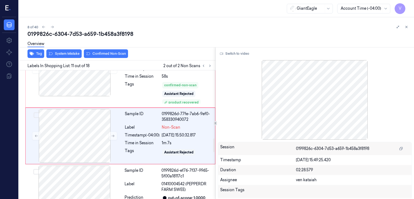
click at [65, 51] on div "Overview" at bounding box center [218, 45] width 382 height 14
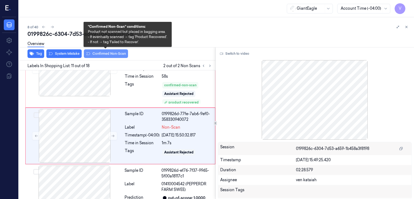
click at [100, 54] on button "Confirmed Non-Scan" at bounding box center [106, 53] width 44 height 9
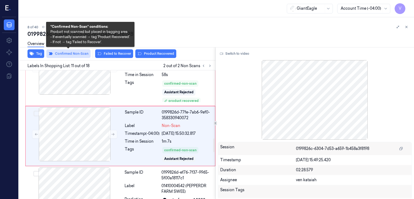
click at [67, 55] on button "Confirmed Non-Scan" at bounding box center [68, 53] width 44 height 9
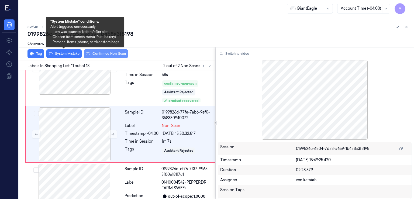
scroll to position [630, 0]
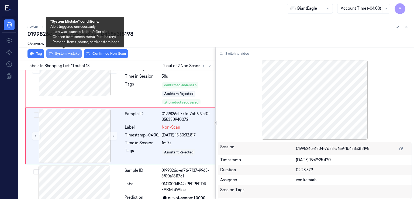
click at [70, 51] on button "System Mistake" at bounding box center [63, 53] width 35 height 9
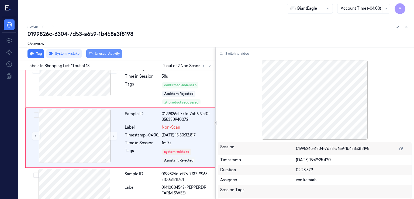
scroll to position [632, 0]
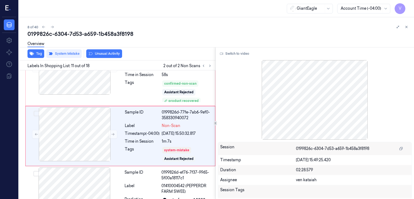
click at [106, 54] on button "Unusual Activity" at bounding box center [104, 53] width 36 height 9
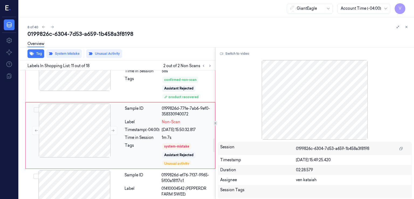
scroll to position [582, 0]
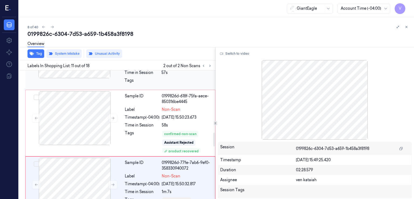
click at [164, 78] on div at bounding box center [186, 82] width 51 height 9
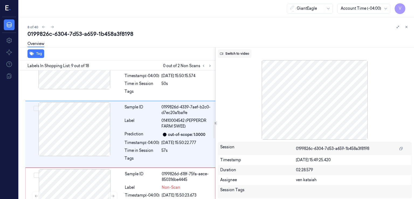
scroll to position [502, 0]
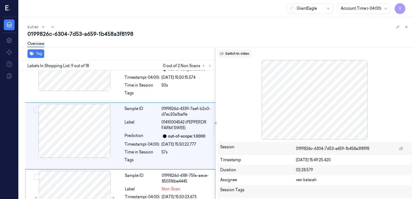
click at [230, 55] on button "Switch to video" at bounding box center [235, 53] width 34 height 9
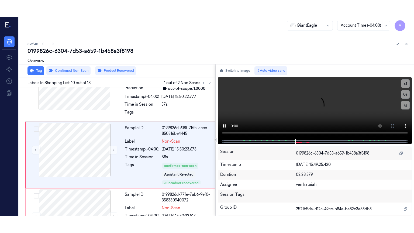
scroll to position [569, 0]
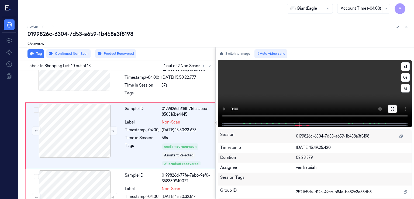
click at [389, 107] on button at bounding box center [392, 109] width 9 height 9
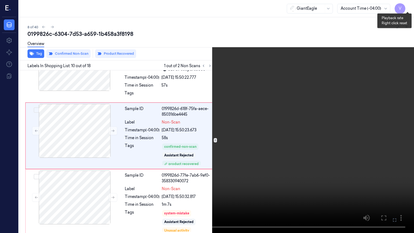
drag, startPoint x: 407, startPoint y: 4, endPoint x: 402, endPoint y: 6, distance: 4.9
click at [407, 4] on button "x 1" at bounding box center [407, 6] width 9 height 9
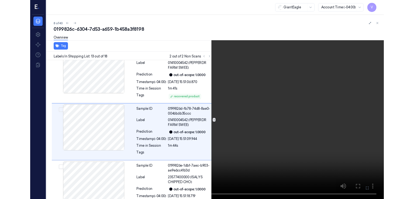
scroll to position [752, 0]
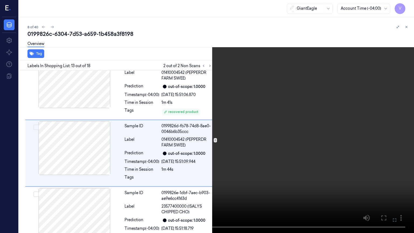
click at [0, 0] on icon at bounding box center [0, 0] width 0 height 0
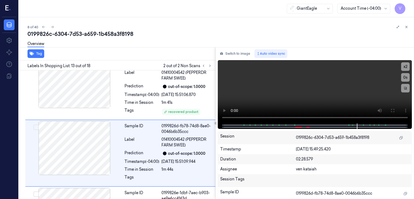
click at [231, 58] on div "Switch to image Auto video sync x 2 0 s Session 0199826c-6304-7d53-a659-1b458a3…" at bounding box center [315, 123] width 199 height 152
click at [230, 56] on button "Switch to image" at bounding box center [235, 53] width 34 height 9
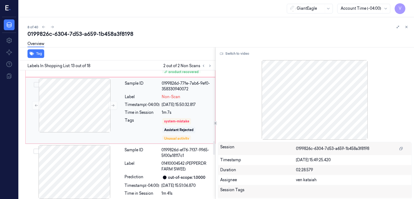
click at [143, 119] on div "Tags" at bounding box center [142, 128] width 35 height 23
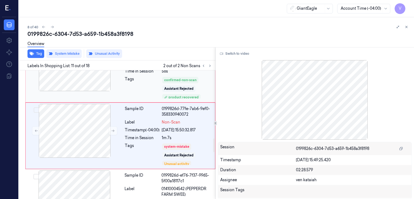
click at [157, 86] on div "Tags" at bounding box center [142, 87] width 35 height 23
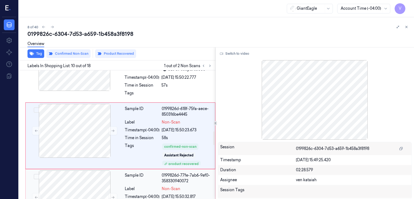
click at [123, 176] on div "Sample ID 0199826d-77fe-7ab6-9ef0-358330940072 Label Non-Scan Timestamp (-04:00…" at bounding box center [168, 202] width 91 height 64
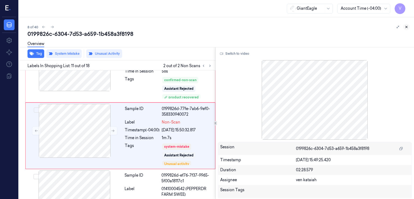
click at [405, 28] on icon at bounding box center [406, 27] width 4 height 4
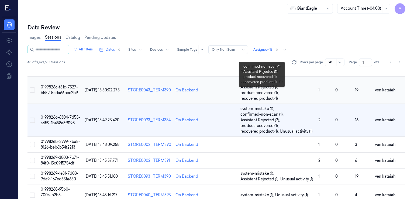
scroll to position [138, 0]
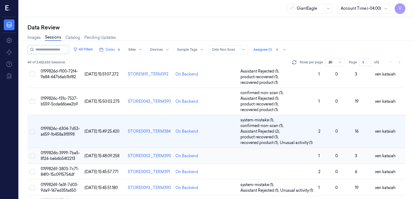
click at [289, 154] on td at bounding box center [277, 156] width 78 height 16
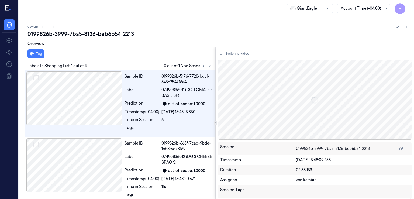
click at [115, 32] on div "0199826b-3999-7ba5-8126-beb6b54f2213" at bounding box center [218, 34] width 382 height 8
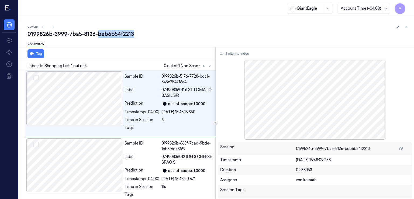
click at [115, 32] on div "0199826b-3999-7ba5-8126-beb6b54f2213" at bounding box center [218, 34] width 382 height 8
click at [157, 31] on div "0199826b-3999-7ba5-8126-beb6b54f2213" at bounding box center [218, 34] width 382 height 8
click at [209, 64] on icon at bounding box center [210, 66] width 4 height 4
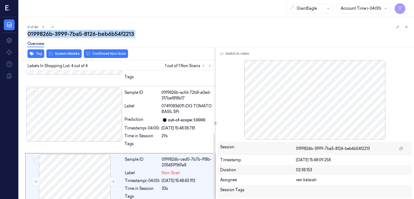
scroll to position [130, 0]
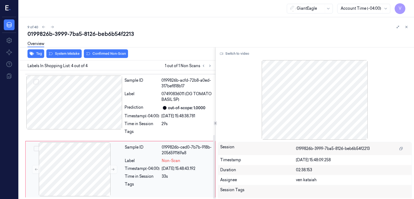
click at [169, 144] on div "0199826b-ced0-7b7b-918b-2056591169a8" at bounding box center [187, 149] width 50 height 11
click at [114, 108] on div at bounding box center [74, 102] width 96 height 54
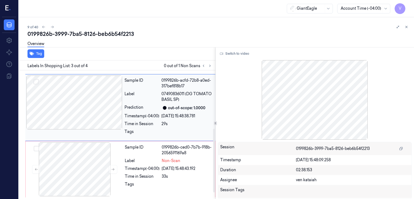
scroll to position [102, 0]
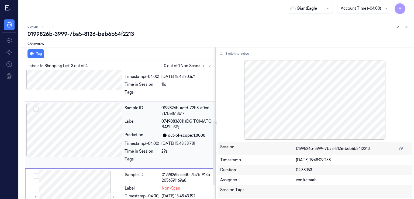
click at [150, 127] on div "Label" at bounding box center [141, 124] width 35 height 11
click at [159, 174] on div "Sample ID" at bounding box center [142, 177] width 35 height 11
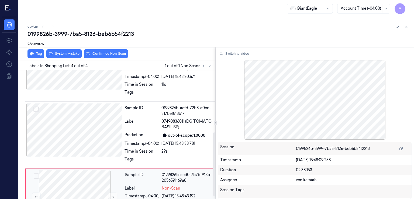
scroll to position [130, 0]
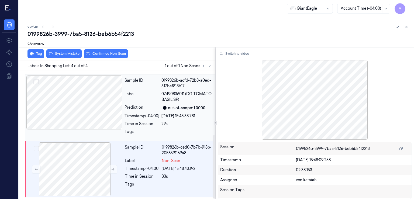
click at [138, 107] on div "Prediction" at bounding box center [141, 108] width 35 height 6
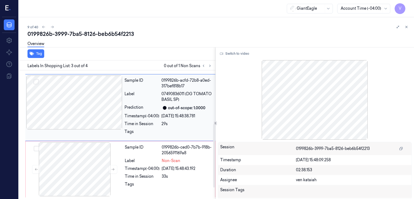
scroll to position [102, 0]
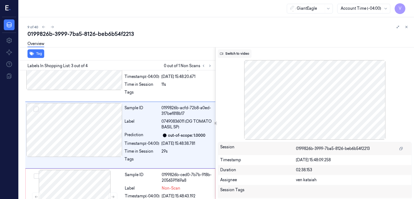
click at [238, 55] on button "Switch to video" at bounding box center [235, 53] width 34 height 9
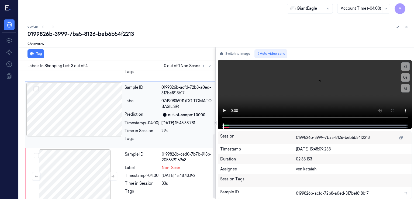
scroll to position [130, 0]
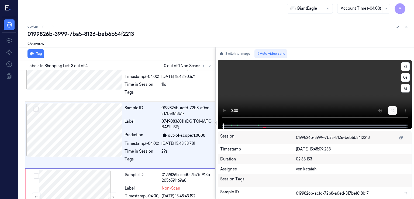
click at [394, 107] on button at bounding box center [392, 110] width 9 height 9
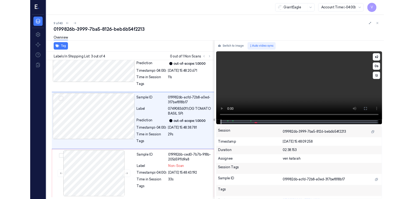
scroll to position [96, 0]
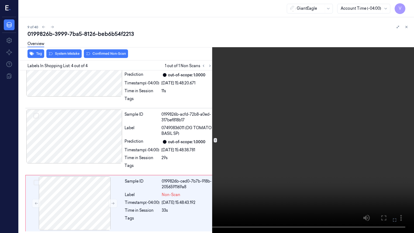
click at [0, 0] on icon at bounding box center [0, 0] width 0 height 0
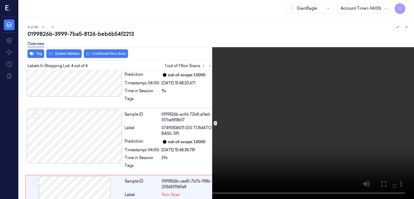
scroll to position [102, 0]
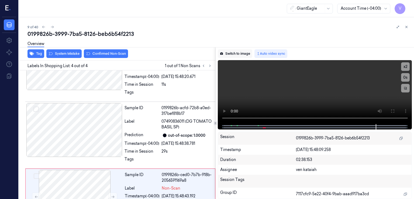
click at [243, 57] on button "Switch to image" at bounding box center [235, 53] width 34 height 9
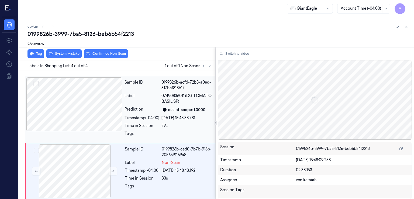
scroll to position [130, 0]
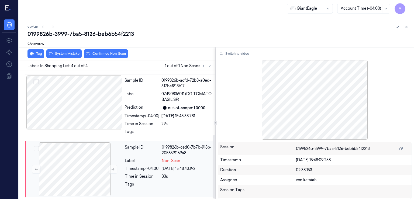
click at [137, 151] on div "Sample ID" at bounding box center [142, 149] width 35 height 11
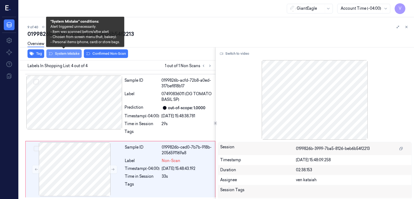
click at [69, 55] on button "System Mistake" at bounding box center [63, 53] width 35 height 9
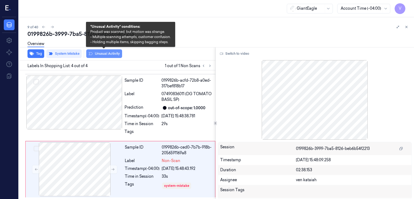
click at [98, 52] on button "Unusual Activity" at bounding box center [104, 53] width 36 height 9
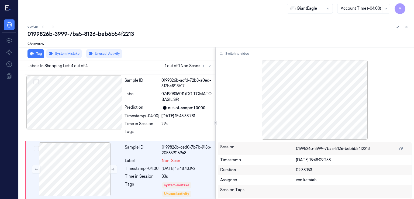
scroll to position [133, 0]
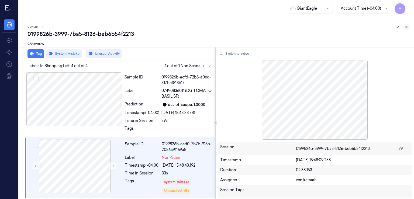
click at [405, 26] on icon at bounding box center [406, 27] width 2 height 2
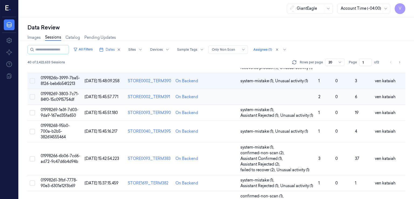
scroll to position [222, 0]
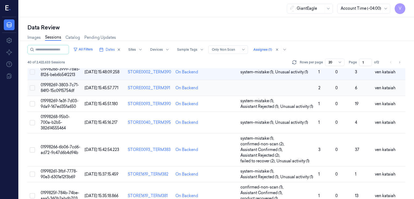
click at [290, 86] on td at bounding box center [277, 88] width 78 height 16
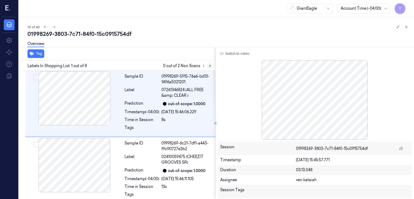
click at [213, 64] on button at bounding box center [210, 66] width 6 height 6
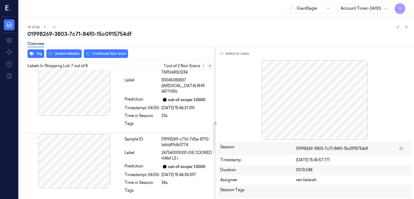
scroll to position [202, 0]
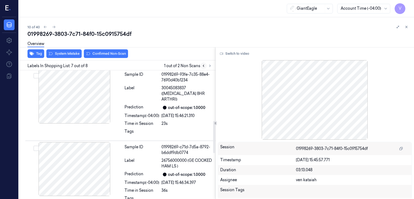
click at [206, 65] on button at bounding box center [203, 66] width 6 height 6
click at [216, 69] on div "Tag System Mistake Confirmed Non-Scan Labels In Shopping List: 7 out of 8 1 out…" at bounding box center [215, 123] width 397 height 152
click at [211, 65] on icon at bounding box center [210, 66] width 4 height 4
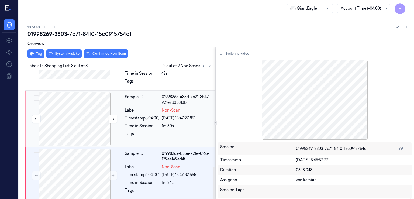
click at [102, 116] on div at bounding box center [75, 119] width 96 height 54
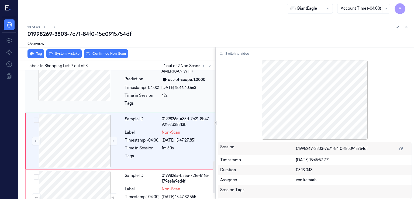
click at [117, 89] on div at bounding box center [74, 74] width 96 height 54
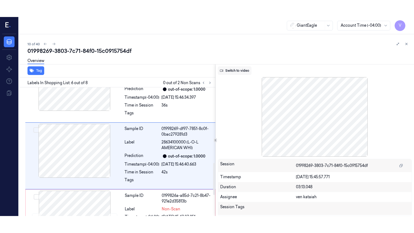
scroll to position [302, 0]
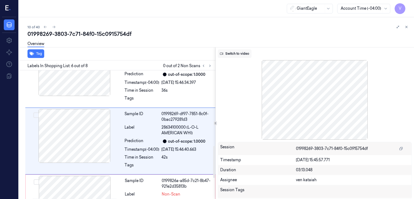
click at [243, 53] on button "Switch to video" at bounding box center [235, 53] width 34 height 9
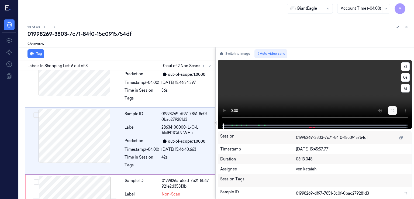
click at [395, 110] on button at bounding box center [392, 110] width 9 height 9
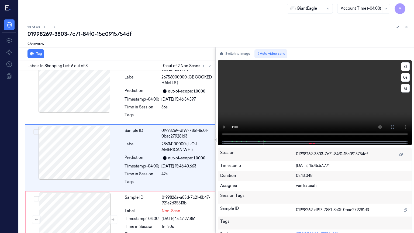
scroll to position [285, 0]
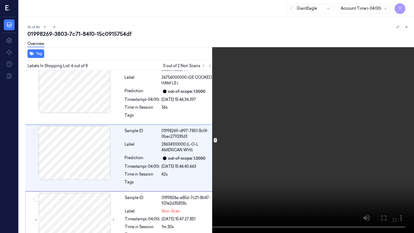
click at [330, 122] on video at bounding box center [207, 116] width 414 height 233
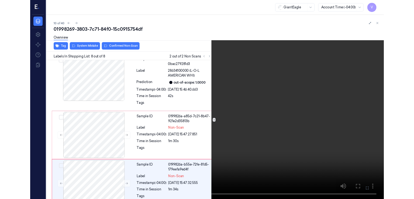
scroll to position [352, 0]
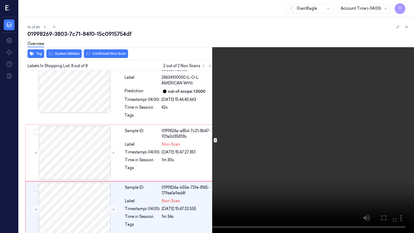
click at [0, 0] on icon at bounding box center [0, 0] width 0 height 0
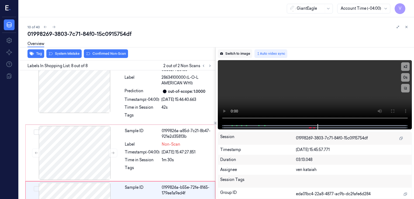
click at [242, 55] on button "Switch to image" at bounding box center [235, 53] width 34 height 9
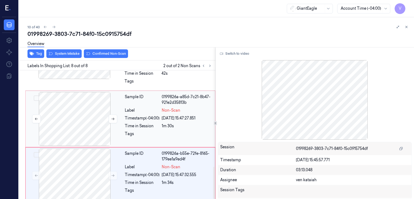
click at [92, 116] on div at bounding box center [75, 119] width 96 height 54
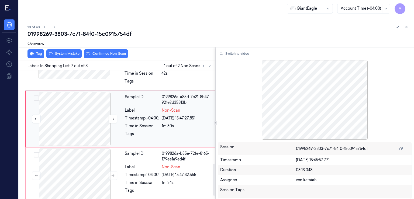
scroll to position [364, 0]
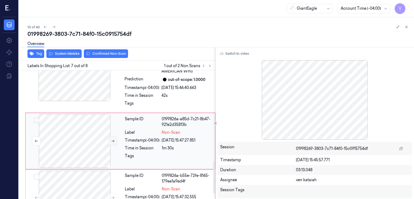
click at [113, 139] on icon at bounding box center [113, 141] width 4 height 4
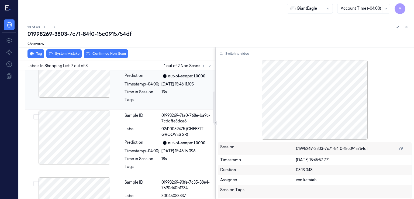
scroll to position [41, 0]
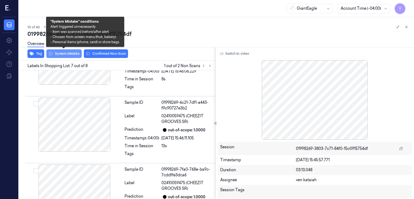
click at [75, 55] on button "System Mistake" at bounding box center [63, 53] width 35 height 9
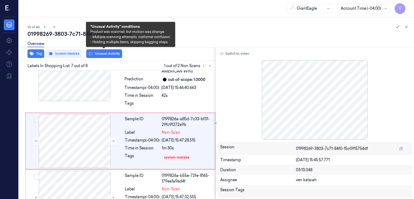
click at [100, 55] on button "Unusual Activity" at bounding box center [104, 53] width 36 height 9
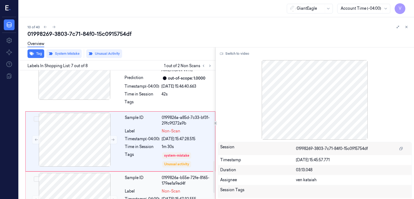
click at [132, 181] on div "Sample ID 0199826a-b55e-72fe-8165-179ee1a9ed4f Label Non-Scan Timestamp (-04:00…" at bounding box center [168, 200] width 91 height 54
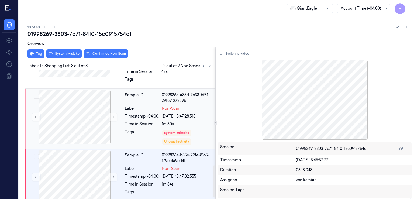
scroll to position [389, 0]
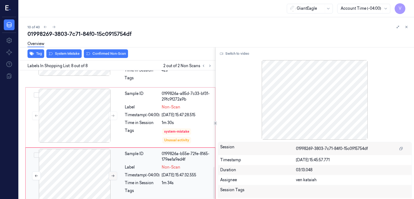
click at [117, 171] on button at bounding box center [113, 175] width 9 height 9
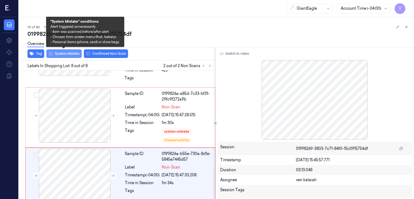
click at [67, 54] on button "System Mistake" at bounding box center [63, 53] width 35 height 9
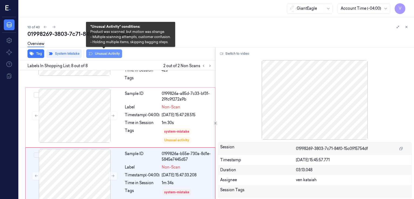
click at [103, 54] on button "Unusual Activity" at bounding box center [104, 53] width 36 height 9
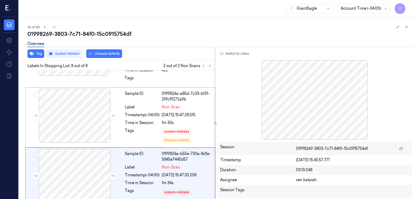
scroll to position [393, 0]
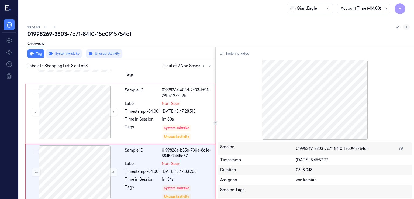
click at [408, 25] on button at bounding box center [406, 27] width 6 height 6
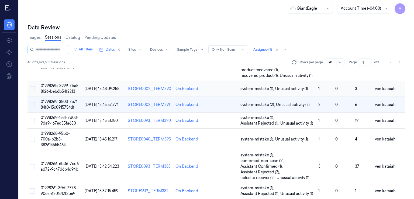
scroll to position [213, 0]
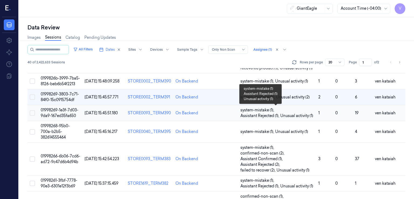
click at [247, 113] on span "Assistant Rejected (1) ," at bounding box center [260, 116] width 40 height 6
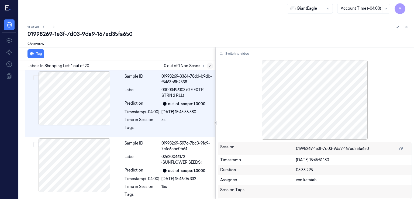
click at [208, 67] on icon at bounding box center [210, 66] width 4 height 4
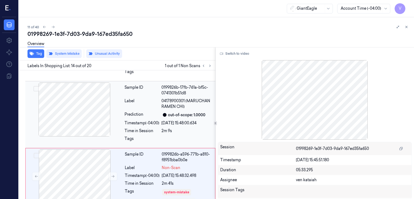
scroll to position [836, 0]
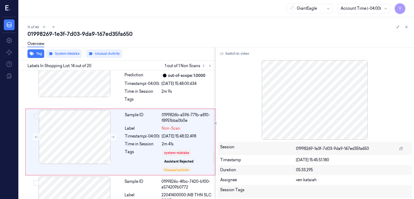
click at [108, 38] on div "Overview" at bounding box center [218, 45] width 382 height 14
click at [108, 32] on div "01998269-1e3f-7d03-9da9-167ed35fa650" at bounding box center [218, 34] width 382 height 8
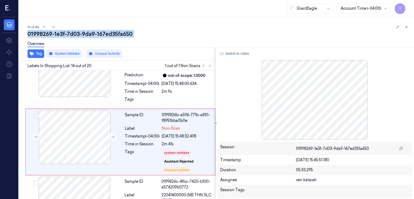
click at [108, 32] on div "01998269-1e3f-7d03-9da9-167ed35fa650" at bounding box center [218, 34] width 382 height 8
click at [407, 29] on button at bounding box center [406, 27] width 6 height 6
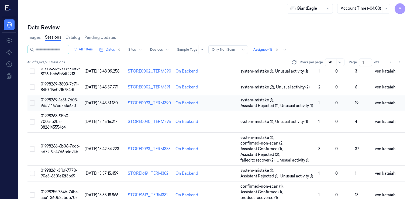
scroll to position [212, 0]
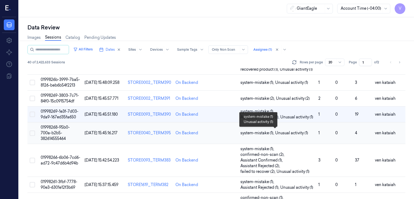
click at [269, 131] on span "system-mistake (1) ," at bounding box center [257, 133] width 35 height 6
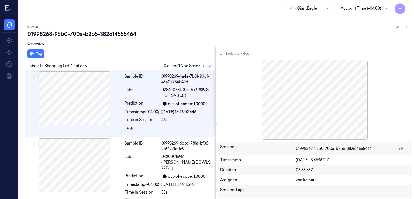
click at [211, 65] on icon at bounding box center [210, 66] width 4 height 4
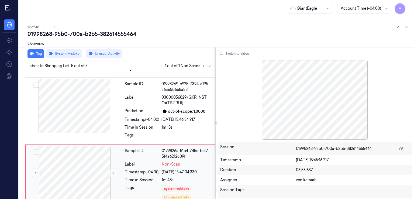
scroll to position [199, 0]
click at [99, 154] on div at bounding box center [75, 172] width 96 height 54
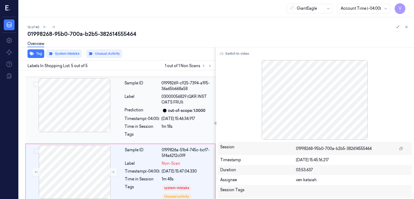
click at [97, 120] on div at bounding box center [74, 105] width 96 height 54
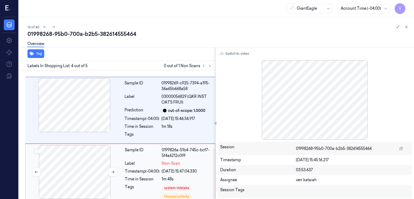
click at [103, 179] on div at bounding box center [75, 172] width 96 height 54
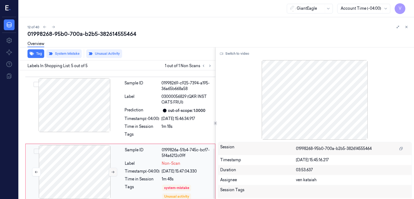
click at [116, 168] on button at bounding box center [113, 172] width 9 height 9
click at [209, 65] on icon at bounding box center [210, 66] width 4 height 4
click at [109, 168] on button at bounding box center [113, 172] width 9 height 9
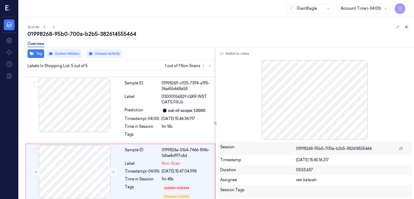
click at [405, 28] on icon at bounding box center [406, 27] width 4 height 4
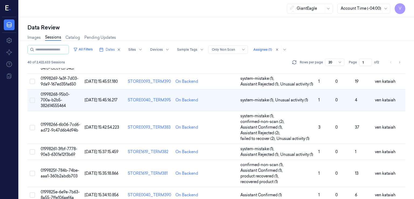
scroll to position [225, 0]
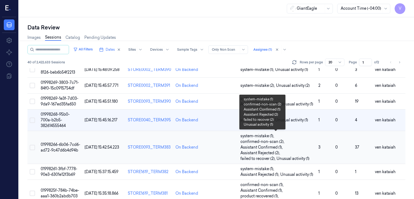
click at [277, 140] on span "confirmed-non-scan (2) ," at bounding box center [262, 142] width 45 height 6
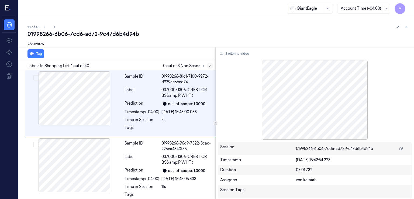
click at [208, 67] on icon at bounding box center [210, 66] width 4 height 4
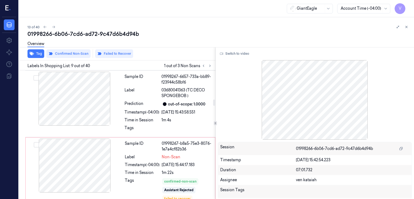
scroll to position [610, 0]
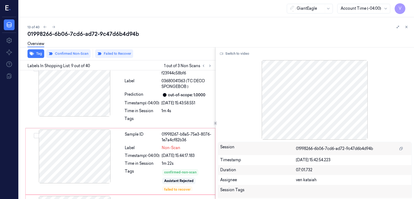
click at [114, 33] on div "01998266-6b06-7cd6-ad72-9c47d6b4d94b" at bounding box center [218, 34] width 382 height 8
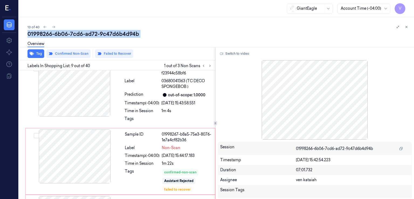
click at [114, 33] on div "01998266-6b06-7cd6-ad72-9c47d6b4d94b" at bounding box center [218, 34] width 382 height 8
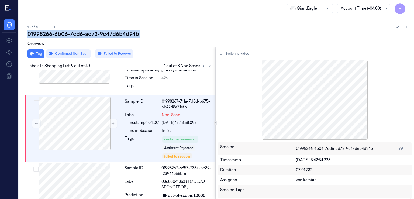
scroll to position [502, 0]
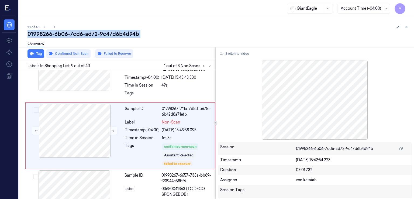
click at [407, 30] on div "01998266-6b06-7cd6-ad72-9c47d6b4d94b" at bounding box center [218, 34] width 382 height 8
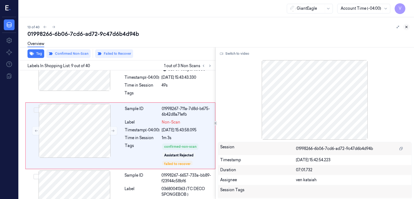
click at [406, 26] on icon at bounding box center [406, 27] width 4 height 4
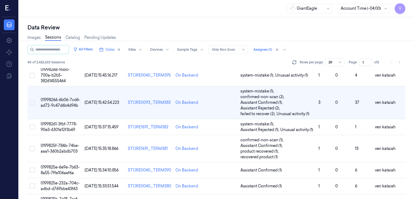
scroll to position [321, 0]
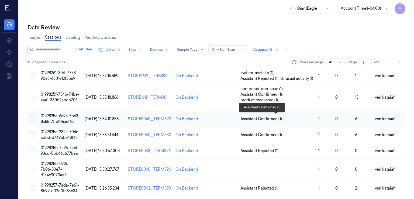
click at [261, 117] on span "Assistant Confirmed (1)" at bounding box center [260, 119] width 41 height 6
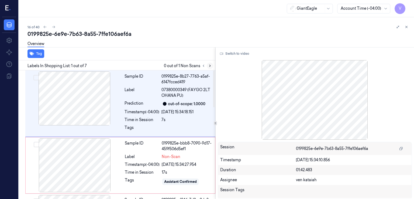
click at [209, 66] on icon at bounding box center [210, 66] width 4 height 4
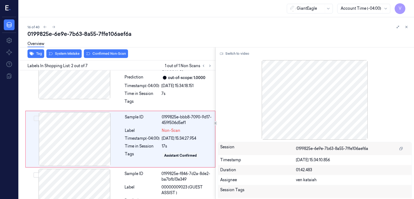
scroll to position [30, 0]
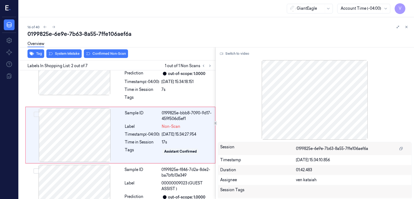
click at [214, 64] on div "Tag System Mistake Confirmed Non-Scan Labels In Shopping List: 2 out of 7 1 out…" at bounding box center [215, 123] width 397 height 152
click at [210, 67] on icon at bounding box center [210, 66] width 4 height 4
click at [108, 132] on div at bounding box center [75, 135] width 96 height 54
click at [143, 90] on div "Time in Session" at bounding box center [141, 90] width 35 height 6
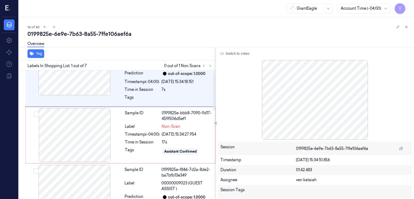
scroll to position [0, 0]
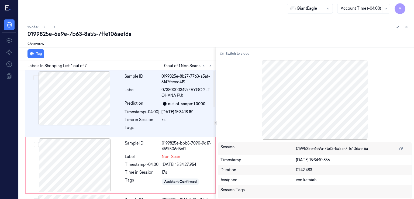
click at [235, 58] on div "Switch to video Session 0199825e-6e9e-7b63-8a55-7ffe106aef6a Timestamp 25/09/20…" at bounding box center [315, 123] width 198 height 152
click at [236, 52] on button "Switch to video" at bounding box center [235, 53] width 34 height 9
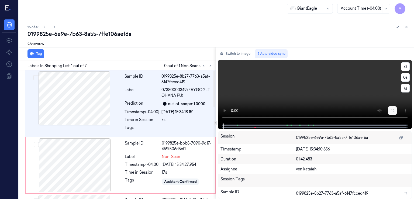
click at [394, 109] on button at bounding box center [392, 110] width 9 height 9
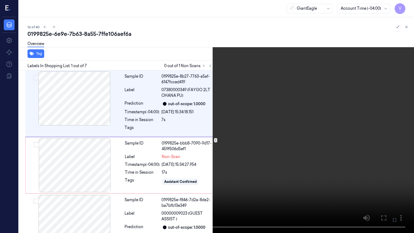
click at [0, 0] on icon at bounding box center [0, 0] width 0 height 0
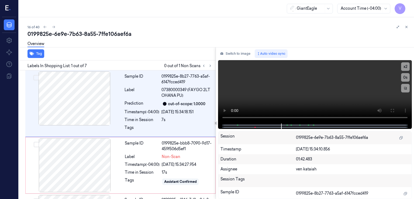
click at [254, 54] on div "Switch to image Auto video sync" at bounding box center [315, 53] width 194 height 9
click at [250, 53] on button "Switch to image" at bounding box center [235, 53] width 34 height 9
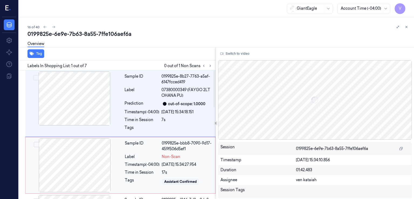
click at [109, 161] on div at bounding box center [75, 165] width 96 height 54
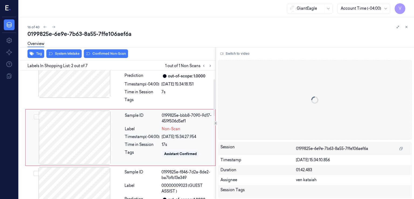
scroll to position [30, 0]
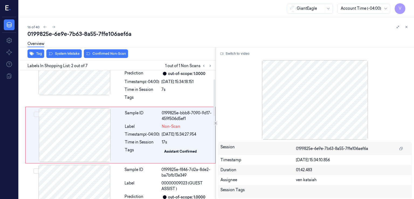
click at [63, 50] on div "Overview" at bounding box center [218, 45] width 382 height 14
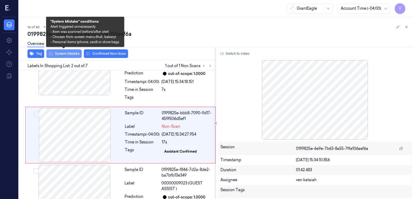
click at [63, 54] on button "System Mistake" at bounding box center [63, 53] width 35 height 9
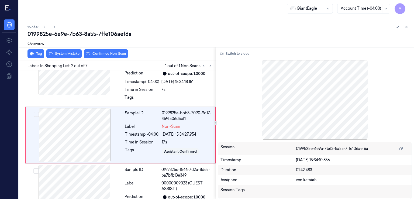
scroll to position [32, 0]
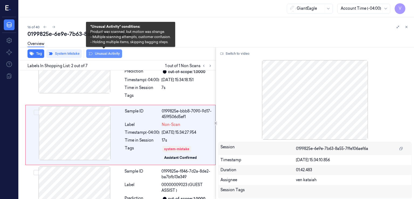
click at [113, 54] on button "Unusual Activity" at bounding box center [104, 53] width 36 height 9
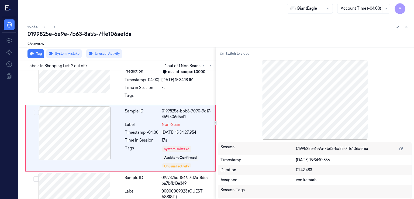
scroll to position [35, 0]
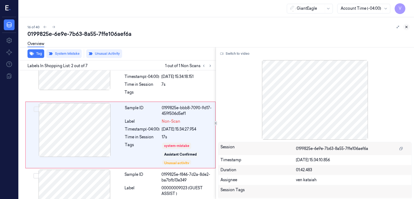
click at [408, 25] on button at bounding box center [406, 27] width 6 height 6
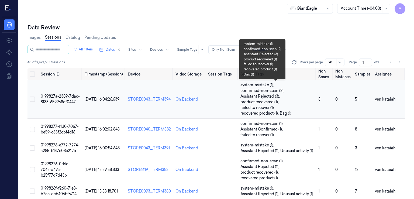
click at [255, 97] on span "Assistant Rejected (3) ," at bounding box center [260, 96] width 41 height 6
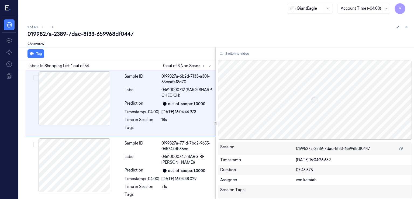
click at [111, 32] on div "0199827a-2389-7dac-8f33-659968df0447" at bounding box center [218, 34] width 382 height 8
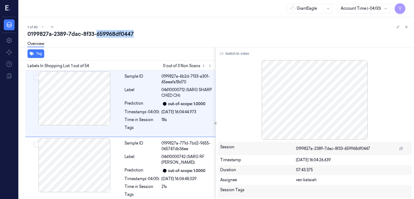
click at [111, 32] on div "0199827a-2389-7dac-8f33-659968df0447" at bounding box center [218, 34] width 382 height 8
click at [404, 26] on icon at bounding box center [406, 27] width 4 height 4
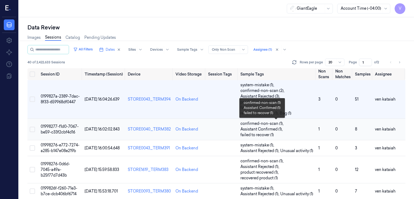
click at [279, 128] on span "Assistant Confirmed (1) ," at bounding box center [261, 129] width 43 height 6
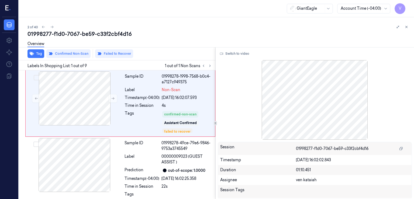
click at [110, 36] on div "01998277-f1d0-7067-be59-c33f2cbf4d16" at bounding box center [218, 34] width 382 height 8
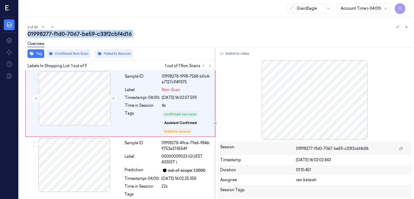
click at [110, 36] on div "01998277-f1d0-7067-be59-c33f2cbf4d16" at bounding box center [218, 34] width 382 height 8
click at [405, 25] on icon at bounding box center [406, 27] width 4 height 4
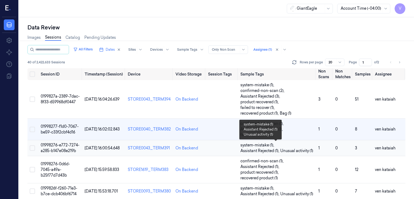
click at [268, 151] on span "Assistant Rejected (1) ," at bounding box center [260, 151] width 40 height 6
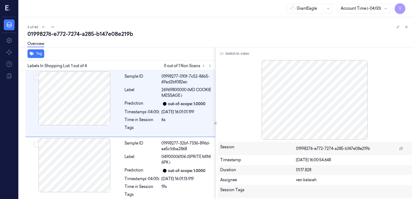
click at [117, 34] on div "01998276-e772-7274-a285-b147e08e219b" at bounding box center [218, 34] width 382 height 8
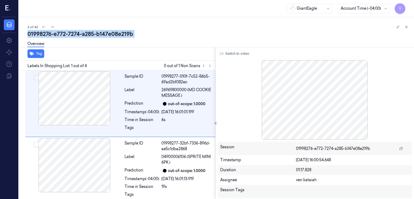
click at [117, 34] on div "01998276-e772-7274-a285-b147e08e219b" at bounding box center [218, 34] width 382 height 8
click at [405, 25] on icon at bounding box center [406, 27] width 4 height 4
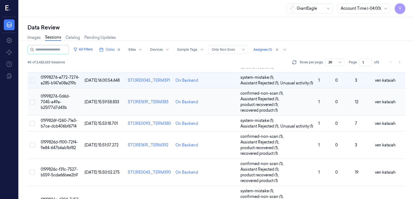
scroll to position [17, 0]
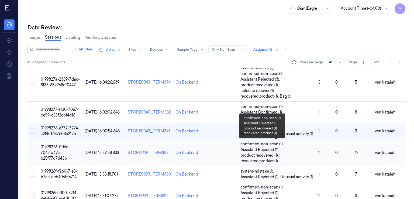
click at [247, 155] on span "product recovered (1) ," at bounding box center [259, 155] width 39 height 6
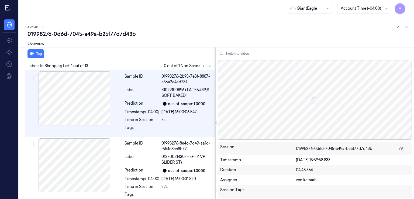
click at [132, 33] on div "01998276-0d6d-7045-a49a-b25f77d7d43b" at bounding box center [218, 34] width 382 height 8
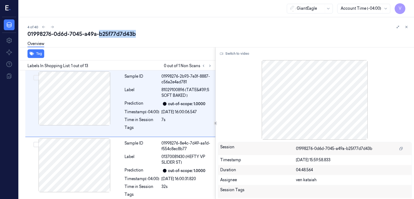
click at [132, 33] on div "01998276-0d6d-7045-a49a-b25f77d7d43b" at bounding box center [218, 34] width 382 height 8
click at [404, 25] on button at bounding box center [406, 27] width 6 height 6
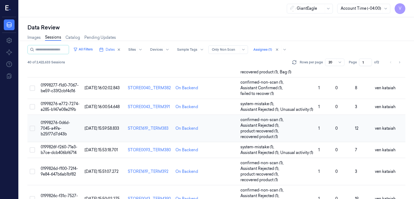
scroll to position [95, 0]
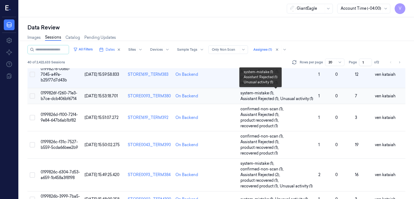
click at [270, 95] on span "system-mistake (1) ," at bounding box center [257, 93] width 35 height 6
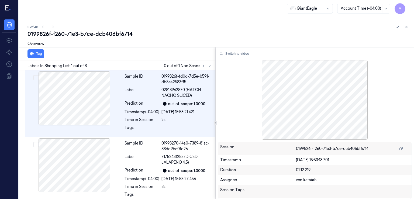
click at [87, 30] on div "0199826f-f260-71e3-b7ce-dcb406bf6714" at bounding box center [218, 34] width 382 height 8
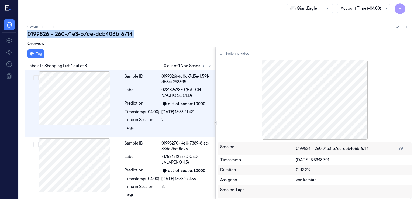
click at [87, 30] on div "0199826f-f260-71e3-b7ce-dcb406bf6714" at bounding box center [218, 34] width 382 height 8
click at [406, 31] on div "0199826f-f260-71e3-b7ce-dcb406bf6714" at bounding box center [218, 34] width 382 height 8
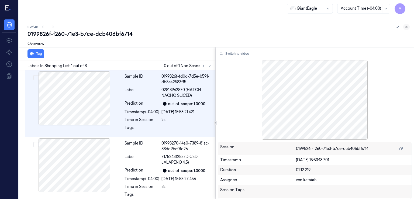
click at [406, 29] on icon at bounding box center [406, 27] width 4 height 4
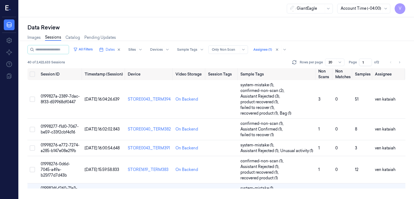
scroll to position [66, 0]
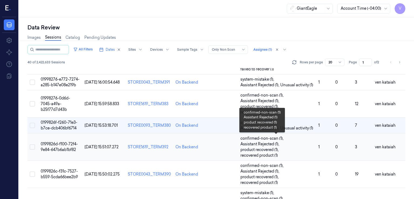
click at [263, 144] on span "Assistant Rejected (1) ," at bounding box center [260, 144] width 40 height 6
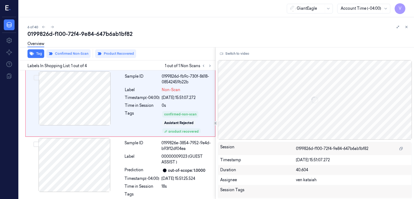
click at [121, 34] on div "0199826d-f100-72f4-9e84-647b6ab1bf82" at bounding box center [218, 34] width 382 height 8
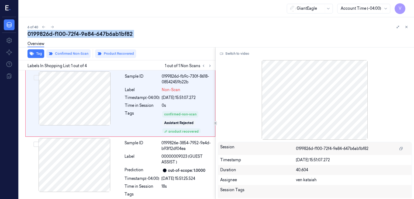
click at [121, 34] on div "0199826d-f100-72f4-9e84-647b6ab1bf82" at bounding box center [218, 34] width 382 height 8
click at [407, 28] on icon at bounding box center [406, 27] width 4 height 4
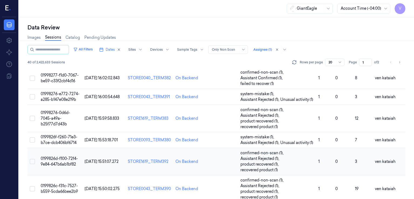
scroll to position [90, 0]
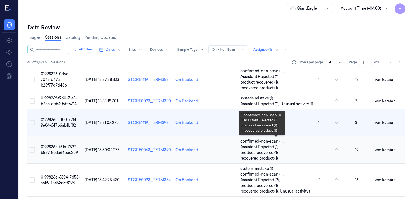
click at [272, 144] on span "Assistant Rejected (1) ," at bounding box center [260, 147] width 40 height 6
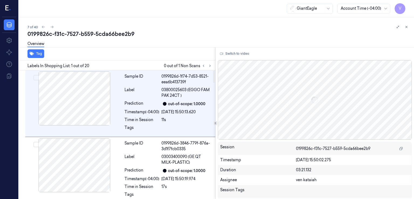
click at [124, 36] on div "0199826c-f31c-7527-b559-5cda66bee2b9" at bounding box center [218, 34] width 382 height 8
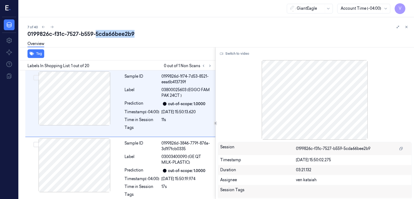
click at [124, 36] on div "0199826c-f31c-7527-b559-5cda66bee2b9" at bounding box center [218, 34] width 382 height 8
click at [407, 27] on icon at bounding box center [406, 27] width 4 height 4
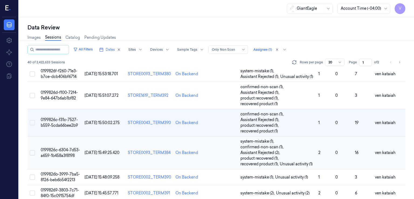
scroll to position [111, 0]
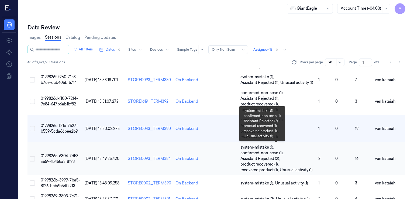
click at [261, 153] on span "confirmed-non-scan (1) ," at bounding box center [262, 153] width 44 height 6
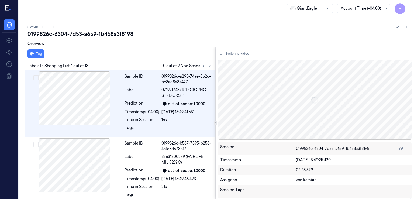
click at [104, 33] on div "0199826c-6304-7d53-a659-1b458a3f8198" at bounding box center [218, 34] width 382 height 8
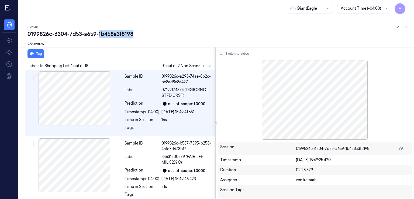
click at [104, 33] on div "0199826c-6304-7d53-a659-1b458a3f8198" at bounding box center [218, 34] width 382 height 8
click at [406, 28] on icon at bounding box center [406, 27] width 4 height 4
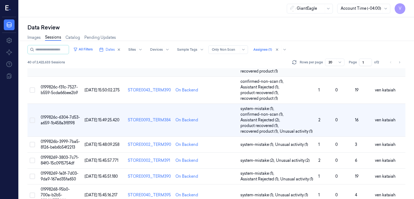
scroll to position [138, 0]
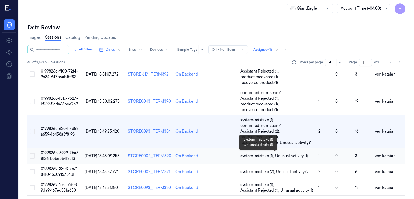
click at [276, 157] on span "Unusual activity (1)" at bounding box center [291, 156] width 33 height 6
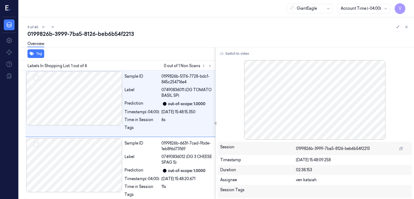
click at [119, 30] on div "0199826b-3999-7ba5-8126-beb6b54f2213" at bounding box center [218, 34] width 382 height 8
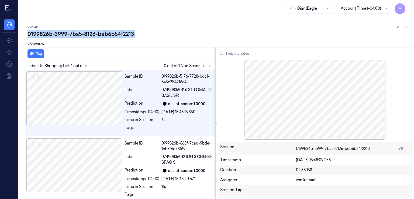
click at [119, 30] on div "0199826b-3999-7ba5-8126-beb6b54f2213" at bounding box center [218, 34] width 382 height 8
click at [404, 26] on icon at bounding box center [406, 27] width 4 height 4
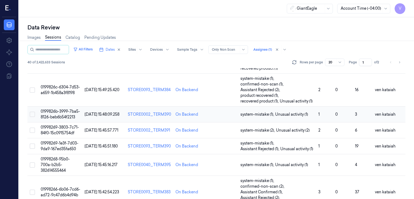
scroll to position [168, 0]
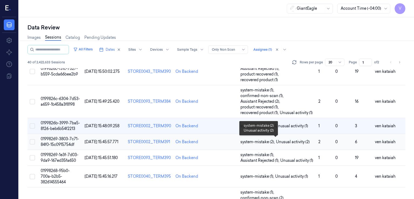
click at [261, 139] on span "system-mistake (2) ," at bounding box center [258, 142] width 36 height 6
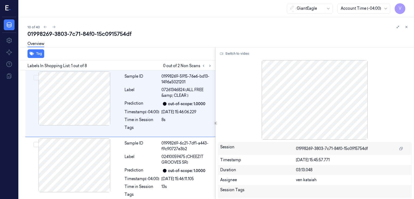
click at [119, 33] on div "01998269-3803-7c71-84f0-15c0915754df" at bounding box center [218, 34] width 382 height 8
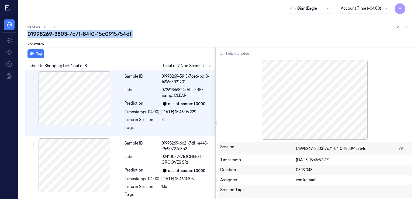
click at [119, 33] on div "01998269-3803-7c71-84f0-15c0915754df" at bounding box center [218, 34] width 382 height 8
click at [405, 28] on icon at bounding box center [406, 27] width 2 height 2
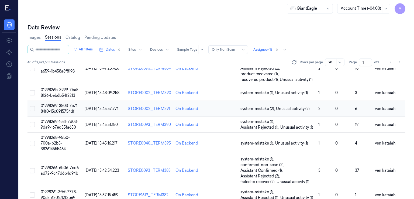
scroll to position [187, 0]
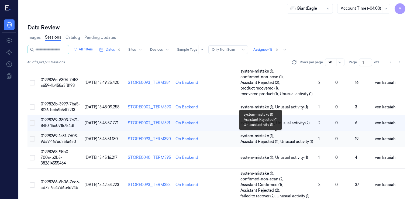
click at [252, 137] on span "system-mistake (1) ," at bounding box center [257, 136] width 35 height 6
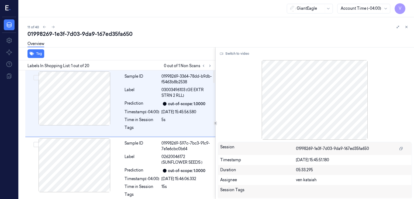
click at [105, 34] on div "01998269-1e3f-7d03-9da9-167ed35fa650" at bounding box center [218, 34] width 382 height 8
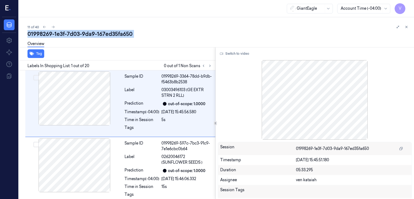
click at [105, 34] on div "01998269-1e3f-7d03-9da9-167ed35fa650" at bounding box center [218, 34] width 382 height 8
click at [407, 26] on icon at bounding box center [406, 27] width 4 height 4
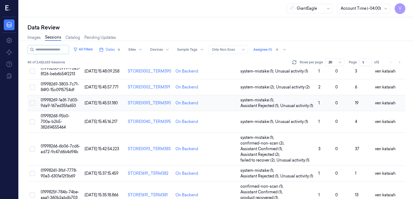
scroll to position [212, 0]
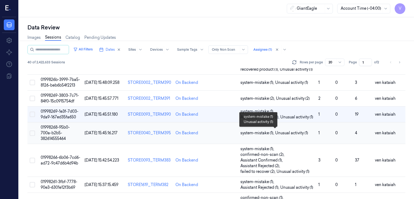
click at [257, 130] on span "system-mistake (1) ," at bounding box center [257, 133] width 35 height 6
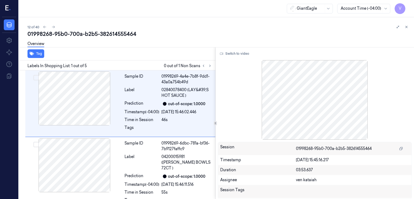
click at [121, 33] on div "01998268-95b0-700a-b2b5-382614555464" at bounding box center [218, 34] width 382 height 8
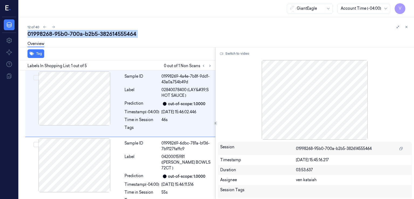
click at [121, 33] on div "01998268-95b0-700a-b2b5-382614555464" at bounding box center [218, 34] width 382 height 8
click at [409, 27] on button at bounding box center [406, 27] width 6 height 6
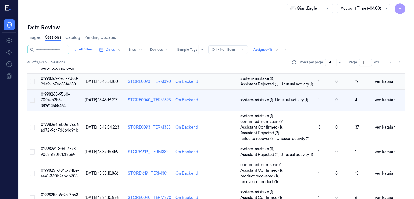
scroll to position [225, 0]
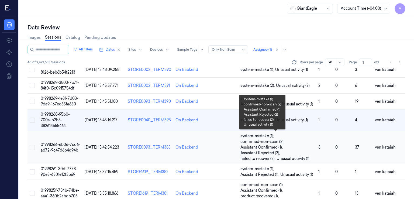
click at [257, 145] on span "Assistant Confirmed (1) ," at bounding box center [261, 147] width 43 height 6
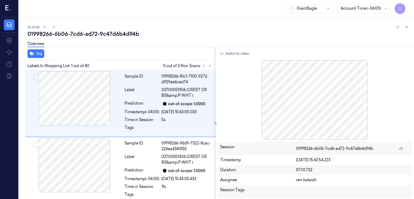
click at [109, 35] on div "01998266-6b06-7cd6-ad72-9c47d6b4d94b" at bounding box center [218, 34] width 382 height 8
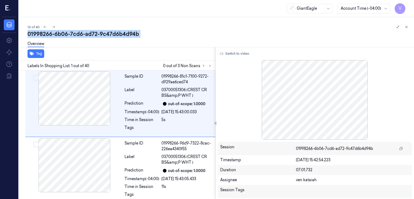
click at [109, 35] on div "01998266-6b06-7cd6-ad72-9c47d6b4d94b" at bounding box center [218, 34] width 382 height 8
click at [407, 26] on icon at bounding box center [406, 27] width 4 height 4
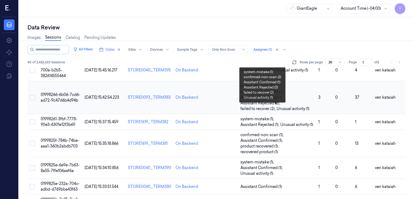
scroll to position [252, 0]
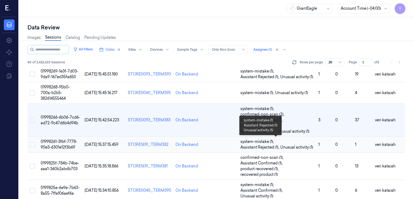
click at [250, 141] on span "system-mistake (1) ," at bounding box center [257, 142] width 35 height 6
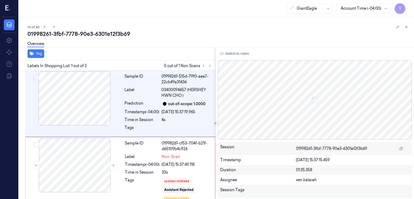
click at [120, 36] on div "01998261-3fbf-7778-90e3-6301e12f3b69" at bounding box center [218, 34] width 382 height 8
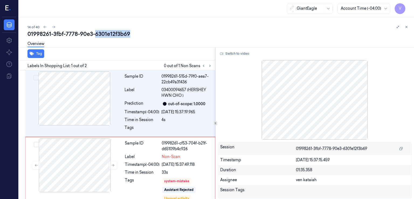
click at [120, 36] on div "01998261-3fbf-7778-90e3-6301e12f3b69" at bounding box center [218, 34] width 382 height 8
click at [407, 27] on icon at bounding box center [406, 27] width 2 height 2
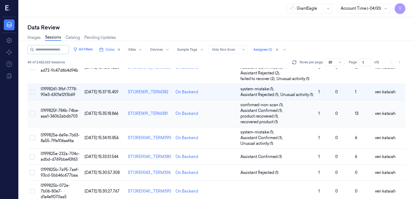
scroll to position [270, 0]
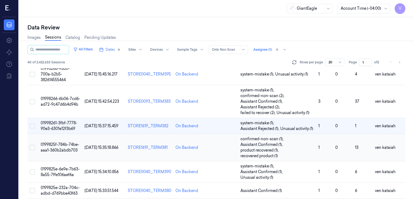
click at [318, 146] on span "1" at bounding box center [318, 147] width 1 height 5
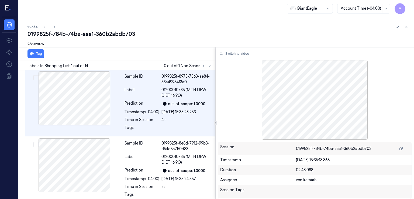
click at [121, 36] on div "0199825f-784b-74be-aaa1-360b2abdb703" at bounding box center [218, 34] width 382 height 8
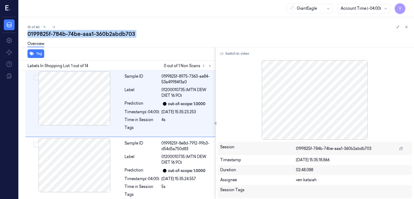
click at [121, 36] on div "0199825f-784b-74be-aaa1-360b2abdb703" at bounding box center [218, 34] width 382 height 8
click at [405, 27] on icon at bounding box center [406, 27] width 4 height 4
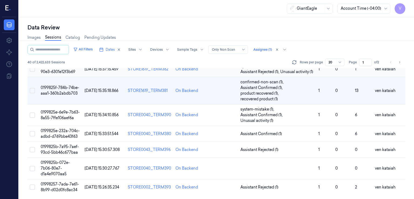
scroll to position [292, 0]
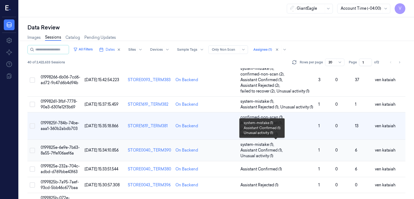
click at [269, 150] on span "Assistant Confirmed (1) ," at bounding box center [261, 150] width 43 height 6
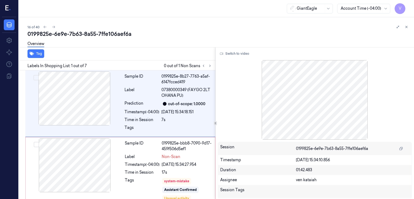
click at [99, 36] on div "0199825e-6e9e-7b63-8a55-7ffe106aef6a" at bounding box center [218, 34] width 382 height 8
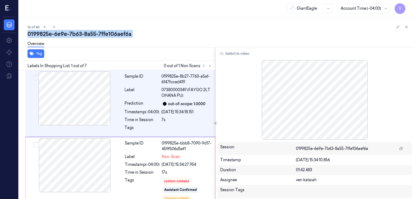
click at [99, 36] on div "0199825e-6e9e-7b63-8a55-7ffe106aef6a" at bounding box center [218, 34] width 382 height 8
click at [404, 27] on button at bounding box center [406, 27] width 6 height 6
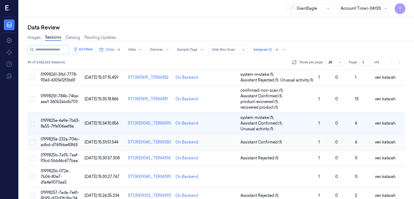
scroll to position [327, 0]
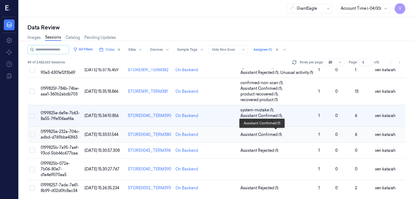
click at [277, 133] on span "Assistant Confirmed (1)" at bounding box center [260, 135] width 41 height 6
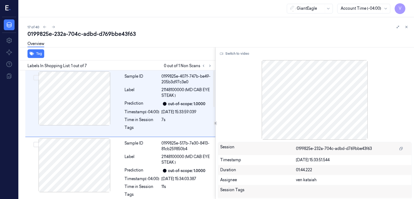
click at [118, 32] on div "0199825e-232a-704c-adbd-d769bbe43f63" at bounding box center [218, 34] width 382 height 8
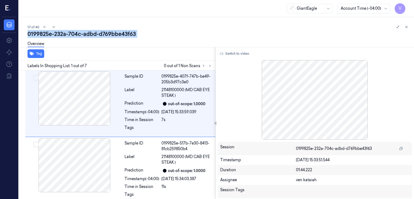
click at [118, 32] on div "0199825e-232a-704c-adbd-d769bbe43f63" at bounding box center [218, 34] width 382 height 8
click at [406, 27] on icon at bounding box center [406, 27] width 4 height 4
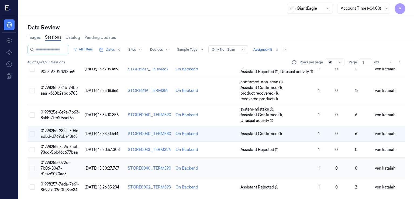
scroll to position [327, 0]
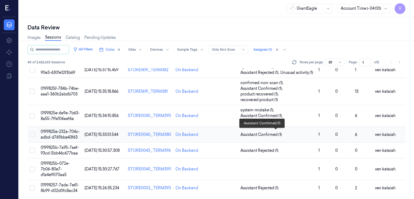
click at [266, 133] on span "Assistant Confirmed (1)" at bounding box center [260, 135] width 41 height 6
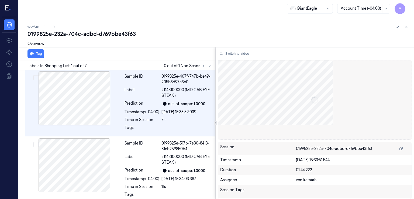
scroll to position [30, 0]
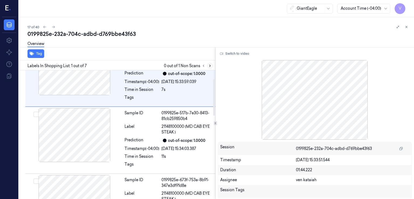
click at [210, 66] on icon at bounding box center [209, 66] width 1 height 2
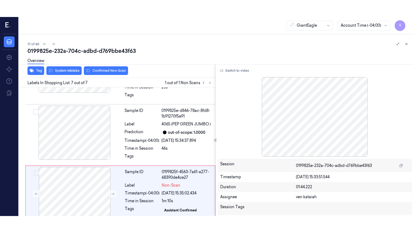
scroll to position [324, 0]
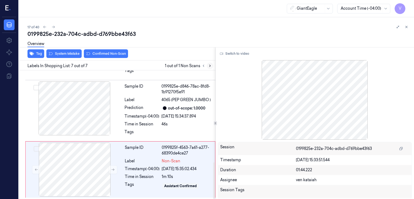
click at [210, 66] on icon at bounding box center [210, 66] width 4 height 4
click at [93, 162] on div at bounding box center [75, 170] width 96 height 54
click at [239, 55] on button "Switch to video" at bounding box center [235, 53] width 34 height 9
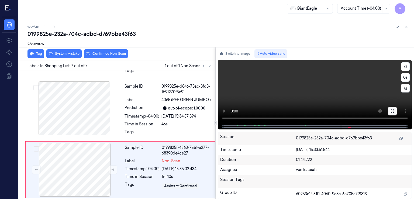
click at [395, 112] on button at bounding box center [392, 111] width 9 height 9
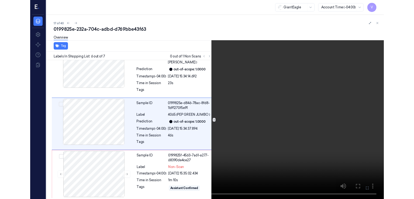
scroll to position [282, 0]
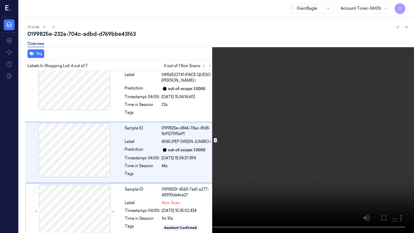
click at [0, 0] on icon at bounding box center [0, 0] width 0 height 0
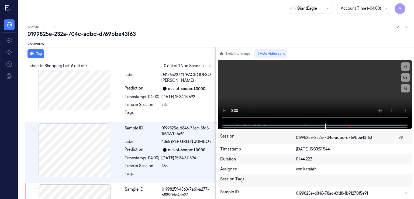
click at [236, 46] on div "Overview" at bounding box center [218, 45] width 382 height 14
click at [236, 53] on button "Switch to image" at bounding box center [235, 53] width 34 height 9
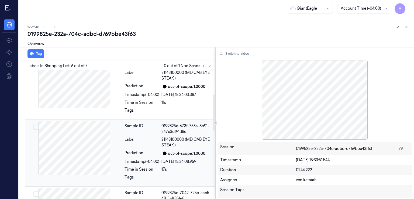
scroll to position [0, 0]
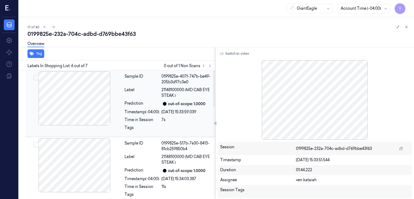
click at [145, 123] on div "Sample ID 0199825e-407f-747b-be49-205b3d97c3e0 Label 21148100000 (MD CAB EYE ST…" at bounding box center [168, 103] width 92 height 64
click at [163, 107] on div "Sample ID 0199825e-407f-747b-be49-205b3d97c3e0 Label 21148100000 (MD CAB EYE ST…" at bounding box center [168, 103] width 92 height 64
click at [168, 153] on div "Sample ID 0199825e-517b-7e30-8413-81cb259850b4 Label 21148100000 (MD CAB EYE ST…" at bounding box center [168, 170] width 92 height 64
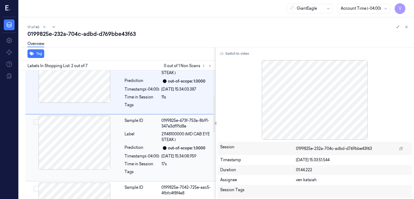
click at [164, 167] on div "Sample ID 0199825e-673f-753a-8b91-347e3df91d8e Label 21148100000 (MD CAB EYE ST…" at bounding box center [168, 148] width 92 height 64
click at [164, 150] on div at bounding box center [164, 148] width 6 height 6
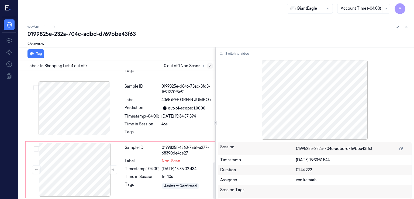
click at [209, 65] on icon at bounding box center [210, 66] width 4 height 4
click at [148, 161] on div "Label" at bounding box center [142, 161] width 35 height 6
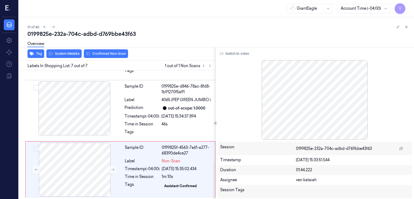
click at [69, 50] on div "Overview" at bounding box center [218, 45] width 382 height 14
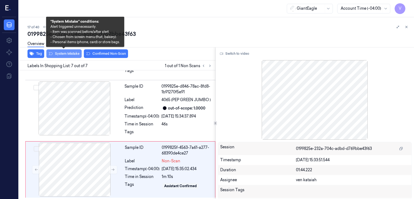
click at [71, 56] on button "System Mistake" at bounding box center [63, 53] width 35 height 9
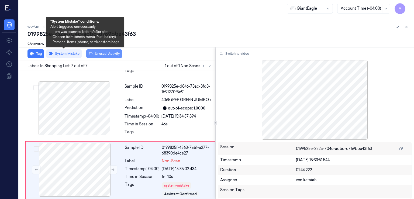
scroll to position [327, 0]
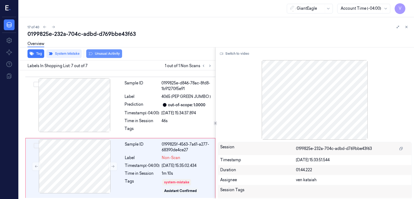
click at [104, 52] on button "Unusual Activity" at bounding box center [104, 53] width 36 height 9
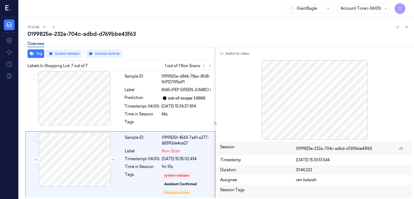
click at [405, 26] on icon at bounding box center [406, 27] width 4 height 4
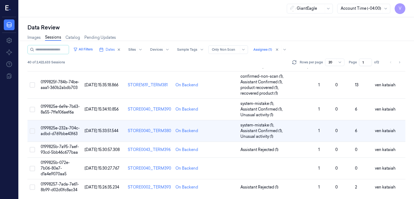
scroll to position [332, 0]
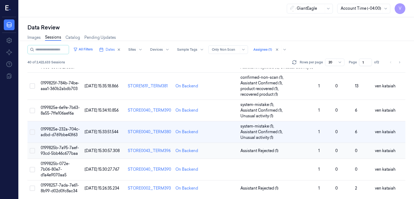
click at [257, 150] on span "Assistant Rejected (1)" at bounding box center [259, 151] width 38 height 6
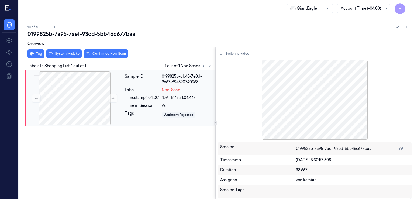
click at [154, 88] on div "Label" at bounding box center [142, 90] width 35 height 6
click at [111, 99] on icon at bounding box center [113, 98] width 4 height 4
click at [234, 57] on button "Switch to video" at bounding box center [235, 53] width 34 height 9
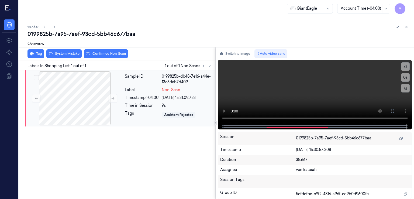
click at [138, 107] on div "Time in Session" at bounding box center [142, 106] width 35 height 6
click at [282, 103] on video at bounding box center [315, 92] width 194 height 64
click at [393, 110] on icon at bounding box center [392, 110] width 3 height 3
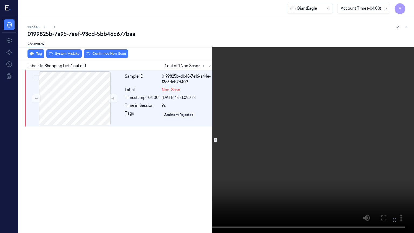
click at [0, 0] on icon at bounding box center [0, 0] width 0 height 0
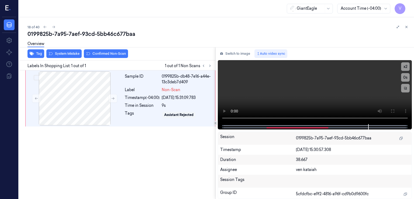
drag, startPoint x: 160, startPoint y: 85, endPoint x: 88, endPoint y: 50, distance: 80.6
click at [159, 85] on div "Sample ID 0199825b-db48-7e16-a44e-13c3deb7d409 Label Non-Scan Timestamp (-04:00…" at bounding box center [168, 98] width 91 height 54
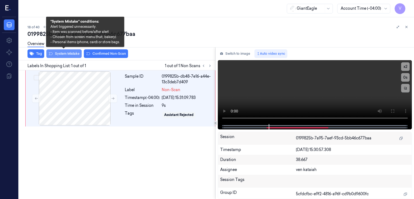
click at [70, 52] on button "System Mistake" at bounding box center [63, 53] width 35 height 9
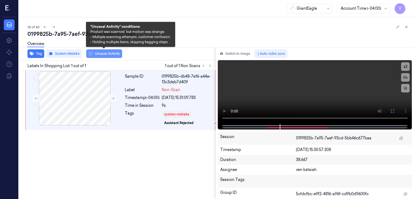
click at [119, 53] on button "Unusual Activity" at bounding box center [104, 53] width 36 height 9
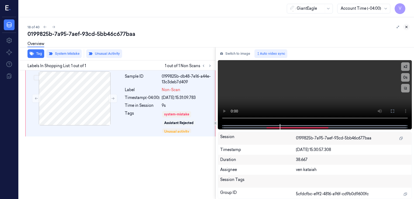
click at [407, 25] on button at bounding box center [406, 27] width 6 height 6
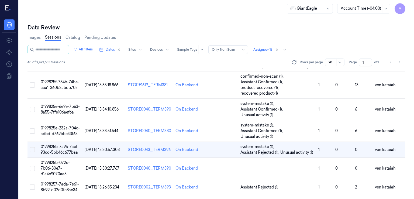
scroll to position [332, 0]
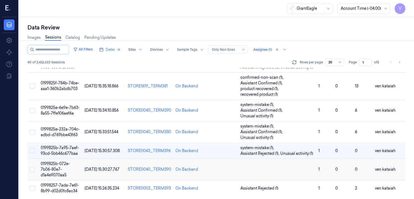
click at [255, 168] on td at bounding box center [277, 170] width 78 height 22
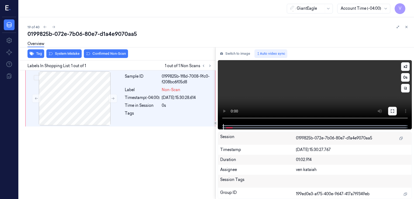
click at [392, 109] on icon at bounding box center [392, 111] width 4 height 4
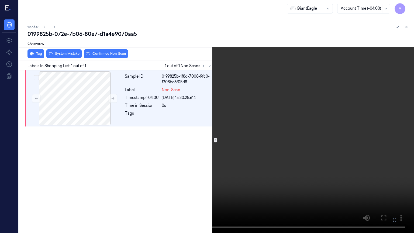
drag, startPoint x: 392, startPoint y: 220, endPoint x: 380, endPoint y: 193, distance: 29.8
click at [0, 0] on icon at bounding box center [0, 0] width 0 height 0
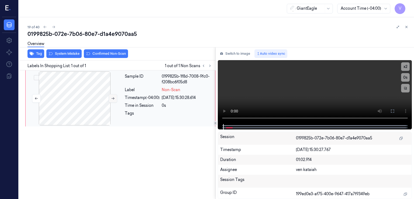
click at [110, 98] on button at bounding box center [113, 98] width 9 height 9
click at [390, 109] on button at bounding box center [392, 111] width 9 height 9
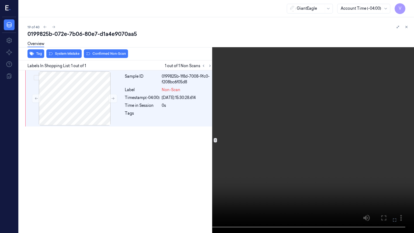
click at [255, 114] on video at bounding box center [207, 116] width 414 height 233
click at [377, 157] on video at bounding box center [207, 116] width 414 height 233
click at [376, 199] on video at bounding box center [207, 116] width 414 height 233
click at [0, 0] on button at bounding box center [0, 0] width 0 height 0
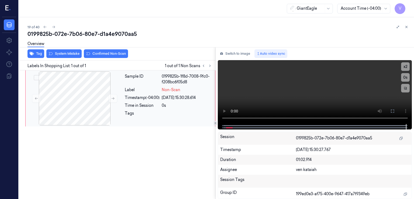
click at [158, 88] on div "Label" at bounding box center [142, 90] width 35 height 6
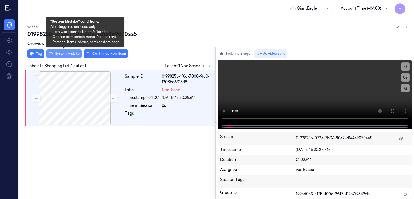
click at [69, 53] on button "System Mistake" at bounding box center [63, 53] width 35 height 9
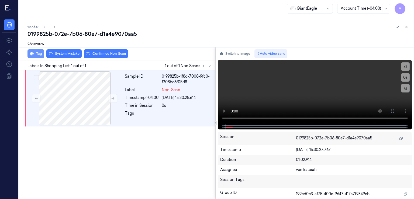
click at [38, 53] on button "Tag" at bounding box center [35, 53] width 17 height 9
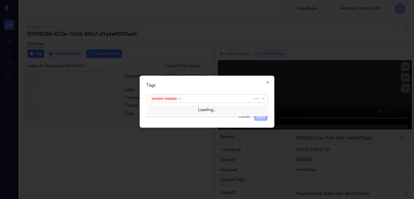
click at [216, 98] on div at bounding box center [218, 99] width 69 height 6
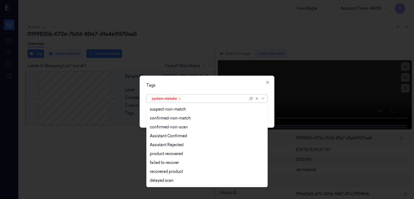
scroll to position [53, 0]
click at [163, 174] on div "Bag" at bounding box center [207, 172] width 114 height 6
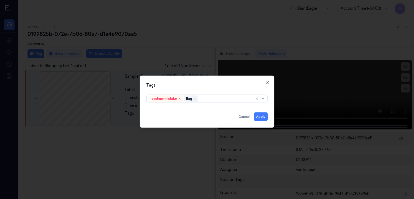
click at [252, 77] on div "Tags system-mistake Bag Apply Cancel Close" at bounding box center [207, 102] width 135 height 52
click at [264, 117] on button "Apply" at bounding box center [261, 116] width 14 height 9
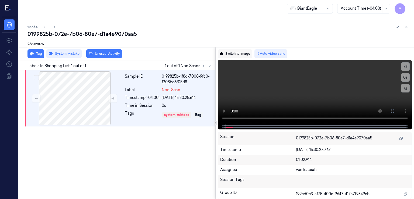
click at [244, 54] on button "Switch to image" at bounding box center [235, 53] width 34 height 9
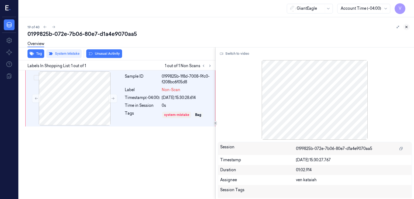
click at [404, 28] on button at bounding box center [406, 27] width 6 height 6
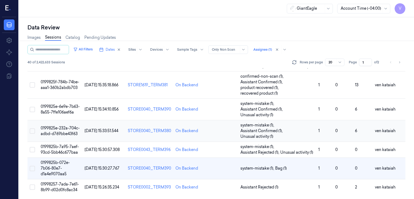
scroll to position [332, 0]
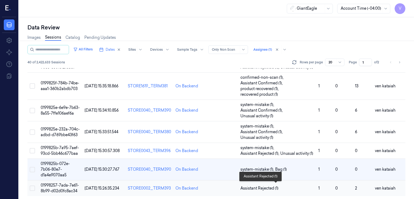
click at [260, 185] on span "Assistant Rejected (1)" at bounding box center [259, 188] width 38 height 6
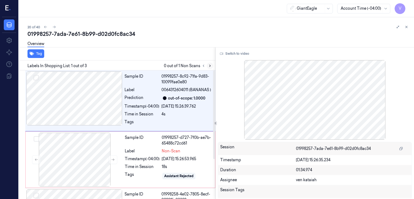
click at [209, 65] on icon at bounding box center [210, 66] width 4 height 4
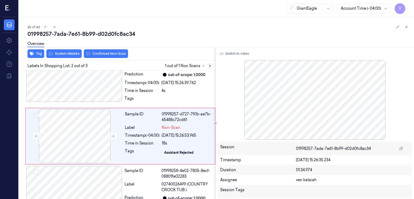
scroll to position [25, 0]
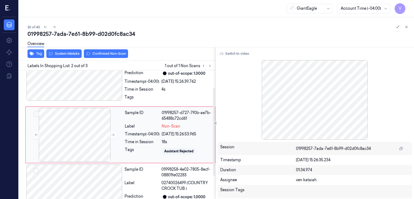
click at [171, 121] on div "Sample ID 01998257-d727-7f0b-ae7b-65488c72cd61 Label Non-Scan Timestamp (-04:00…" at bounding box center [168, 135] width 91 height 54
click at [166, 102] on div at bounding box center [186, 98] width 51 height 9
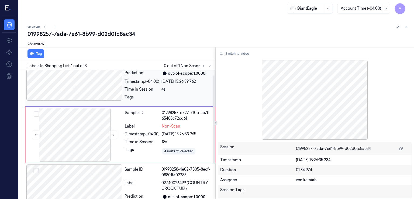
scroll to position [0, 0]
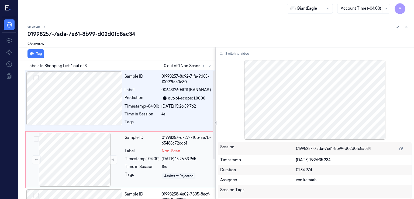
click at [133, 151] on div "Label" at bounding box center [142, 151] width 35 height 6
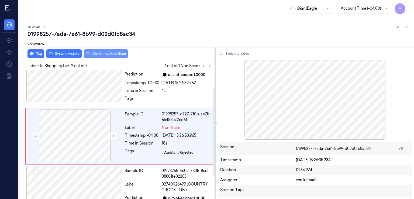
scroll to position [25, 0]
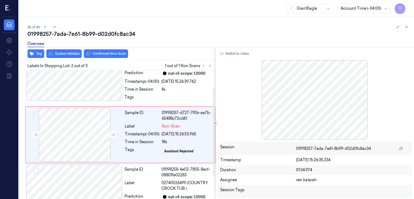
click at [61, 50] on div "Overview" at bounding box center [218, 45] width 382 height 14
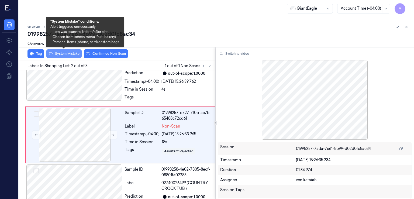
click at [62, 53] on button "System Mistake" at bounding box center [63, 53] width 35 height 9
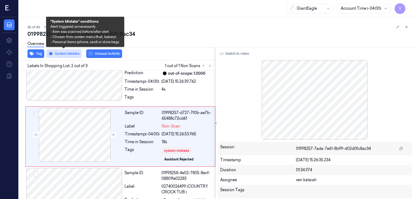
scroll to position [26, 0]
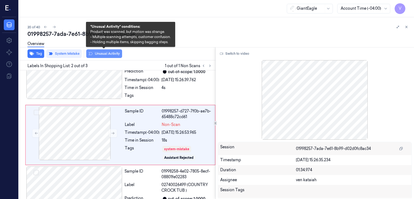
click at [119, 55] on button "Unusual Activity" at bounding box center [104, 53] width 36 height 9
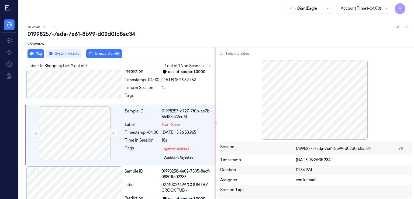
scroll to position [30, 0]
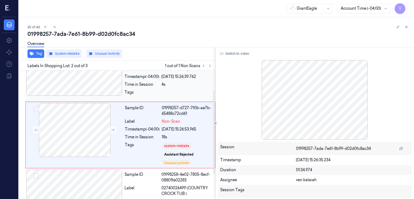
click at [150, 85] on div "Time in Session" at bounding box center [141, 85] width 35 height 6
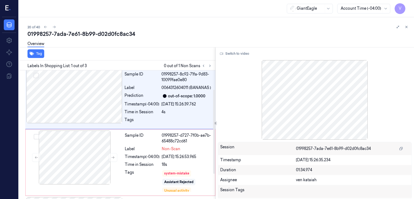
scroll to position [0, 0]
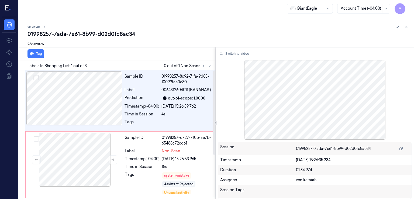
click at [252, 53] on div "Switch to video" at bounding box center [315, 53] width 194 height 9
click at [242, 54] on button "Switch to video" at bounding box center [235, 53] width 34 height 9
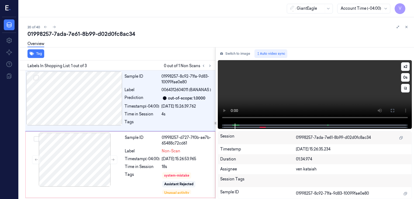
click at [328, 93] on video at bounding box center [315, 91] width 194 height 63
click at [388, 109] on button at bounding box center [392, 110] width 9 height 9
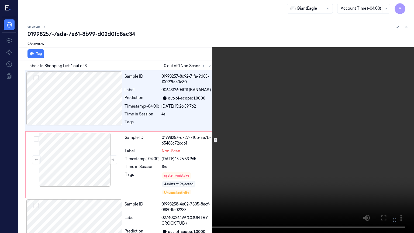
click at [0, 0] on icon at bounding box center [0, 0] width 0 height 0
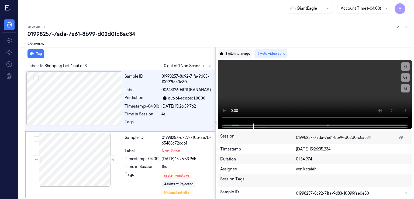
click at [225, 54] on button "Switch to image" at bounding box center [235, 53] width 34 height 9
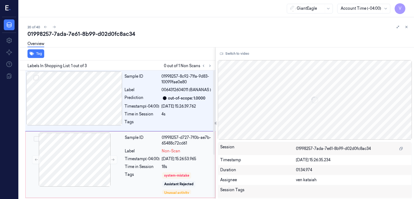
click at [154, 170] on div "Sample ID 01998257-d727-7f0b-ae7b-65488c72cd61 Label Non-Scan Timestamp (-04:00…" at bounding box center [168, 165] width 91 height 64
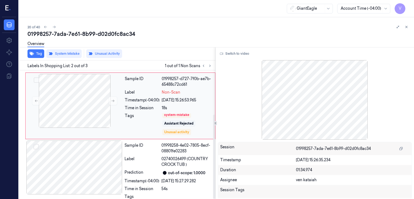
scroll to position [67, 0]
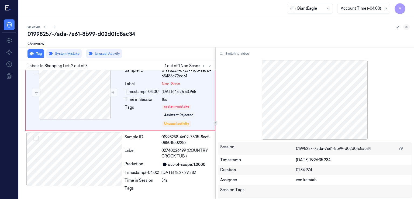
click at [407, 27] on icon at bounding box center [406, 27] width 4 height 4
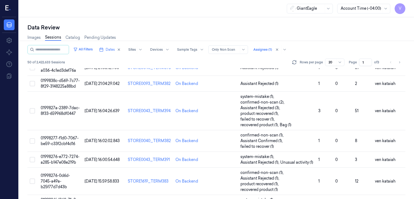
scroll to position [162, 0]
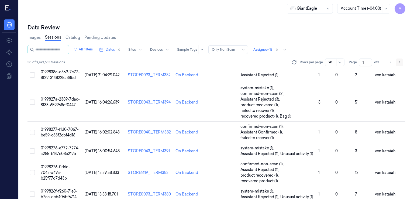
click at [398, 63] on icon "Go to next page" at bounding box center [399, 62] width 3 height 4
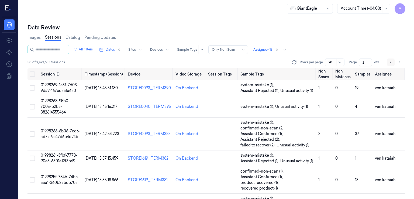
click at [388, 64] on button "Go to previous page" at bounding box center [391, 62] width 8 height 8
type input "1"
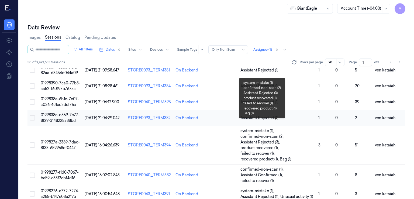
scroll to position [125, 0]
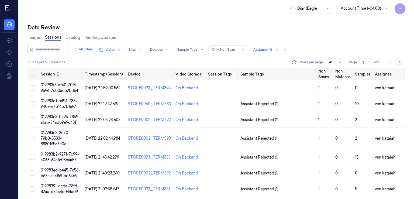
click at [401, 63] on button "Go to next page" at bounding box center [399, 62] width 8 height 8
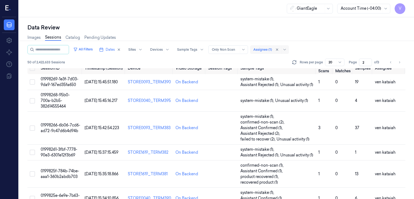
scroll to position [3, 0]
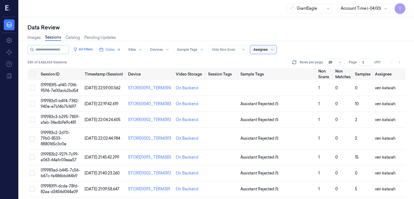
click at [369, 58] on input "1" at bounding box center [365, 62] width 13 height 8
click at [369, 62] on input "1" at bounding box center [365, 62] width 13 height 8
click at [370, 61] on input "2" at bounding box center [365, 62] width 13 height 8
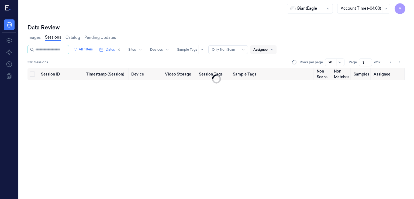
click at [370, 61] on input "3" at bounding box center [365, 62] width 13 height 8
click at [370, 61] on input "4" at bounding box center [365, 62] width 13 height 8
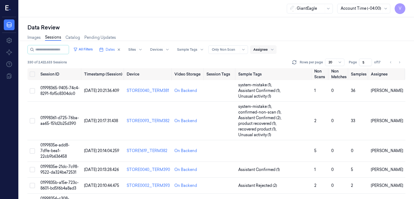
click at [370, 61] on input "5" at bounding box center [365, 62] width 13 height 8
click at [370, 61] on input "6" at bounding box center [365, 62] width 13 height 8
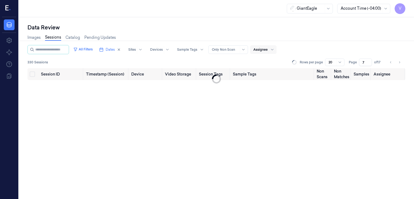
click at [370, 61] on input "7" at bounding box center [365, 62] width 13 height 8
click at [370, 61] on input "8" at bounding box center [365, 62] width 13 height 8
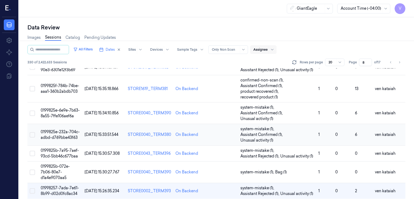
scroll to position [332, 0]
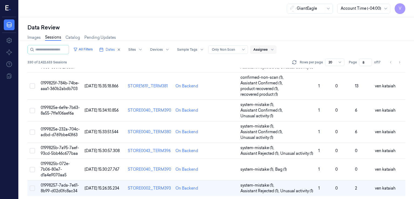
drag, startPoint x: 364, startPoint y: 62, endPoint x: 354, endPoint y: 67, distance: 11.4
click at [354, 67] on div "All Filters Dates Sites Devices Sample Tags Alert Type Only Non Scan Assignee 3…" at bounding box center [216, 56] width 378 height 23
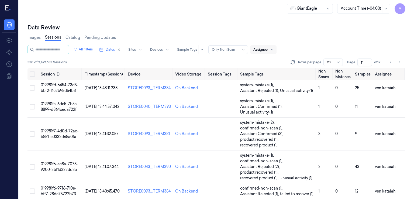
click at [344, 37] on div "Images Sessions Catalog Pending Updates" at bounding box center [216, 38] width 378 height 14
drag, startPoint x: 363, startPoint y: 62, endPoint x: 358, endPoint y: 62, distance: 5.4
click at [358, 62] on input "11" at bounding box center [364, 62] width 15 height 8
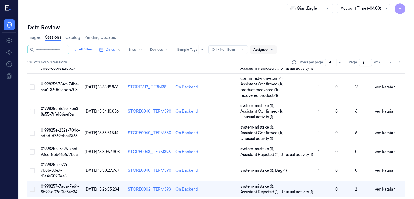
scroll to position [332, 0]
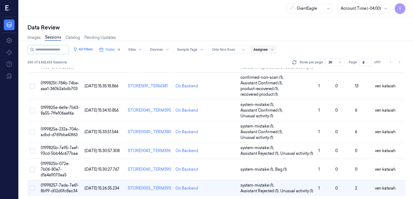
type input "8"
click at [329, 33] on div "Images Sessions Catalog Pending Updates" at bounding box center [216, 38] width 378 height 14
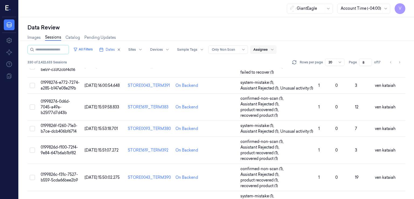
scroll to position [0, 0]
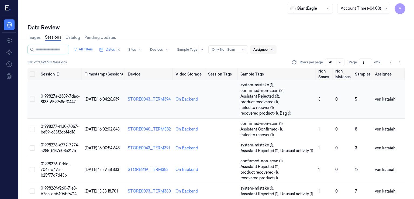
click at [64, 98] on span "0199827a-2389-7dac-8f33-659968df0447" at bounding box center [60, 99] width 39 height 11
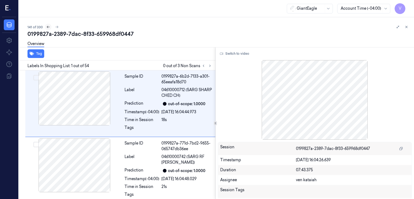
click at [49, 26] on icon at bounding box center [48, 27] width 4 height 4
click at [404, 26] on icon at bounding box center [406, 27] width 4 height 4
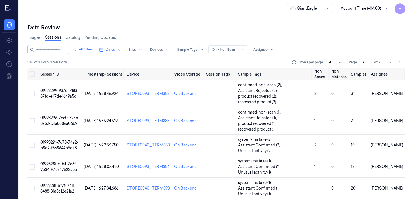
drag, startPoint x: 362, startPoint y: 61, endPoint x: 352, endPoint y: 66, distance: 10.6
click at [352, 66] on div "All Filters Dates Sites Devices Sample Tags Alert Type Only Non Scan Assignee 3…" at bounding box center [216, 56] width 378 height 23
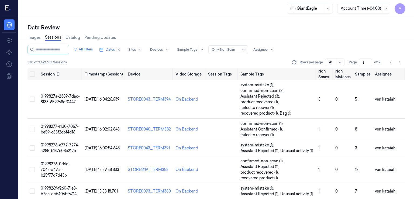
type input "8"
click at [333, 20] on div "Data Review Images Sessions Catalog Pending Updates All Filters Dates Sites Dev…" at bounding box center [216, 108] width 395 height 182
click at [414, 135] on div "Data Review Images Sessions Catalog Pending Updates All Filters Dates Sites Dev…" at bounding box center [216, 108] width 395 height 182
click at [61, 99] on td "0199827a-2389-7dac-8f33-659968df0447" at bounding box center [61, 99] width 44 height 39
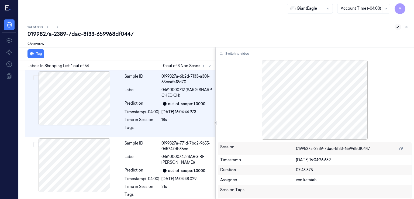
click at [397, 28] on icon at bounding box center [398, 27] width 4 height 4
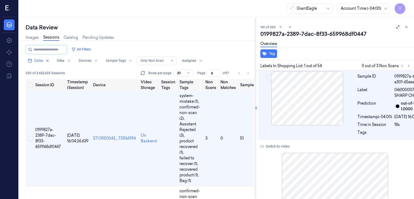
click at [396, 26] on icon at bounding box center [398, 27] width 4 height 4
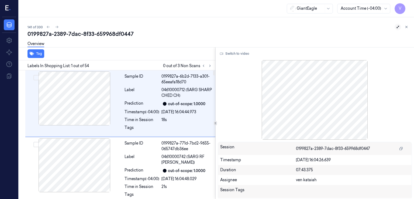
click at [76, 32] on div "0199827a-2389-7dac-8f33-659968df0447" at bounding box center [218, 34] width 382 height 8
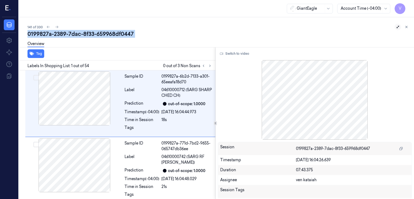
click at [76, 32] on div "0199827a-2389-7dac-8f33-659968df0447" at bounding box center [218, 34] width 382 height 8
click at [57, 28] on icon at bounding box center [57, 27] width 4 height 4
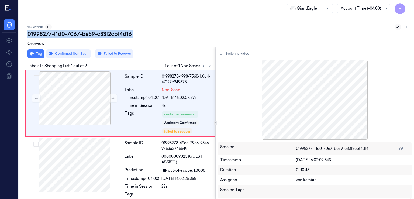
click at [47, 27] on icon at bounding box center [48, 27] width 3 height 2
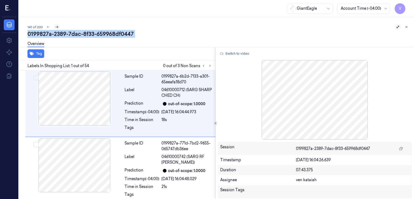
click at [57, 27] on icon at bounding box center [57, 27] width 4 height 4
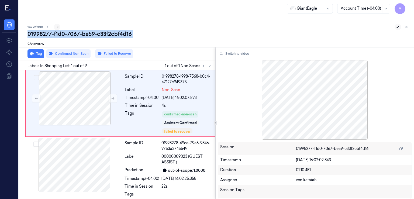
click at [58, 26] on icon at bounding box center [57, 27] width 4 height 4
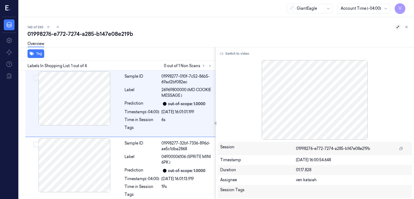
click at [59, 24] on div "143 of 330" at bounding box center [218, 27] width 382 height 6
click at [59, 26] on button at bounding box center [57, 27] width 6 height 6
click at [74, 33] on div "01998276-0d6d-7045-a49a-b25f77d7d43b" at bounding box center [218, 34] width 382 height 8
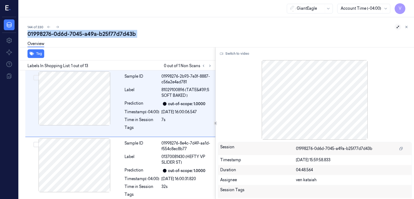
click at [74, 33] on div "01998276-0d6d-7045-a49a-b25f77d7d43b" at bounding box center [218, 34] width 382 height 8
click at [56, 24] on button at bounding box center [57, 27] width 6 height 6
click at [58, 27] on icon at bounding box center [57, 27] width 3 height 2
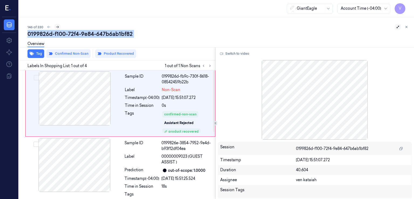
click at [55, 26] on icon at bounding box center [57, 27] width 4 height 4
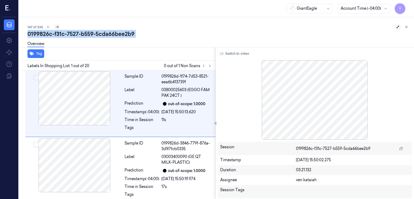
click at [58, 26] on icon at bounding box center [57, 27] width 4 height 4
click at [89, 33] on div "0199826c-6304-7d53-a659-1b458a3f8198" at bounding box center [218, 34] width 382 height 8
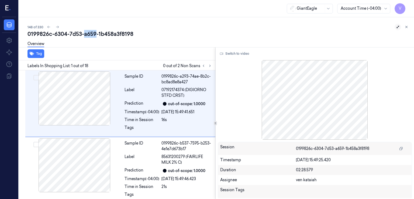
click at [89, 33] on div "0199826c-6304-7d53-a659-1b458a3f8198" at bounding box center [218, 34] width 382 height 8
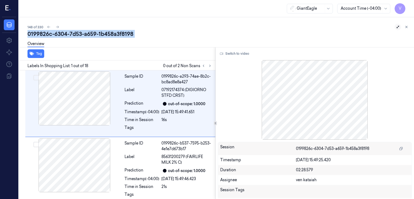
click at [89, 33] on div "0199826c-6304-7d53-a659-1b458a3f8198" at bounding box center [218, 34] width 382 height 8
click at [58, 28] on icon at bounding box center [57, 27] width 4 height 4
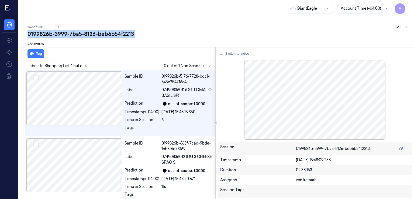
click at [57, 25] on icon at bounding box center [57, 27] width 4 height 4
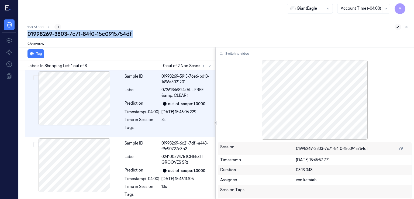
click at [57, 25] on icon at bounding box center [58, 27] width 4 height 4
click at [56, 26] on icon at bounding box center [57, 27] width 4 height 4
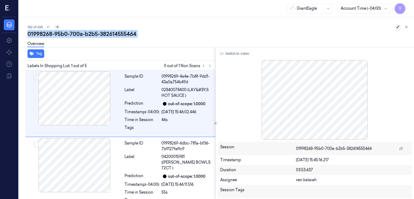
click at [58, 26] on icon at bounding box center [57, 27] width 4 height 4
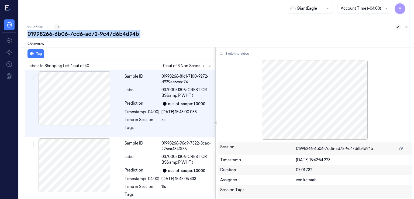
click at [58, 27] on icon at bounding box center [57, 27] width 3 height 2
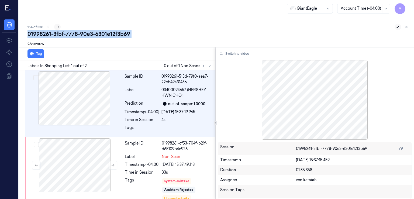
click at [57, 27] on icon at bounding box center [57, 27] width 3 height 2
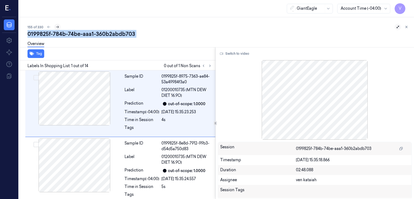
click at [57, 25] on icon at bounding box center [57, 27] width 4 height 4
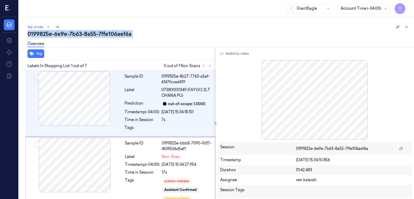
click at [57, 26] on icon at bounding box center [57, 27] width 4 height 4
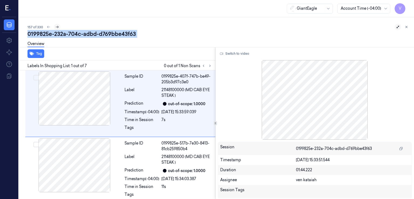
click at [58, 27] on icon at bounding box center [57, 27] width 4 height 4
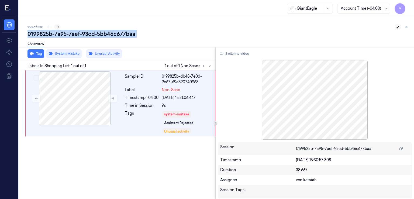
click at [58, 28] on icon at bounding box center [57, 27] width 4 height 4
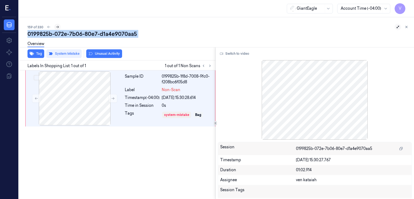
click at [57, 24] on button at bounding box center [57, 27] width 6 height 6
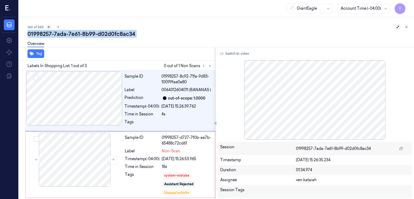
click at [48, 26] on icon at bounding box center [49, 27] width 4 height 4
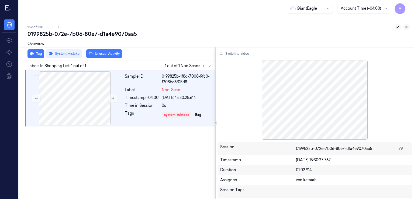
click at [407, 26] on icon at bounding box center [406, 27] width 2 height 2
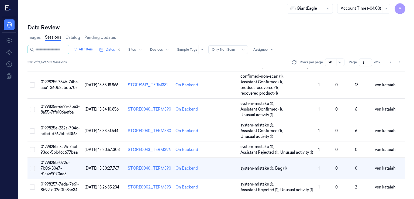
scroll to position [332, 0]
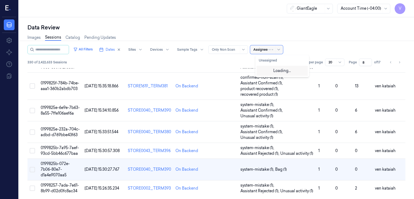
click at [268, 48] on div at bounding box center [260, 49] width 14 height 5
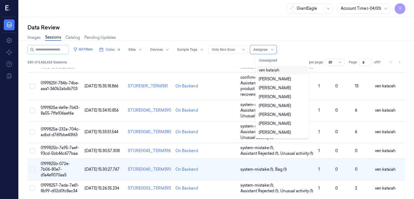
click at [275, 70] on div "ven kataiah" at bounding box center [269, 70] width 20 height 6
type input "1"
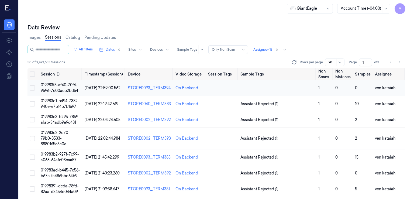
click at [221, 87] on td at bounding box center [222, 88] width 32 height 16
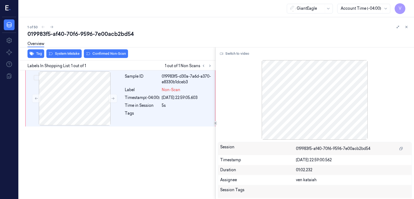
click at [403, 30] on div "019983f5-af40-70f6-9596-7e00acb2bd54" at bounding box center [218, 34] width 382 height 8
click at [405, 27] on icon at bounding box center [406, 27] width 4 height 4
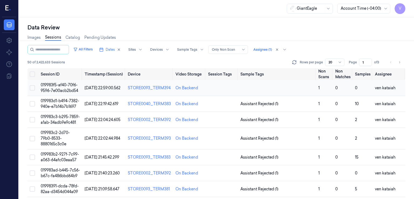
click at [267, 85] on td at bounding box center [277, 88] width 78 height 16
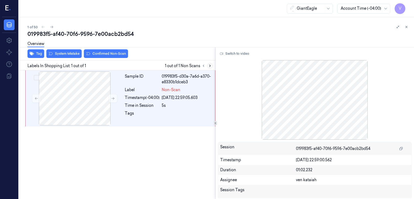
click at [211, 67] on icon at bounding box center [210, 66] width 4 height 4
click at [208, 65] on icon at bounding box center [210, 66] width 4 height 4
click at [236, 54] on button "Switch to video" at bounding box center [235, 53] width 34 height 9
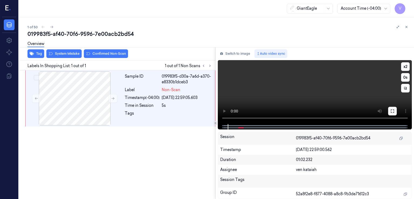
click at [392, 111] on icon at bounding box center [392, 111] width 4 height 4
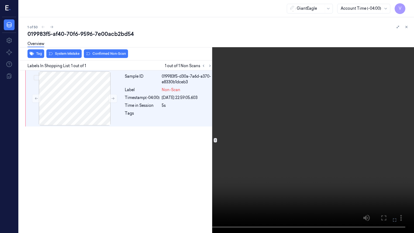
click at [210, 117] on video at bounding box center [207, 116] width 414 height 233
click at [0, 0] on icon at bounding box center [0, 0] width 0 height 0
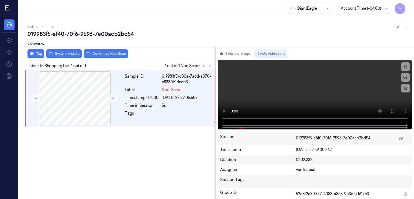
click at [95, 46] on div "Overview" at bounding box center [218, 45] width 382 height 14
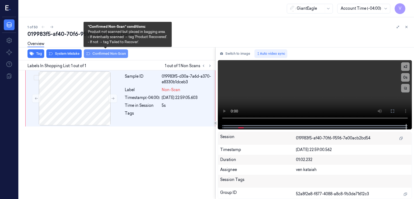
click at [95, 51] on button "Confirmed Non-Scan" at bounding box center [106, 53] width 44 height 9
